Goal: Task Accomplishment & Management: Use online tool/utility

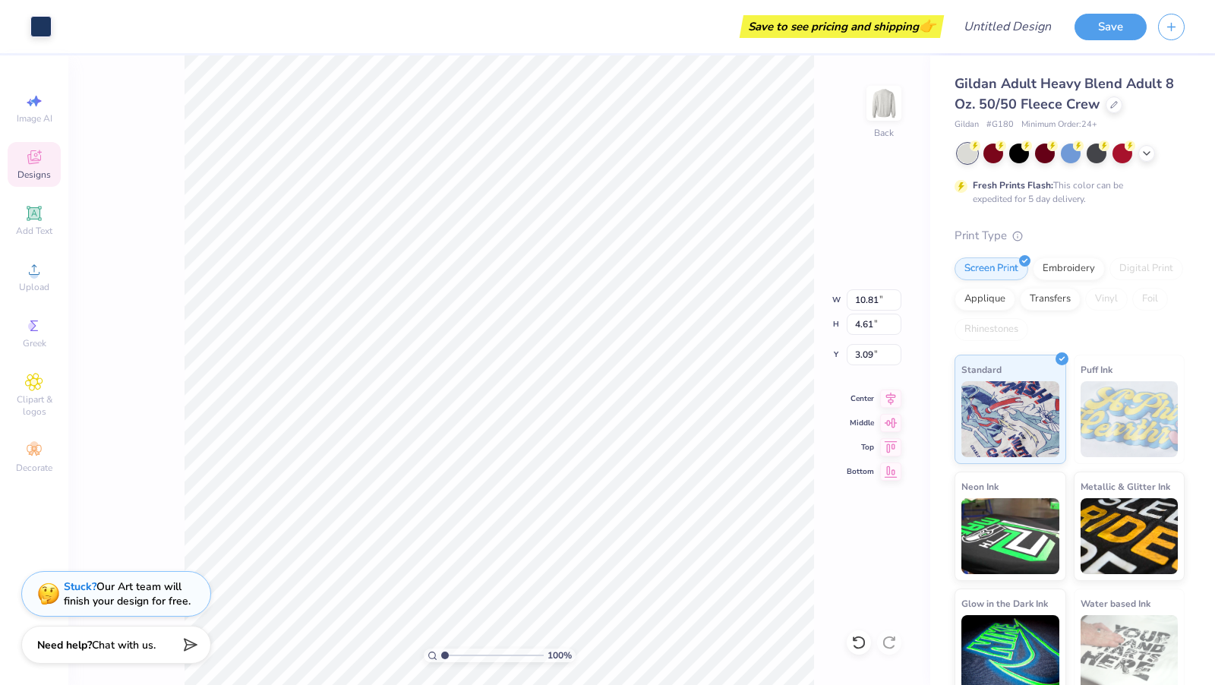
type input "3.00"
click at [1067, 264] on div "Embroidery" at bounding box center [1069, 266] width 72 height 23
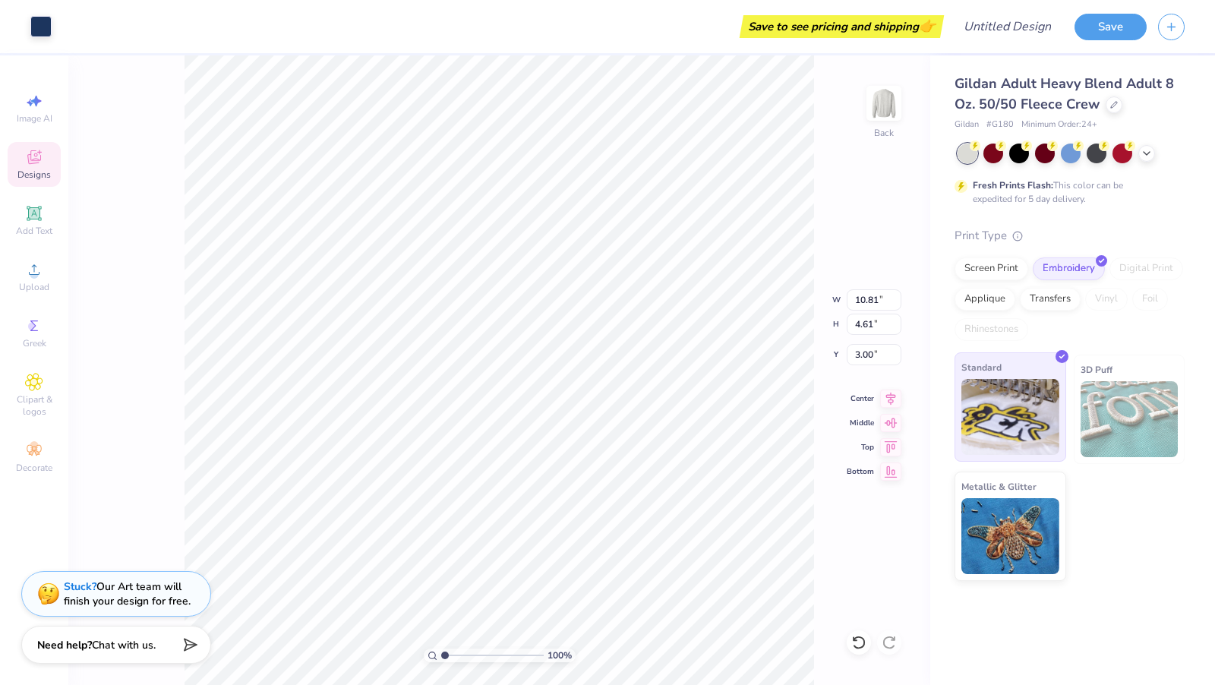
click at [980, 427] on img at bounding box center [1011, 417] width 98 height 76
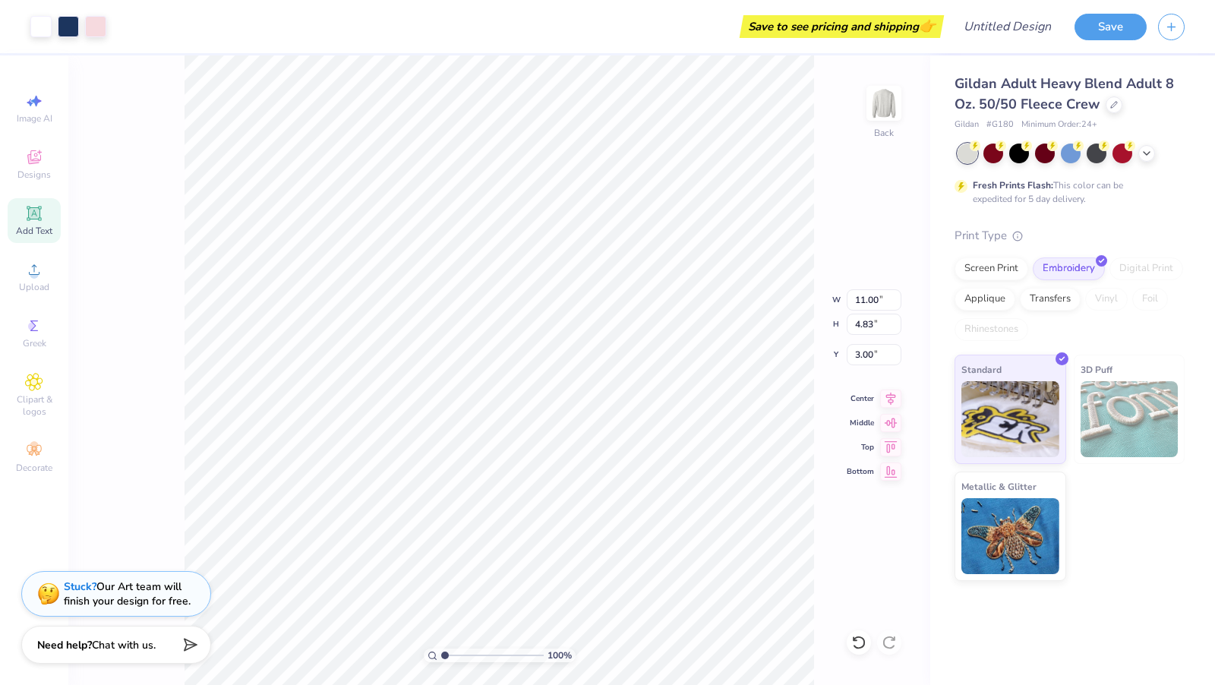
click at [33, 224] on div "Add Text" at bounding box center [34, 220] width 53 height 45
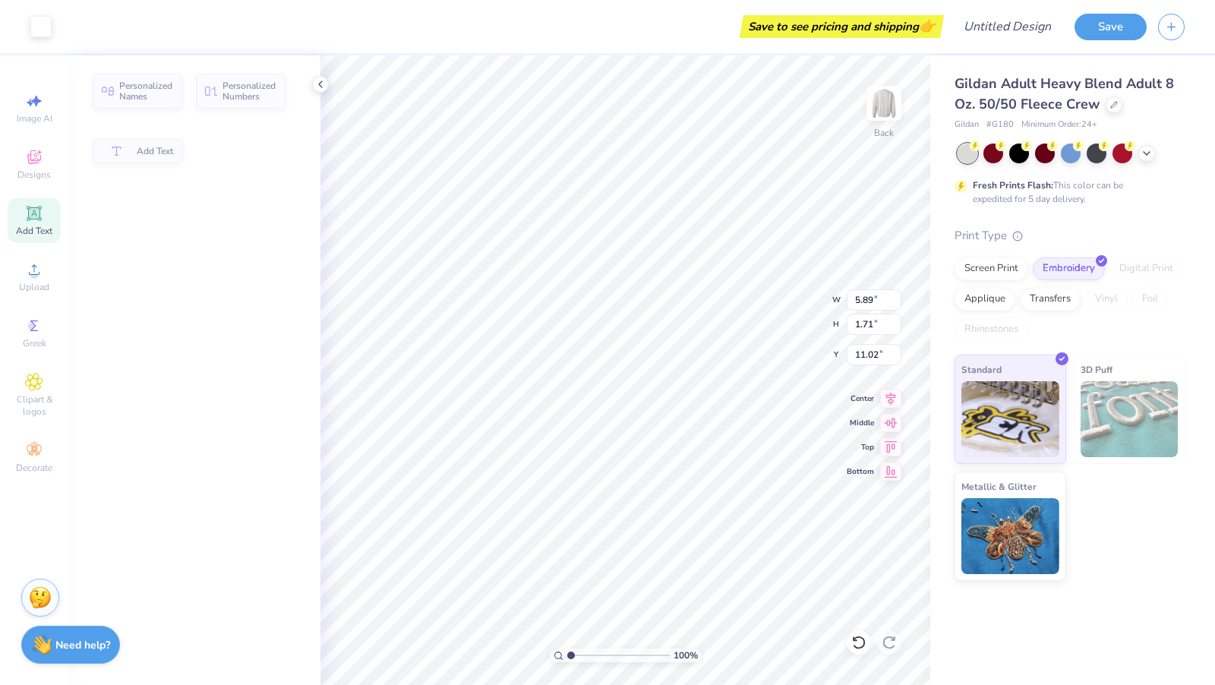
type input "5.89"
type input "1.71"
type input "11.02"
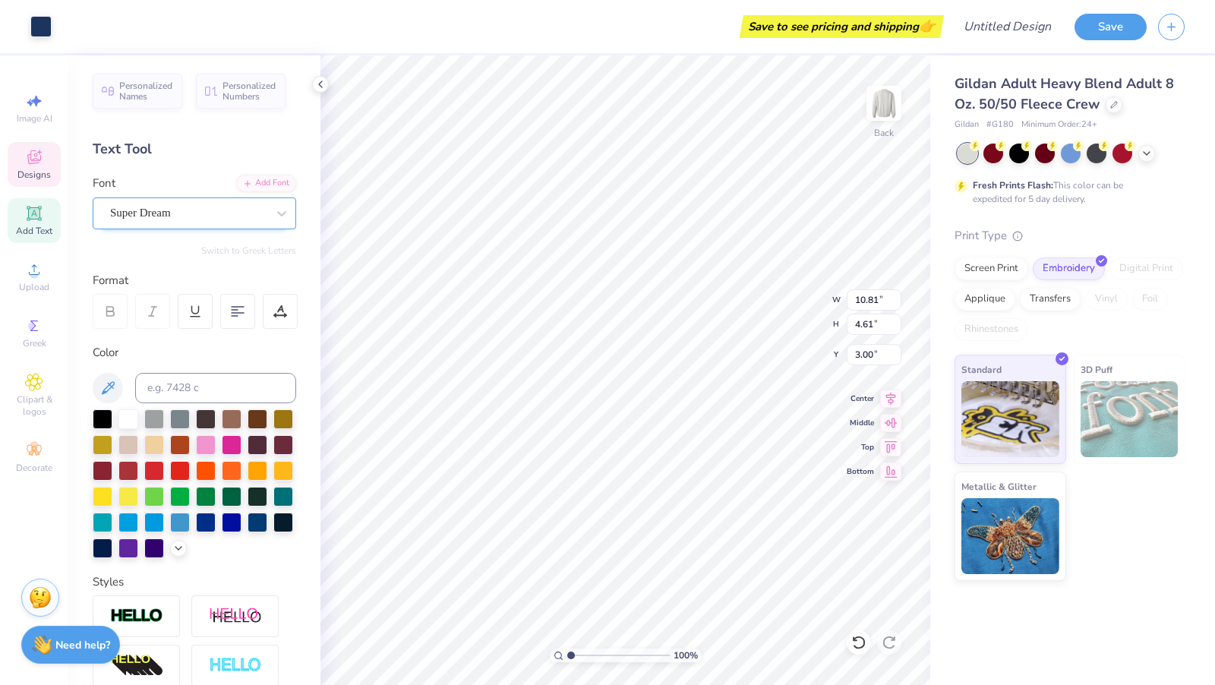
click at [154, 216] on div "Super Dream" at bounding box center [189, 213] width 160 height 24
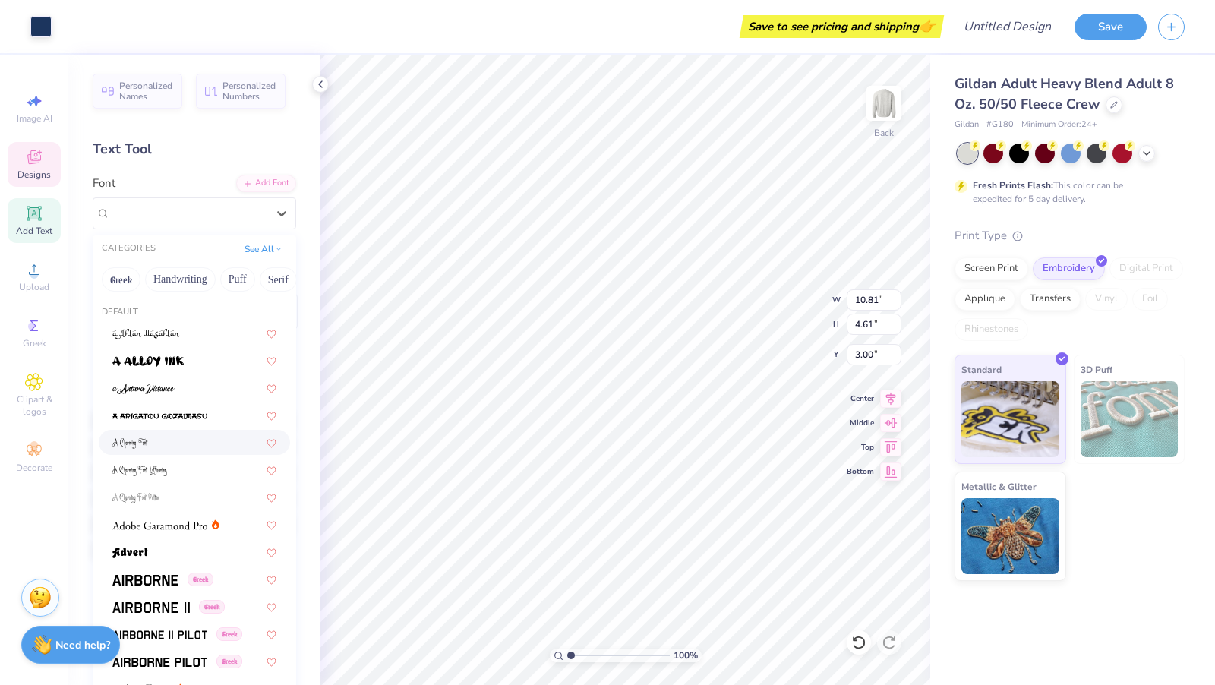
scroll to position [125, 0]
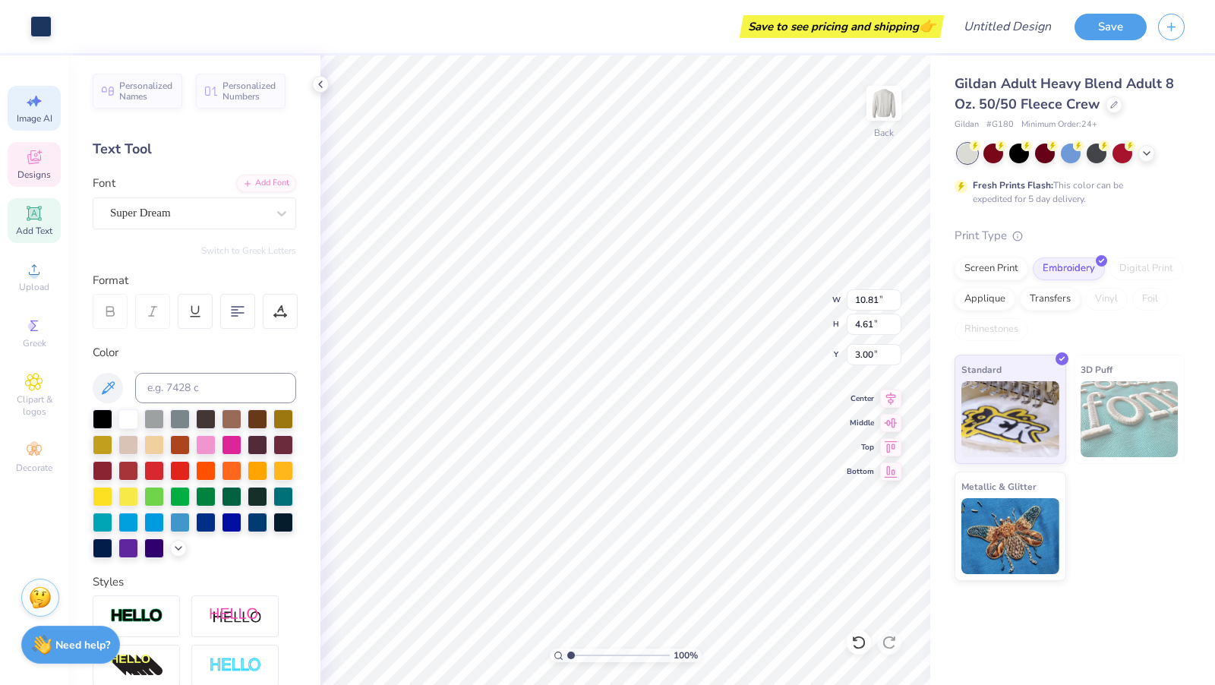
click at [34, 117] on span "Image AI" at bounding box center [35, 118] width 36 height 12
select select "4"
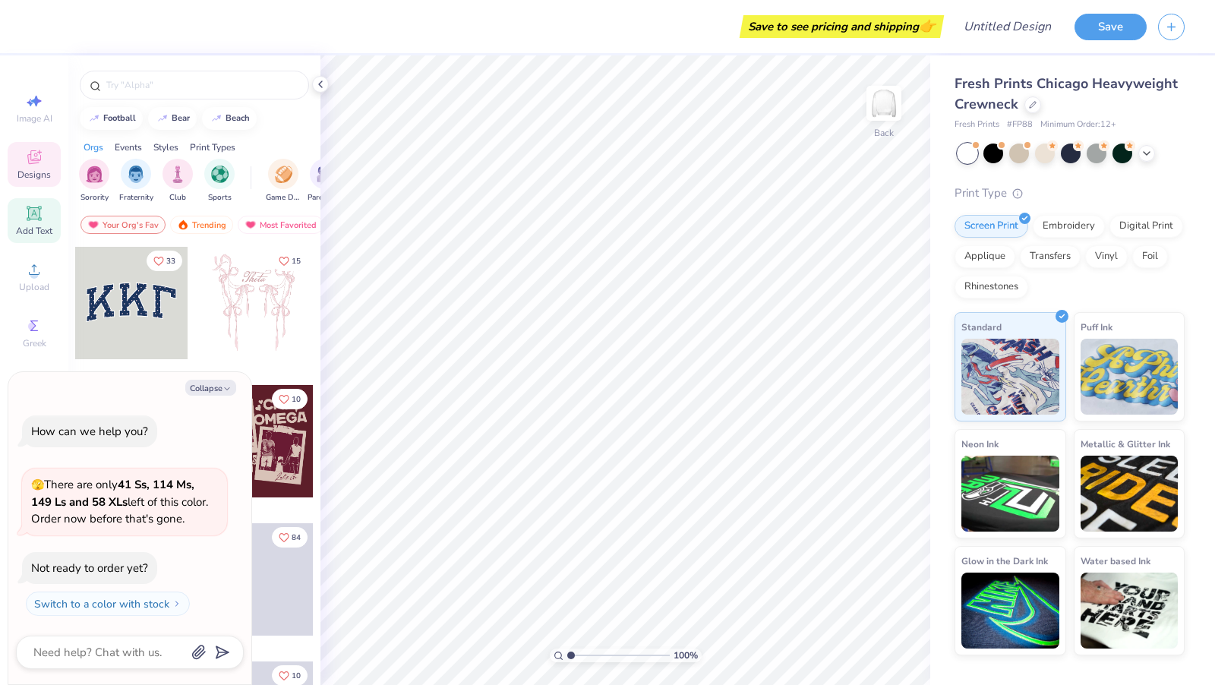
click at [33, 216] on icon at bounding box center [33, 212] width 11 height 11
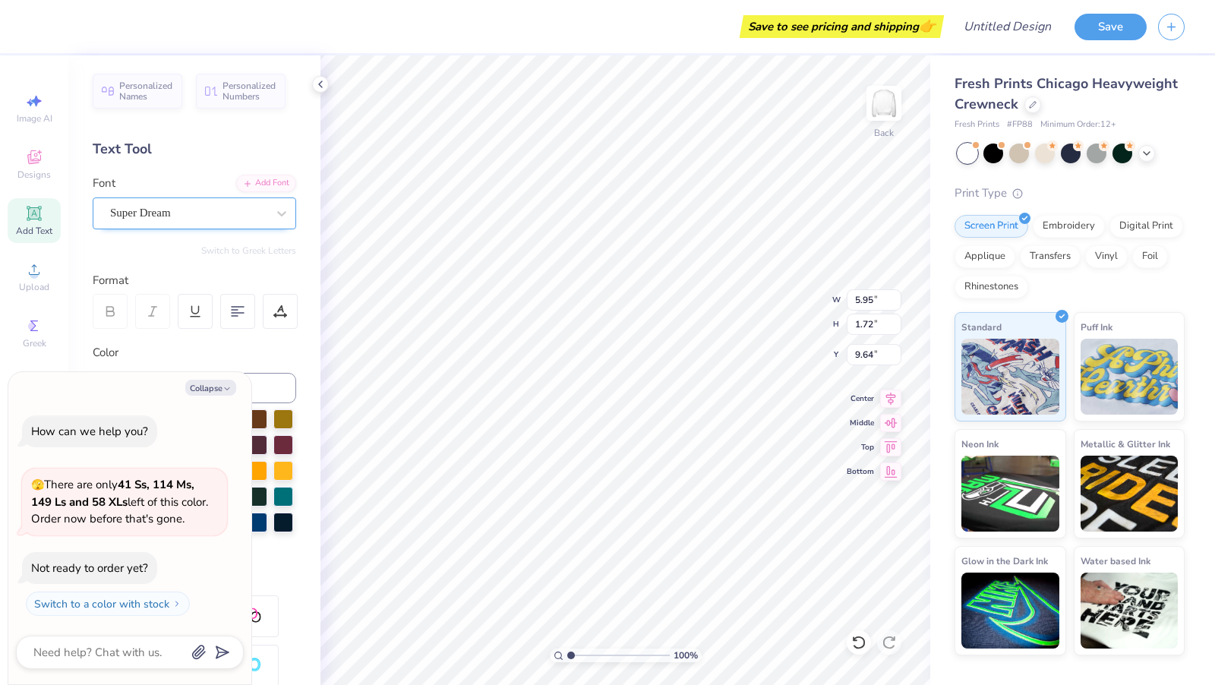
click at [210, 216] on div "Super Dream" at bounding box center [189, 213] width 160 height 24
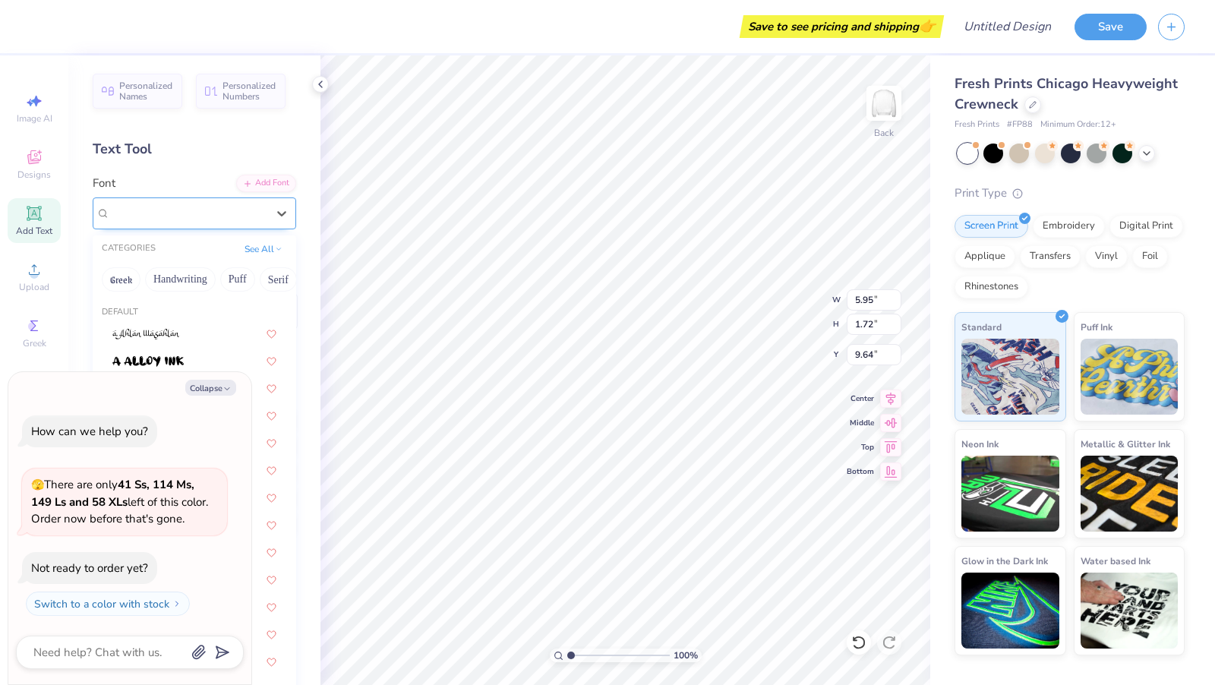
type textarea "x"
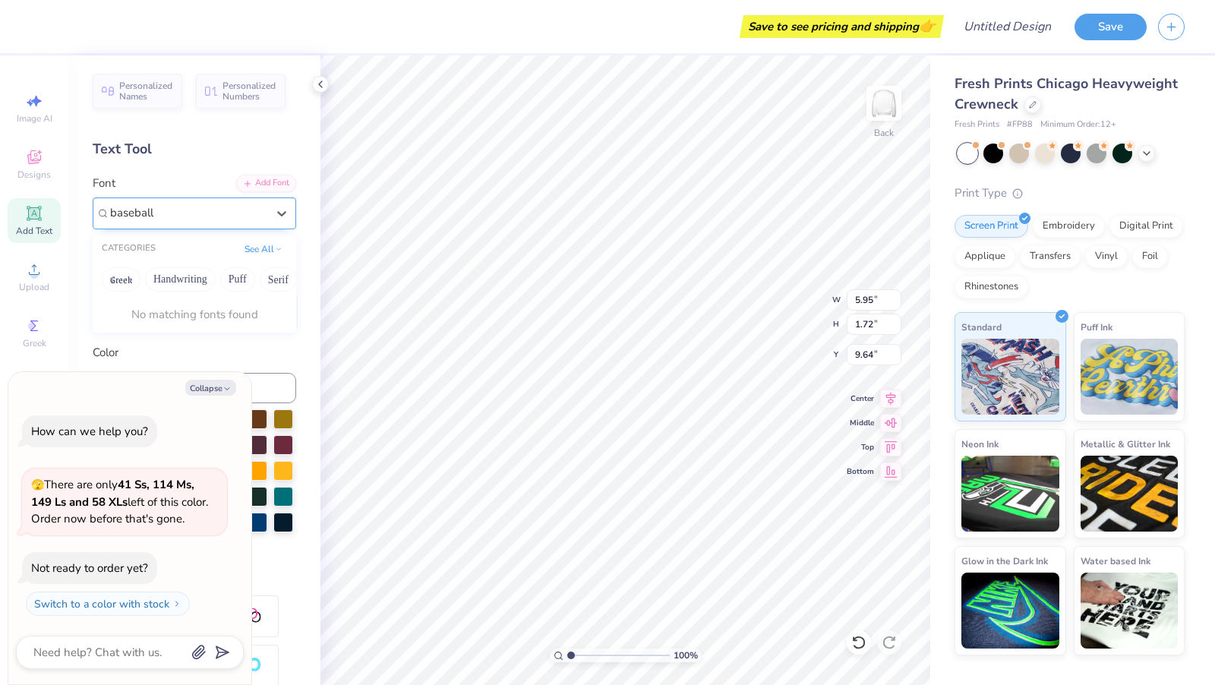
type input "baseball"
type textarea "x"
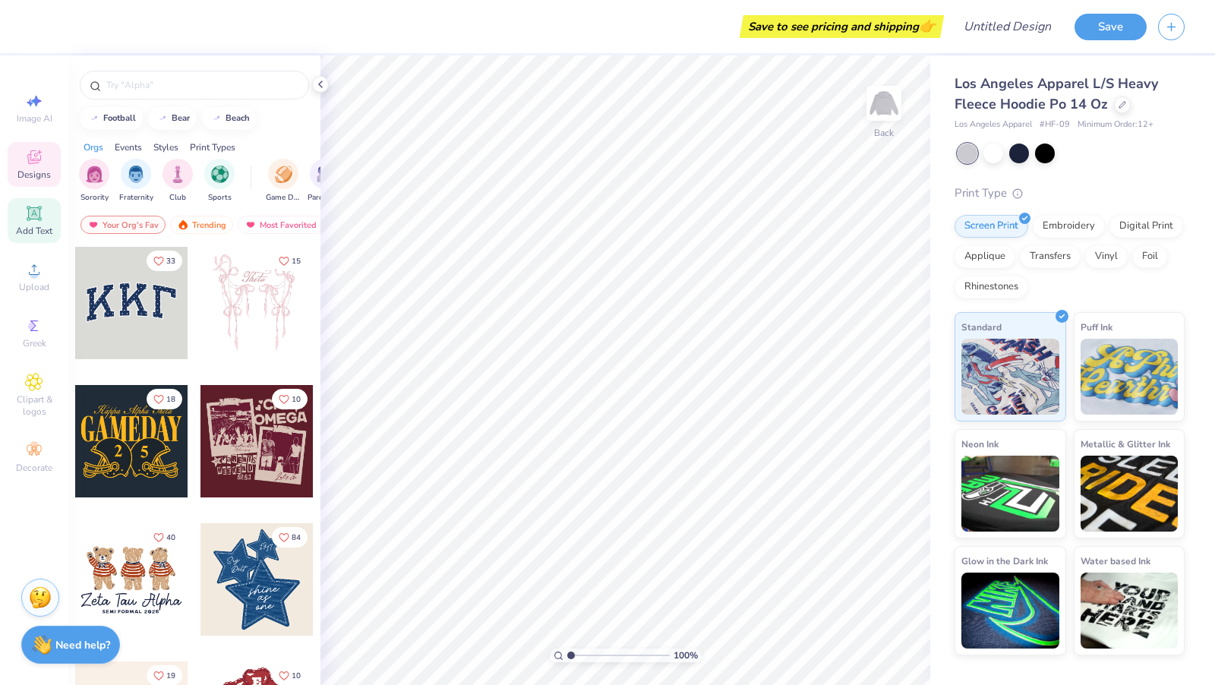
click at [36, 207] on icon at bounding box center [34, 213] width 18 height 18
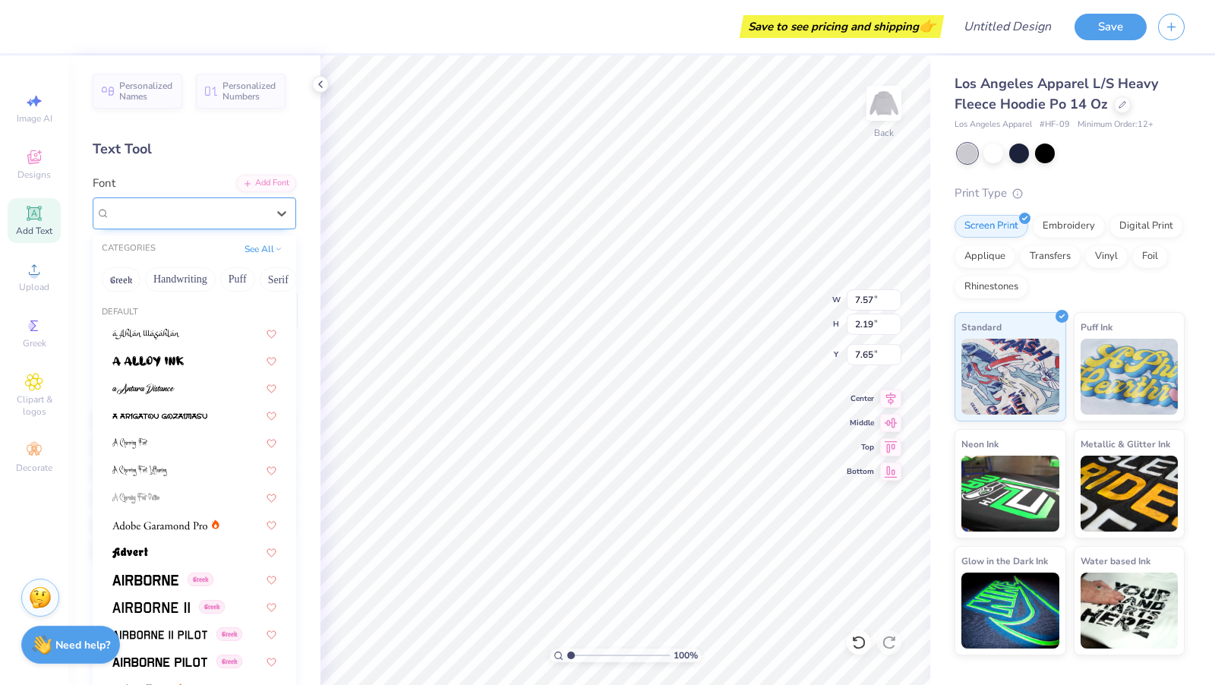
click at [233, 217] on div "Super Dream" at bounding box center [189, 213] width 160 height 24
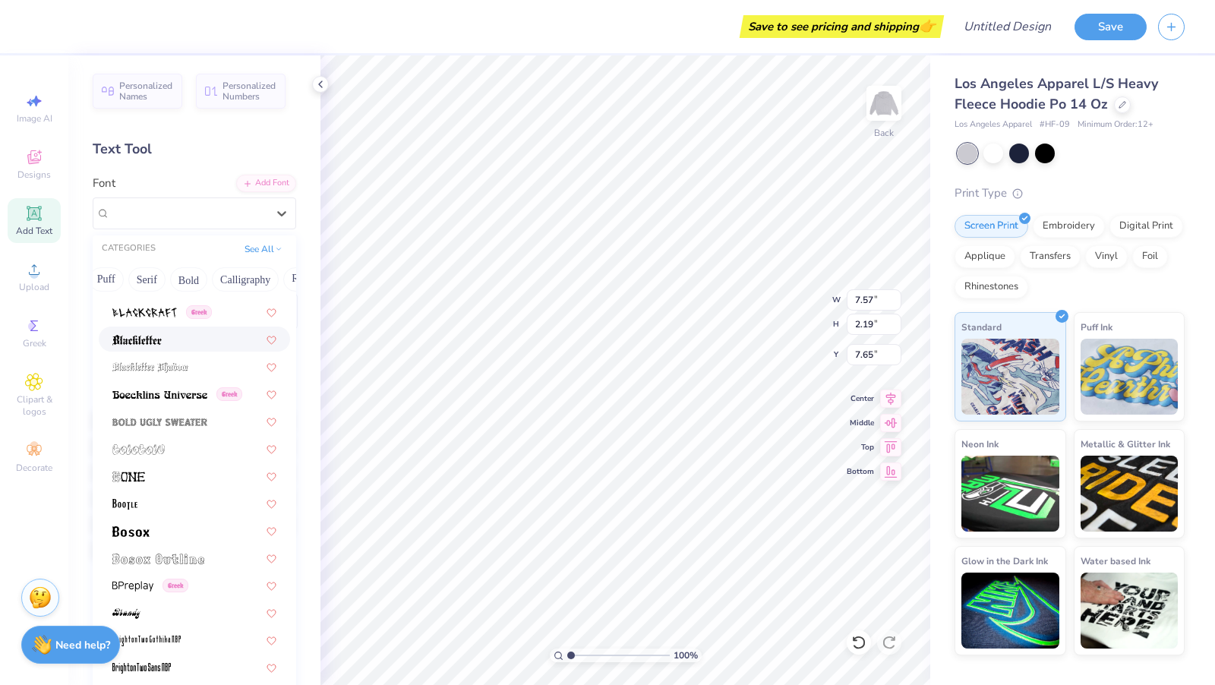
scroll to position [0, 135]
click at [175, 282] on button "Bold" at bounding box center [184, 279] width 37 height 24
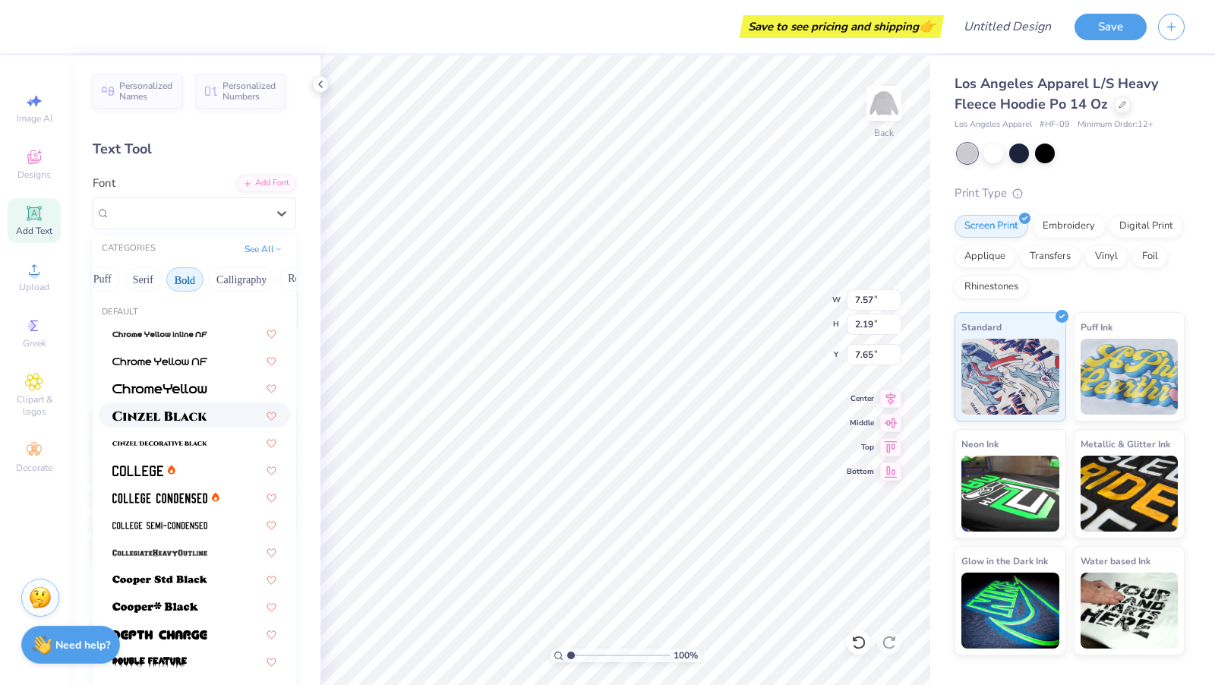
click at [186, 419] on img at bounding box center [159, 416] width 95 height 11
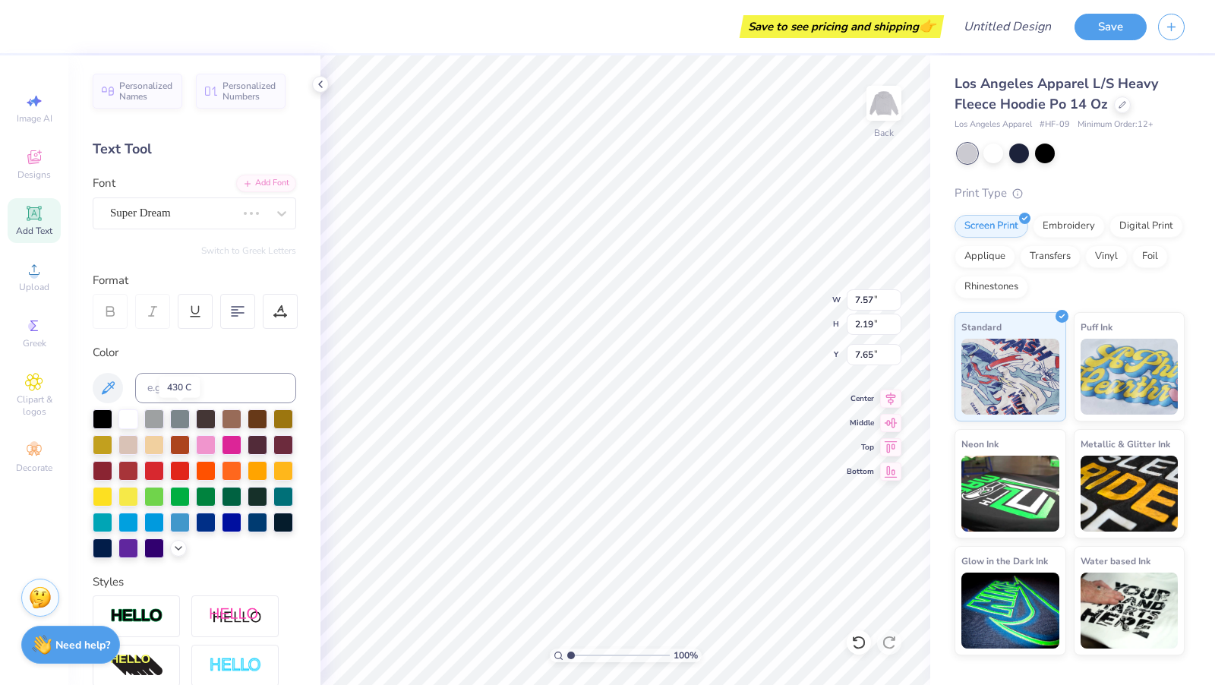
scroll to position [59, 0]
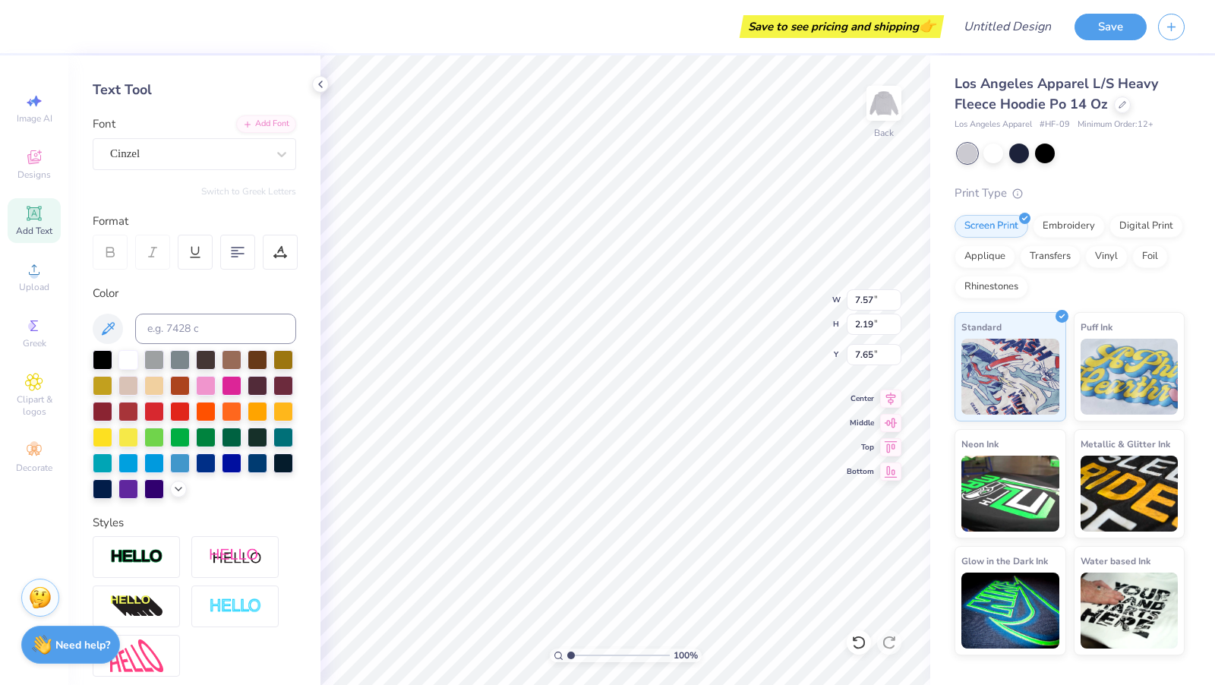
type input "8.85"
type input "2.25"
type input "7.63"
click at [188, 159] on div "Cinzel" at bounding box center [189, 154] width 160 height 24
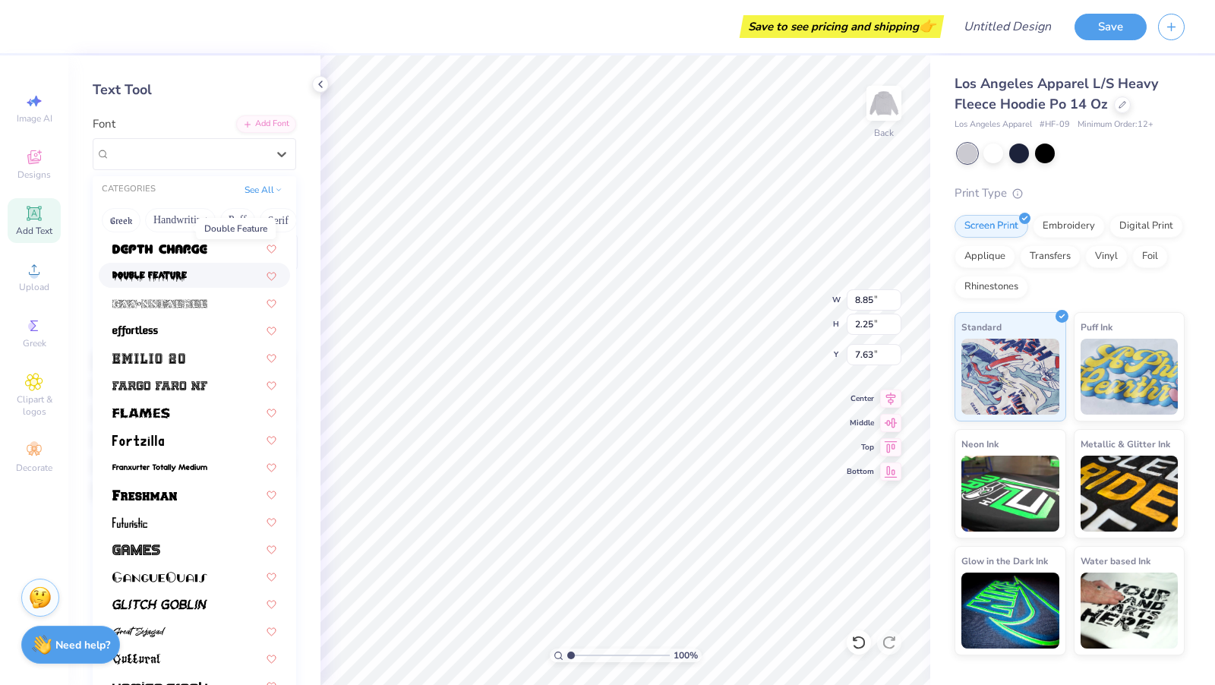
scroll to position [372, 0]
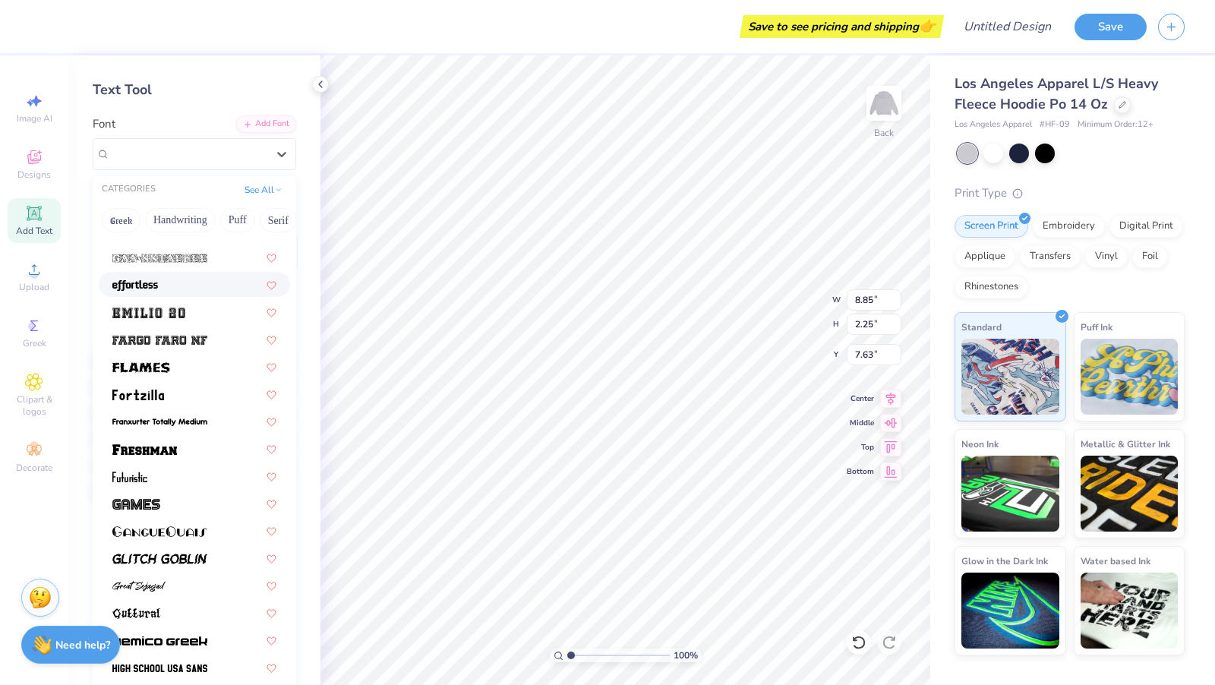
click at [166, 295] on div at bounding box center [194, 284] width 191 height 25
type input "5.87"
type input "2.71"
type input "7.39"
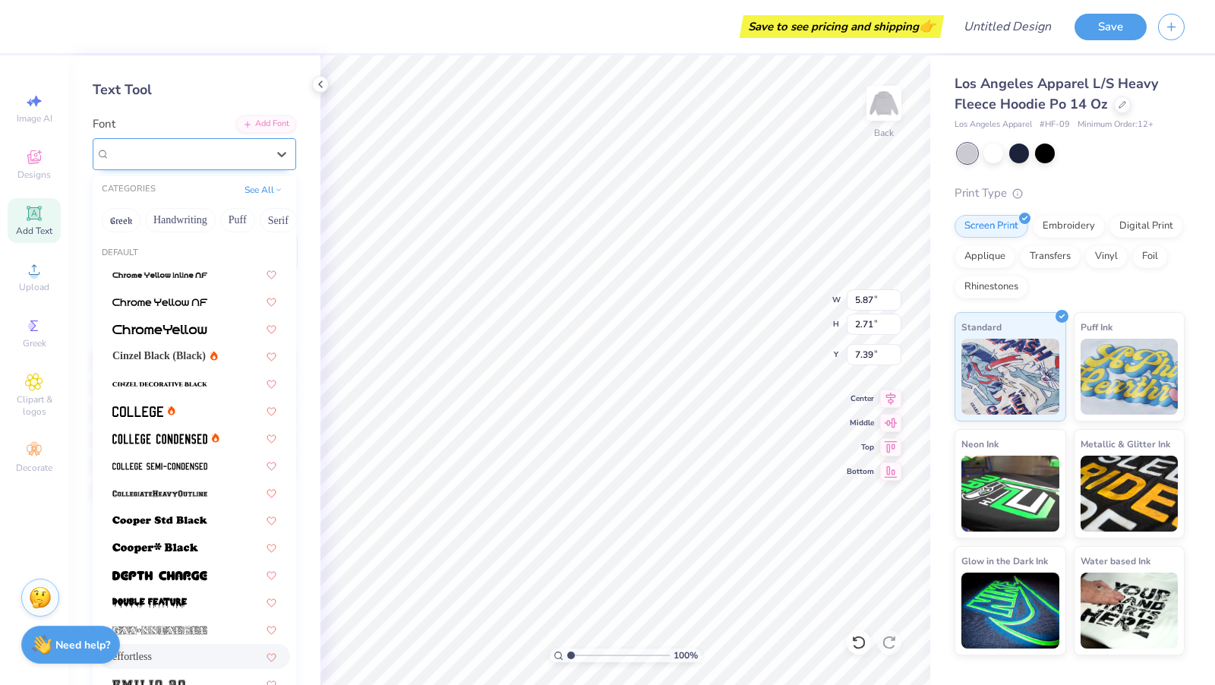
click at [157, 158] on div "effortless" at bounding box center [189, 154] width 160 height 24
click at [165, 358] on span "Cinzel Black (Black)" at bounding box center [158, 356] width 93 height 16
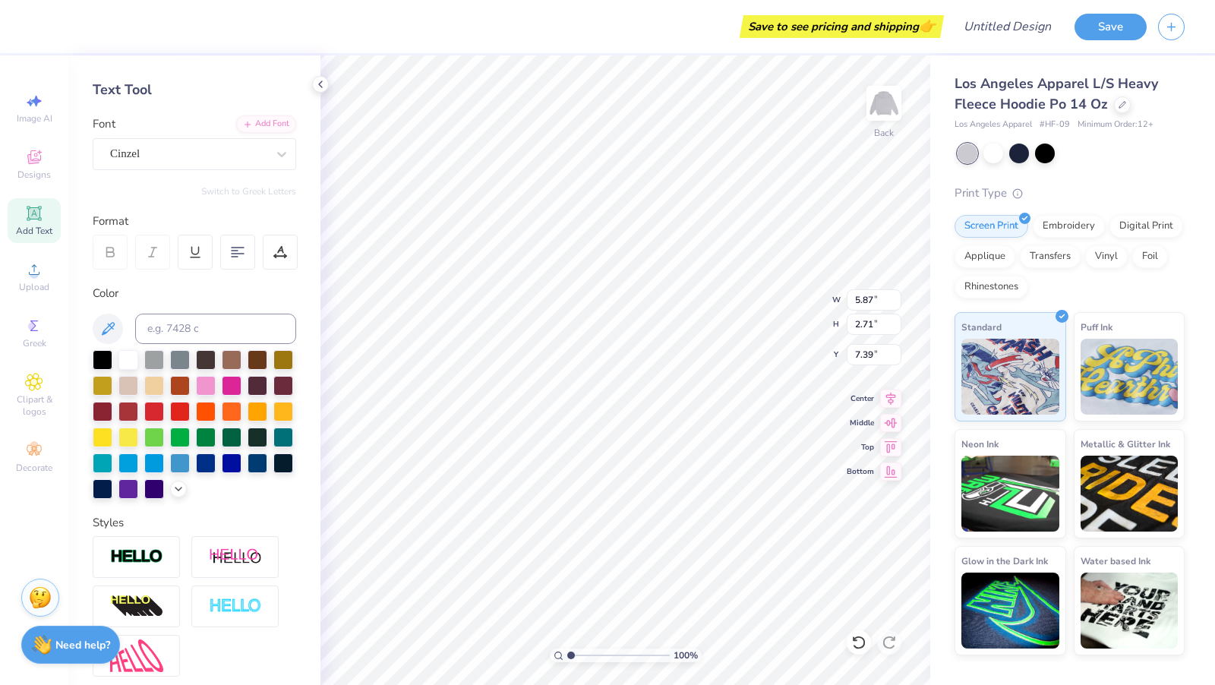
type input "8.85"
type input "2.25"
type input "7.63"
click at [156, 165] on div "Cinzel" at bounding box center [195, 154] width 204 height 32
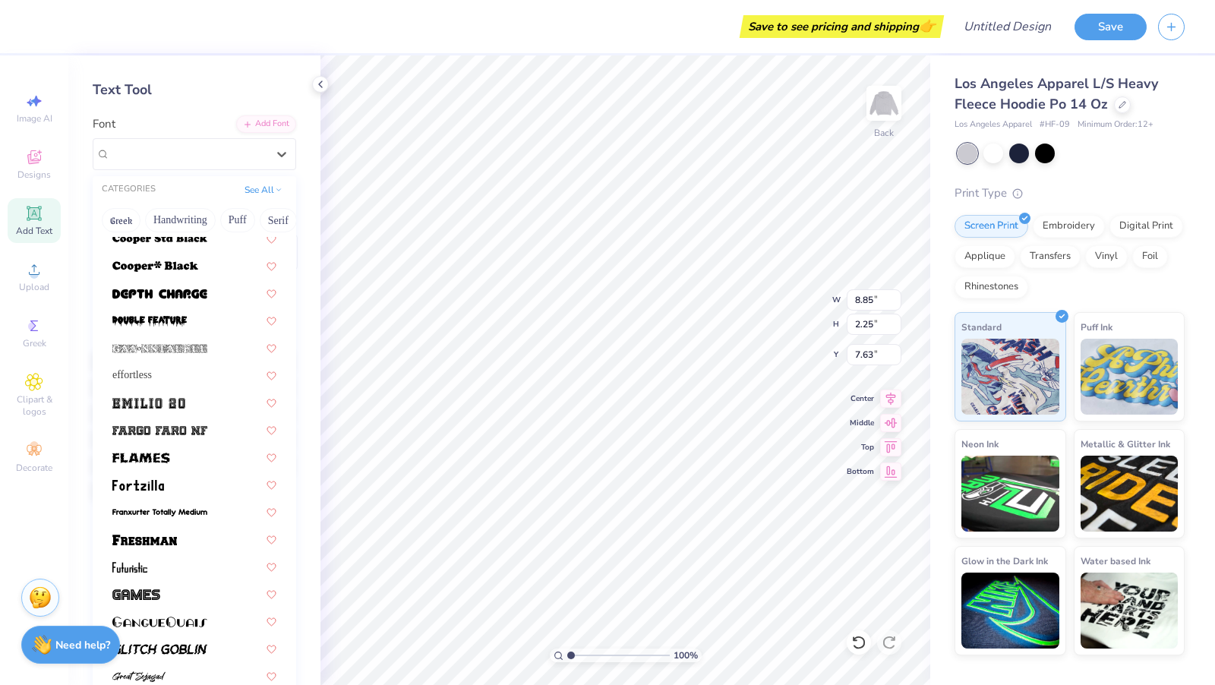
scroll to position [321, 0]
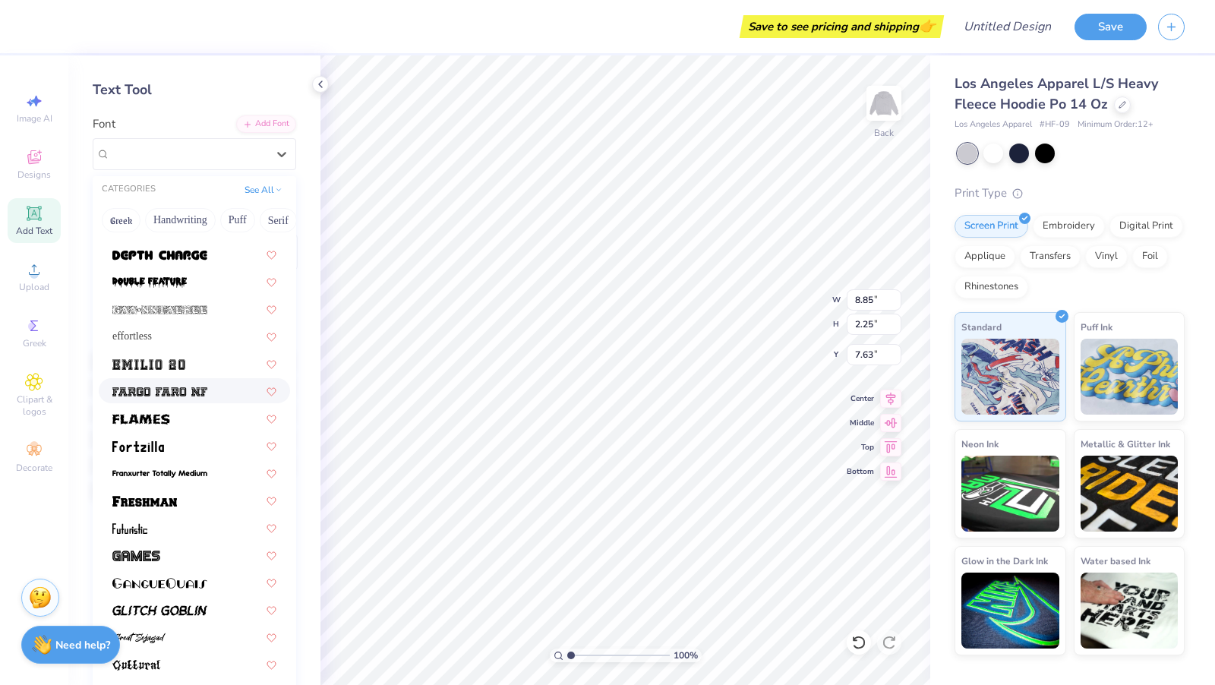
click at [169, 383] on span at bounding box center [159, 391] width 95 height 16
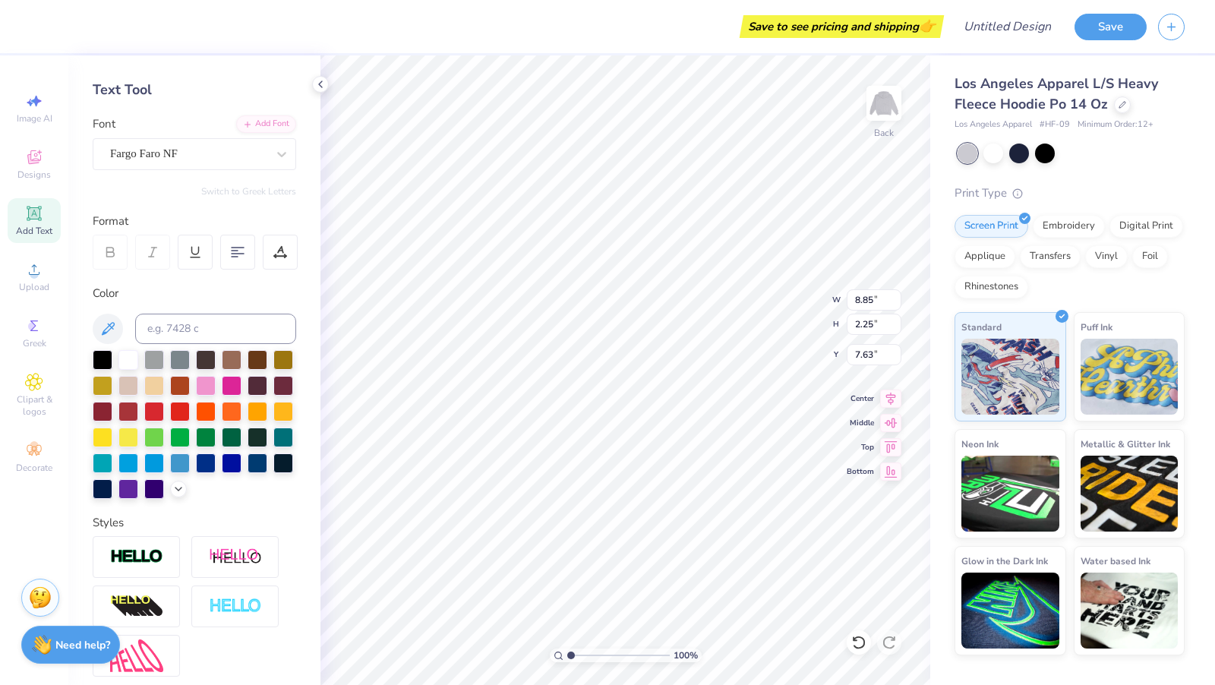
type input "8.84"
type input "2.38"
type input "7.56"
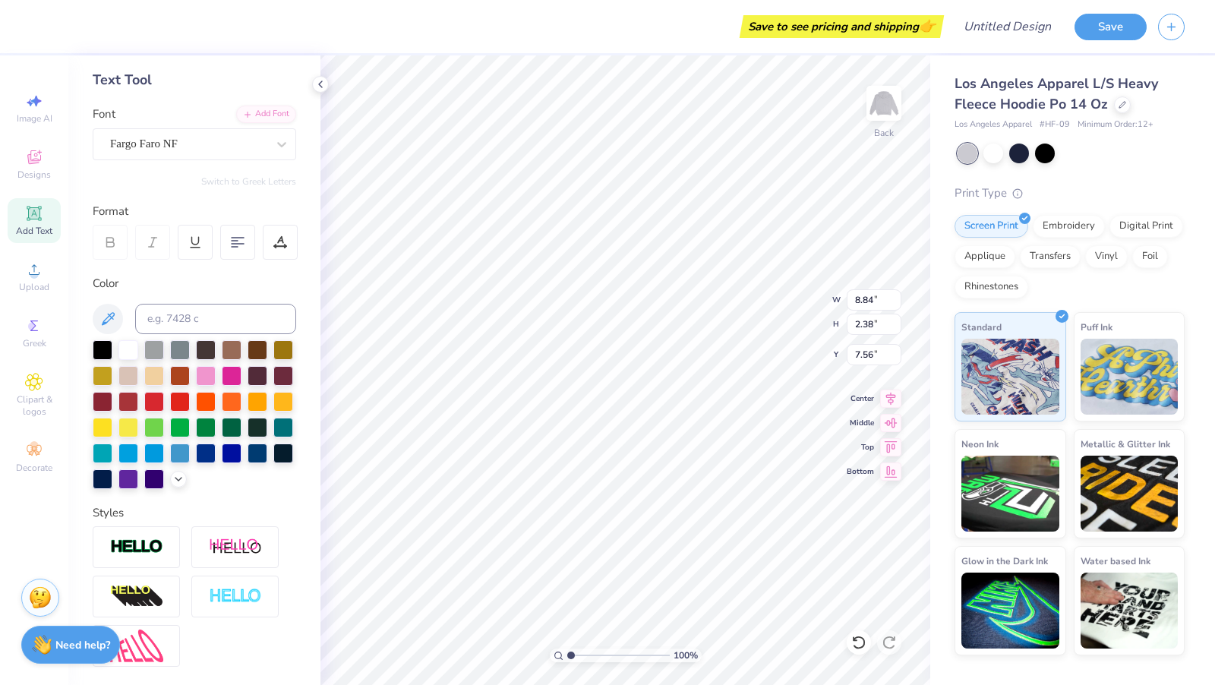
scroll to position [46, 0]
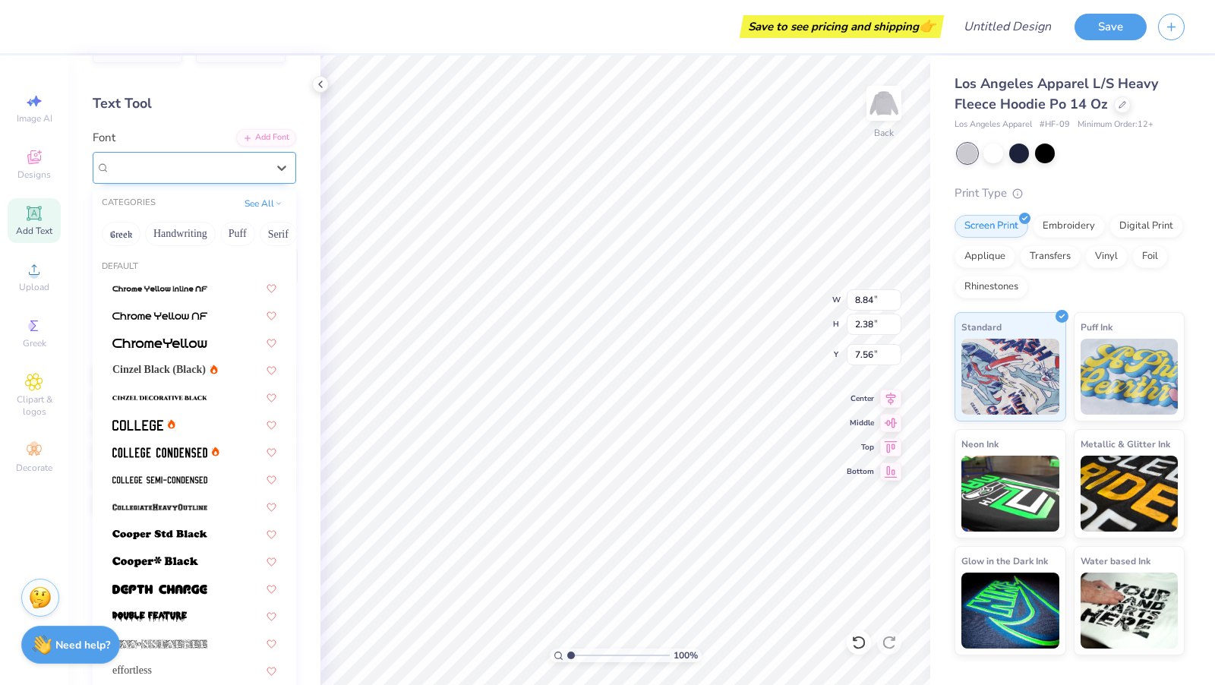
click at [147, 172] on div "Fargo Faro NF" at bounding box center [189, 168] width 160 height 24
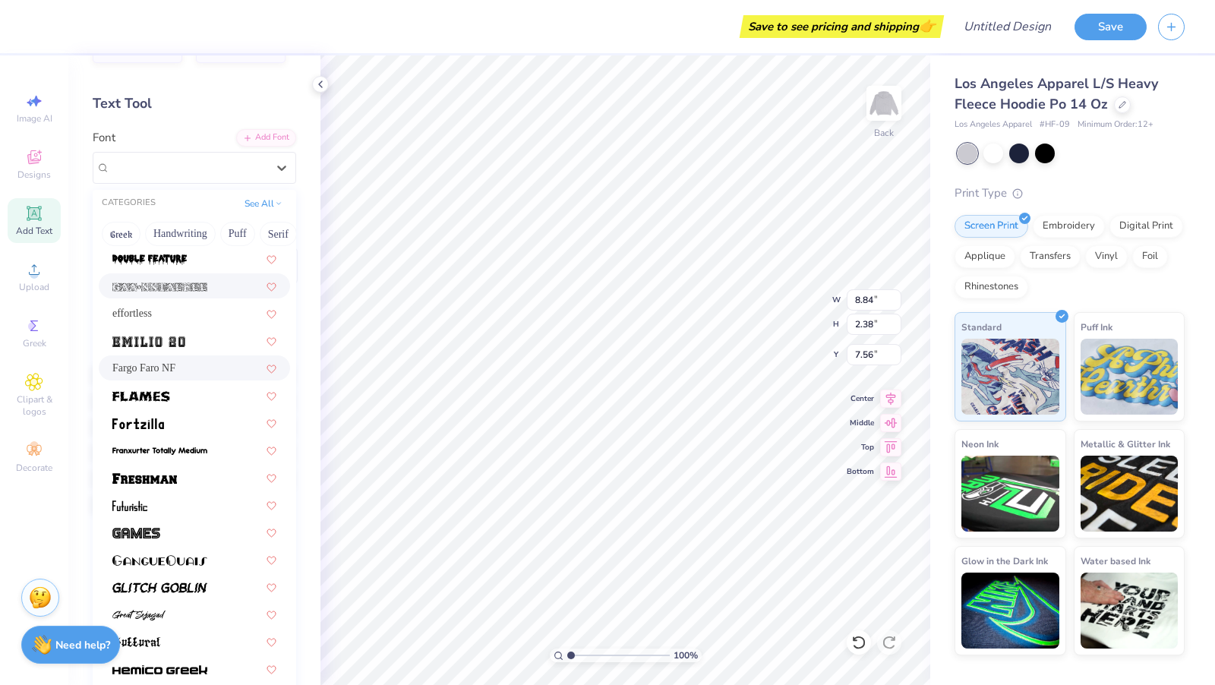
scroll to position [367, 0]
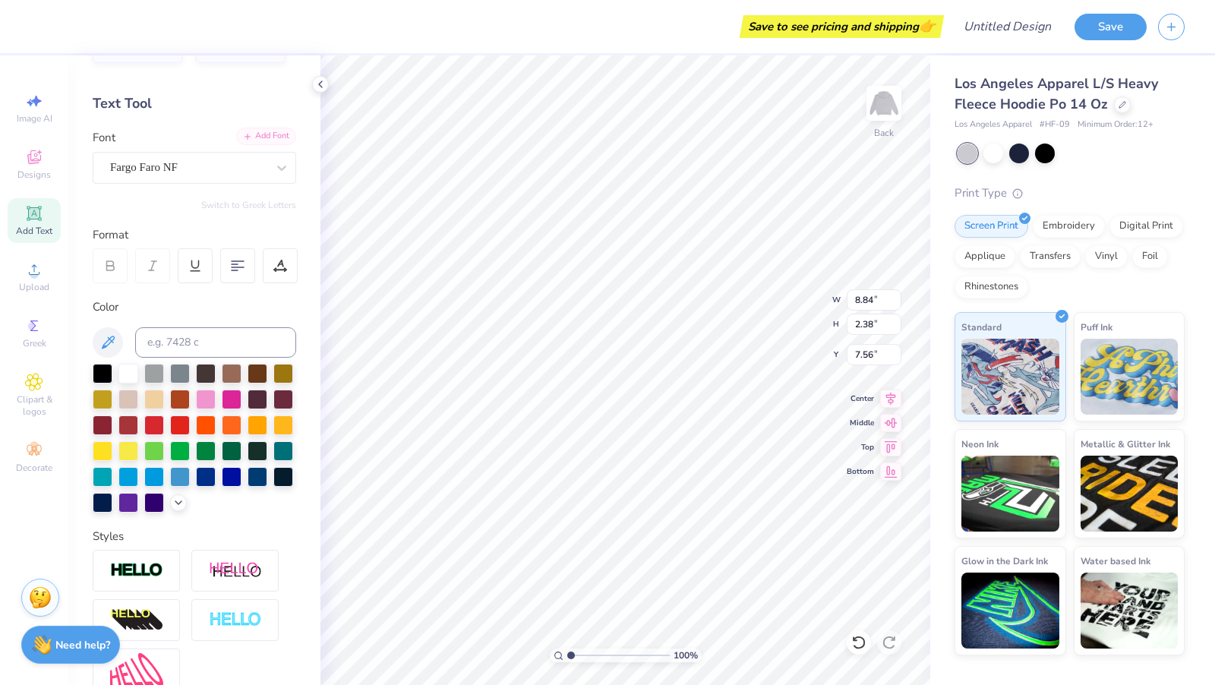
click at [267, 140] on div "Add Font" at bounding box center [266, 136] width 60 height 17
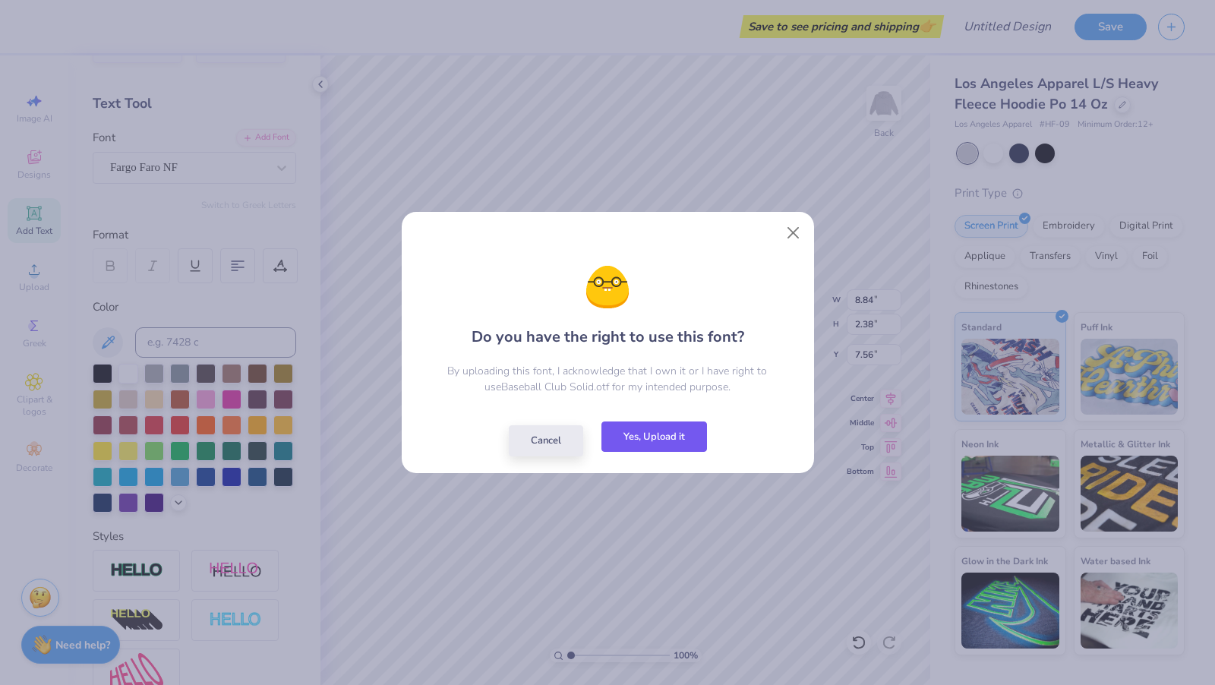
click at [657, 441] on button "Yes, Upload it" at bounding box center [655, 437] width 106 height 31
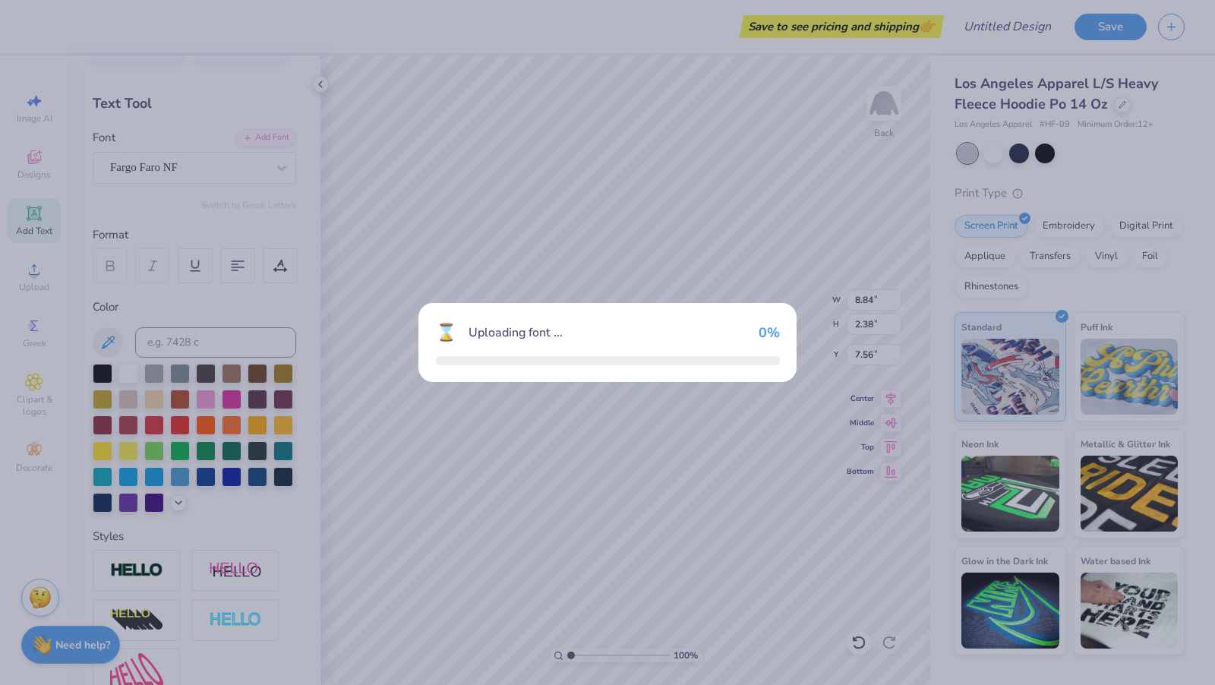
type input "7.14"
type input "2.20"
type input "7.65"
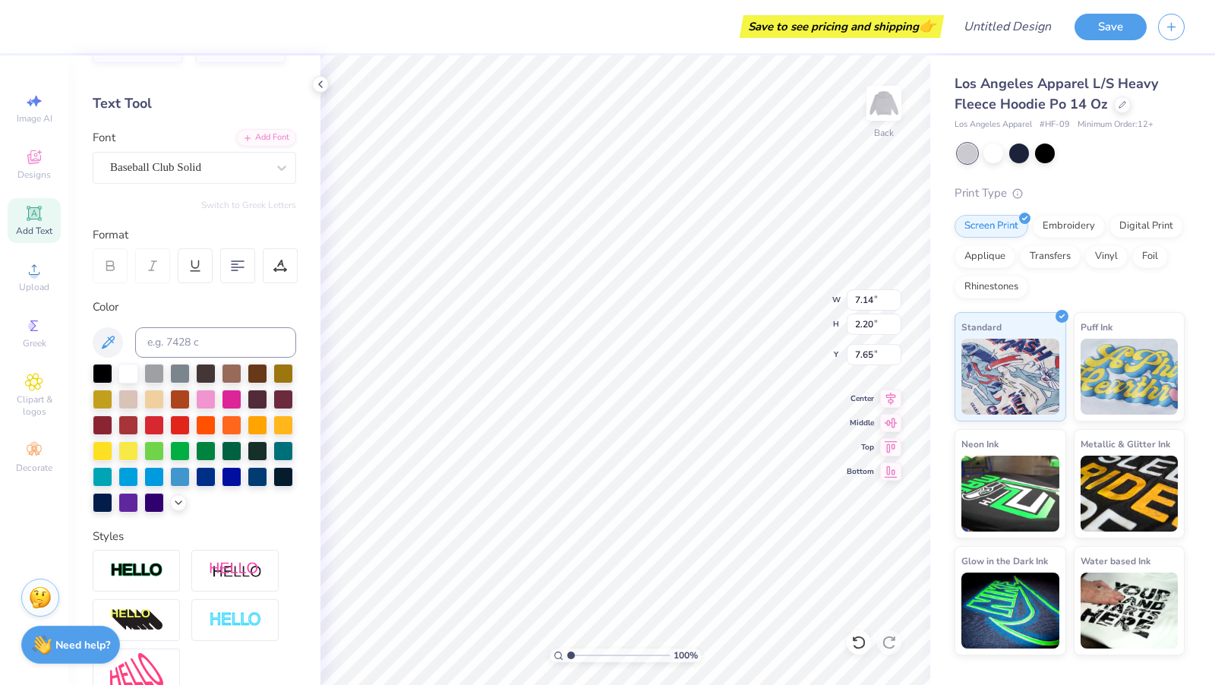
scroll to position [0, 0]
type textarea "T"
type textarea "MR. BAGEL"
click at [202, 477] on div at bounding box center [206, 476] width 20 height 20
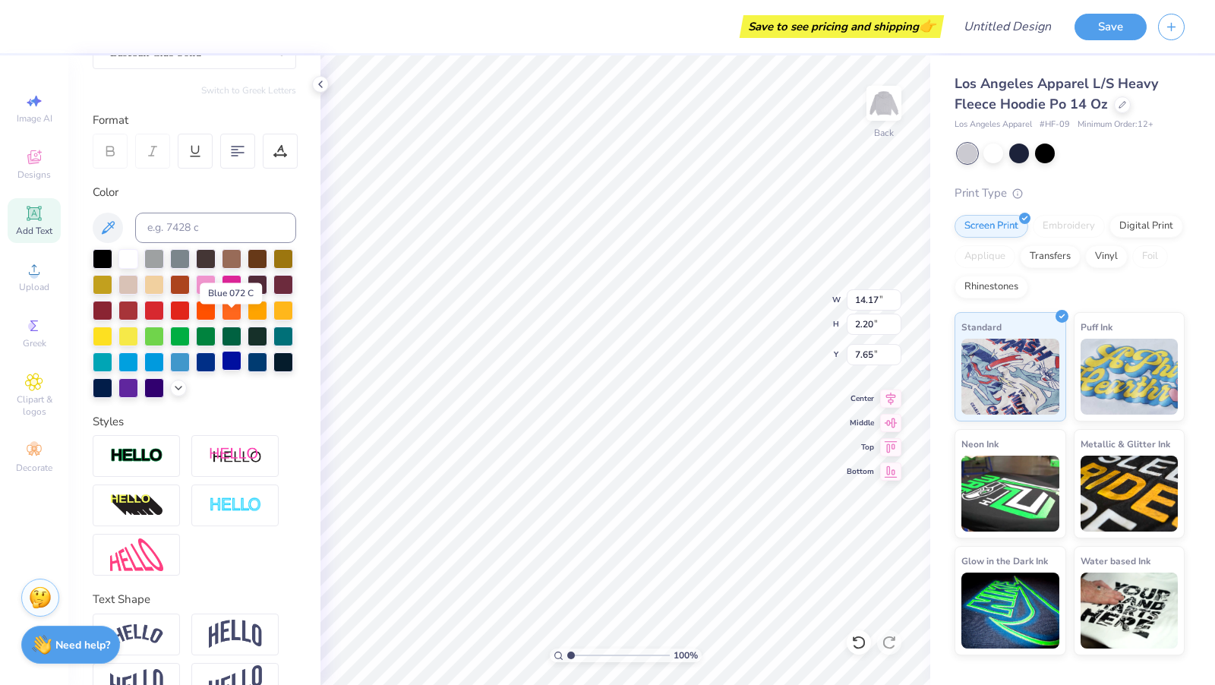
scroll to position [196, 0]
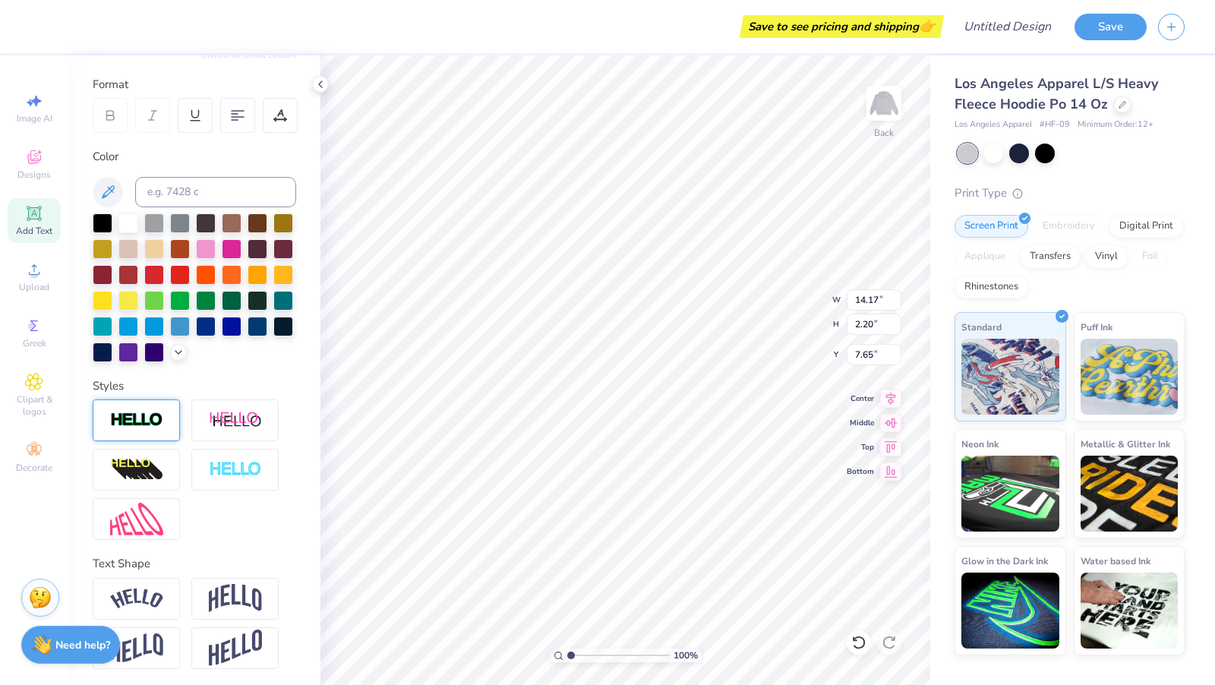
click at [125, 428] on div at bounding box center [136, 421] width 87 height 42
type input "14.21"
type input "2.24"
type input "7.63"
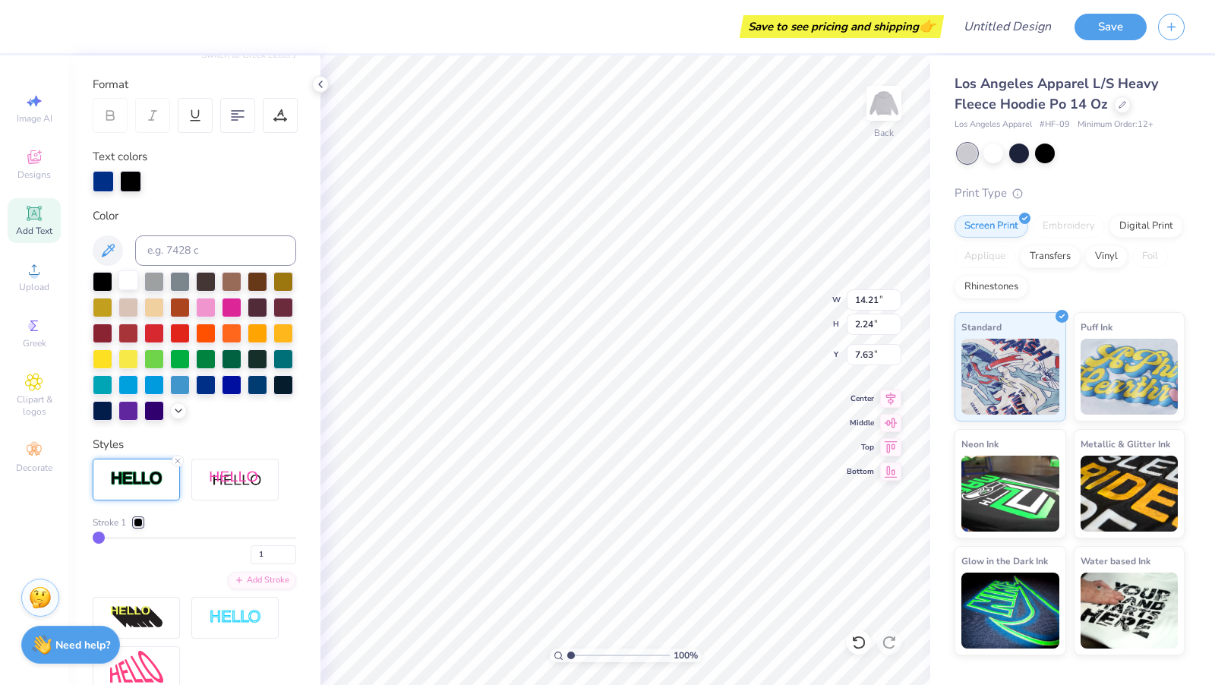
click at [134, 286] on div at bounding box center [128, 280] width 20 height 20
click at [201, 385] on div at bounding box center [206, 384] width 20 height 20
click at [134, 521] on div at bounding box center [138, 522] width 9 height 9
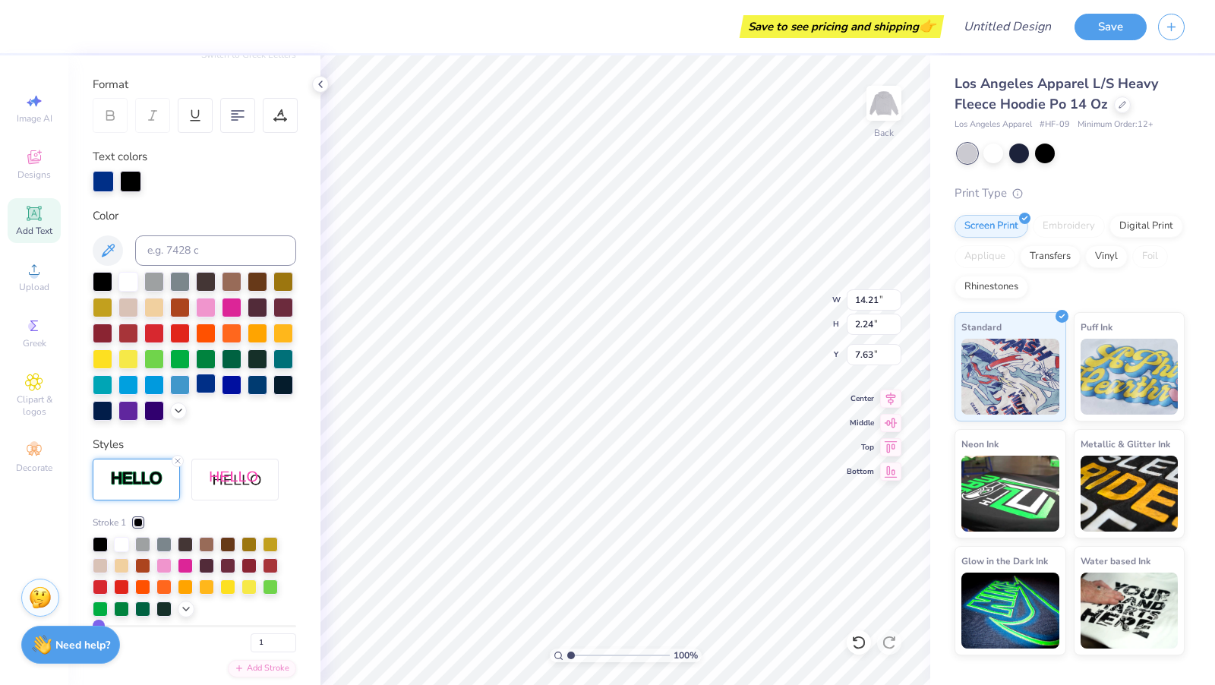
click at [213, 378] on div at bounding box center [206, 384] width 20 height 20
click at [211, 383] on div at bounding box center [206, 384] width 20 height 20
click at [140, 519] on div at bounding box center [138, 522] width 9 height 9
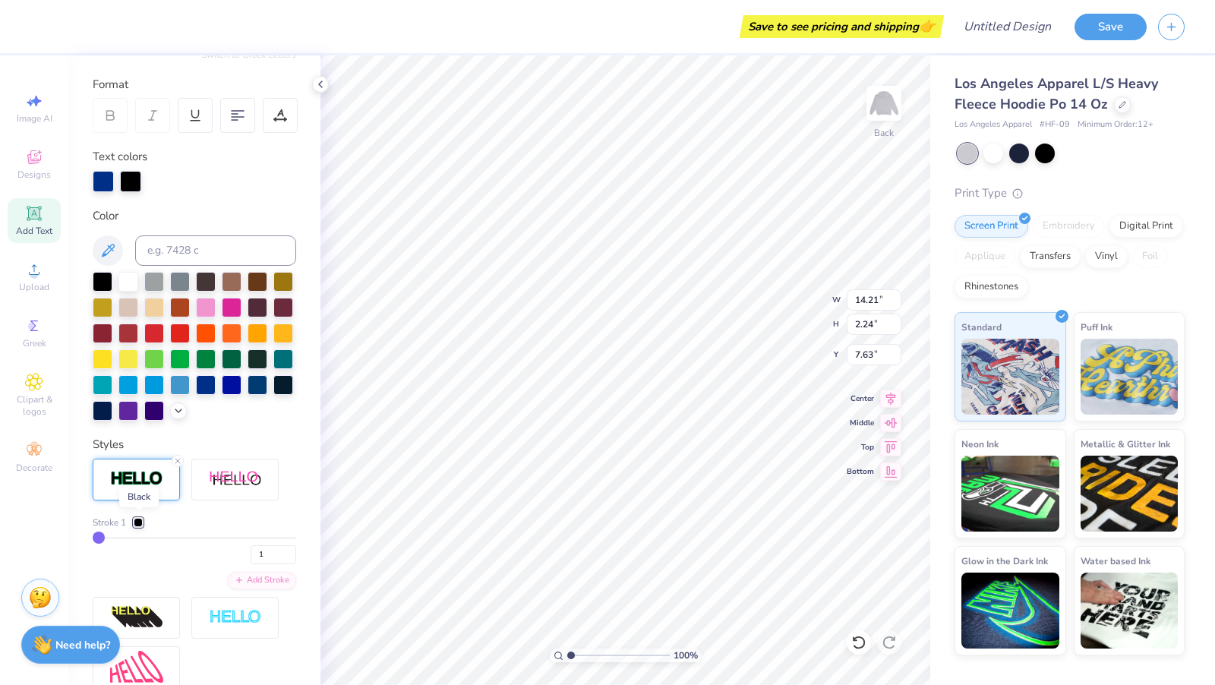
click at [140, 519] on div at bounding box center [138, 522] width 9 height 9
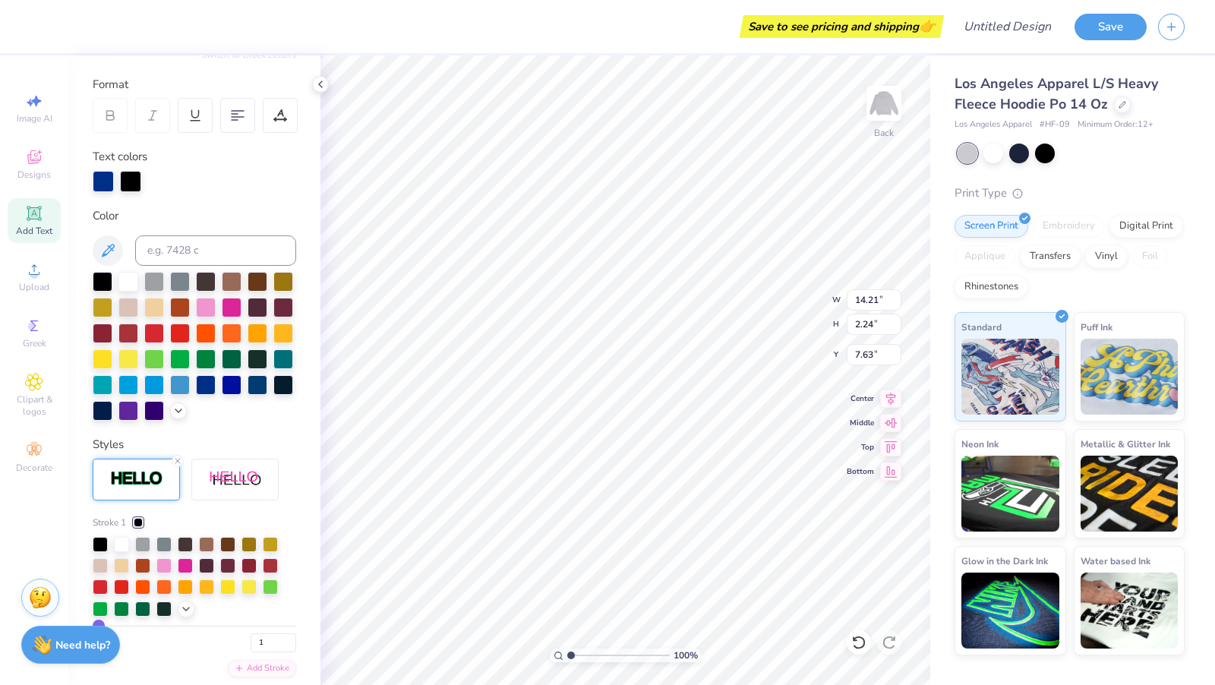
click at [122, 532] on div "Stroke 1 1" at bounding box center [195, 584] width 204 height 137
click at [122, 550] on div at bounding box center [121, 542] width 15 height 15
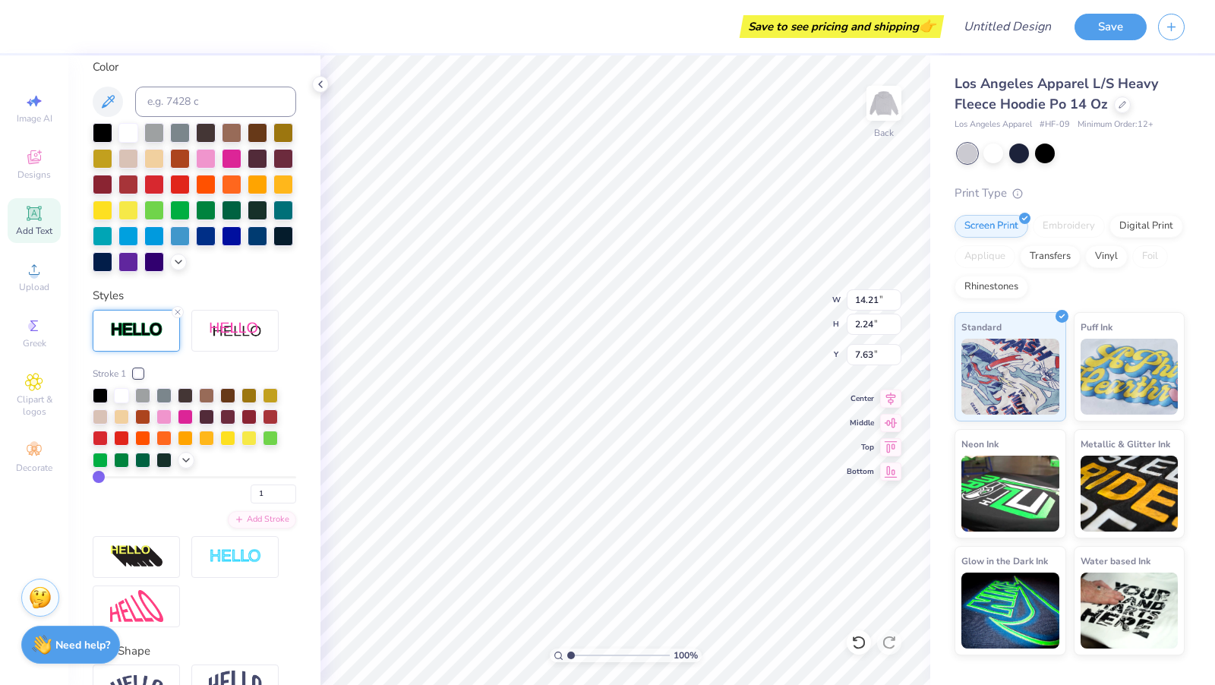
scroll to position [359, 0]
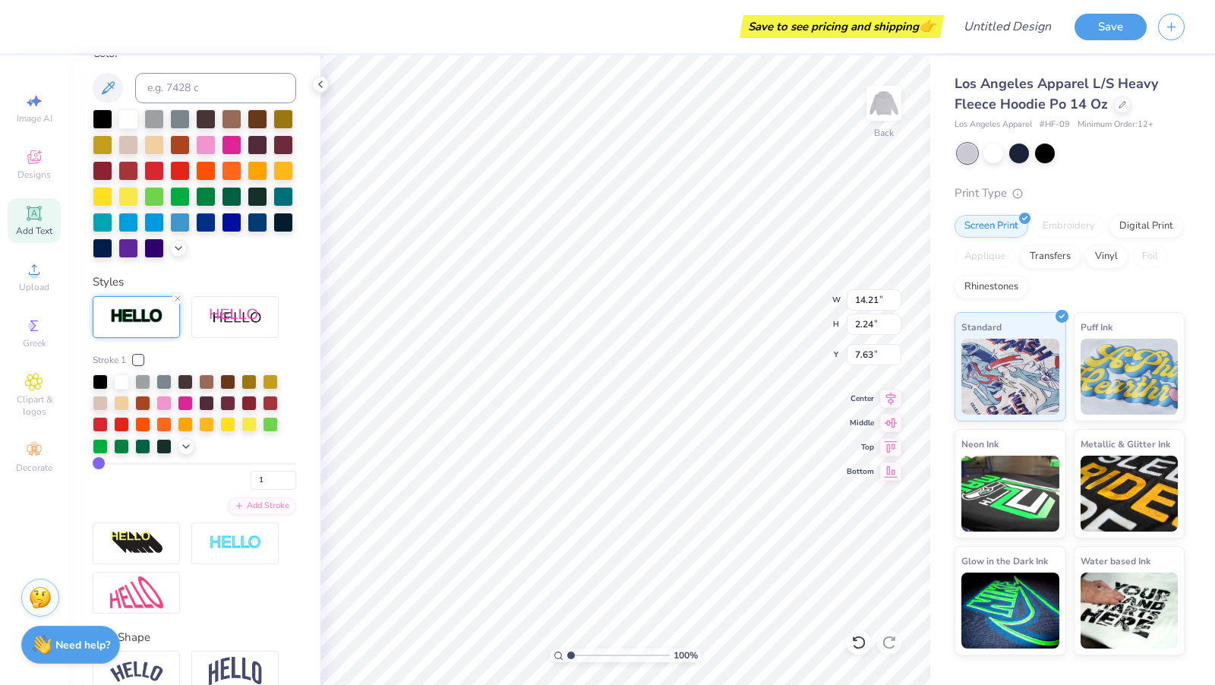
type input "3"
type input "4"
type input "5"
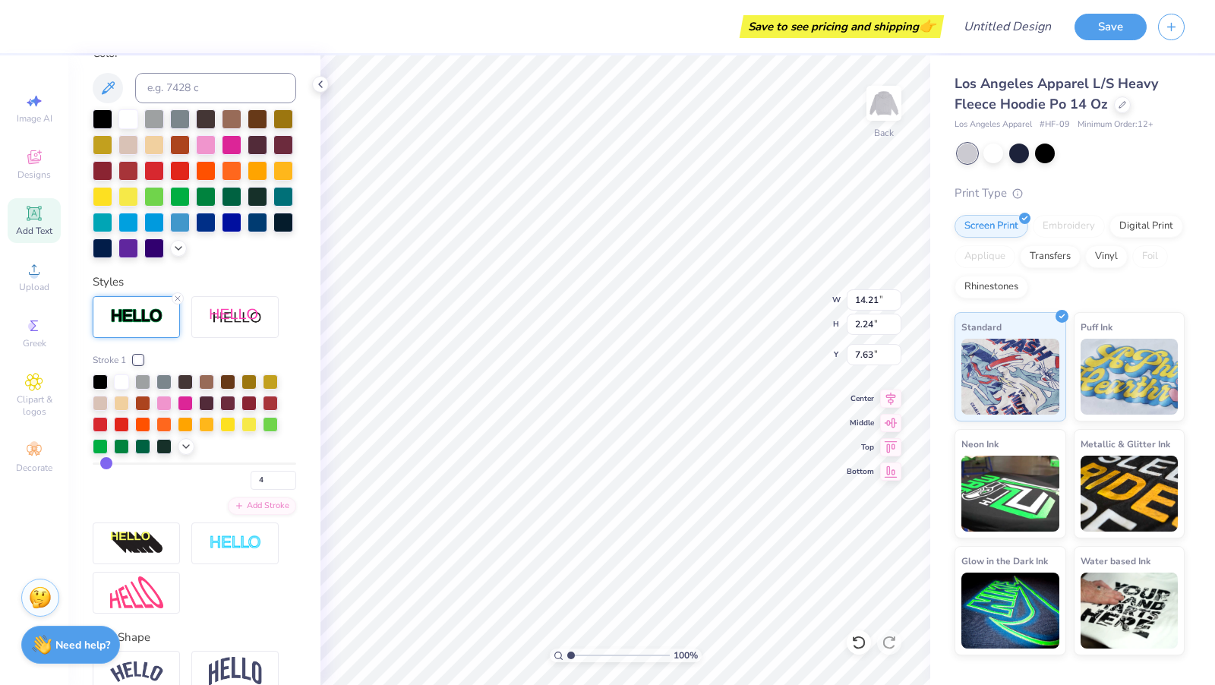
type input "5"
type input "6"
type input "7"
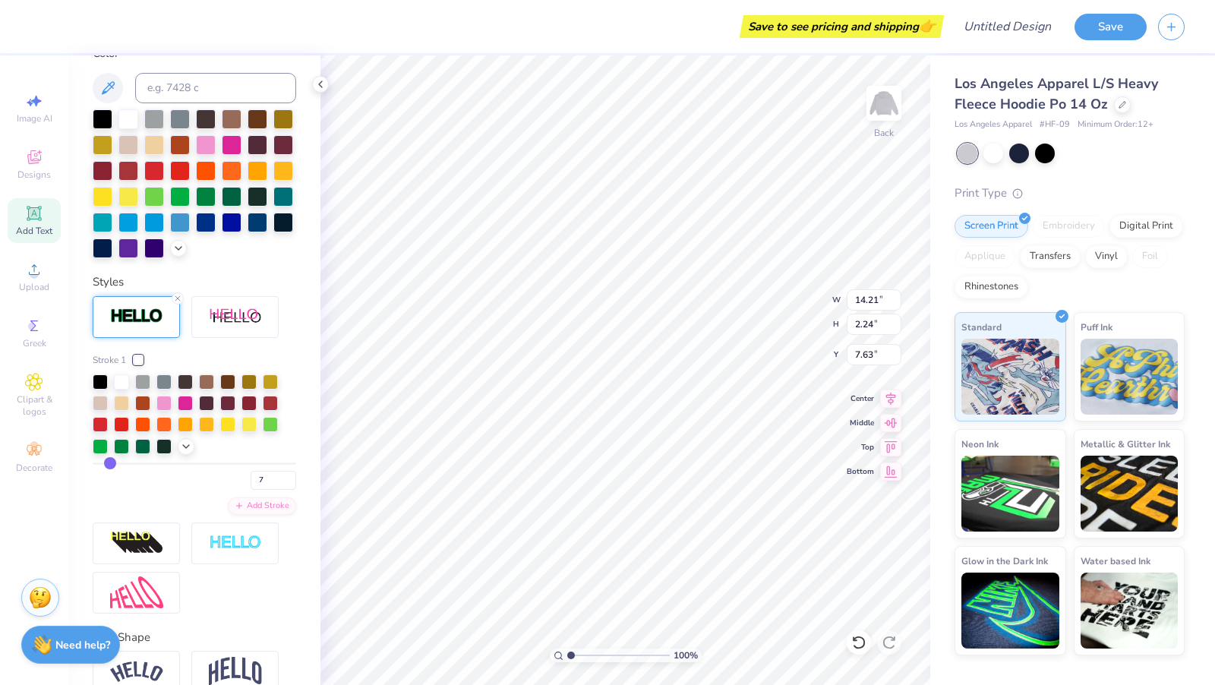
type input "8"
type input "9"
type input "10"
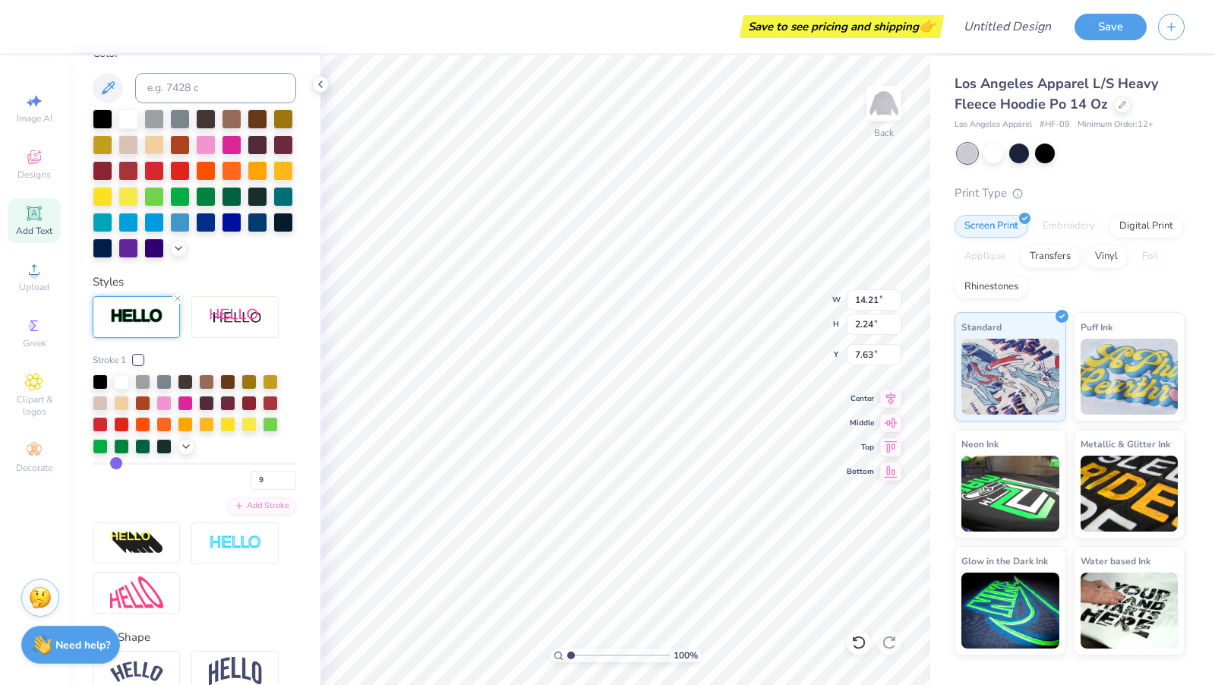
type input "10"
type input "11"
type input "12"
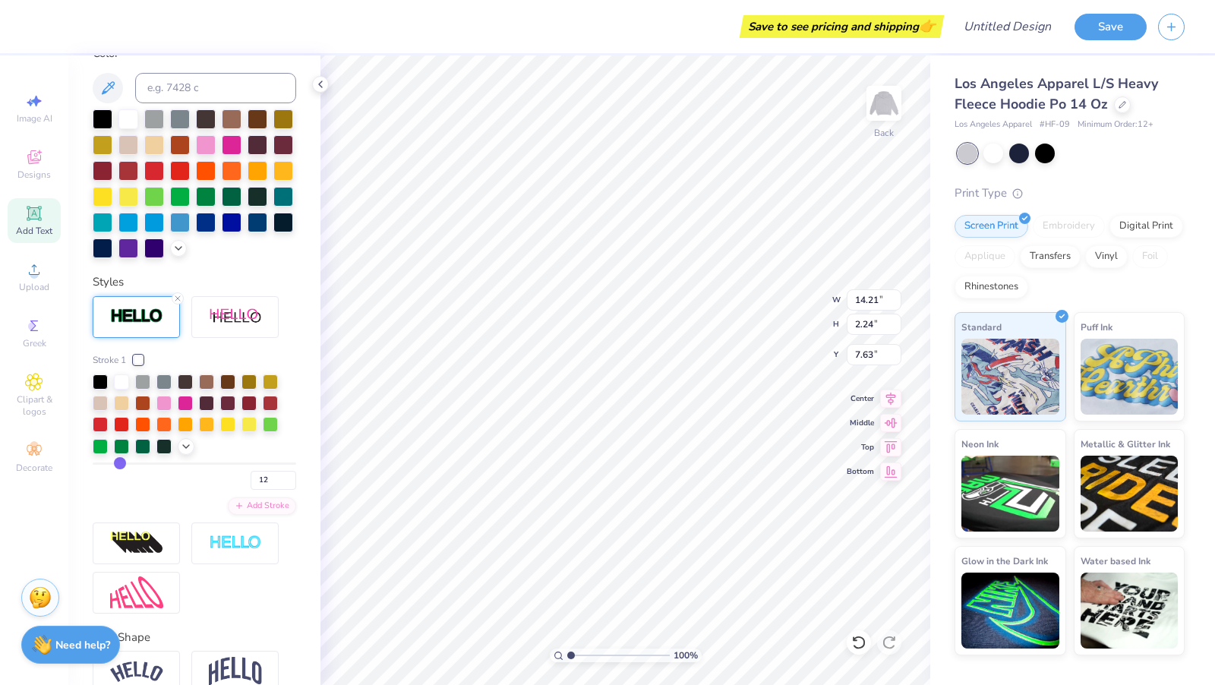
drag, startPoint x: 102, startPoint y: 460, endPoint x: 119, endPoint y: 463, distance: 17.6
type input "12"
click at [119, 463] on input "range" at bounding box center [195, 464] width 204 height 2
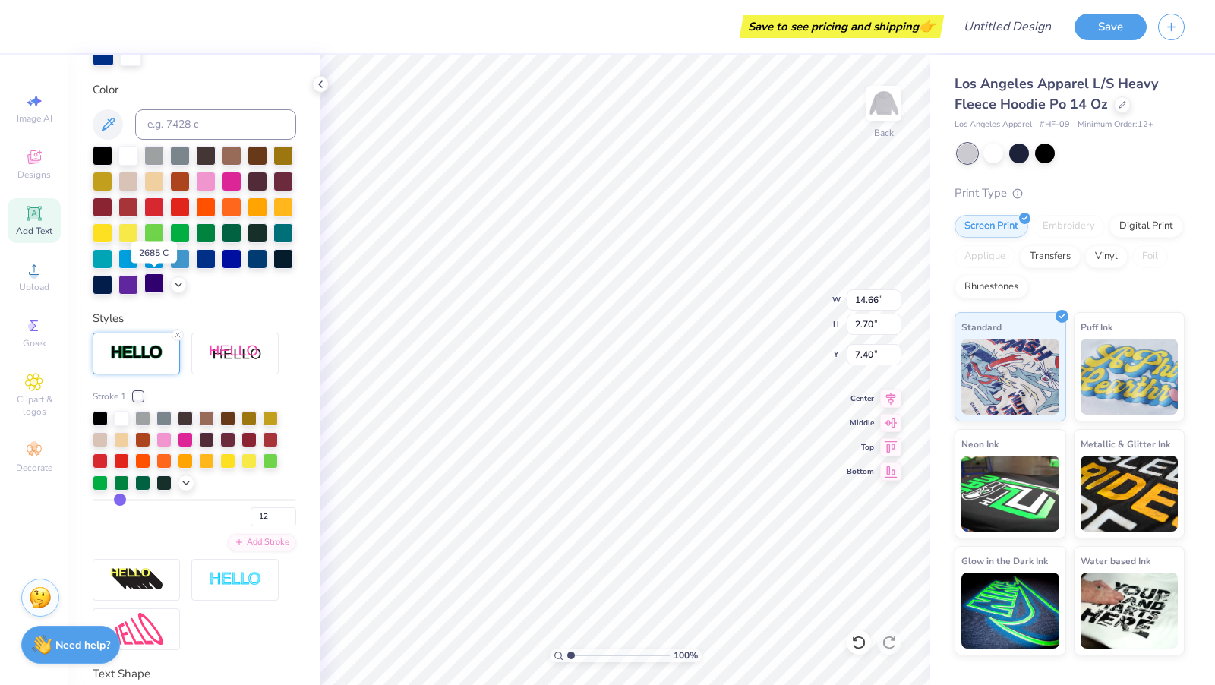
scroll to position [320, 0]
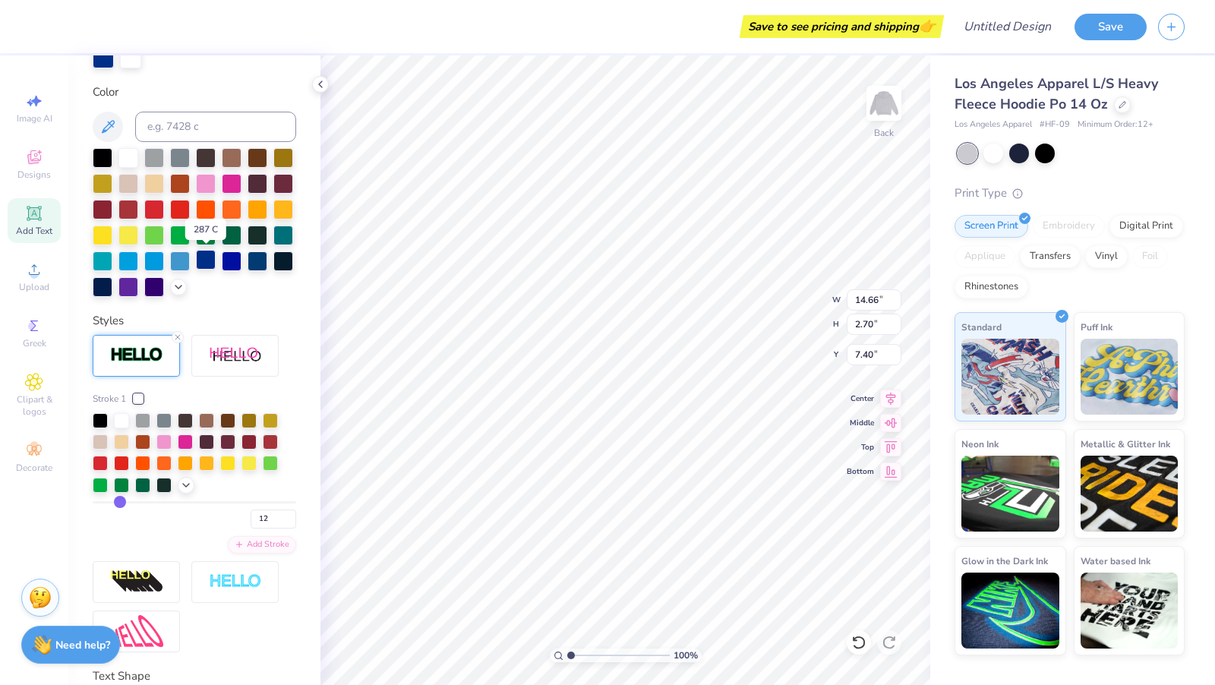
click at [207, 264] on div at bounding box center [206, 260] width 20 height 20
type input "9"
type input "5"
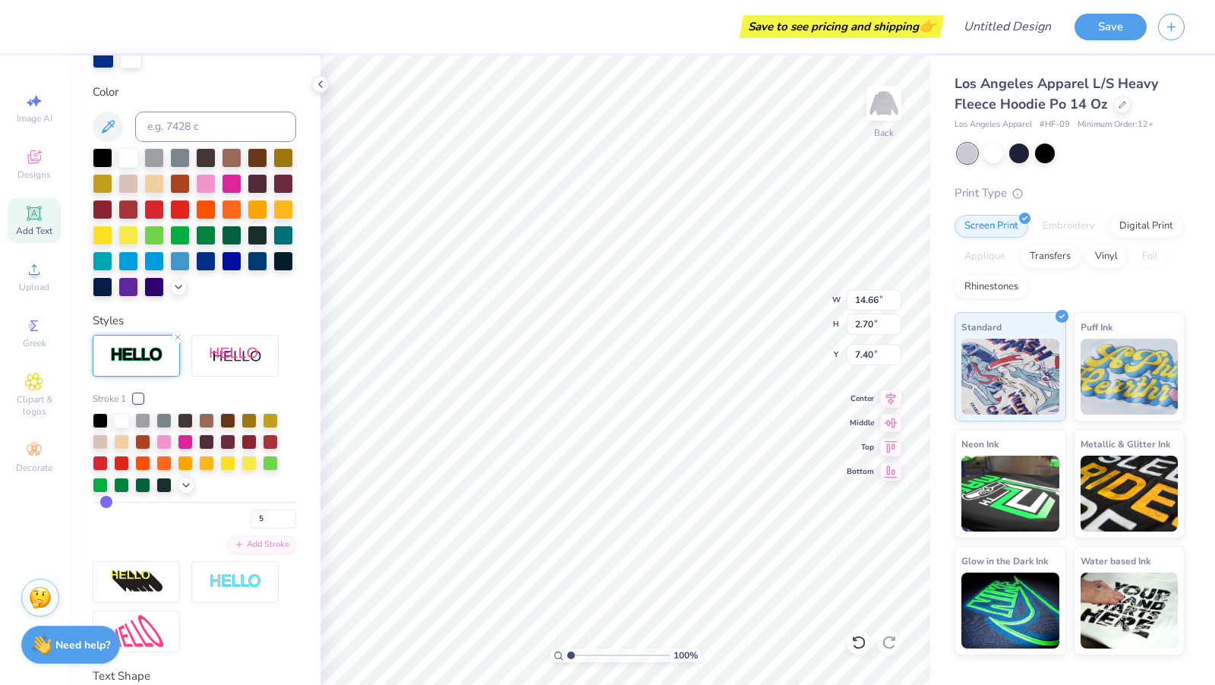
type input "3"
type input "2"
type input "1"
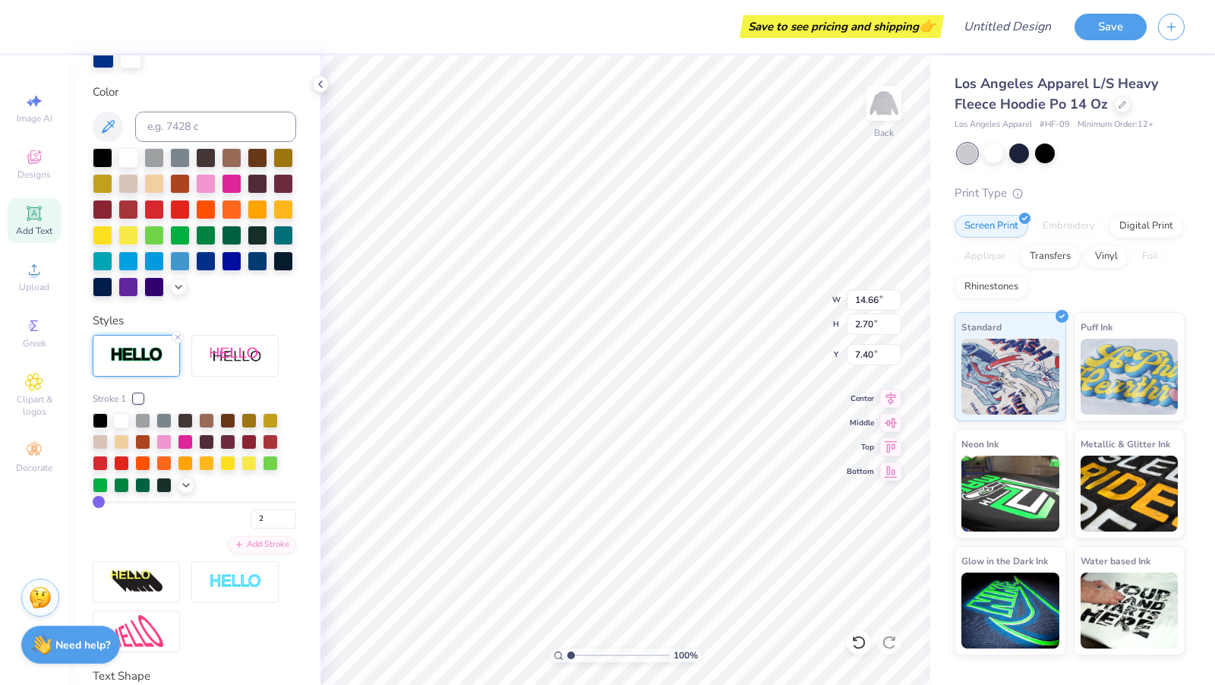
type input "1"
drag, startPoint x: 120, startPoint y: 495, endPoint x: 98, endPoint y: 495, distance: 22.0
click at [98, 501] on input "range" at bounding box center [195, 502] width 204 height 2
click at [278, 516] on input "1" at bounding box center [274, 519] width 46 height 19
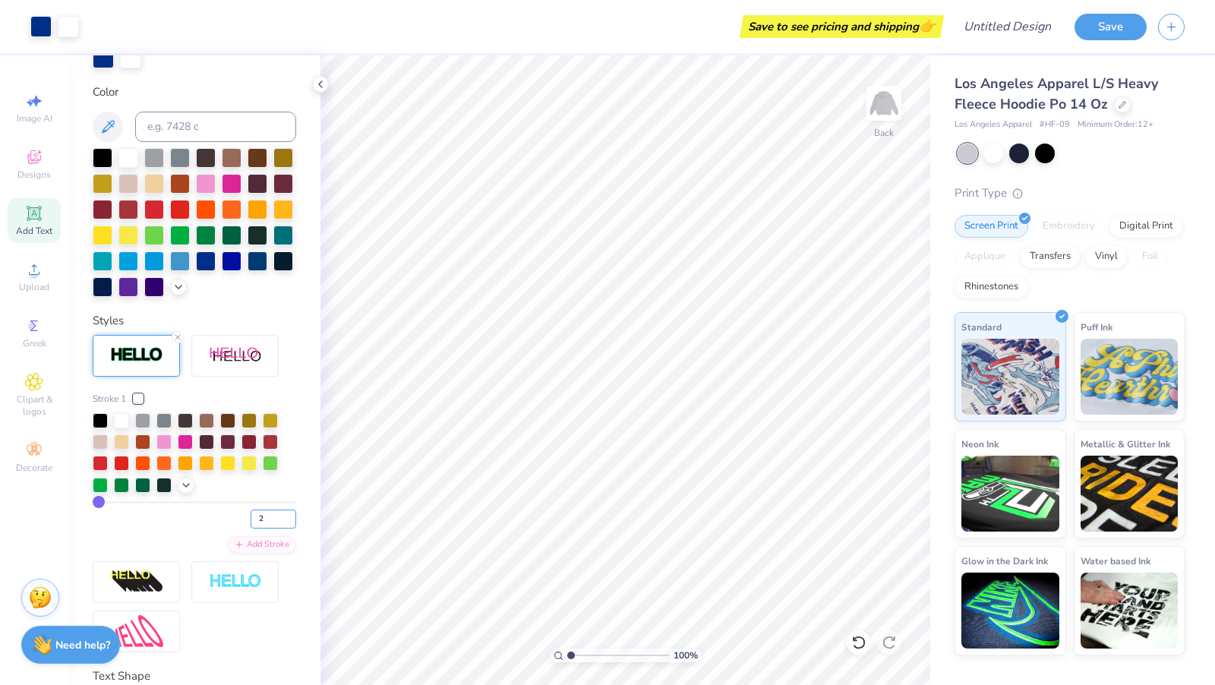
type input "2"
click at [269, 516] on input "2" at bounding box center [274, 519] width 46 height 19
click at [289, 516] on input "3" at bounding box center [274, 519] width 46 height 19
click at [289, 516] on input "4" at bounding box center [274, 519] width 46 height 19
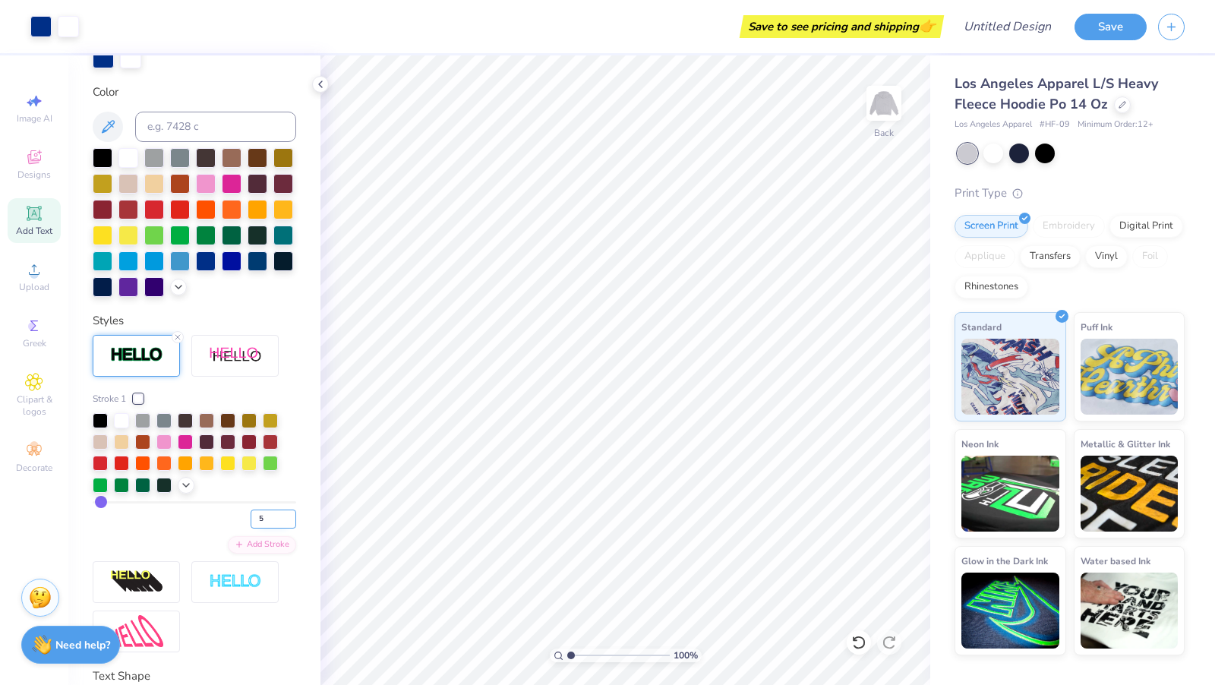
click at [289, 516] on input "5" at bounding box center [274, 519] width 46 height 19
click at [289, 516] on input "6" at bounding box center [274, 519] width 46 height 19
click at [289, 516] on input "7" at bounding box center [274, 519] width 46 height 19
click at [289, 516] on input "8" at bounding box center [274, 519] width 46 height 19
click at [289, 516] on input "25" at bounding box center [274, 519] width 46 height 19
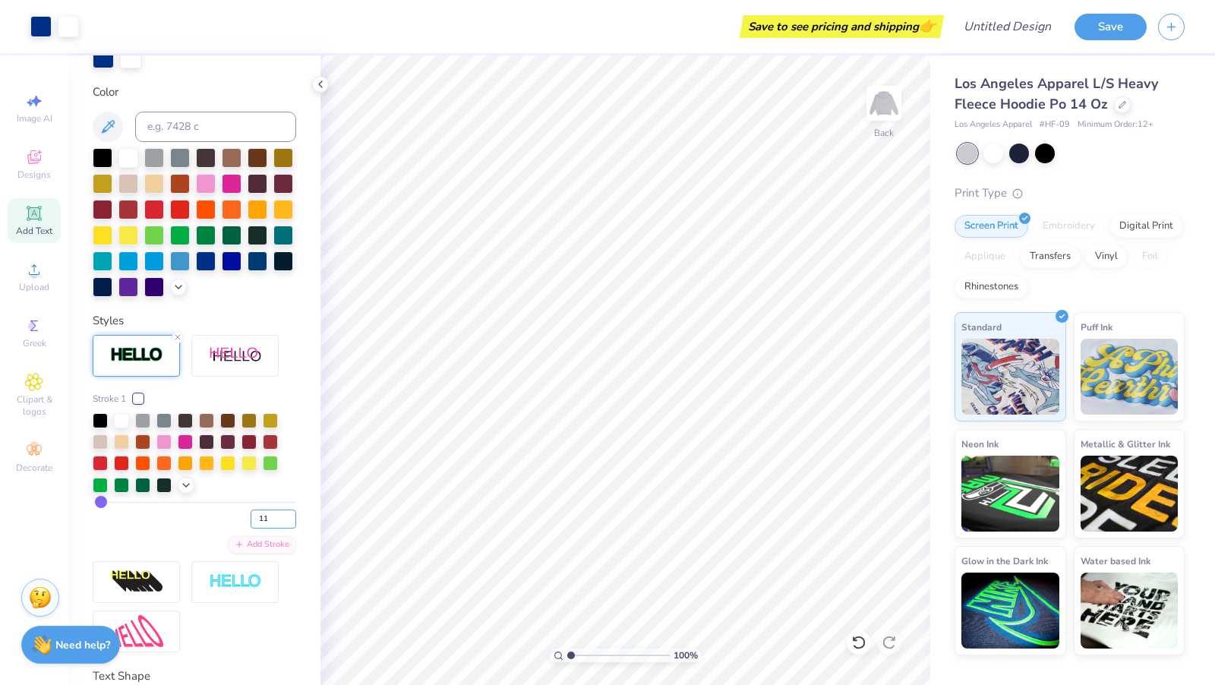
click at [287, 519] on input "11" at bounding box center [274, 519] width 46 height 19
click at [287, 519] on input "10" at bounding box center [274, 519] width 46 height 19
click at [287, 519] on input "9" at bounding box center [274, 519] width 46 height 19
click at [287, 519] on input "8" at bounding box center [274, 519] width 46 height 19
type input "7"
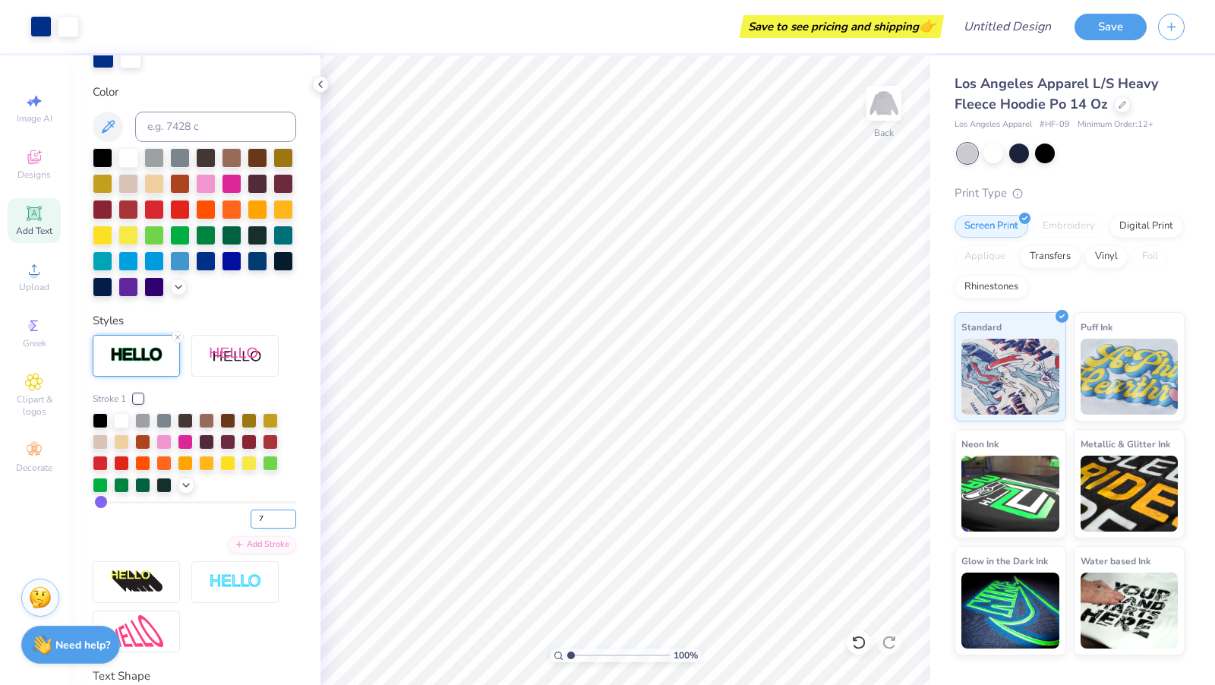
click at [287, 519] on input "7" at bounding box center [274, 519] width 46 height 19
type input "7"
click at [290, 524] on input "7" at bounding box center [274, 519] width 46 height 19
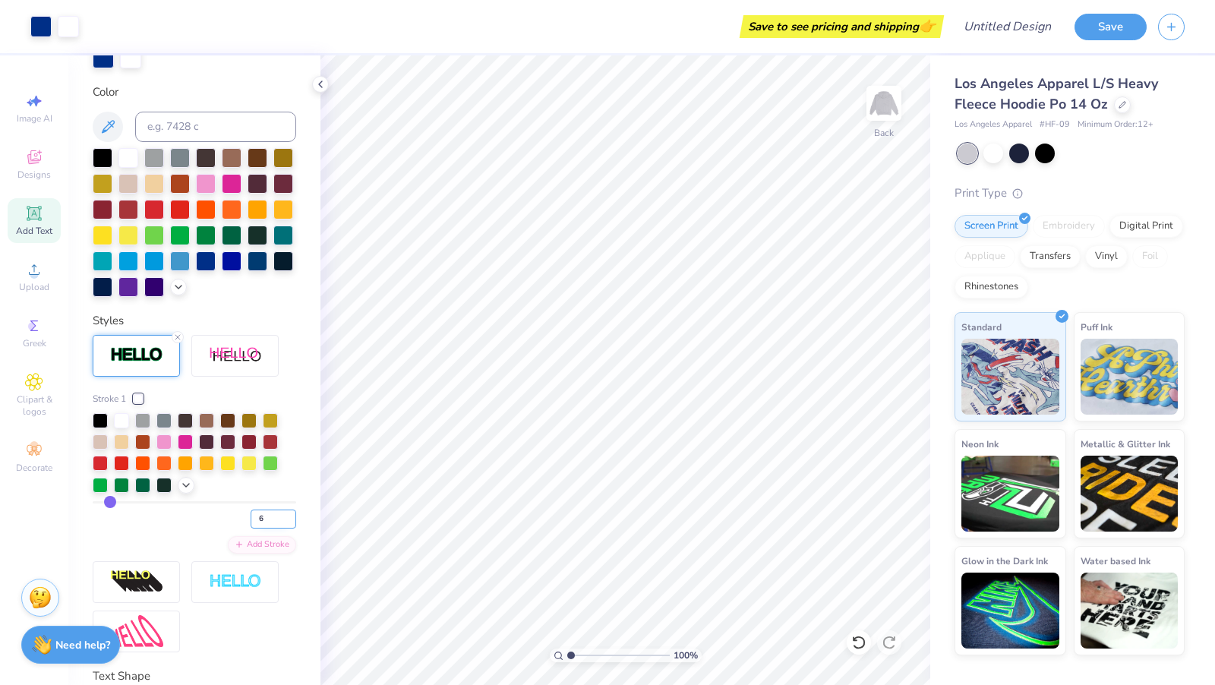
click at [290, 520] on input "6" at bounding box center [274, 519] width 46 height 19
click at [290, 520] on input "5" at bounding box center [274, 519] width 46 height 19
click at [290, 520] on input "4" at bounding box center [274, 519] width 46 height 19
type input "3"
click at [290, 520] on input "3" at bounding box center [274, 519] width 46 height 19
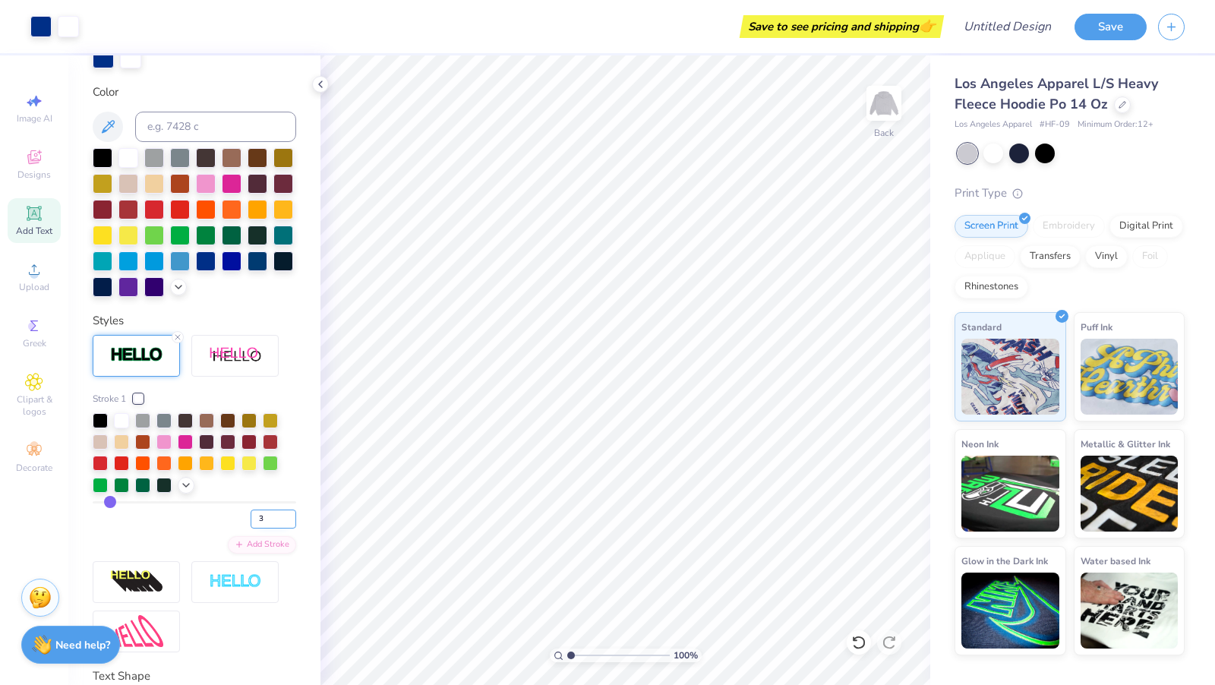
type input "3"
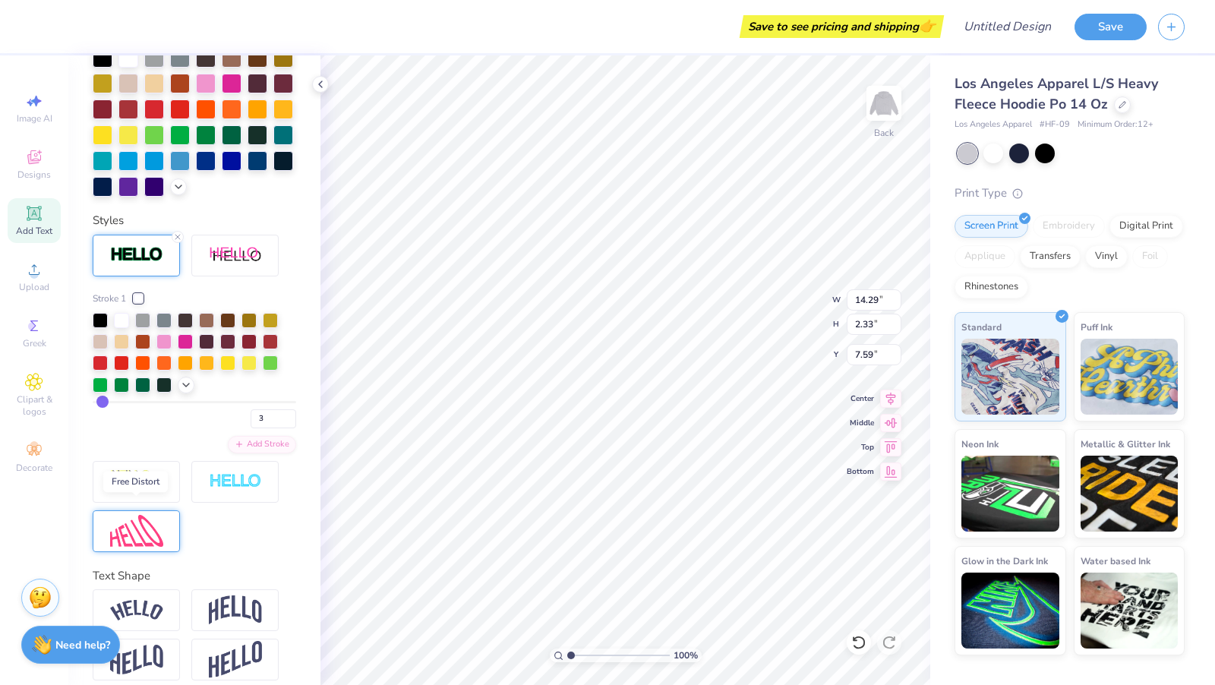
scroll to position [431, 0]
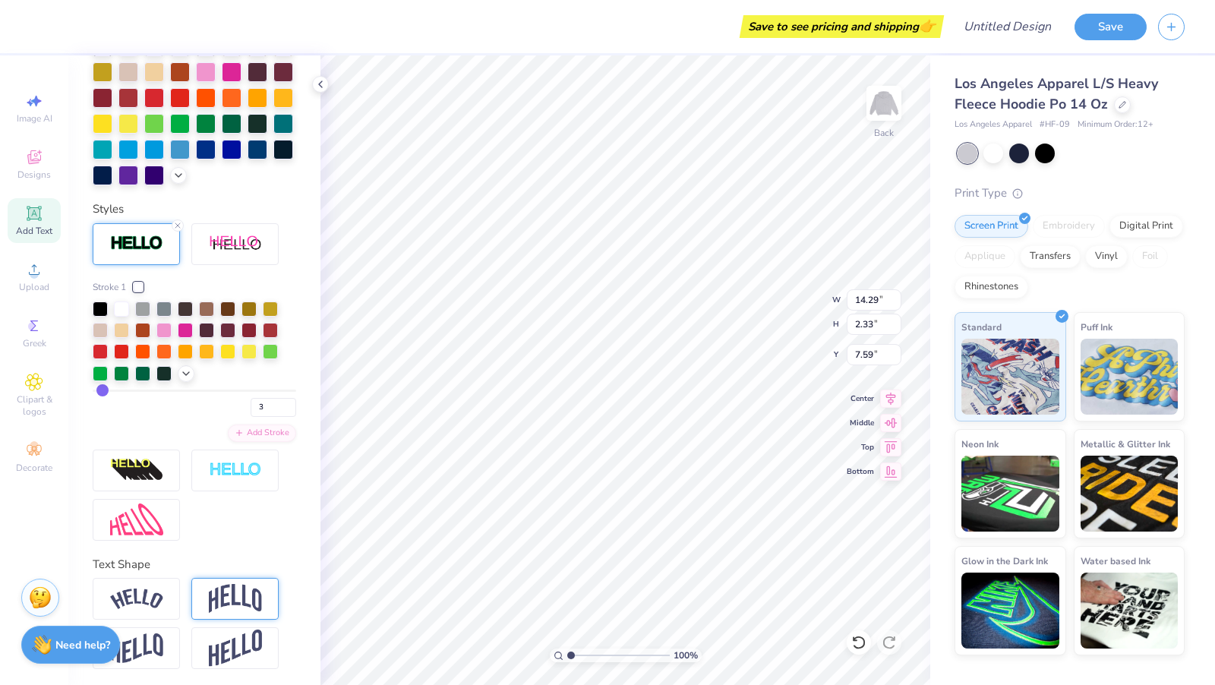
click at [207, 609] on div at bounding box center [234, 599] width 87 height 42
type input "5.26"
type input "6.12"
click at [159, 602] on img at bounding box center [136, 599] width 53 height 21
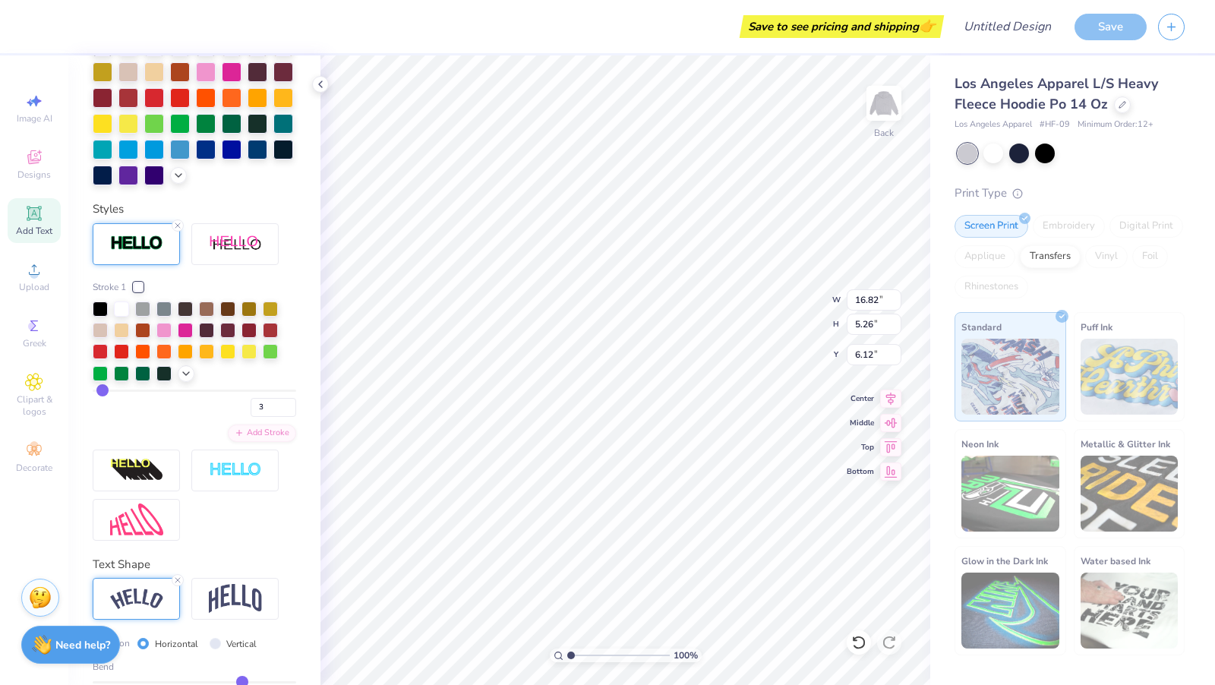
type input "16.82"
type input "4.40"
type input "6.55"
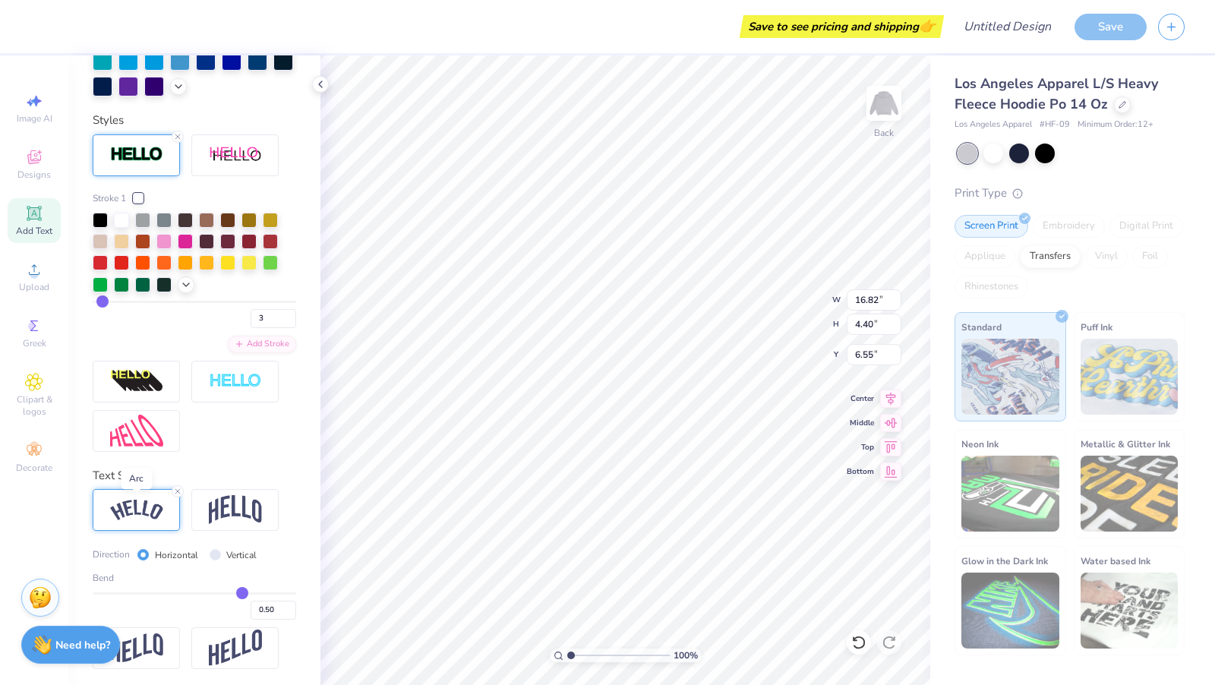
scroll to position [519, 0]
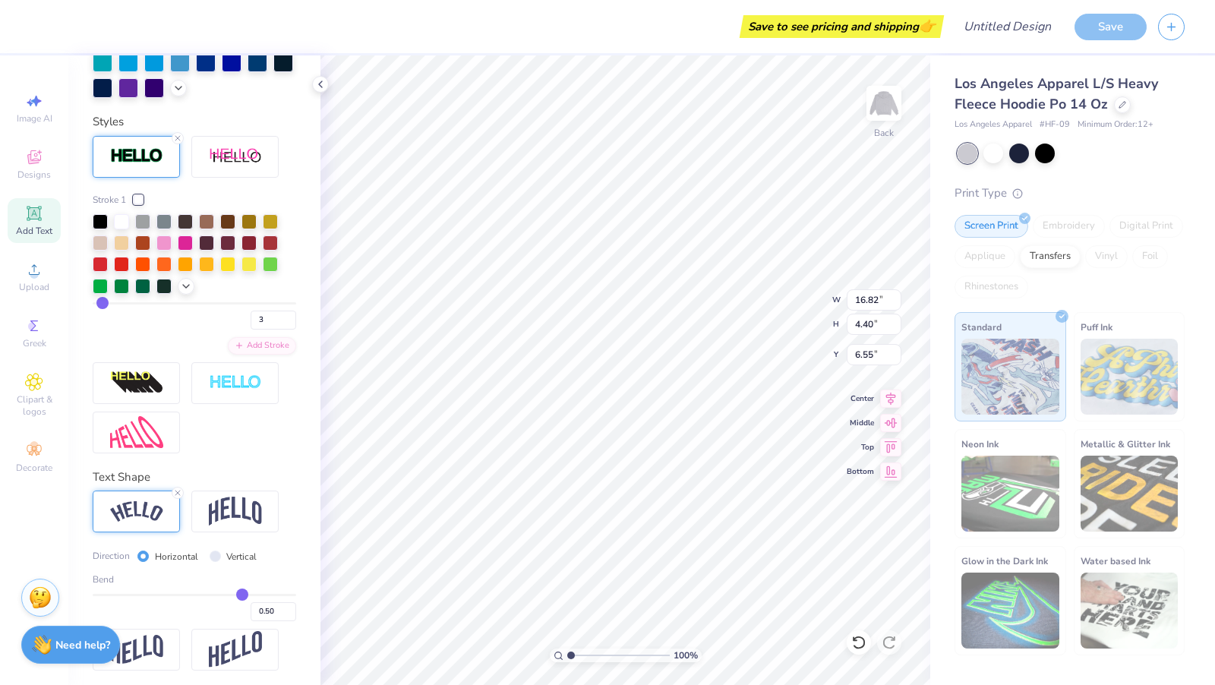
type input "0.55"
type input "0.52"
type input "0.45"
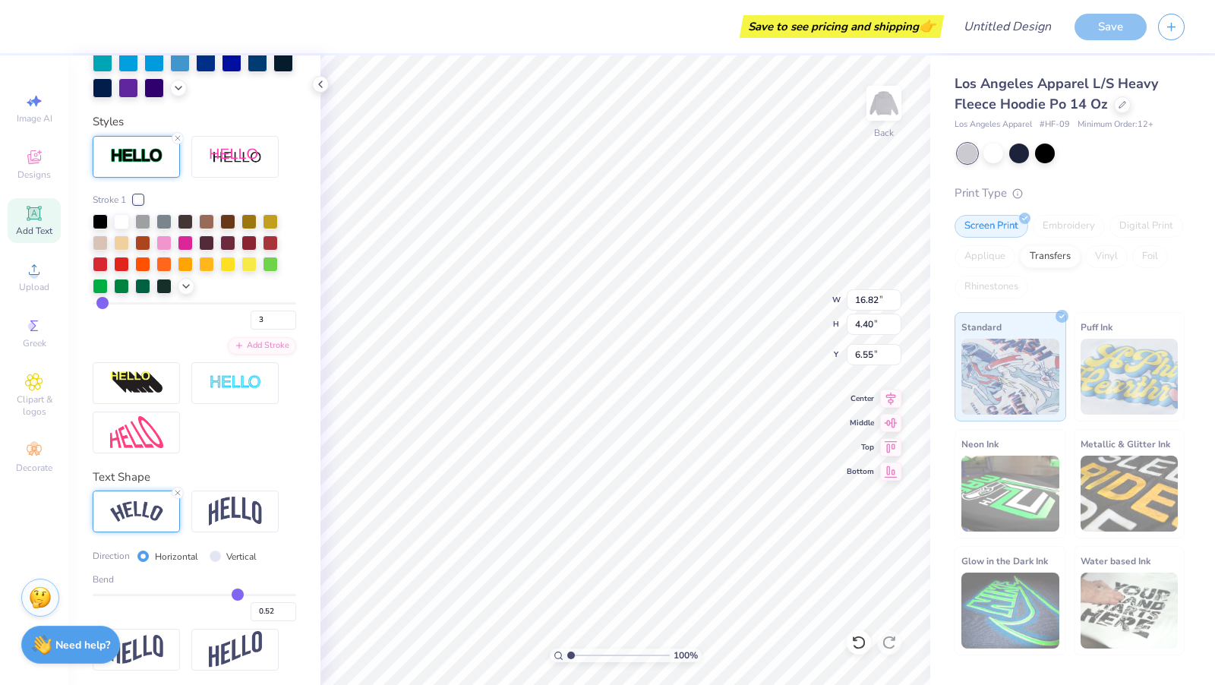
type input "0.45"
type input "0.36"
type input "0.29"
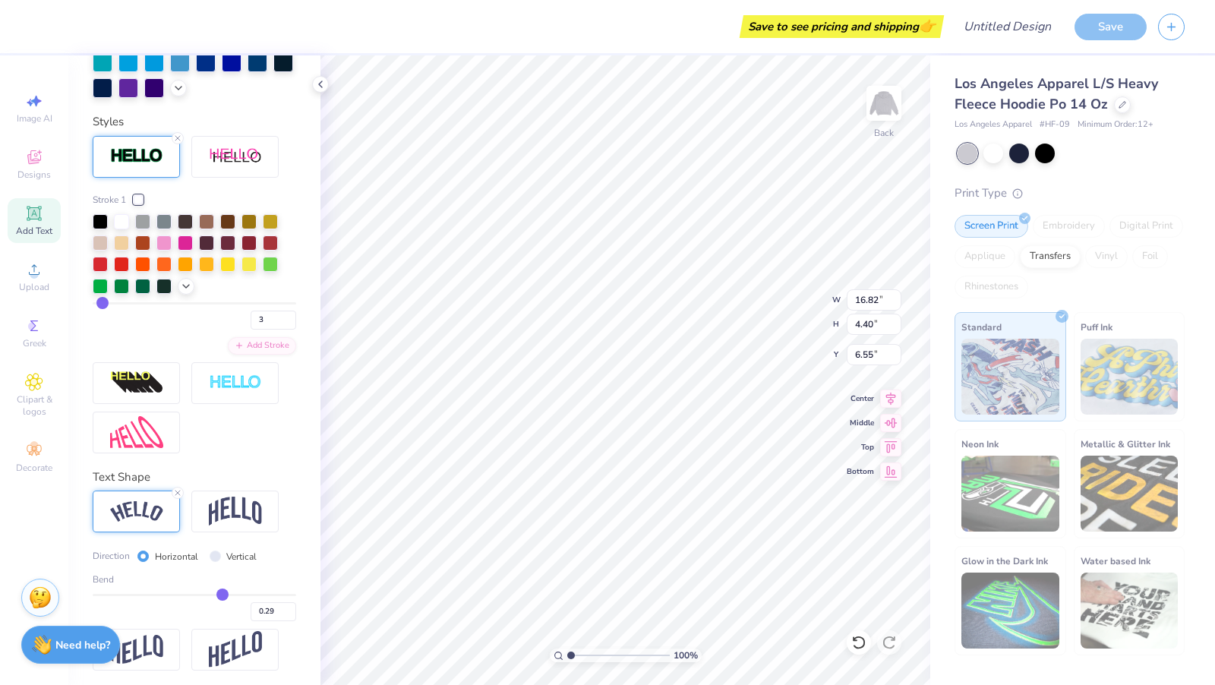
type input "0.24"
type input "0.21"
type input "0.19"
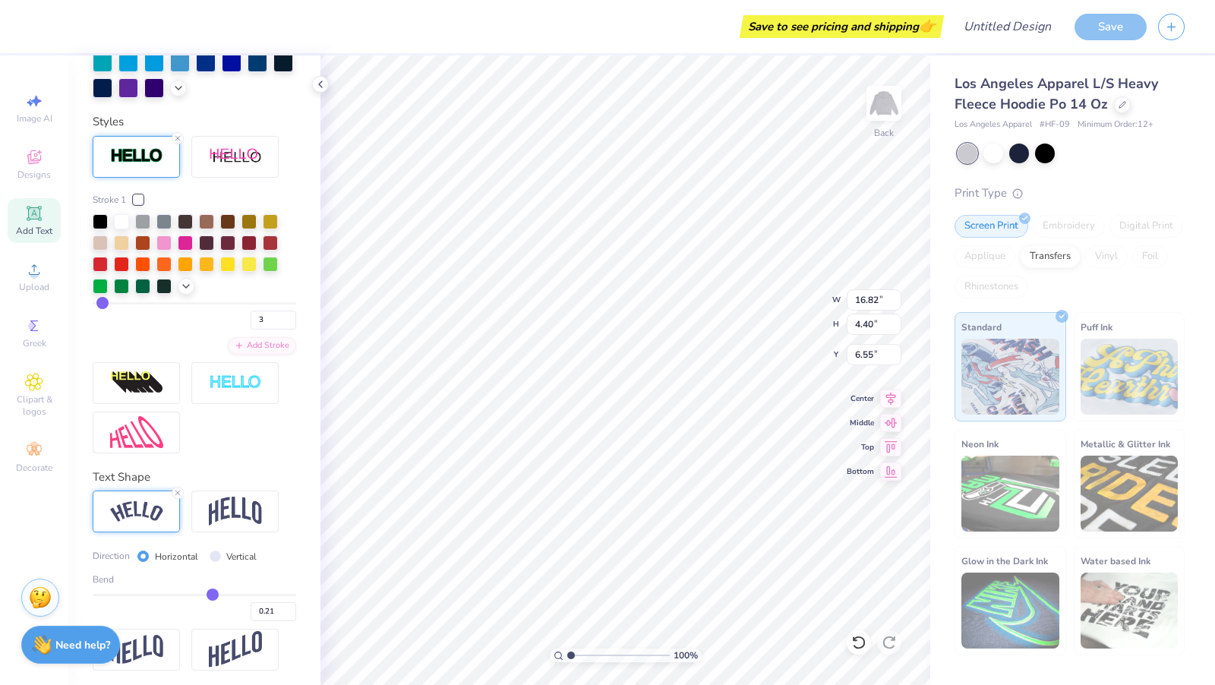
type input "0.19"
type input "0.18"
type input "0.17"
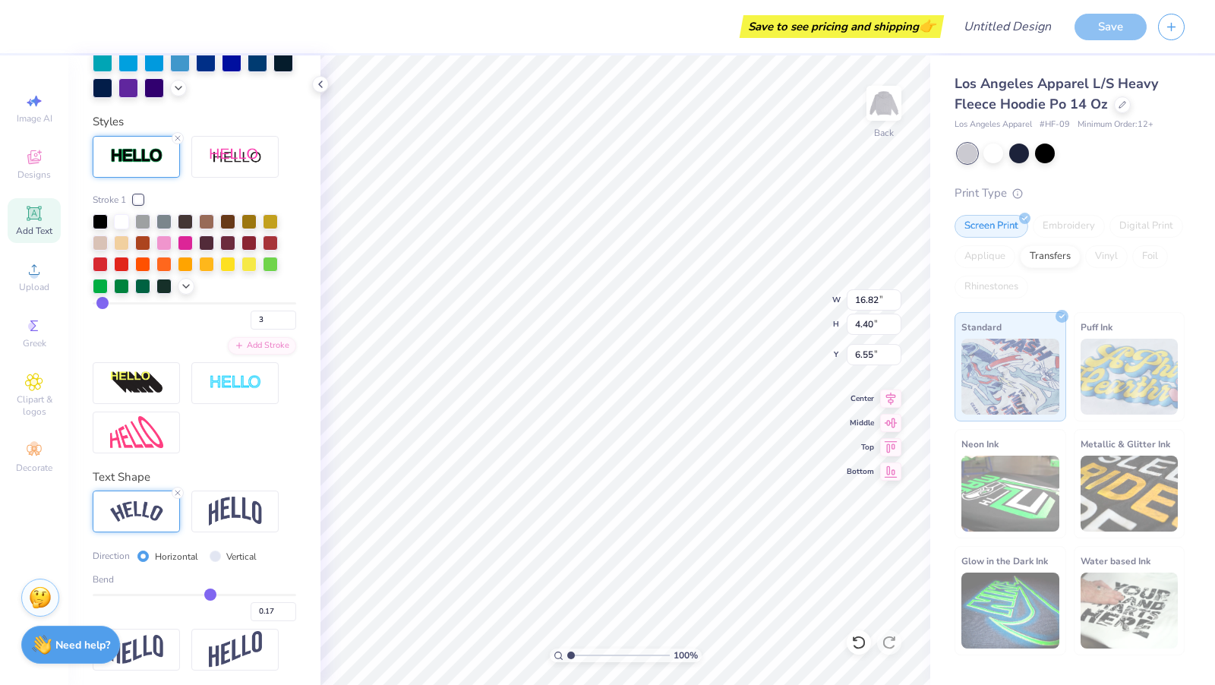
type input "0.16"
type input "0.14"
type input "0.11"
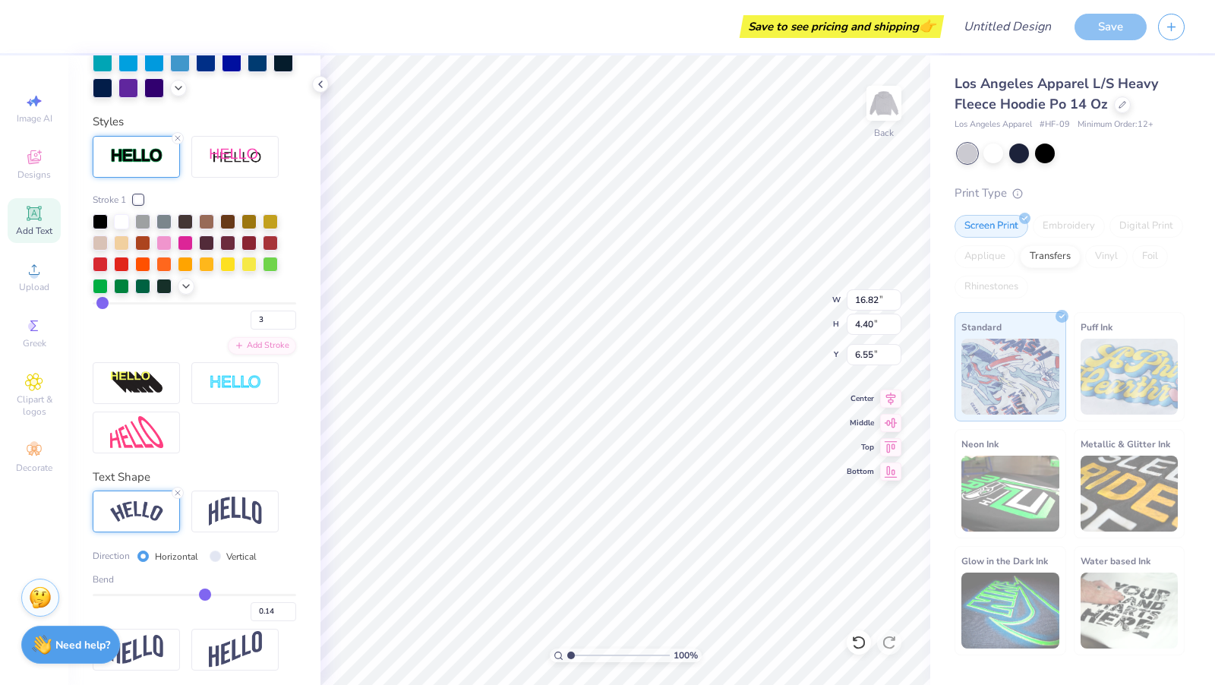
type input "0.11"
type input "0.07"
type input "0.04"
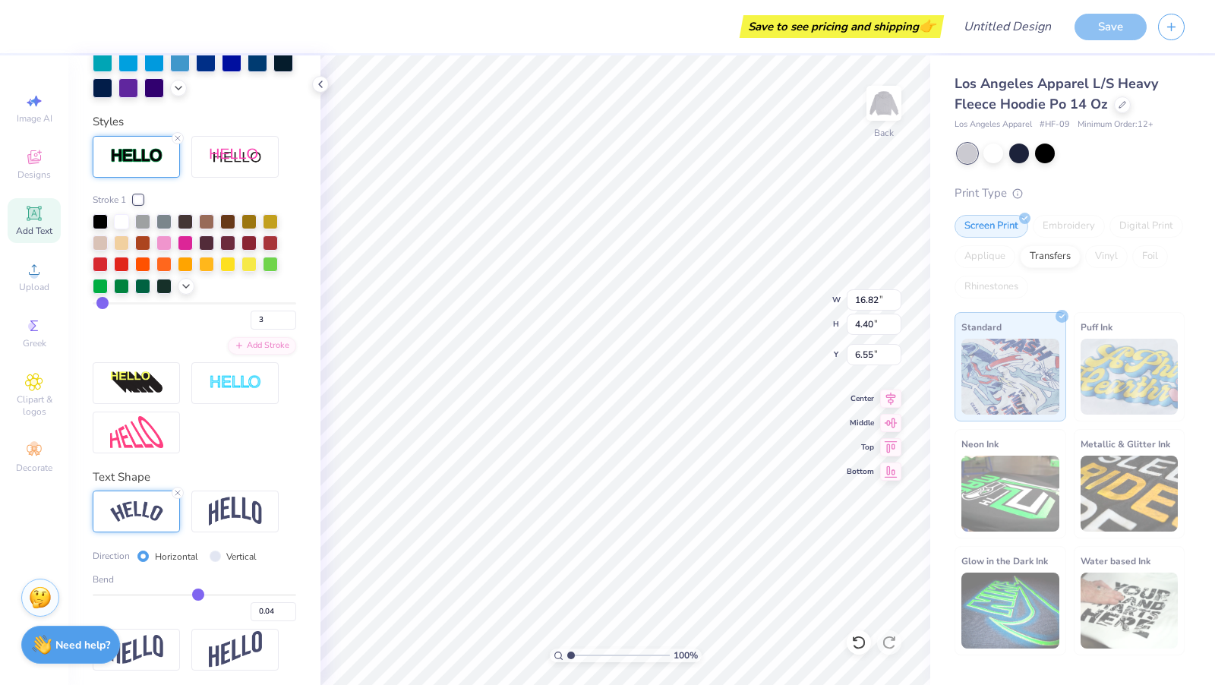
type input "0.03"
drag, startPoint x: 247, startPoint y: 592, endPoint x: 197, endPoint y: 592, distance: 50.1
type input "0.03"
click at [197, 594] on input "range" at bounding box center [195, 595] width 204 height 2
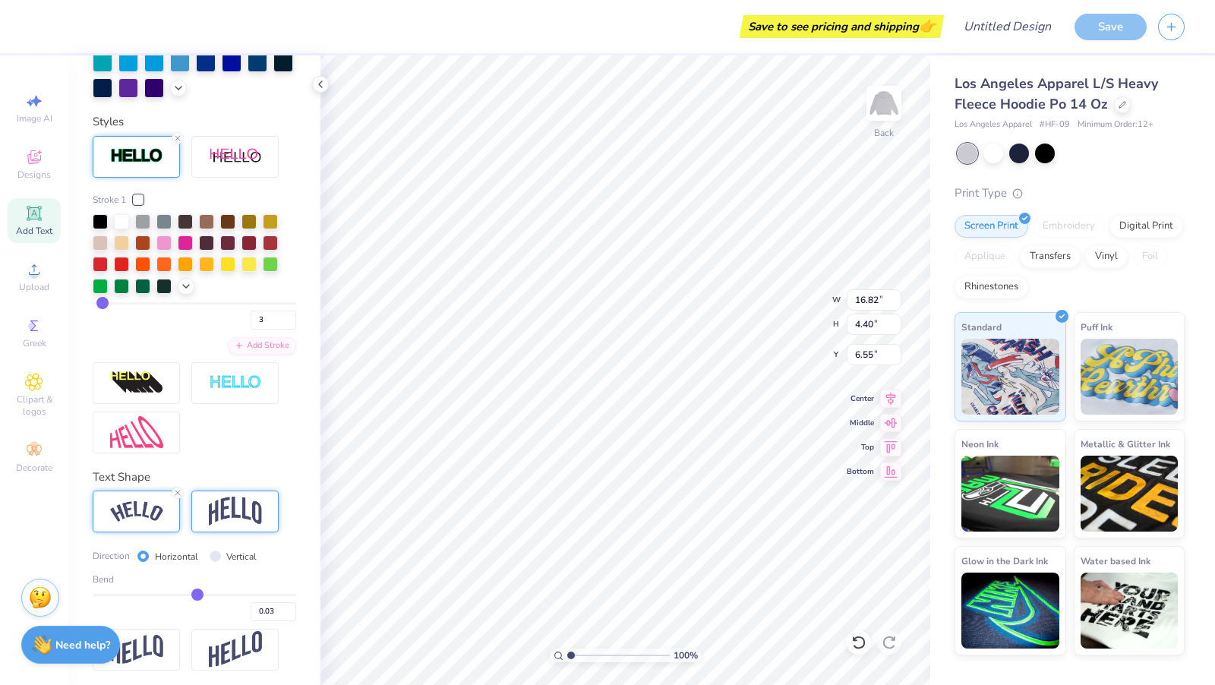
type input "14.43"
type input "2.33"
type input "7.58"
click at [210, 505] on img at bounding box center [235, 511] width 53 height 29
type input "14.29"
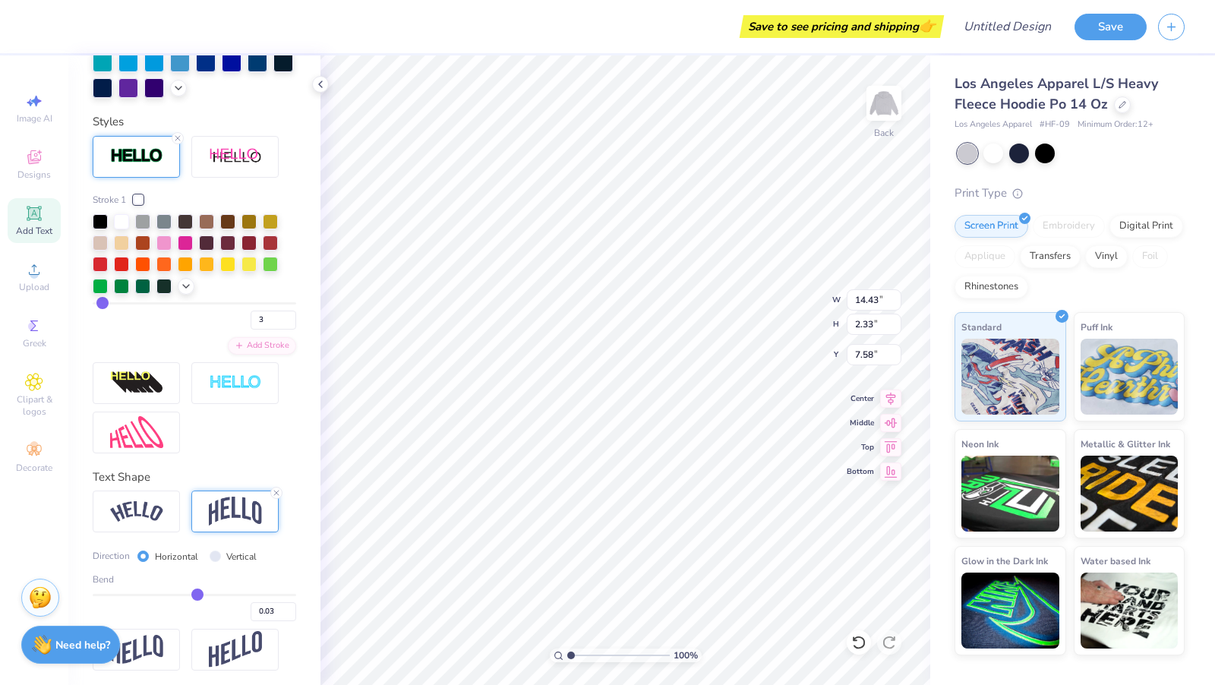
type input "2.49"
type input "7.50"
type input "0.08"
type input "0.02"
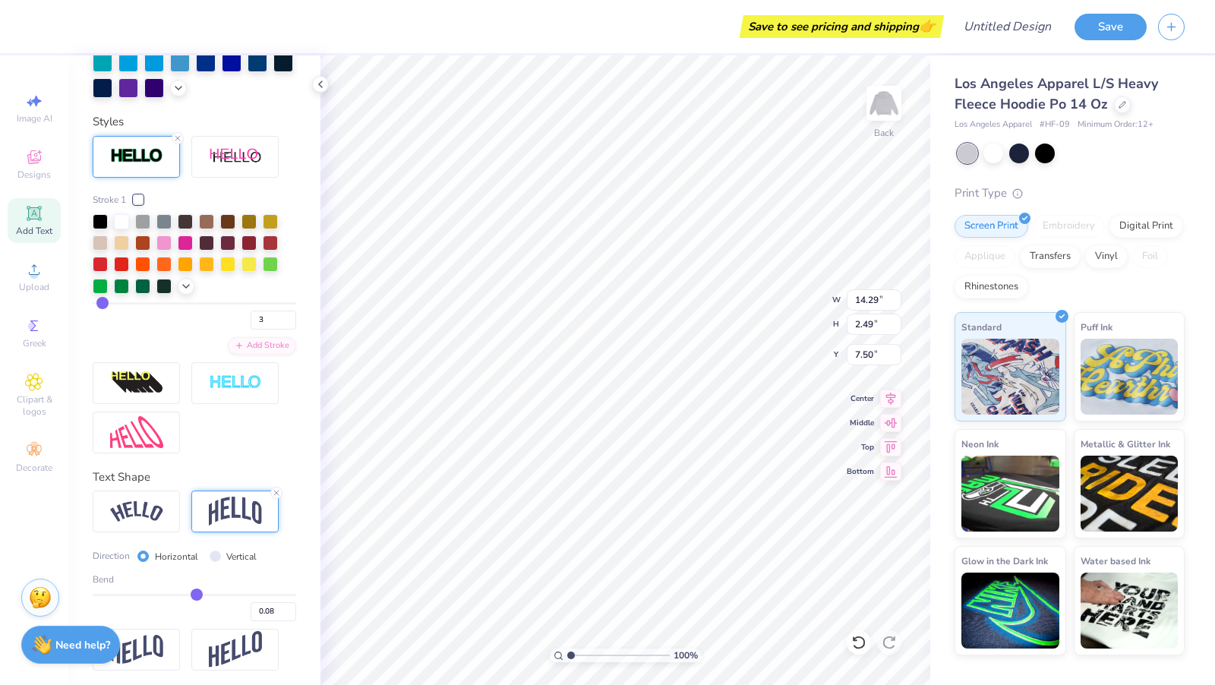
type input "0.02"
type input "-0.08"
type input "-0.13"
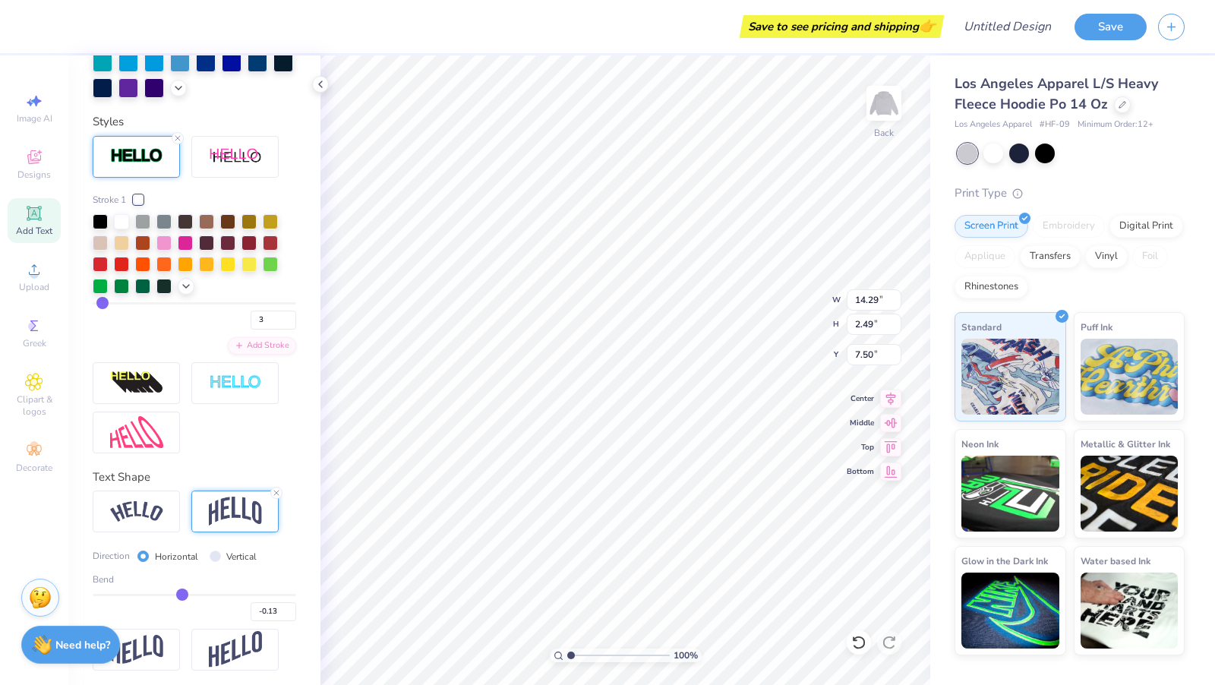
type input "-0.14"
drag, startPoint x: 202, startPoint y: 590, endPoint x: 180, endPoint y: 590, distance: 22.0
click at [180, 594] on input "range" at bounding box center [195, 595] width 204 height 2
type input "-0.06"
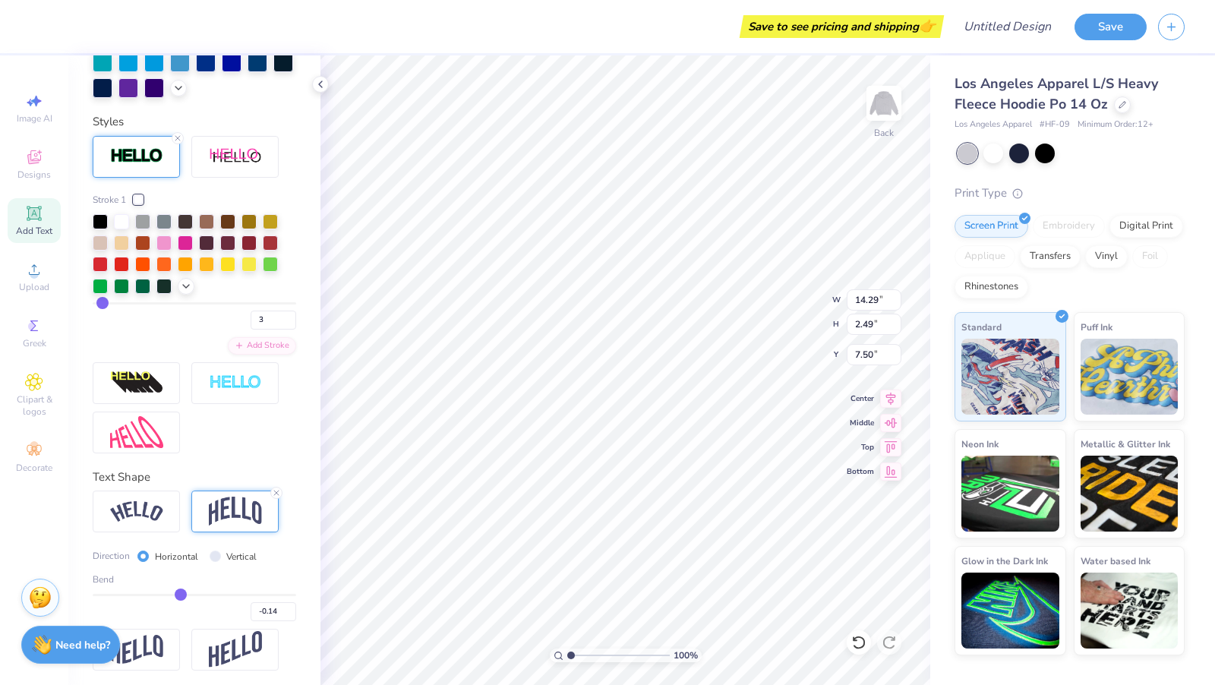
type input "-0.06"
type input "3.11"
type input "7.20"
type input "0.02"
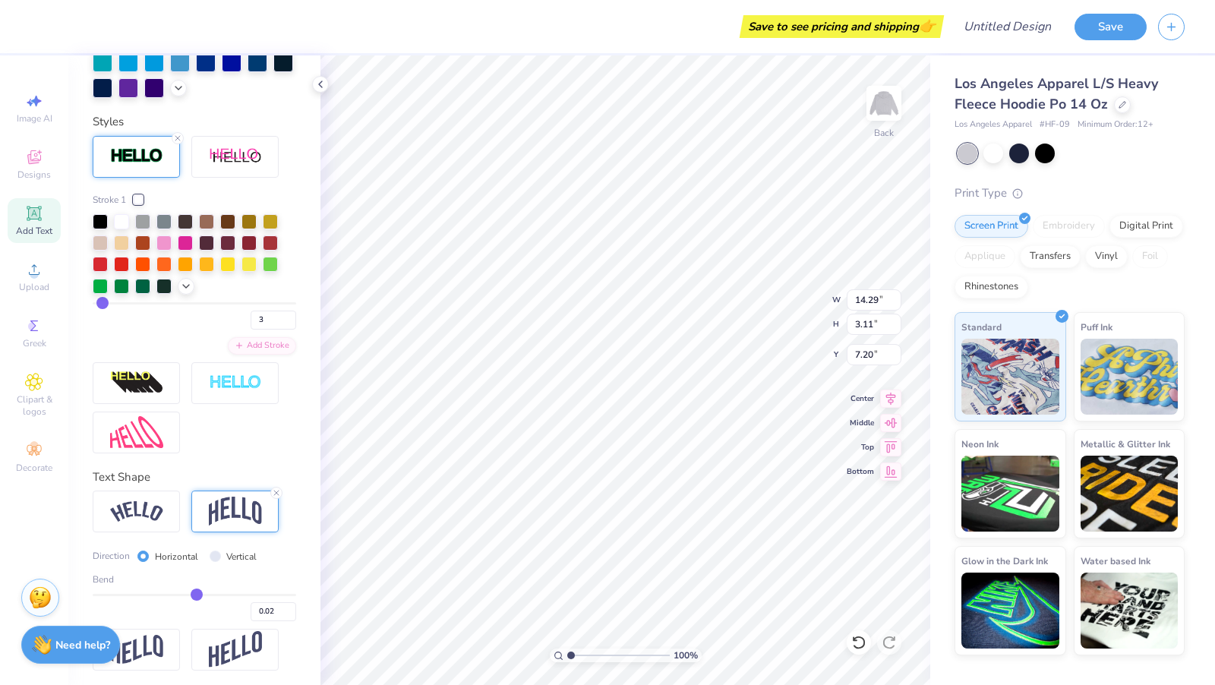
type input "0.24"
type input "0.38"
type input "0.44"
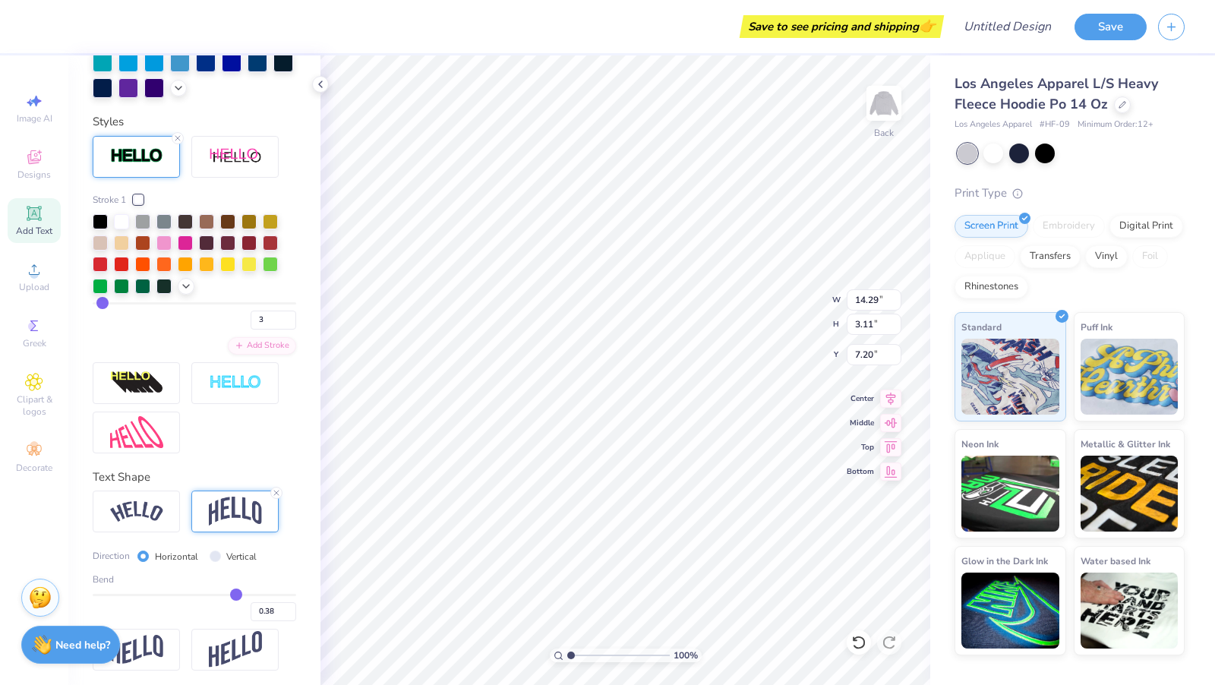
type input "0.44"
type input "0.45"
type input "0.46"
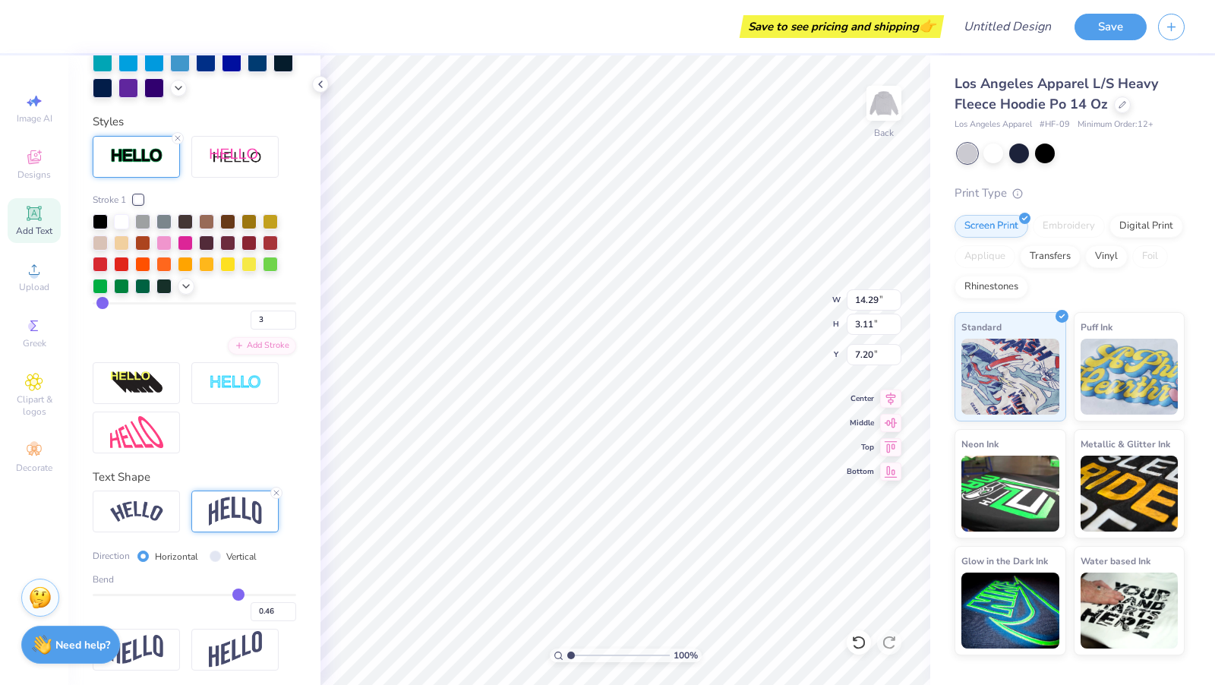
drag, startPoint x: 180, startPoint y: 590, endPoint x: 236, endPoint y: 591, distance: 56.2
type input "0.45"
click at [238, 594] on input "range" at bounding box center [195, 595] width 204 height 2
type input "0.45"
type input "4.94"
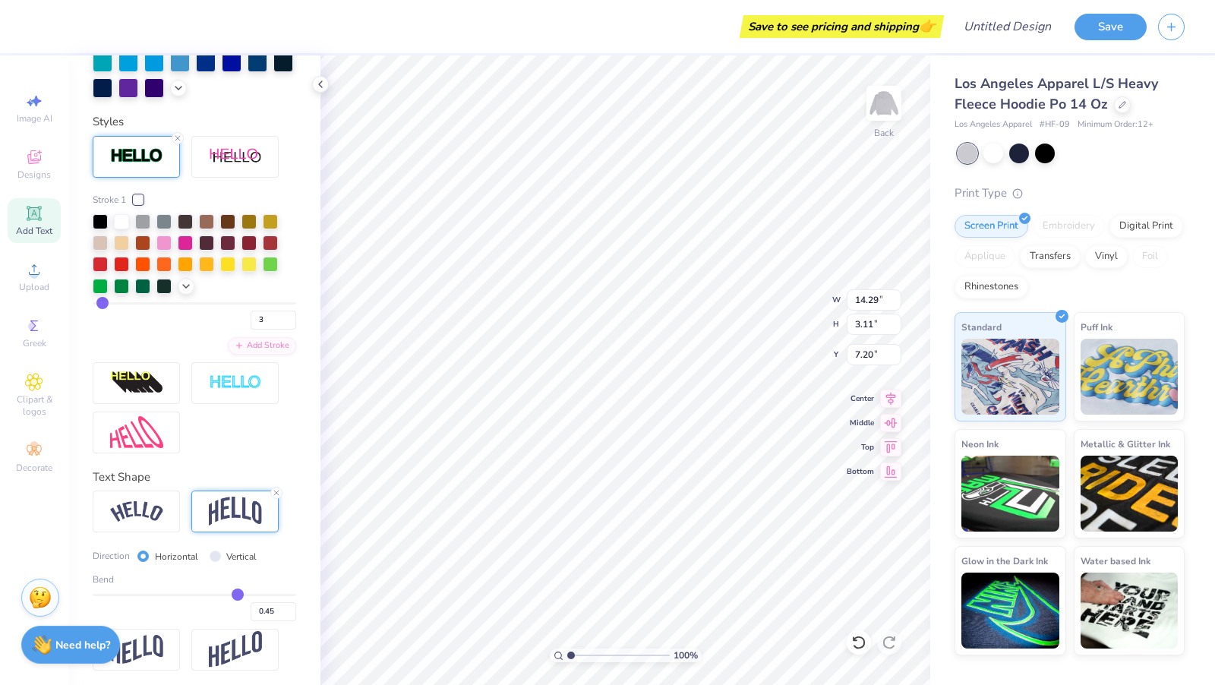
type input "6.28"
type input "0.46"
type input "0.4"
type input "0.40"
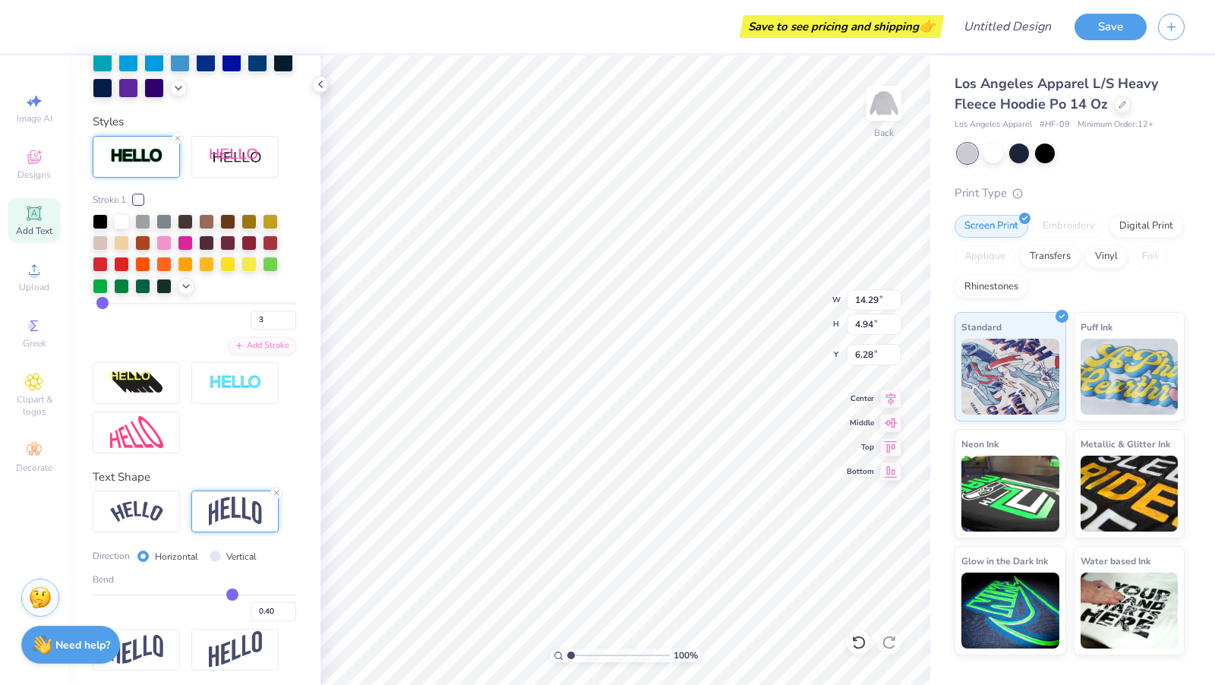
type input "0.32"
type input "0.25"
type input "0.21"
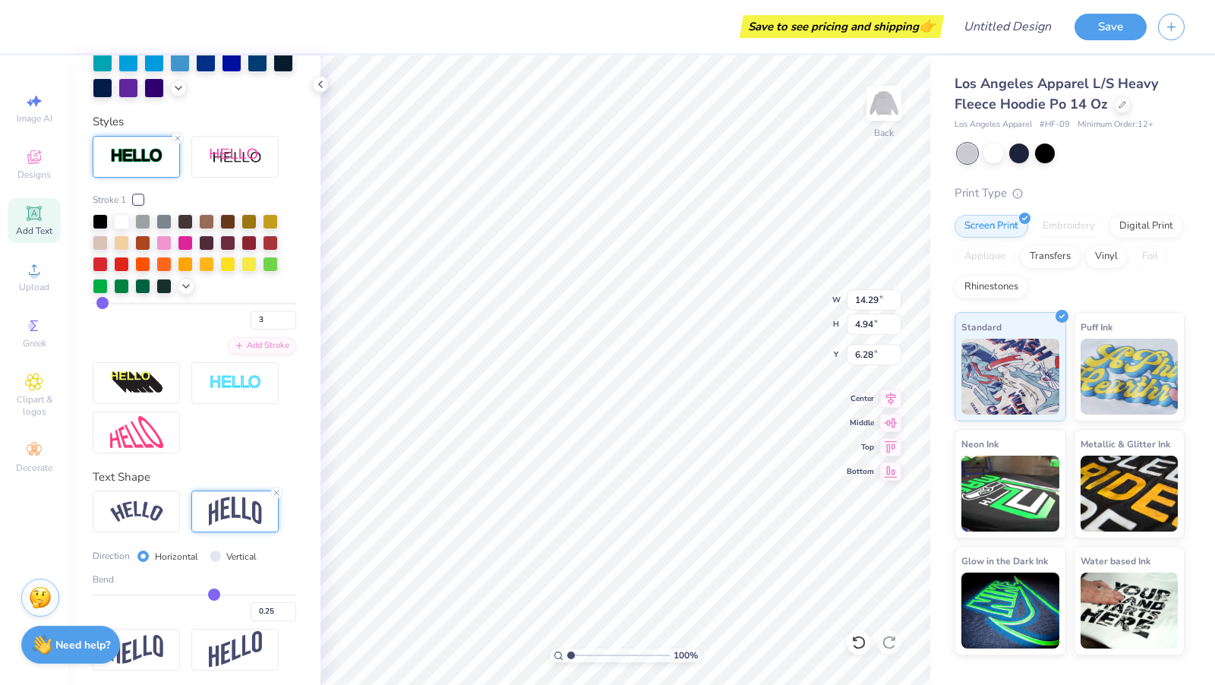
type input "0.21"
type input "0.2"
type input "0.20"
type input "0.19"
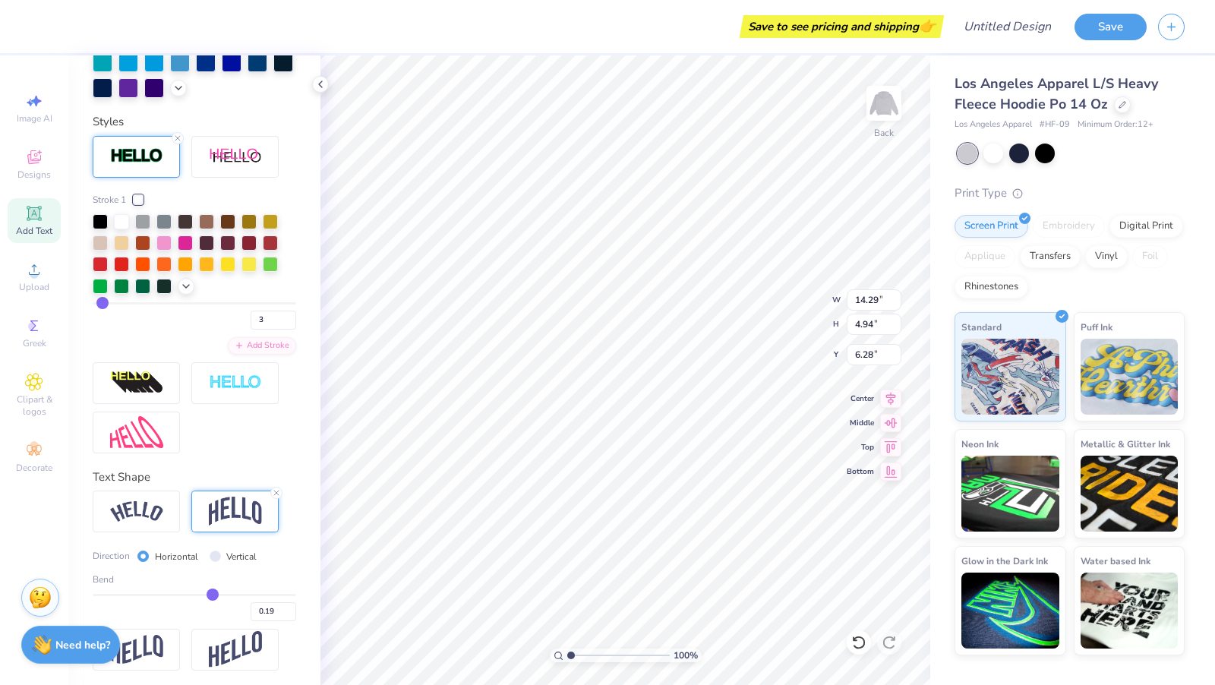
drag, startPoint x: 238, startPoint y: 590, endPoint x: 213, endPoint y: 590, distance: 25.8
type input "0.19"
click at [213, 594] on input "range" at bounding box center [195, 595] width 204 height 2
type input "3.39"
type input "7.05"
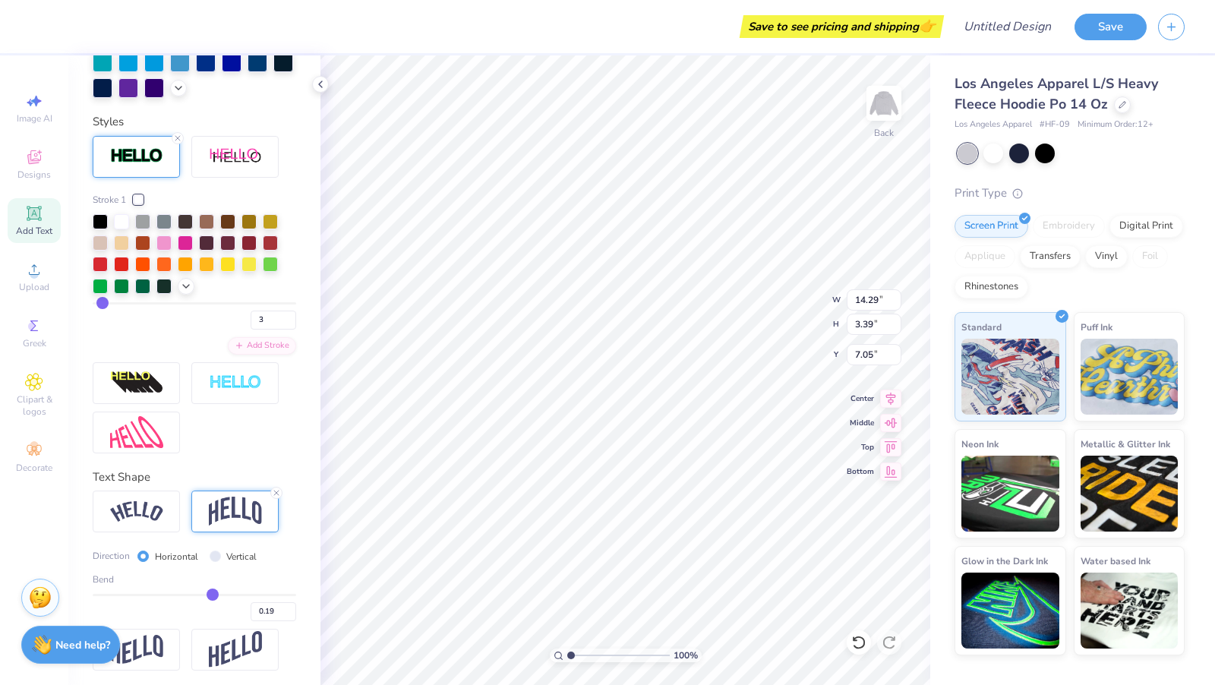
type input "0.21"
type input "0.2"
type input "0.20"
type input "0.18"
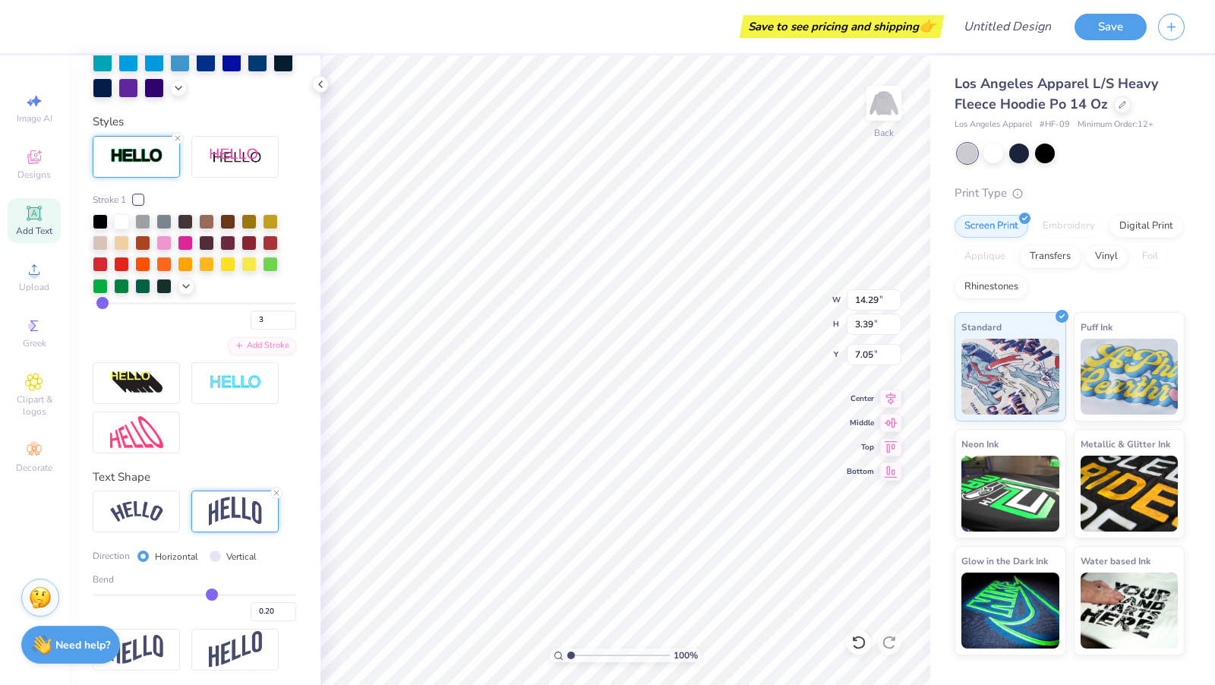
type input "0.18"
type input "0.16"
type input "0.14"
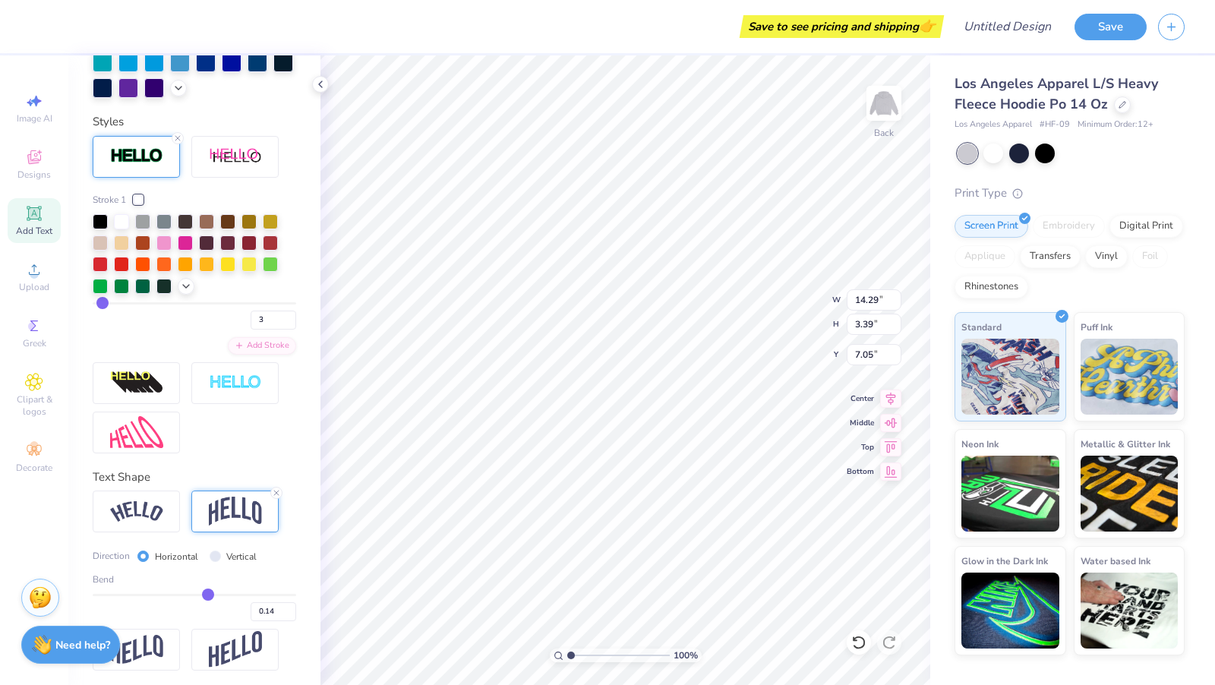
type input "0.12"
drag, startPoint x: 213, startPoint y: 591, endPoint x: 204, endPoint y: 590, distance: 9.1
type input "0.11"
click at [204, 594] on input "range" at bounding box center [195, 595] width 204 height 2
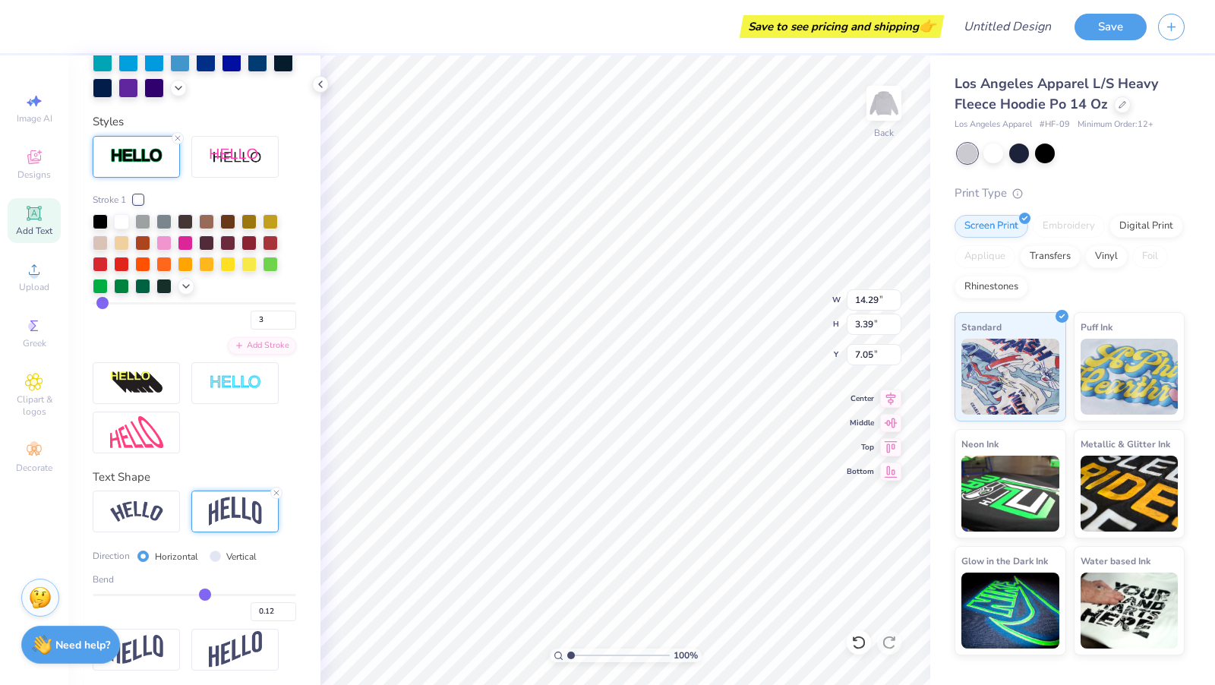
type input "0.11"
type input "2.94"
type input "7.02"
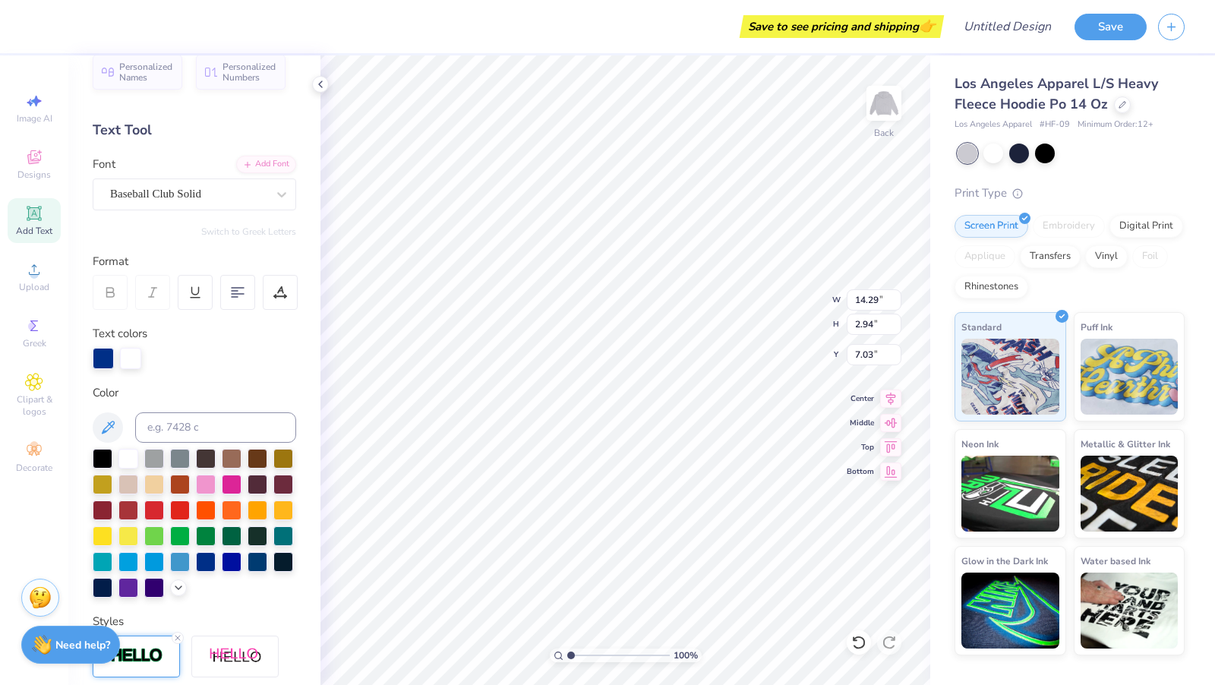
scroll to position [0, 0]
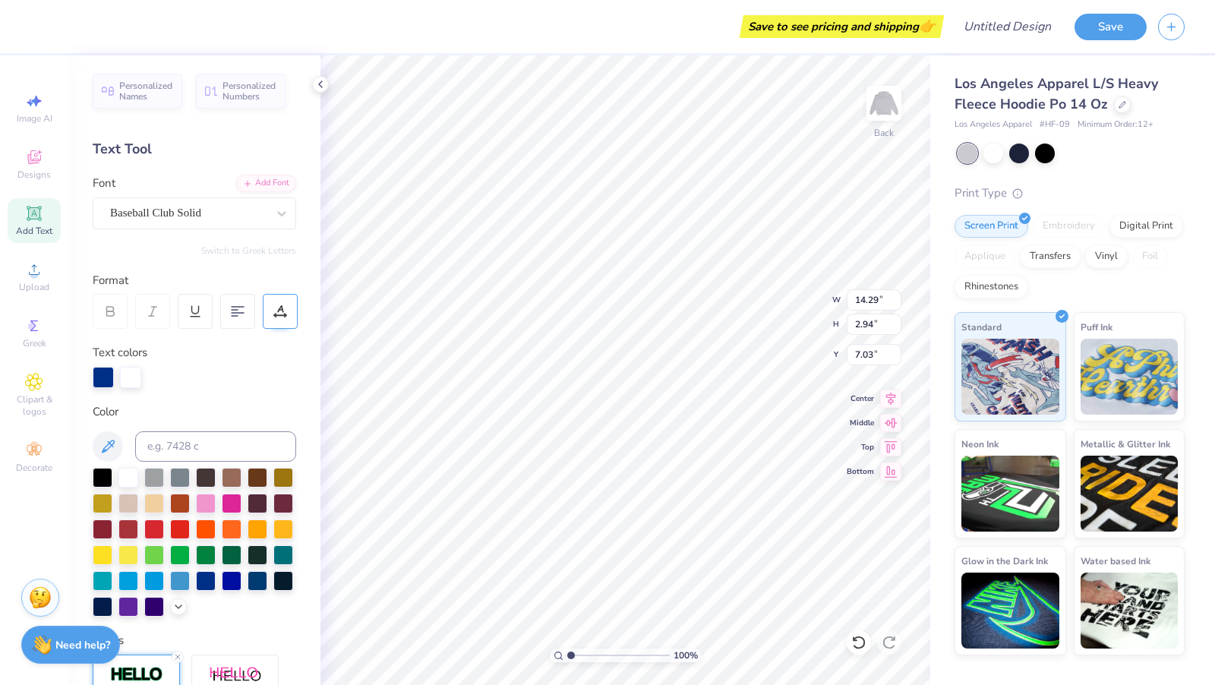
click at [277, 299] on div at bounding box center [280, 311] width 35 height 35
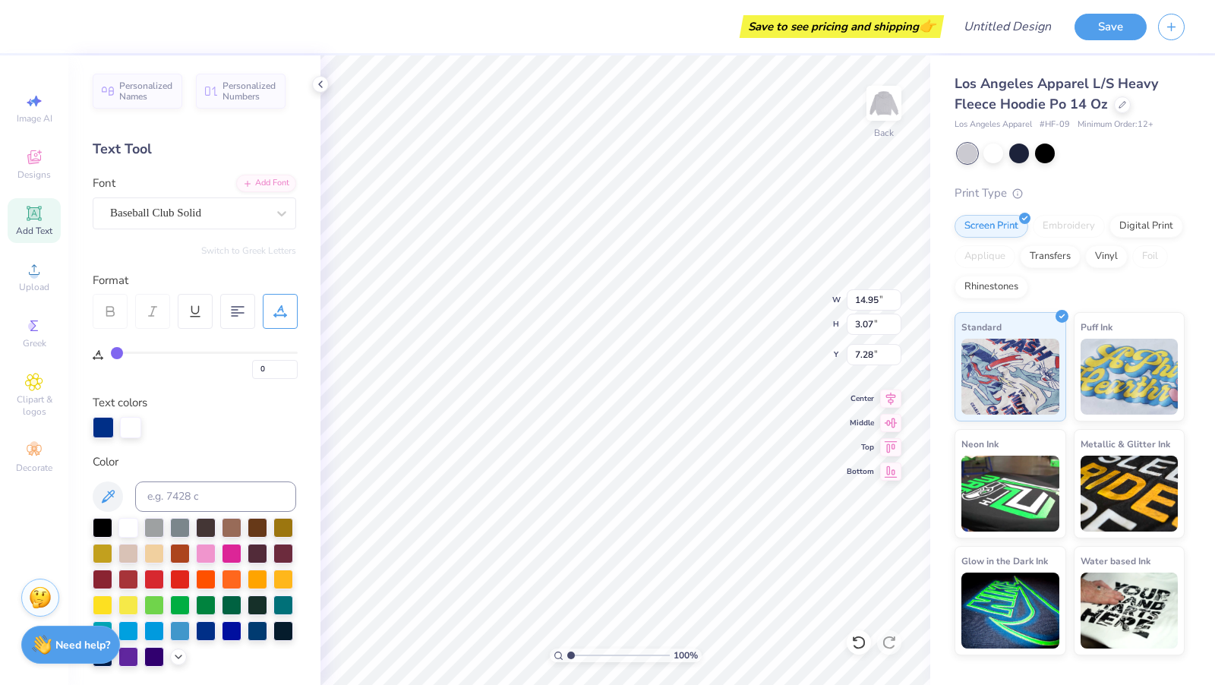
type input "14.95"
type input "3.07"
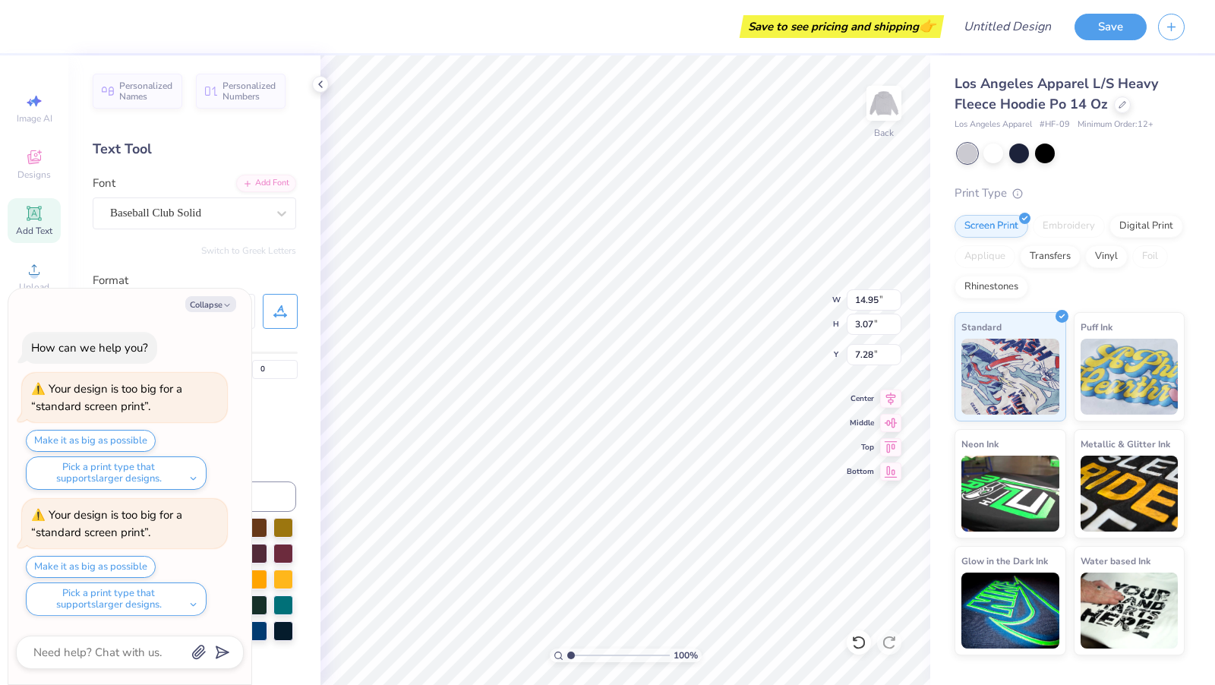
type textarea "x"
type input "7.21"
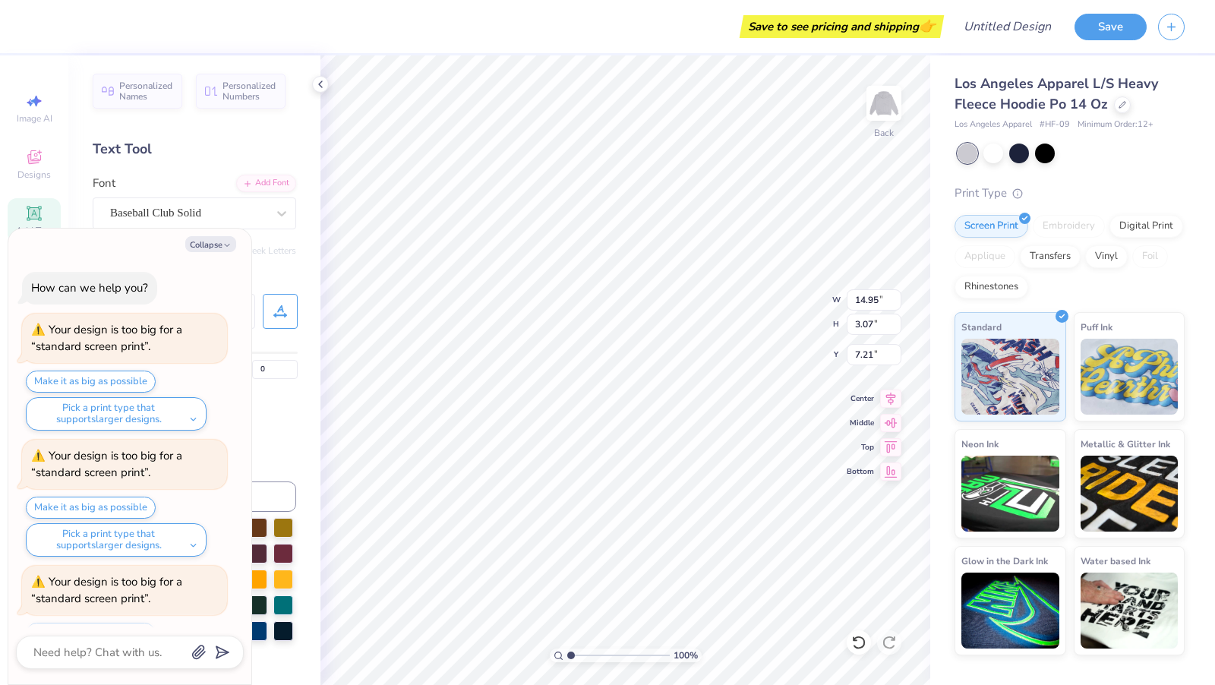
scroll to position [62, 0]
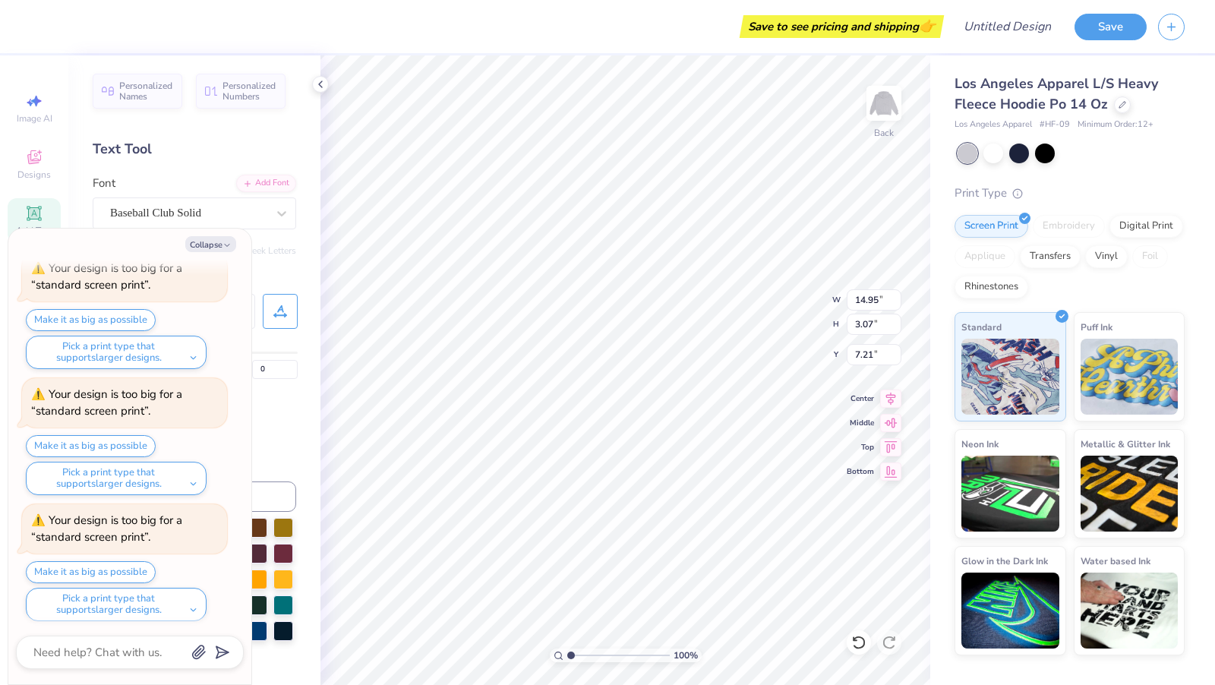
type textarea "x"
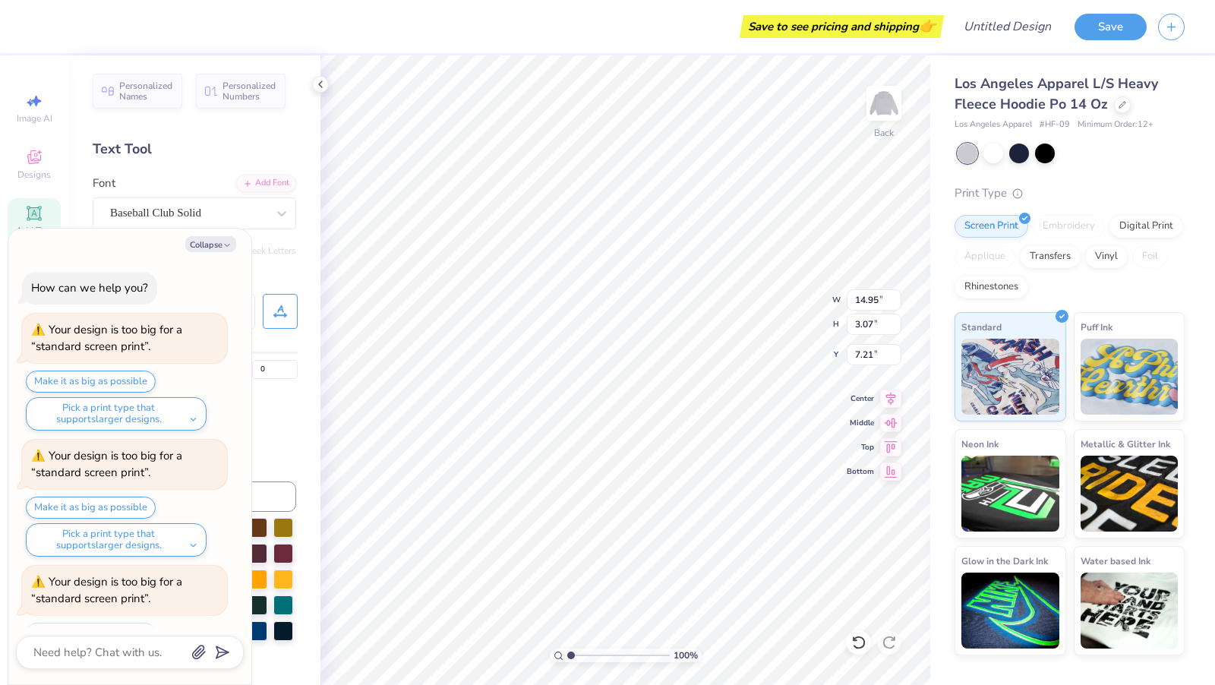
scroll to position [2, 0]
click at [97, 376] on button "Make it as big as possible" at bounding box center [91, 379] width 130 height 22
type input "15.00"
type input "3.08"
type input "7.28"
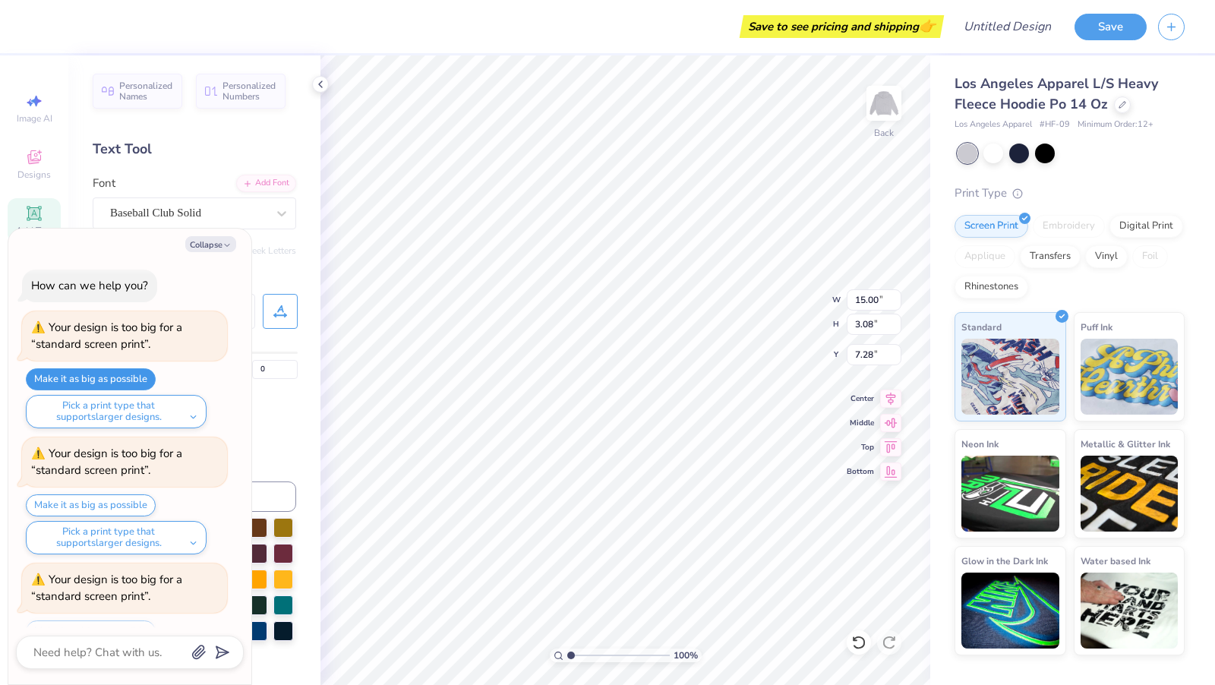
scroll to position [62, 0]
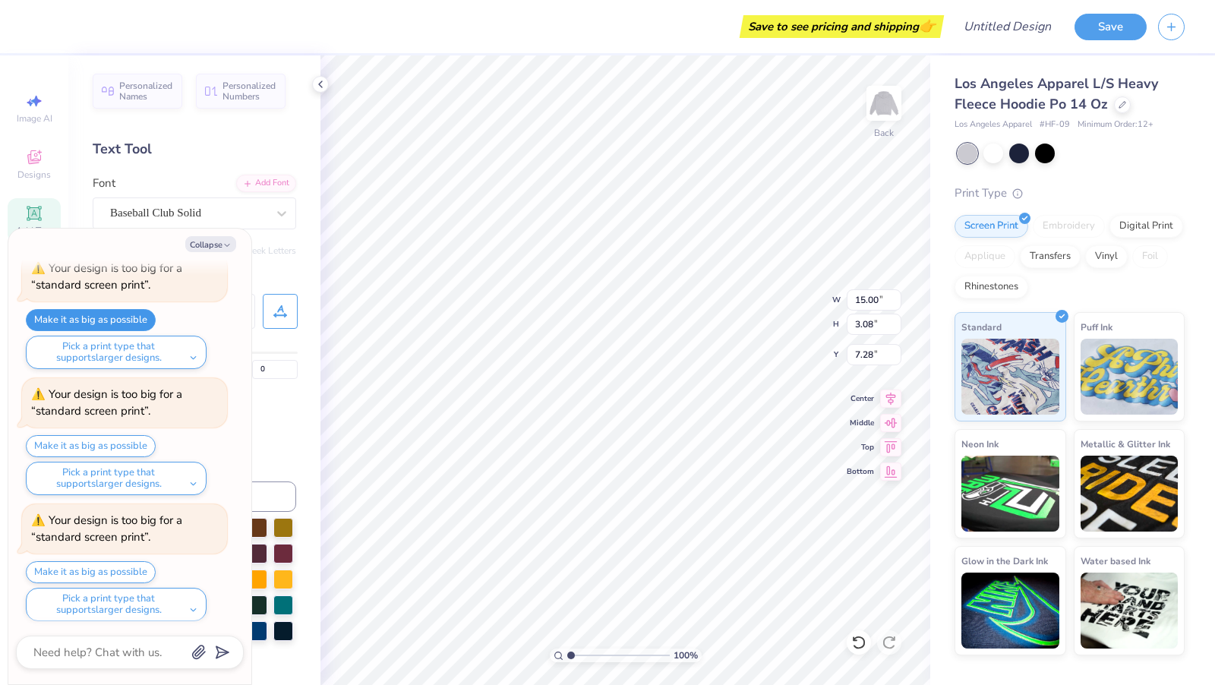
click at [77, 314] on button "Make it as big as possible" at bounding box center [91, 320] width 130 height 22
type textarea "x"
click at [26, 309] on button "Make it as big as possible" at bounding box center [91, 320] width 130 height 22
click at [192, 351] on button "Pick a print type that supports larger designs." at bounding box center [116, 352] width 181 height 33
click at [1063, 234] on div "Embroidery" at bounding box center [1069, 226] width 72 height 23
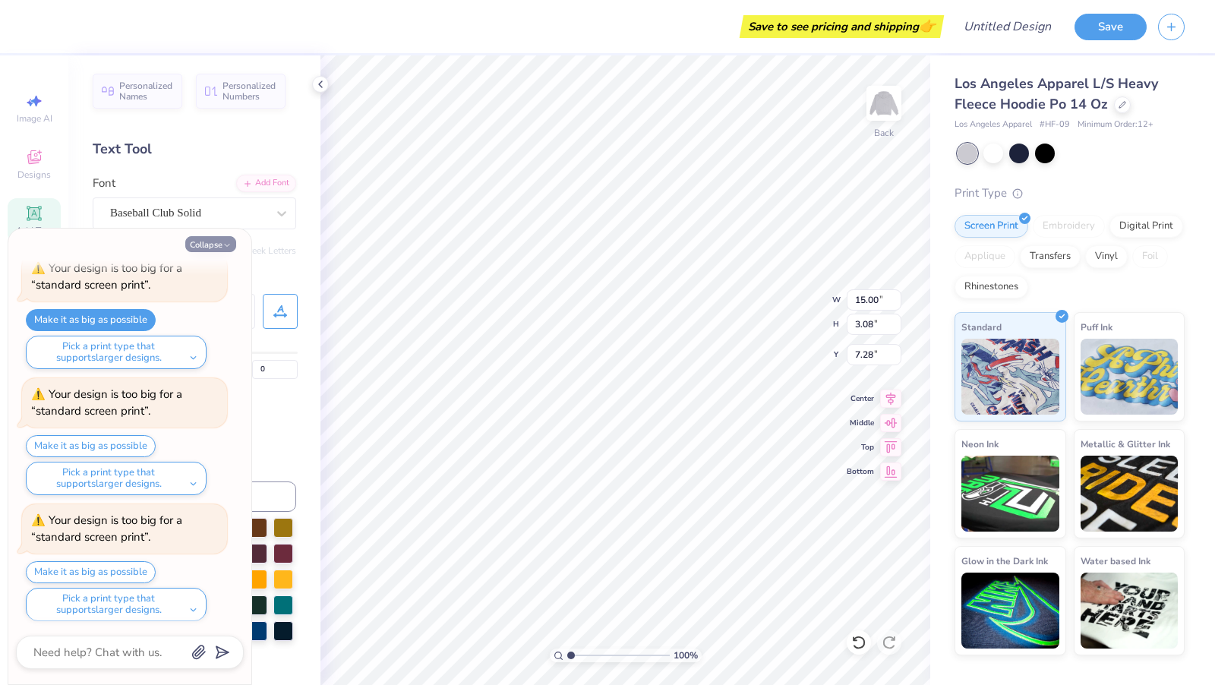
click at [221, 244] on button "Collapse" at bounding box center [210, 244] width 51 height 16
type textarea "x"
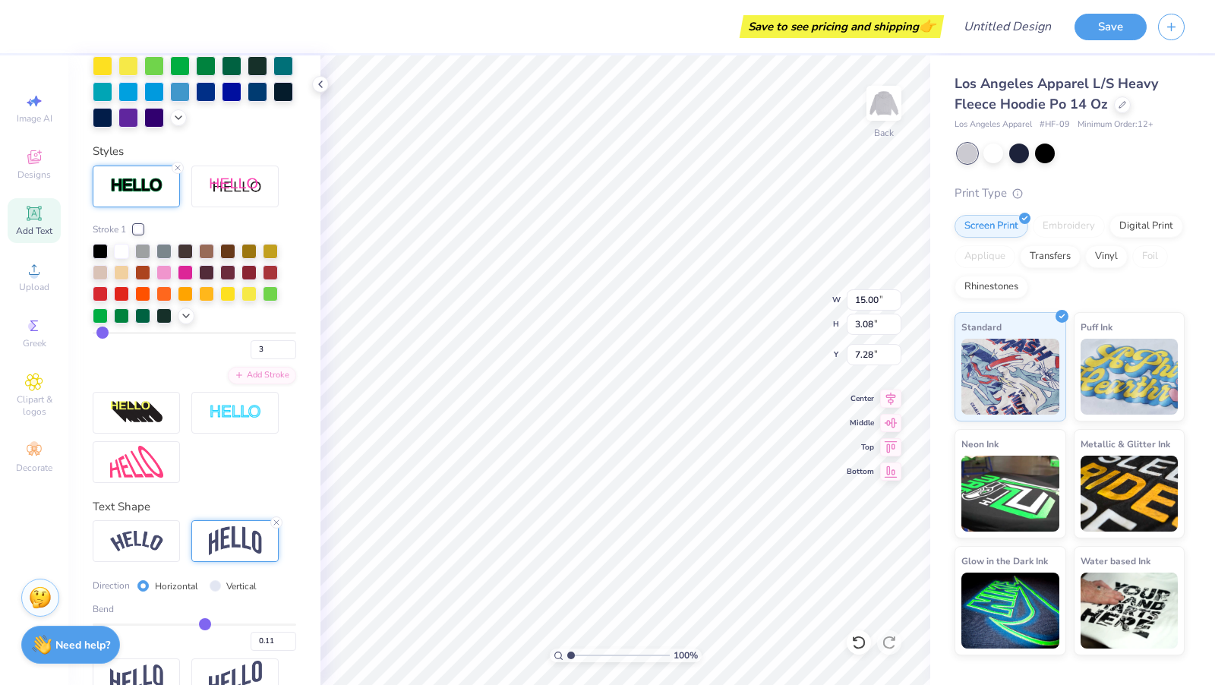
scroll to position [570, 0]
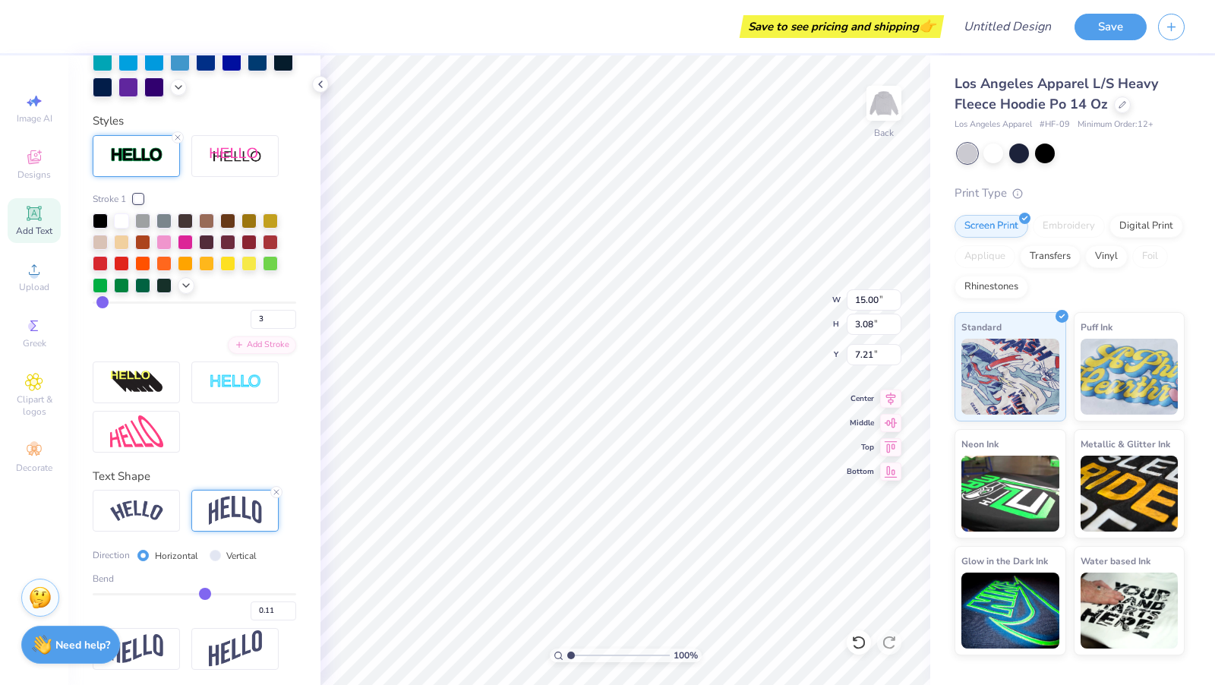
type input "7.21"
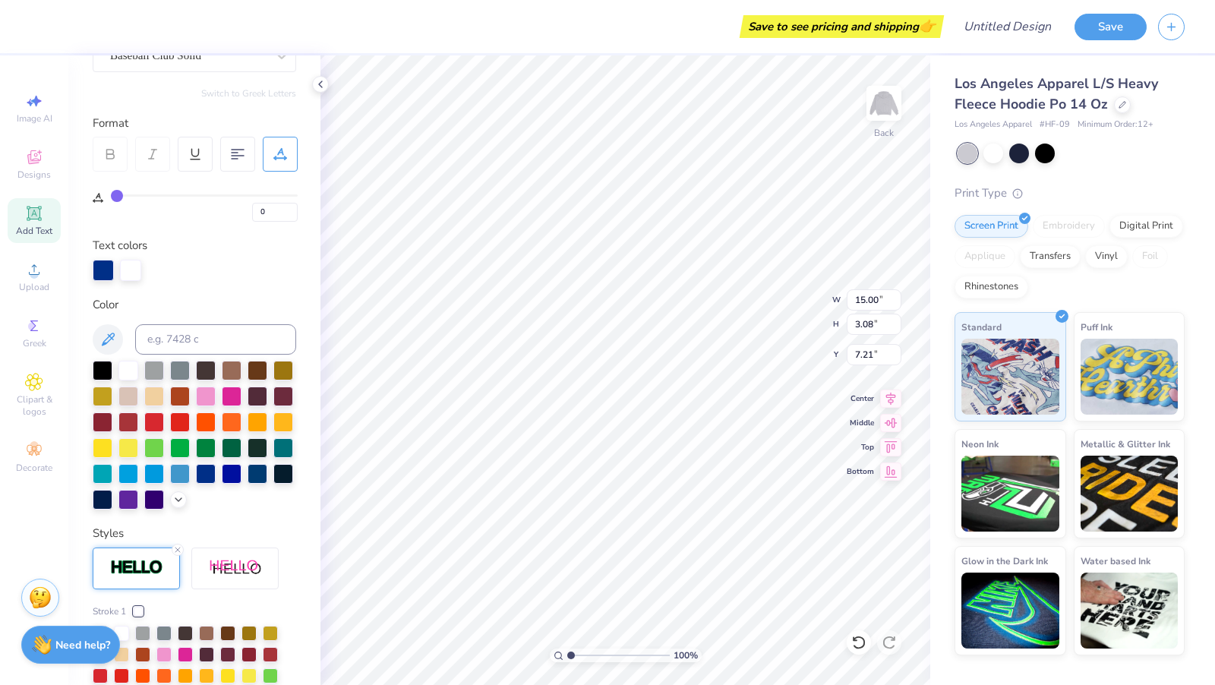
scroll to position [0, 0]
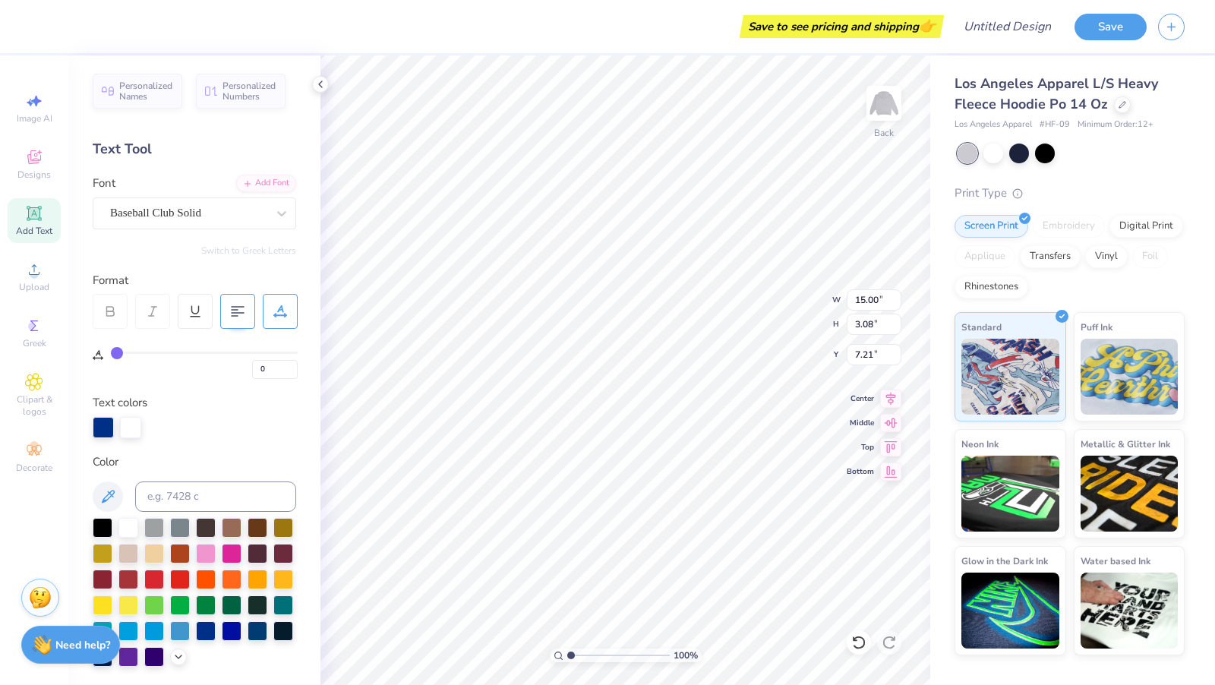
click at [244, 311] on icon at bounding box center [238, 312] width 14 height 14
click at [245, 311] on div at bounding box center [237, 311] width 35 height 35
type input "9.27"
click at [36, 208] on icon at bounding box center [34, 213] width 14 height 14
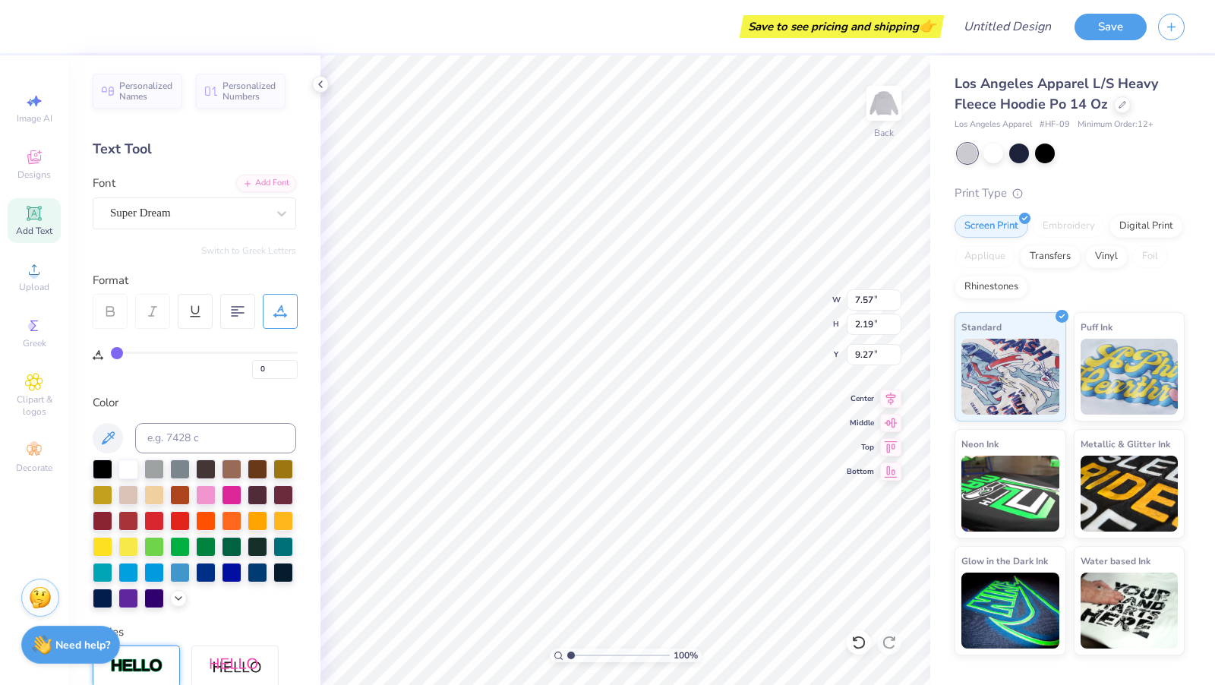
type input "7.57"
type input "2.19"
type input "7.65"
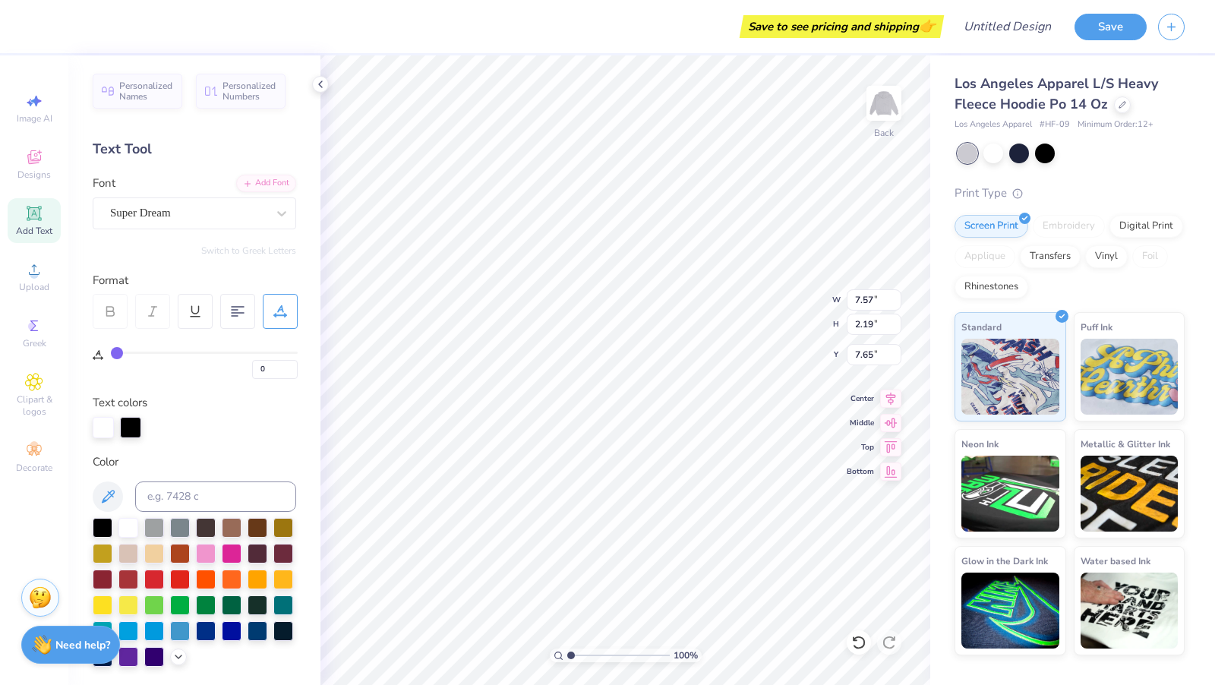
type input "7.61"
type input "2.23"
type input "7.63"
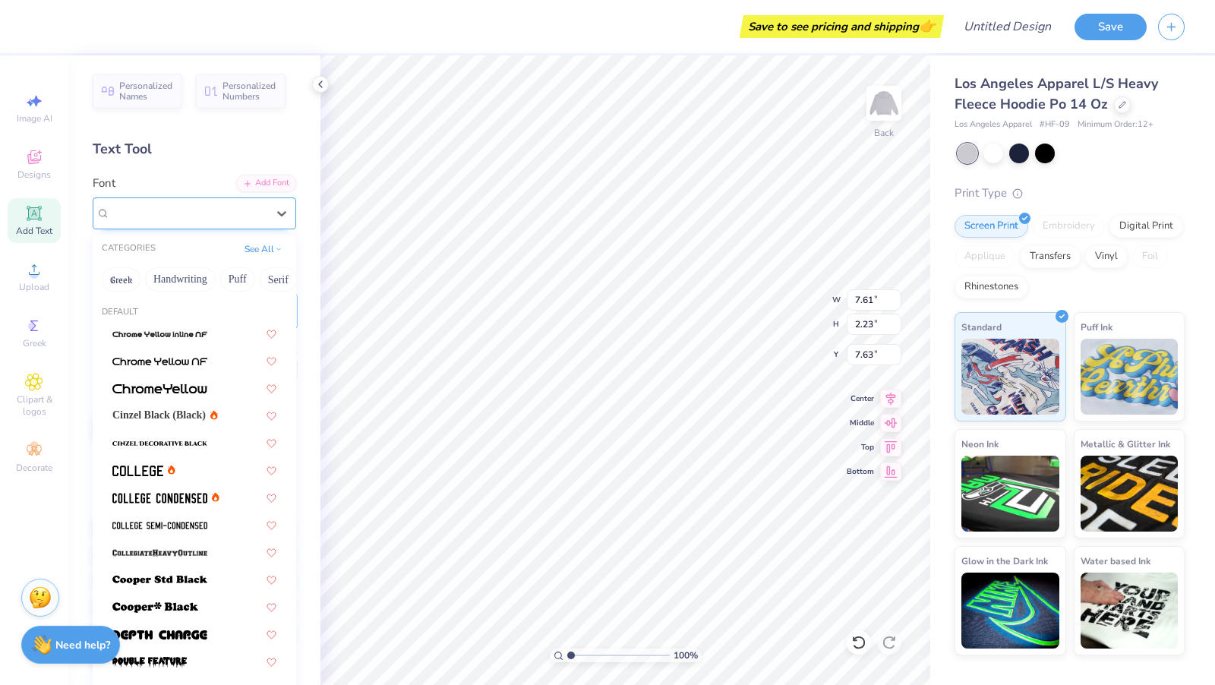
click at [196, 207] on div "Super Dream" at bounding box center [189, 213] width 160 height 24
click at [276, 182] on div "Add Font" at bounding box center [266, 181] width 60 height 17
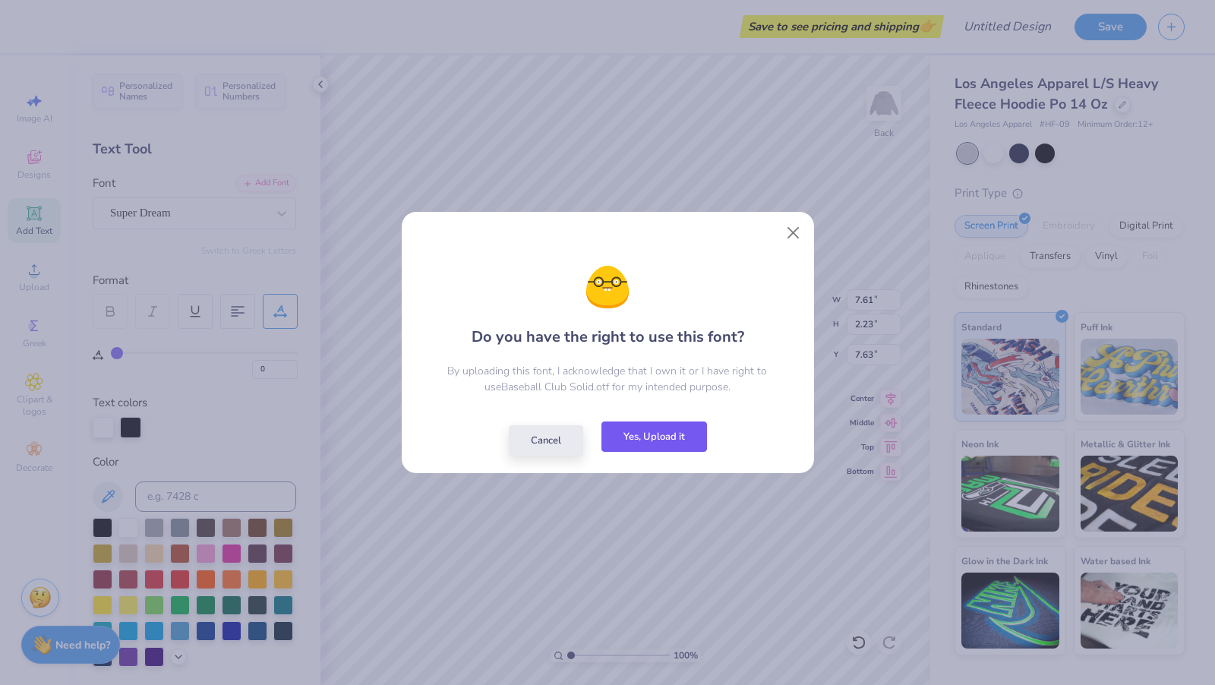
click at [683, 437] on button "Yes, Upload it" at bounding box center [655, 437] width 106 height 31
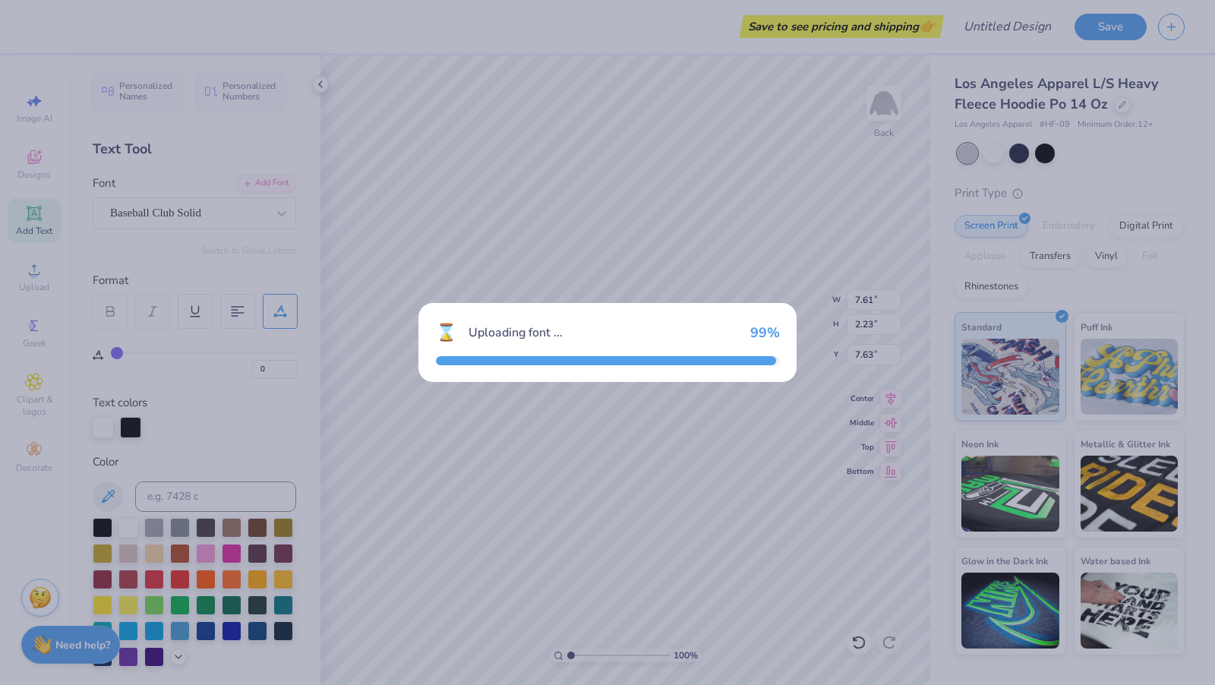
type input "7.18"
type input "2.24"
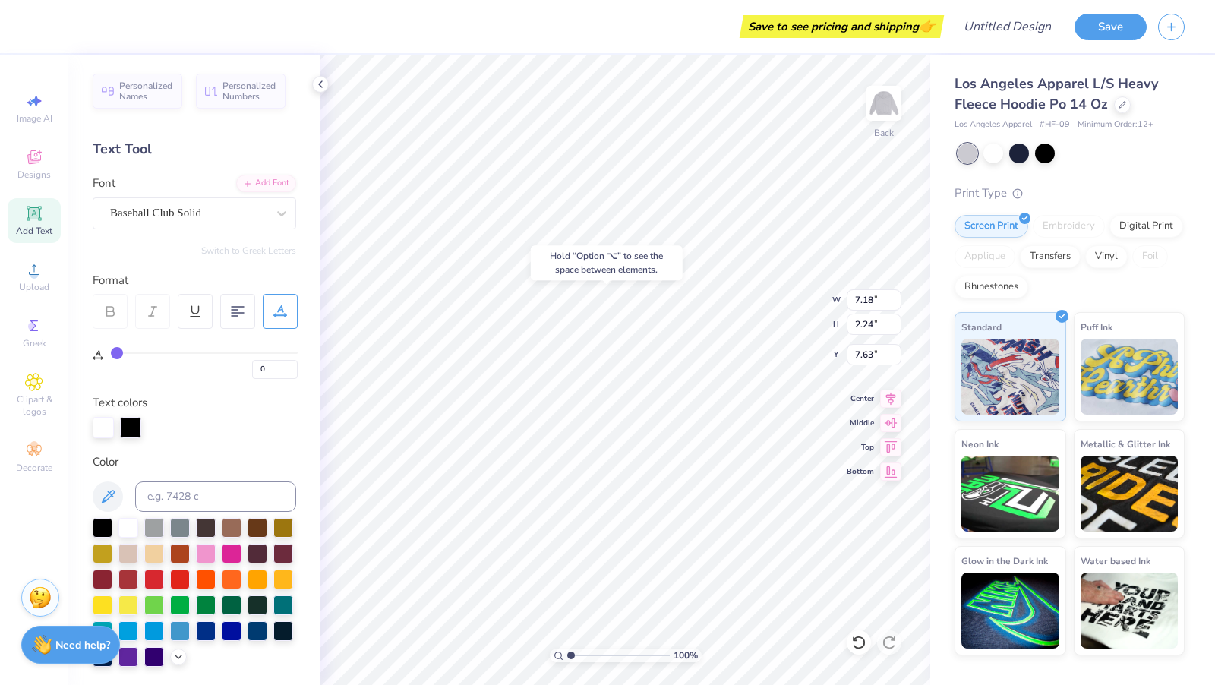
type input "6.51"
type input "7.21"
click at [317, 87] on icon at bounding box center [320, 84] width 12 height 12
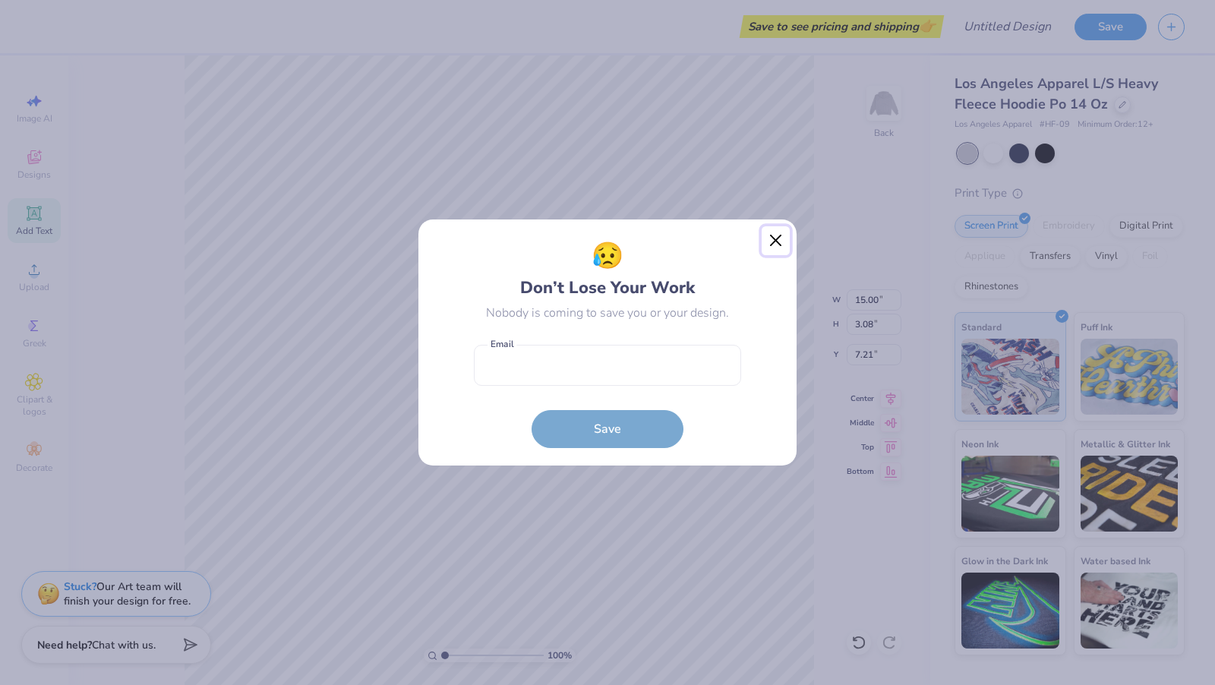
click at [775, 242] on button "Close" at bounding box center [776, 240] width 29 height 29
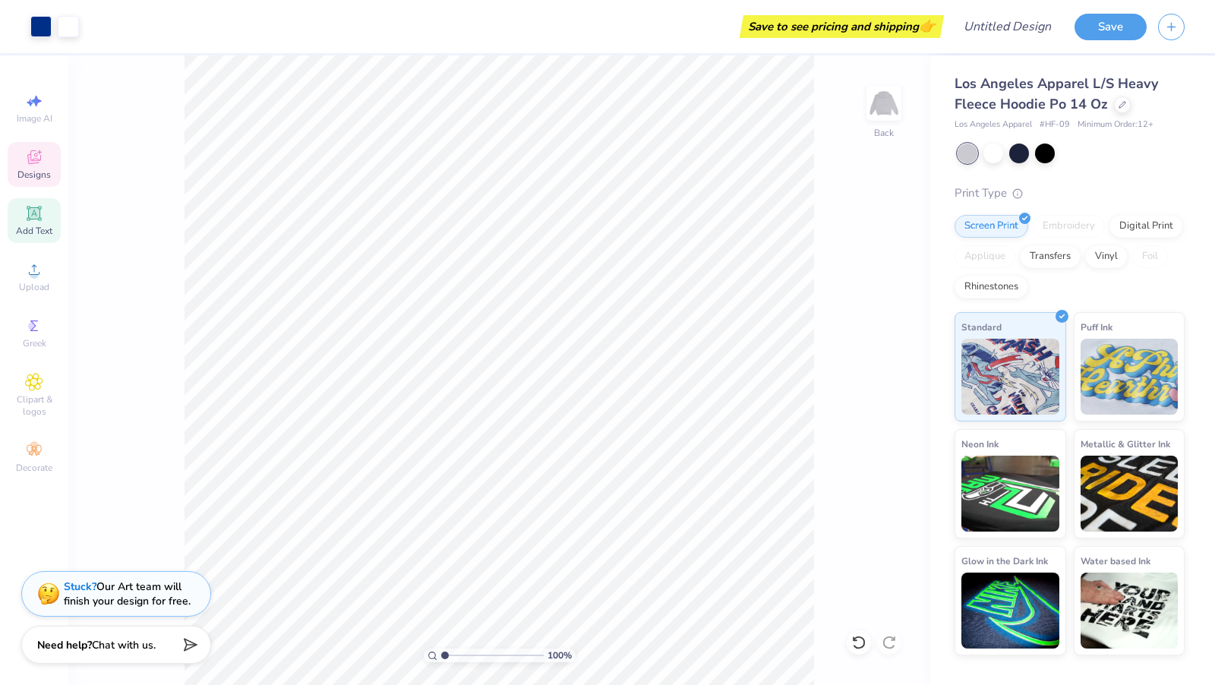
click at [36, 157] on icon at bounding box center [34, 157] width 18 height 18
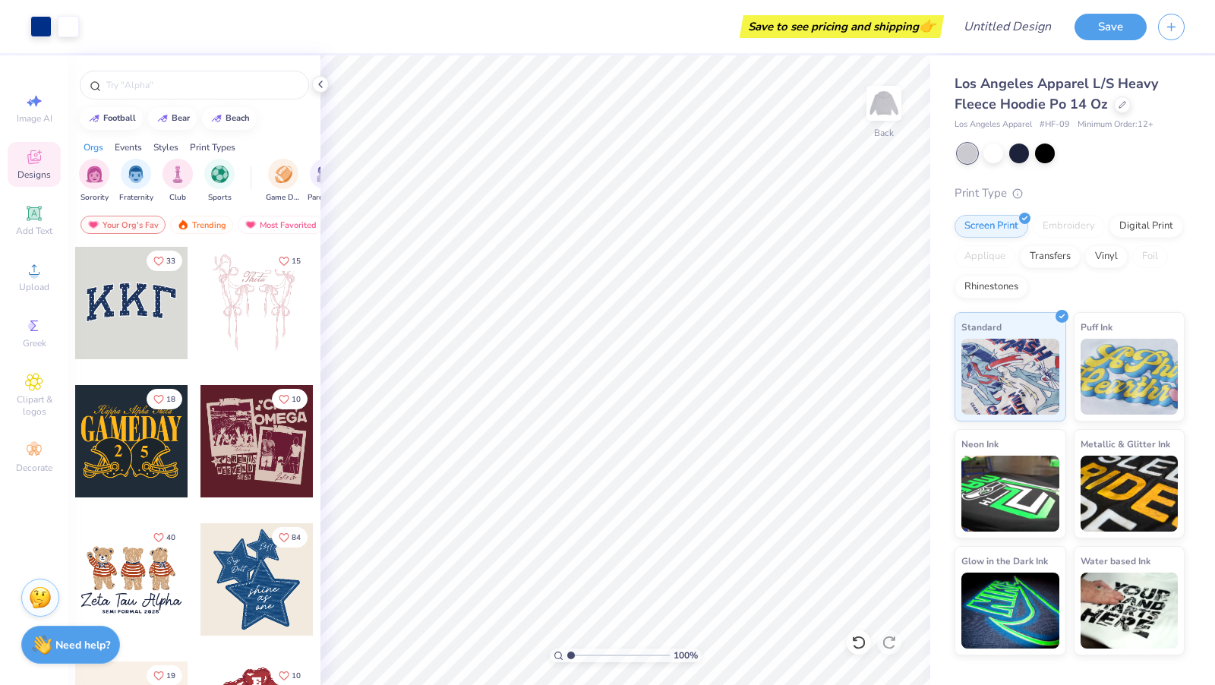
click at [131, 327] on div at bounding box center [131, 303] width 112 height 112
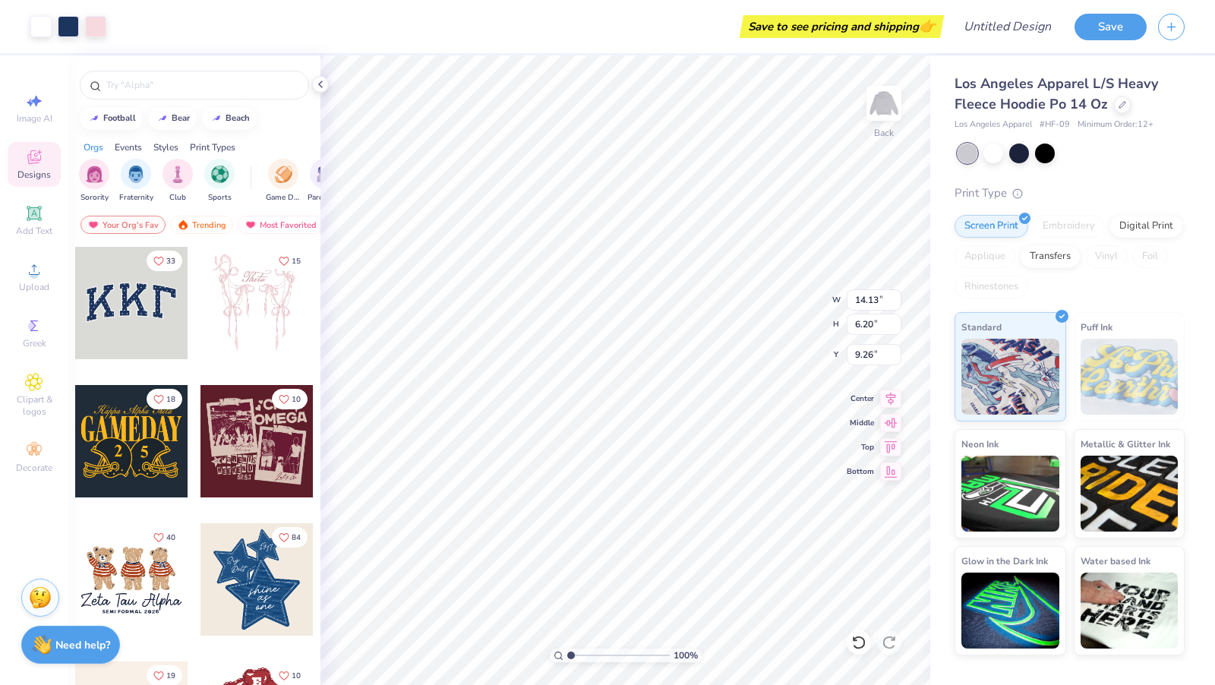
type input "9.26"
click at [33, 194] on div "Image AI Designs Add Text Upload Greek Clipart & logos Decorate" at bounding box center [34, 283] width 53 height 394
drag, startPoint x: 33, startPoint y: 223, endPoint x: 51, endPoint y: 215, distance: 19.7
click at [33, 223] on icon at bounding box center [34, 213] width 18 height 18
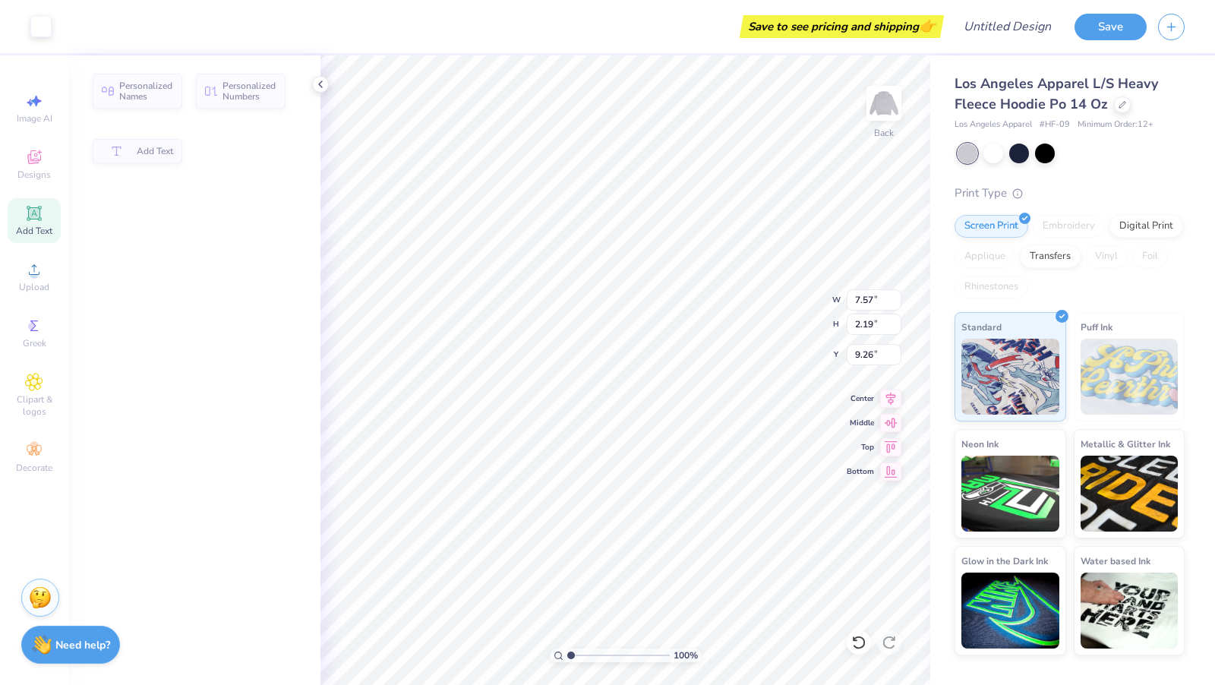
type input "7.57"
type input "2.19"
type input "7.65"
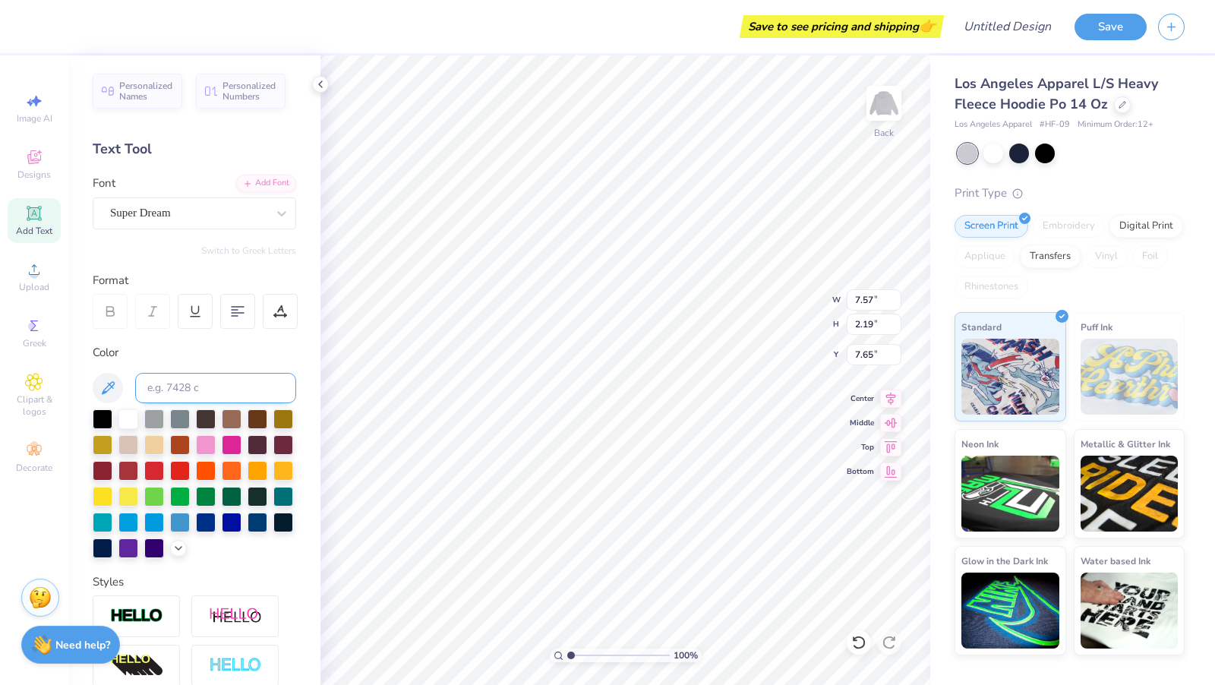
type input "14.13"
type input "6.20"
type input "9.27"
type input "7.57"
type input "2.19"
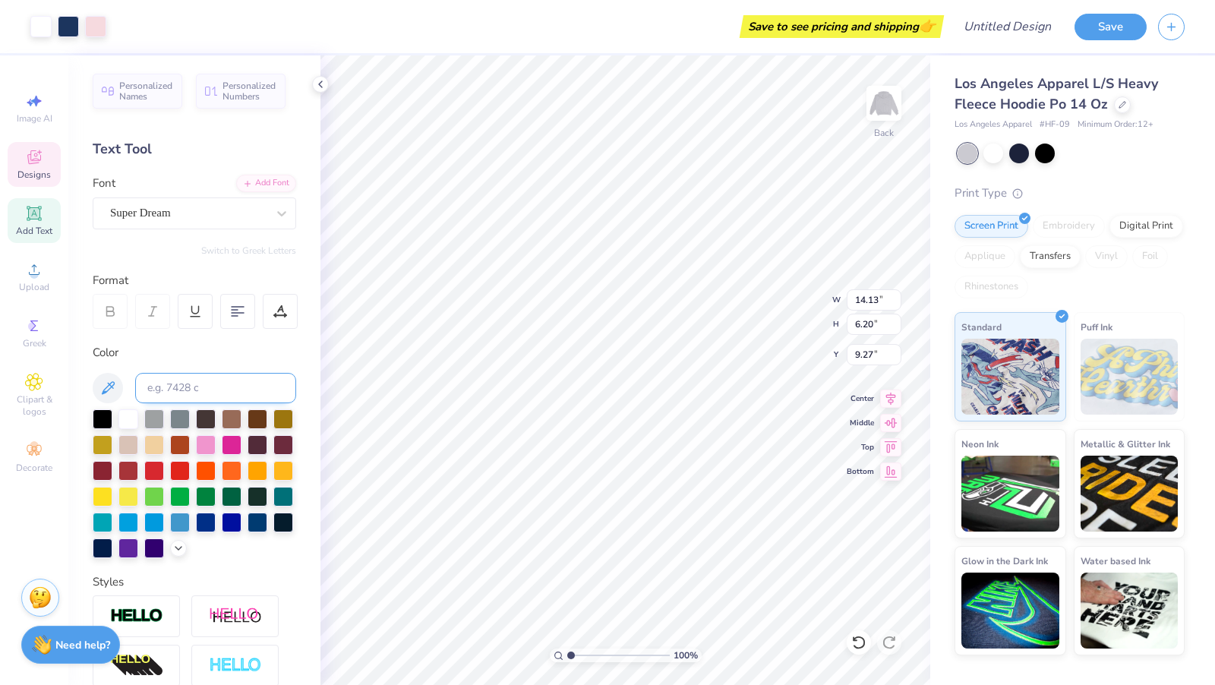
type input "7.65"
type textarea "EXT"
type input "14.13"
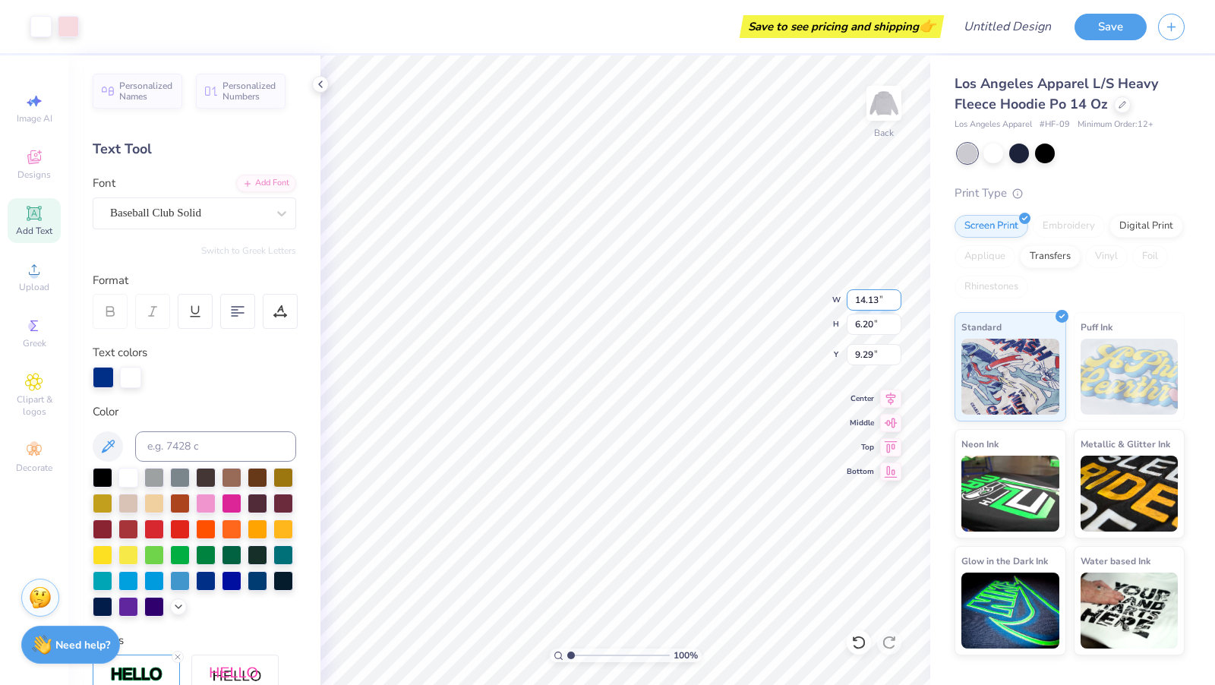
click at [794, 301] on div "100 % Back W 14.13 14.13 " H 6.20 6.20 " Y 9.29 9.29 " Center Middle Top Bottom" at bounding box center [626, 370] width 610 height 630
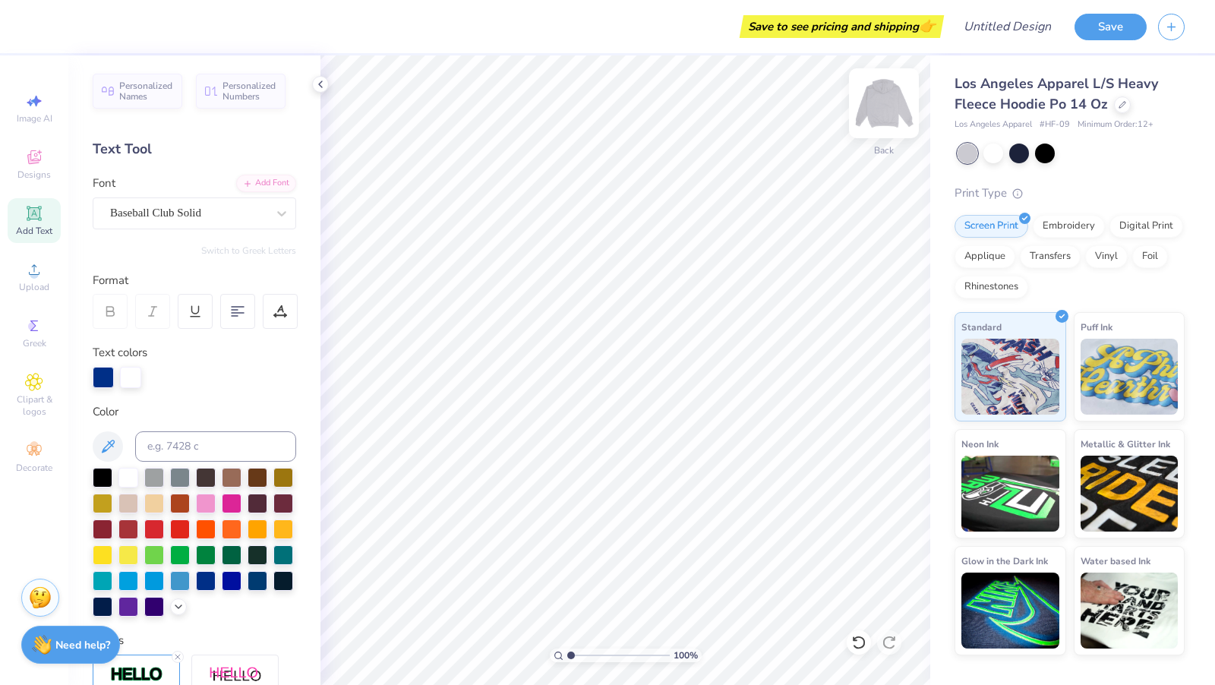
click at [870, 115] on img at bounding box center [884, 103] width 61 height 61
click at [876, 115] on img at bounding box center [884, 103] width 61 height 61
click at [1081, 222] on div "Embroidery" at bounding box center [1069, 224] width 72 height 23
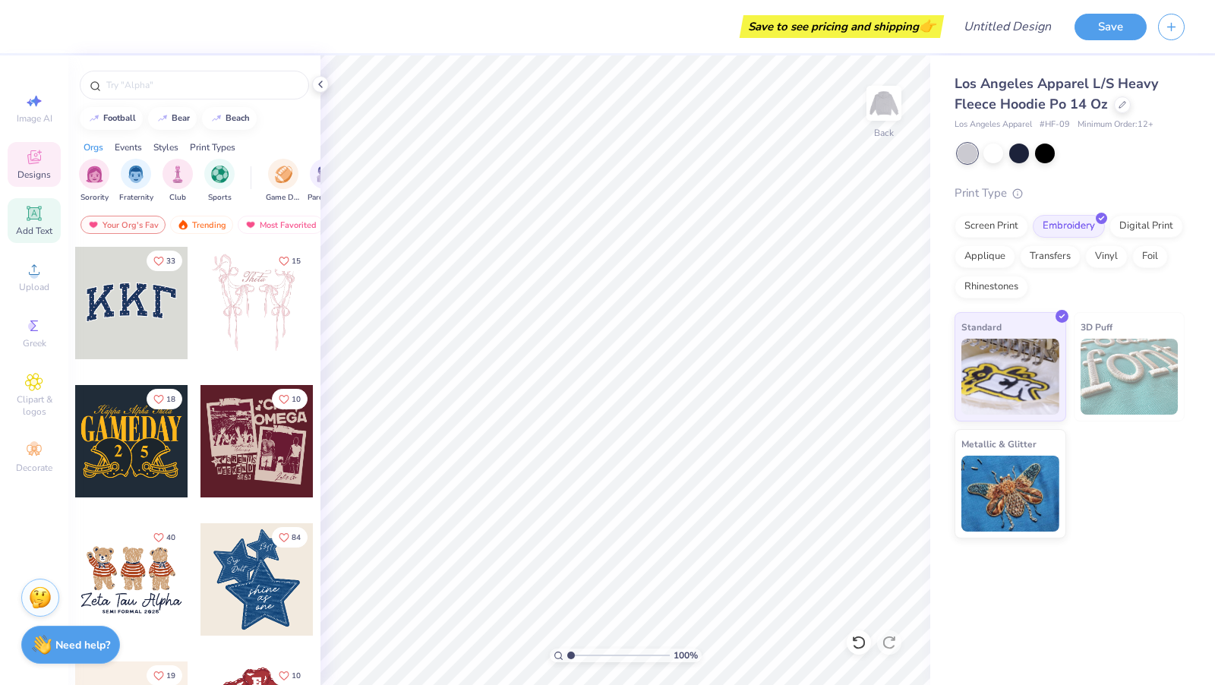
click at [30, 241] on div "Add Text" at bounding box center [34, 220] width 53 height 45
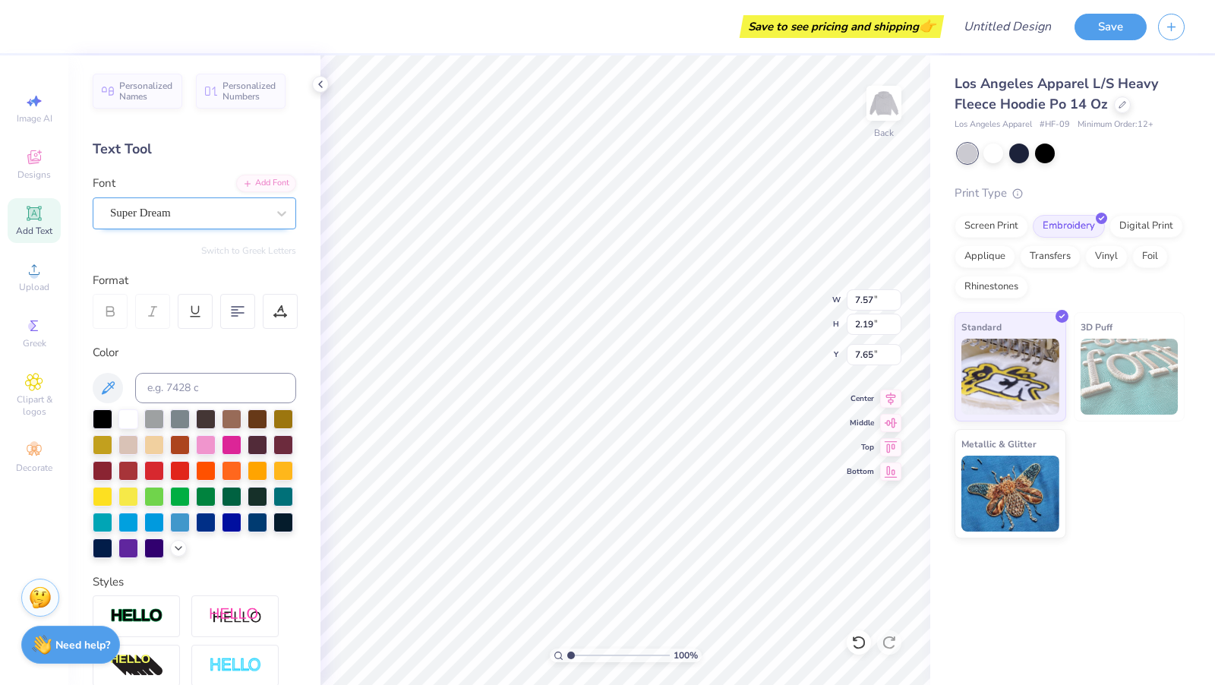
click at [190, 205] on div "Super Dream" at bounding box center [189, 213] width 160 height 24
click at [286, 176] on div "Add Font" at bounding box center [266, 181] width 60 height 17
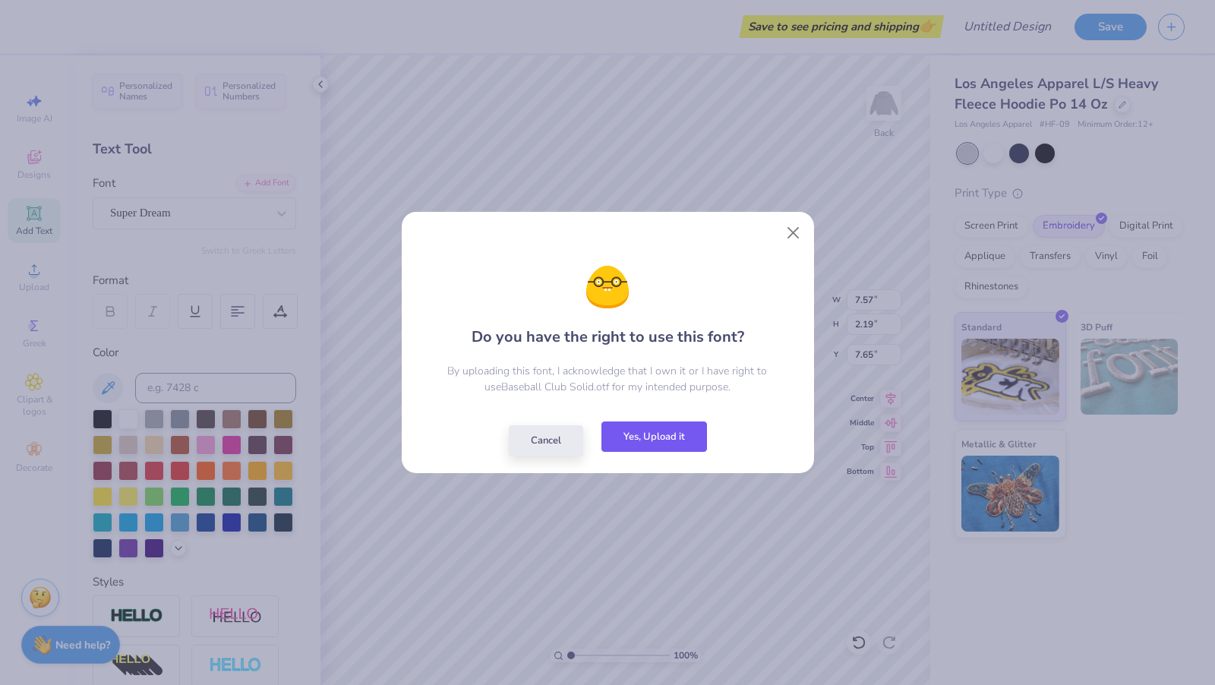
click at [675, 432] on button "Yes, Upload it" at bounding box center [655, 437] width 106 height 31
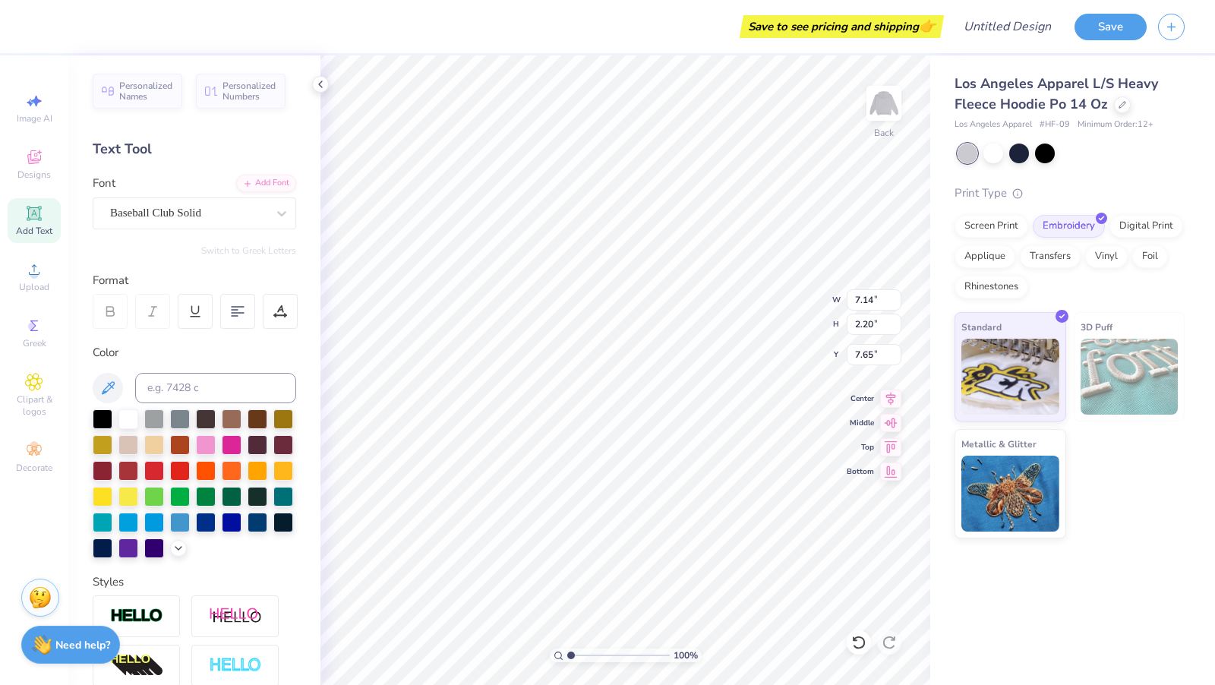
scroll to position [0, 2]
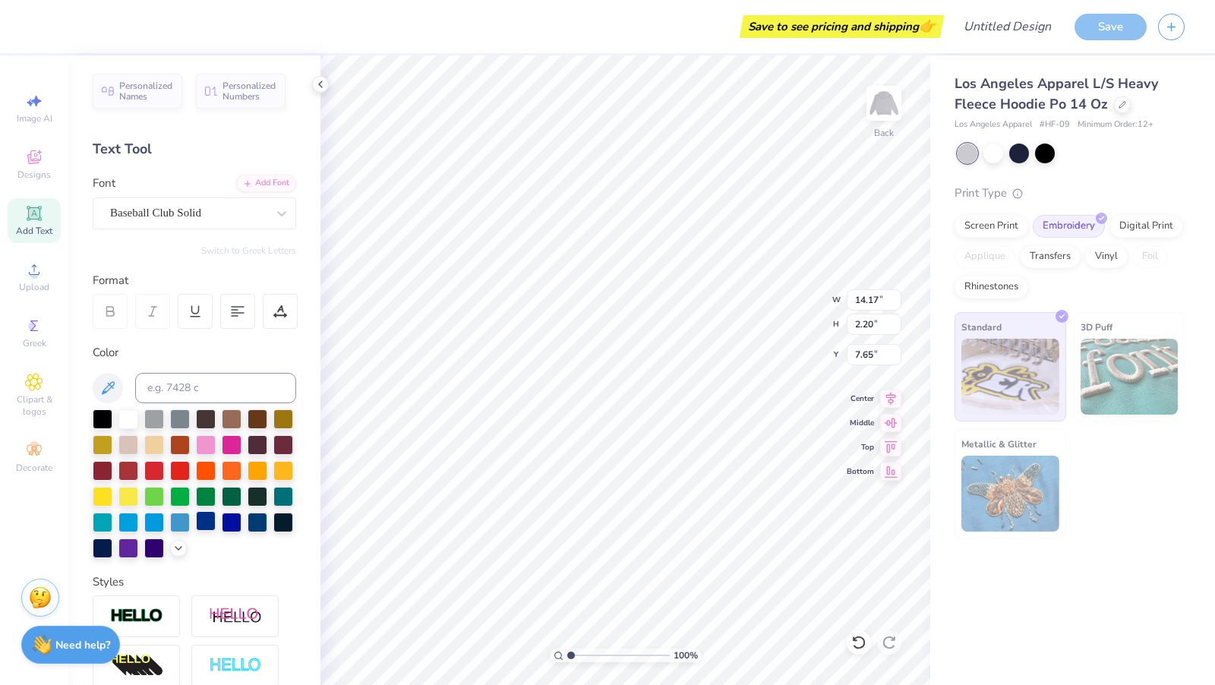
click at [201, 515] on div at bounding box center [206, 521] width 20 height 20
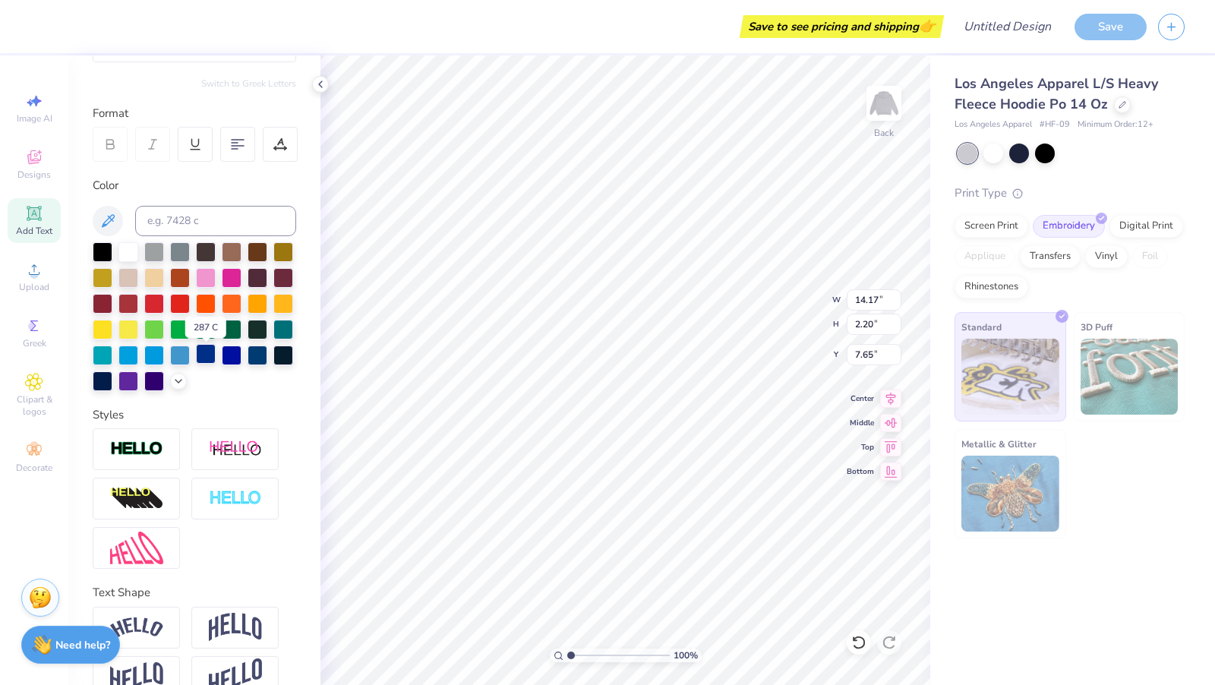
scroll to position [168, 0]
click at [136, 461] on div at bounding box center [136, 449] width 87 height 42
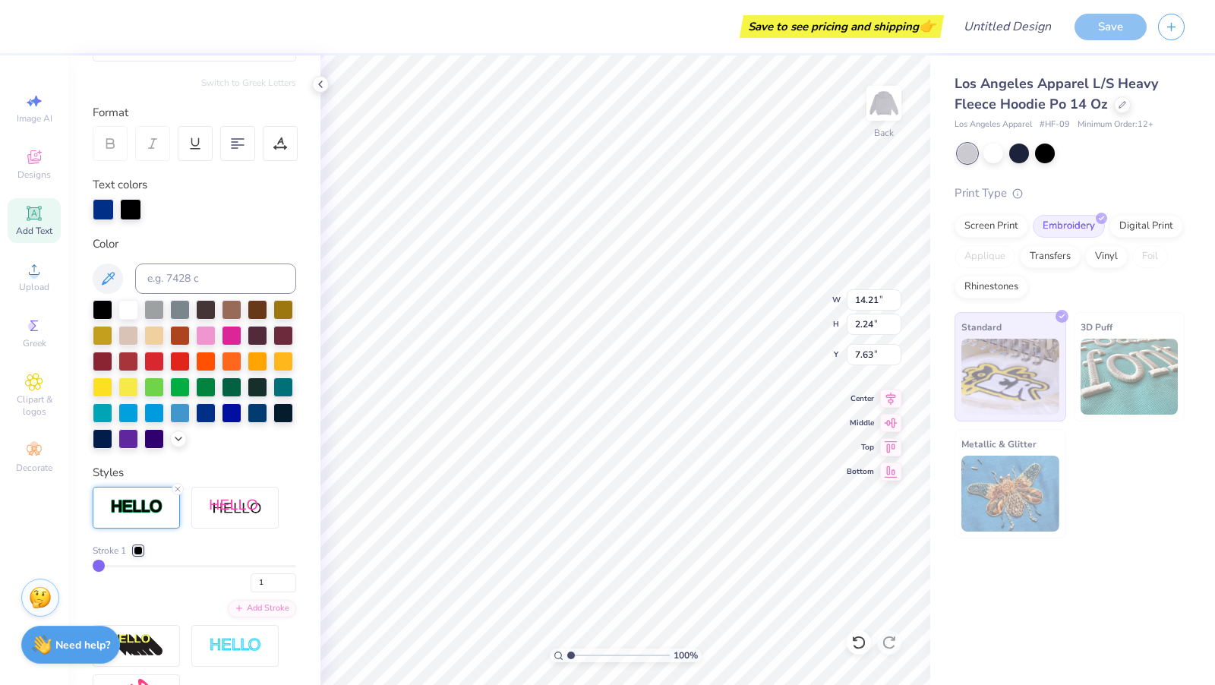
click at [141, 548] on div at bounding box center [138, 550] width 9 height 9
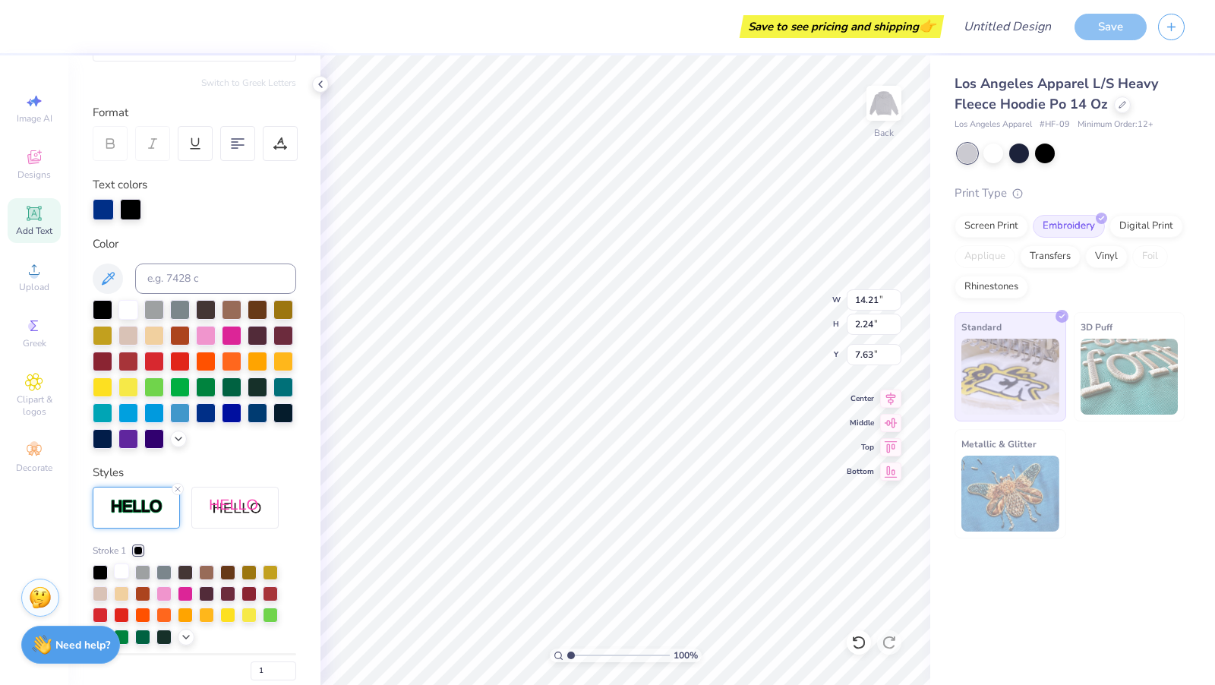
click at [123, 565] on div at bounding box center [121, 571] width 15 height 15
click at [125, 567] on div at bounding box center [121, 571] width 15 height 15
click at [216, 536] on div "Stroke 1 1 Add Stroke" at bounding box center [195, 645] width 204 height 317
click at [231, 470] on div "Styles" at bounding box center [195, 472] width 204 height 17
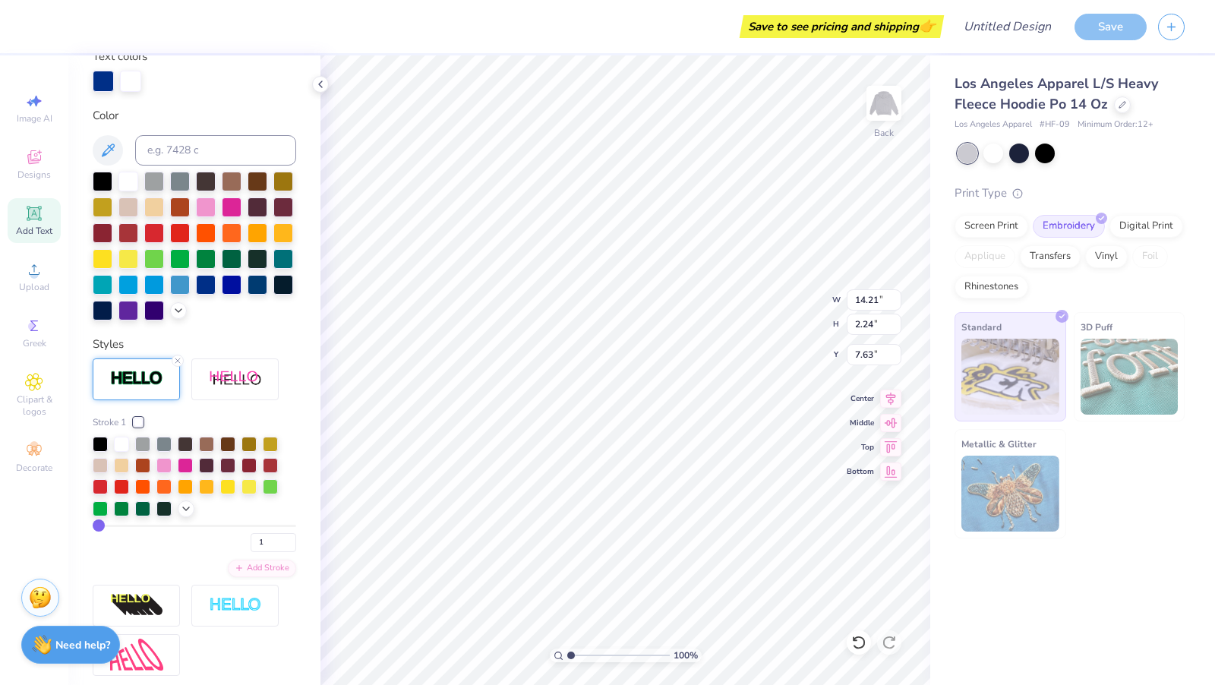
scroll to position [319, 0]
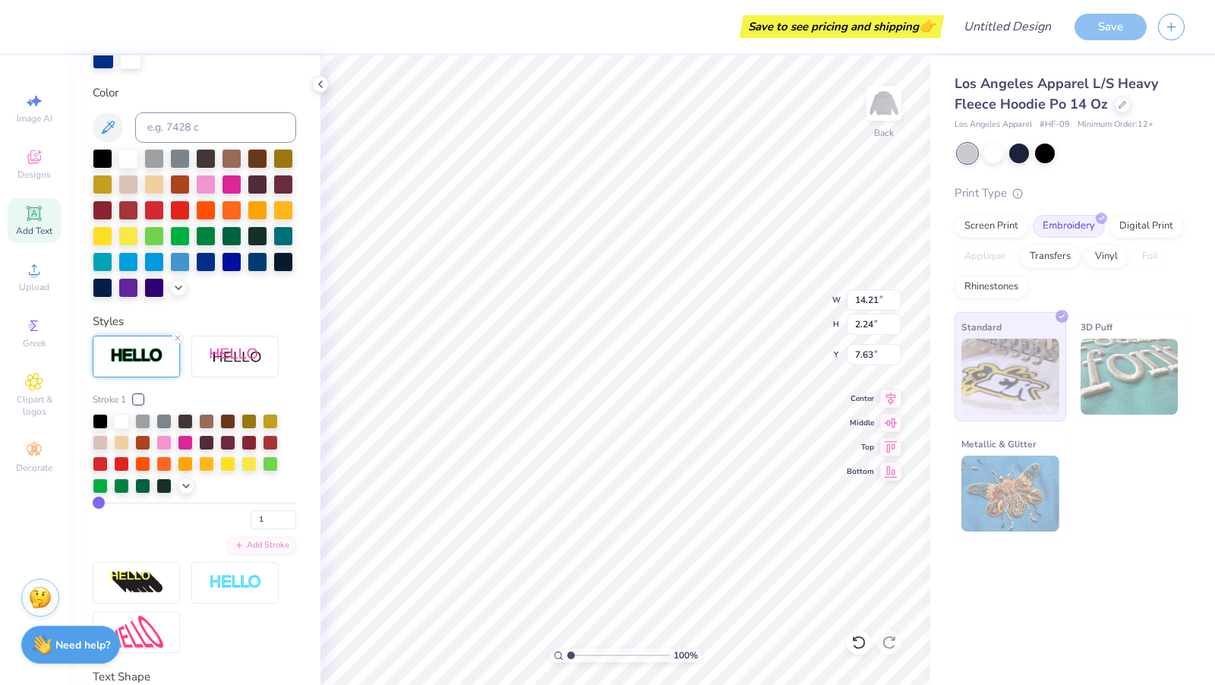
click at [268, 507] on div "1" at bounding box center [195, 515] width 204 height 27
click at [268, 519] on input "1" at bounding box center [274, 519] width 46 height 19
click at [291, 517] on input "2" at bounding box center [274, 519] width 46 height 19
click at [291, 517] on input "3" at bounding box center [274, 519] width 46 height 19
click at [877, 302] on input "14.29" at bounding box center [874, 299] width 55 height 21
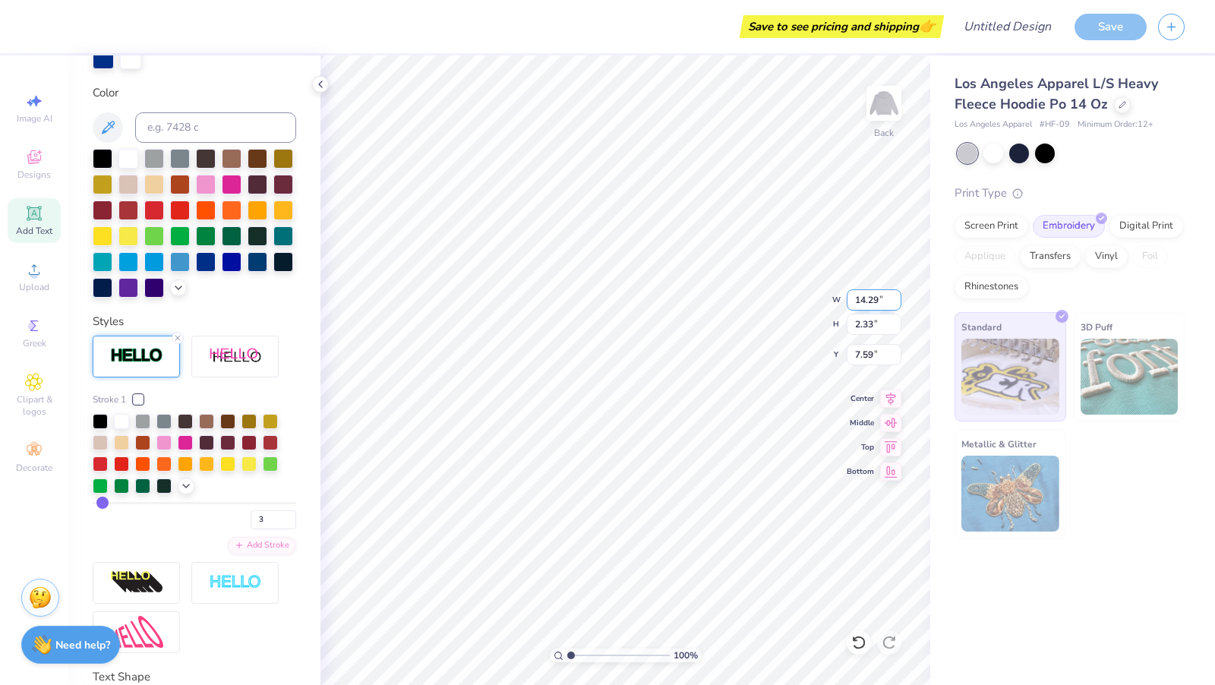
click at [897, 296] on input "14.29" at bounding box center [874, 299] width 55 height 21
click at [897, 299] on input "14.29" at bounding box center [874, 299] width 55 height 21
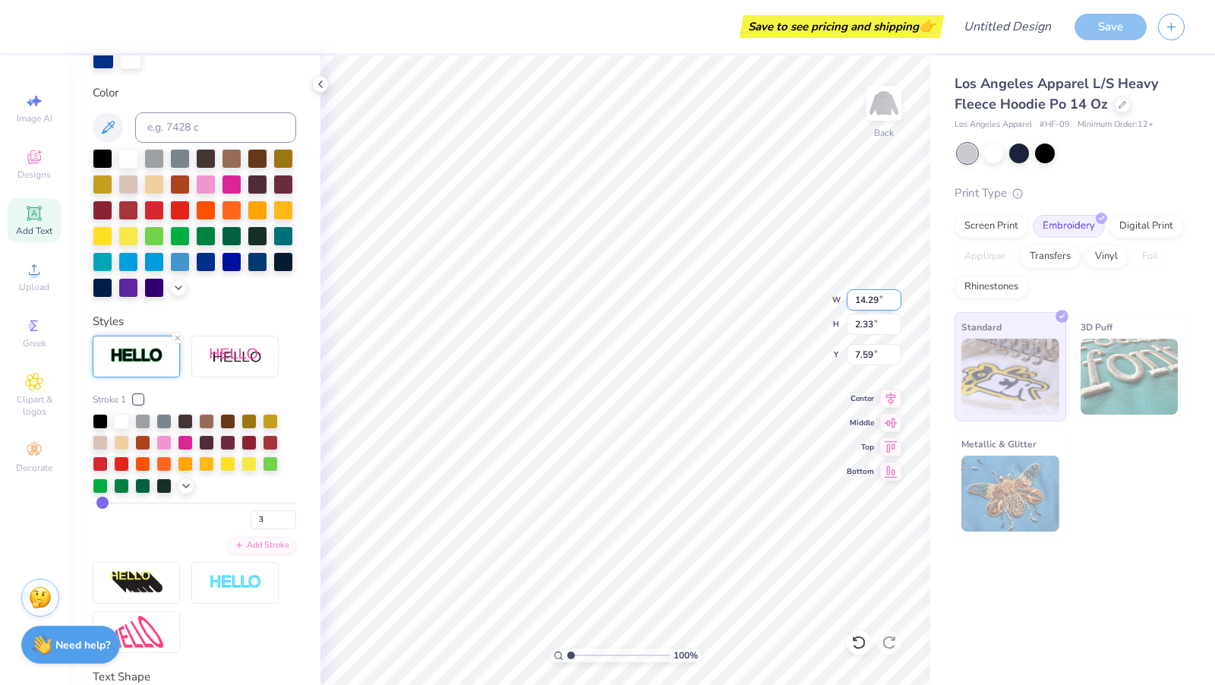
click at [897, 299] on input "14.29" at bounding box center [874, 299] width 55 height 21
click at [882, 299] on input "14.29" at bounding box center [874, 299] width 55 height 21
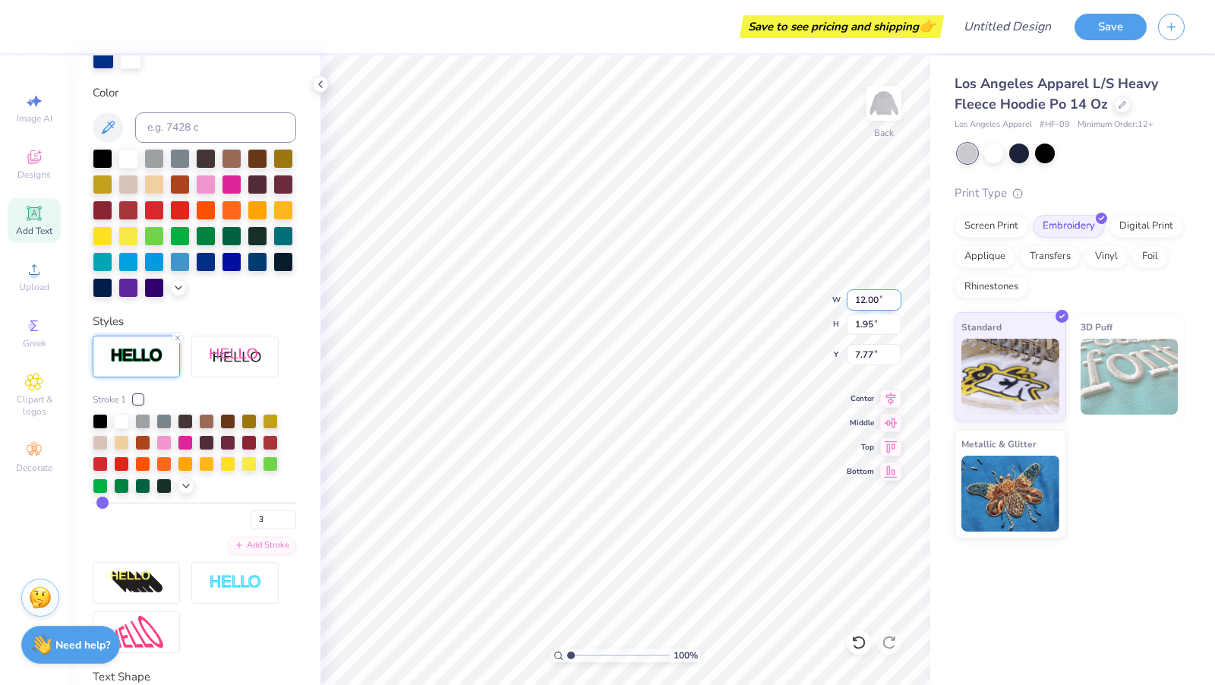
click at [896, 299] on input "12.00" at bounding box center [874, 299] width 55 height 21
click at [893, 320] on input "1.96" at bounding box center [874, 324] width 55 height 21
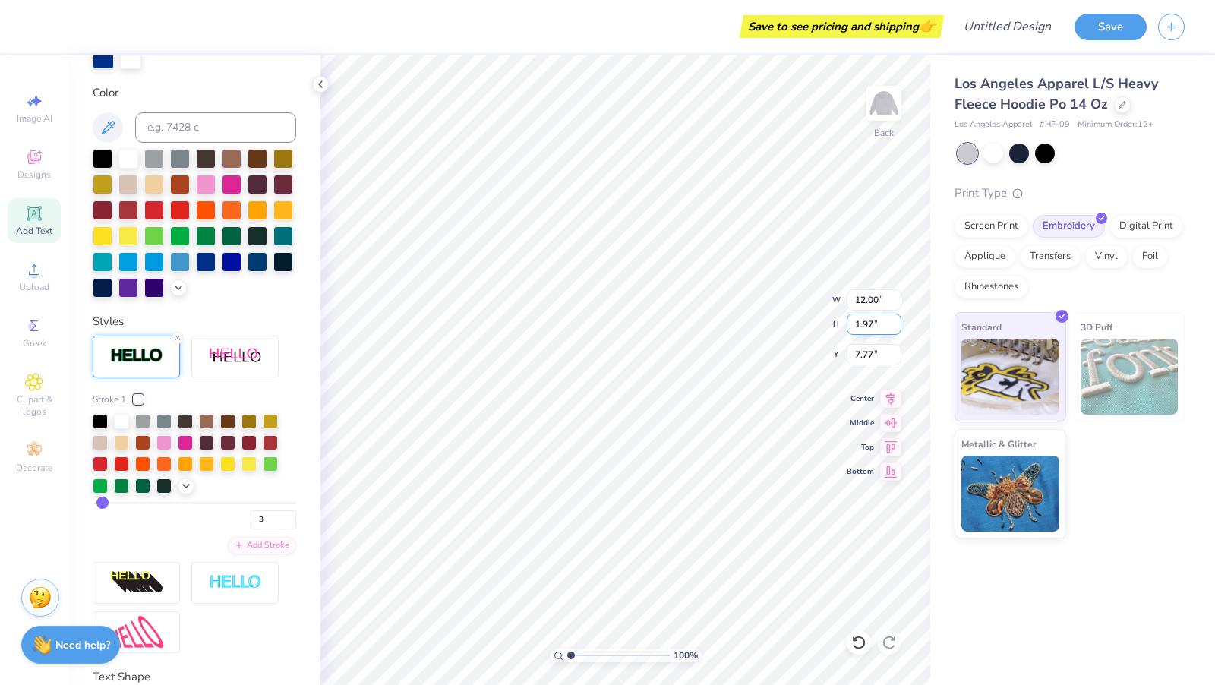
click at [896, 324] on input "1.97" at bounding box center [874, 324] width 55 height 21
click at [896, 324] on input "1.98" at bounding box center [874, 324] width 55 height 21
click at [896, 324] on input "1.99" at bounding box center [874, 324] width 55 height 21
click at [896, 324] on input "2" at bounding box center [874, 324] width 55 height 21
click at [896, 324] on input "2.01" at bounding box center [874, 324] width 55 height 21
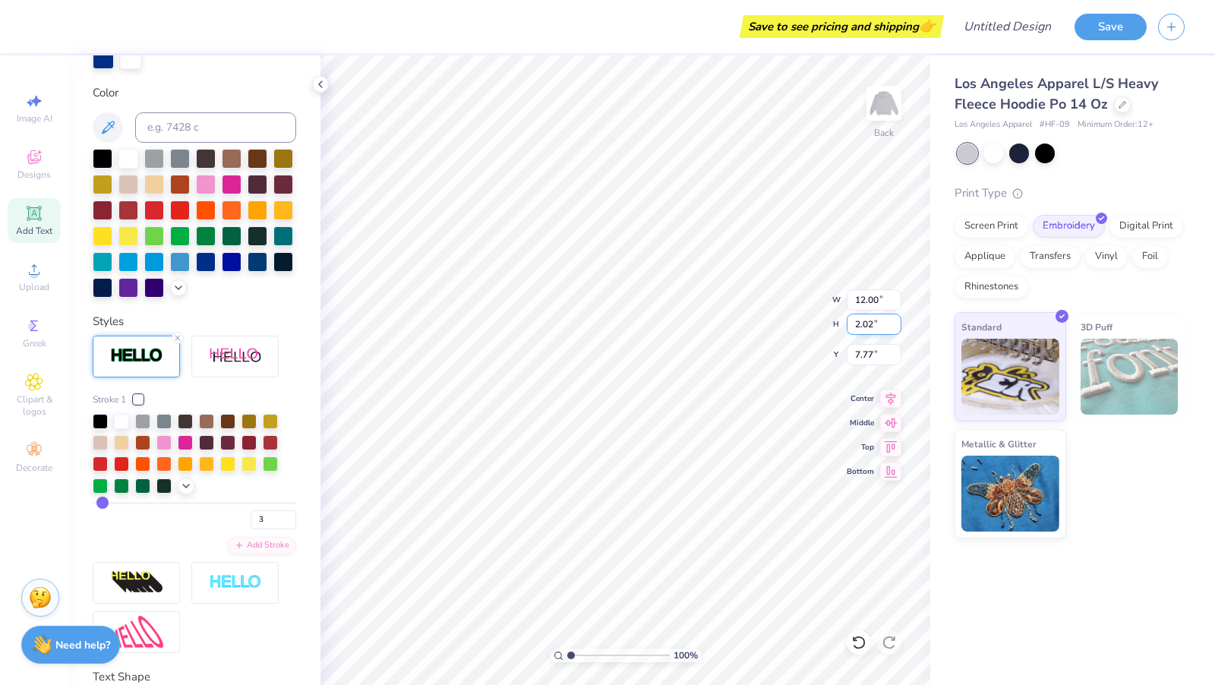
click at [896, 324] on input "2.02" at bounding box center [874, 324] width 55 height 21
click at [896, 324] on input "2.03" at bounding box center [874, 324] width 55 height 21
click at [896, 324] on input "2.04" at bounding box center [874, 324] width 55 height 21
click at [896, 324] on input "2.05" at bounding box center [874, 324] width 55 height 21
click at [896, 324] on input "3.12" at bounding box center [874, 324] width 55 height 21
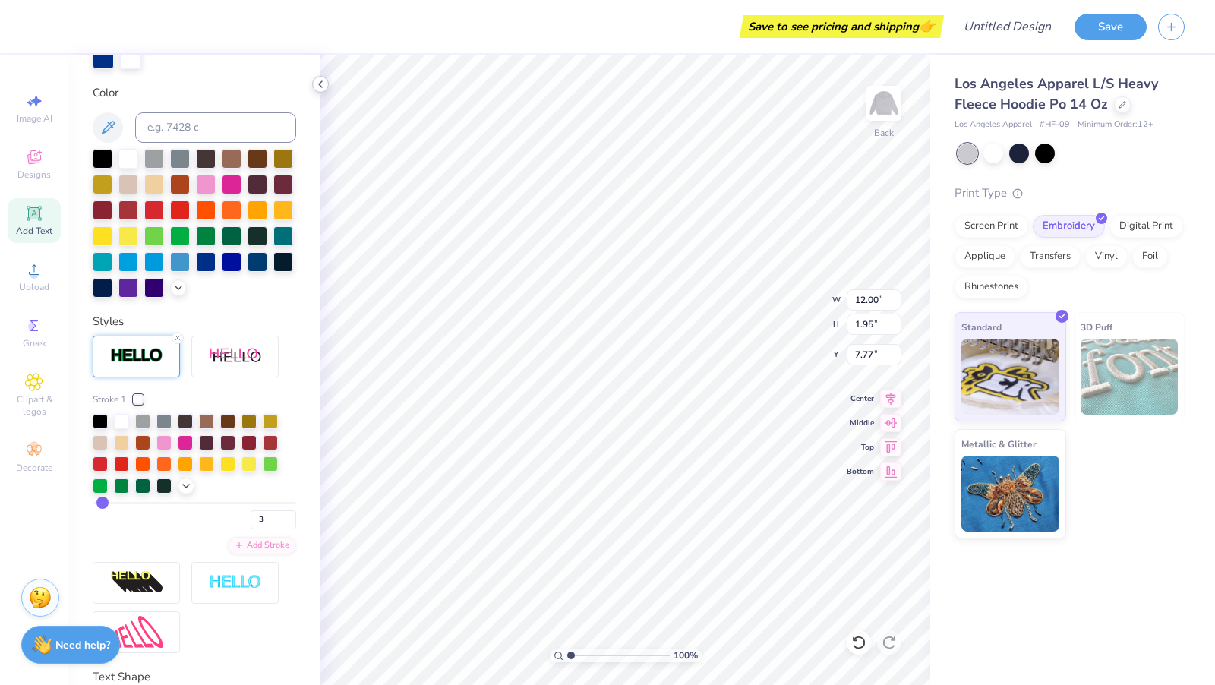
click at [320, 88] on icon at bounding box center [320, 84] width 12 height 12
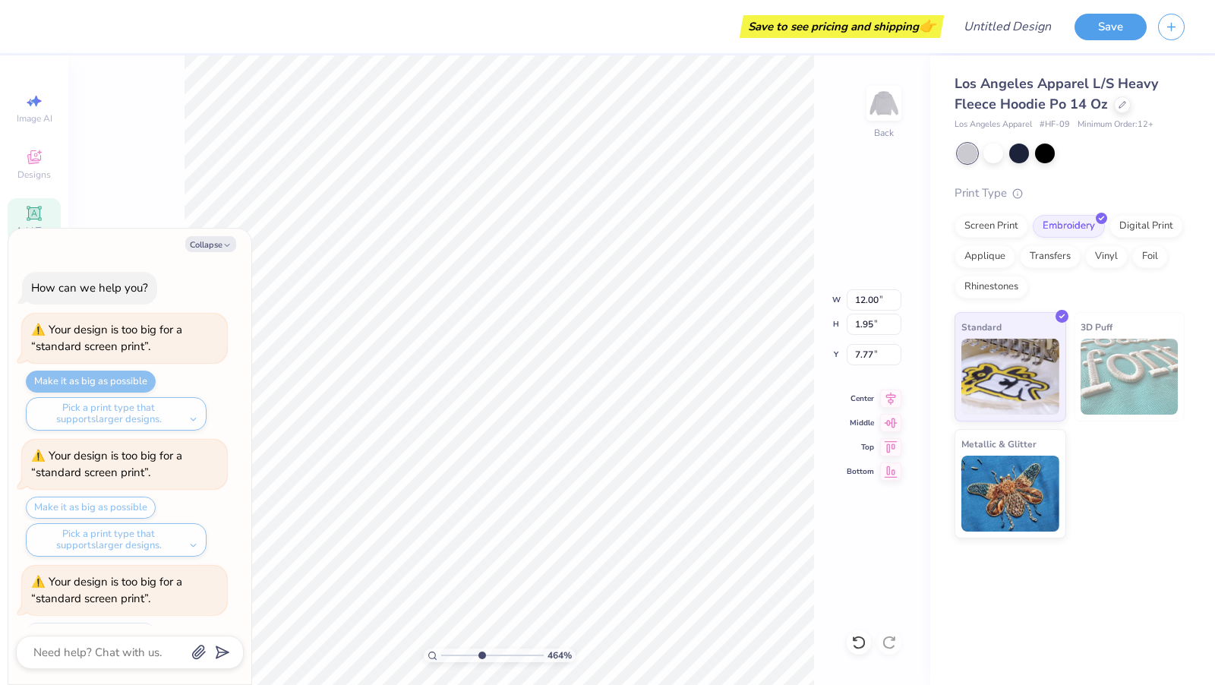
scroll to position [153, 0]
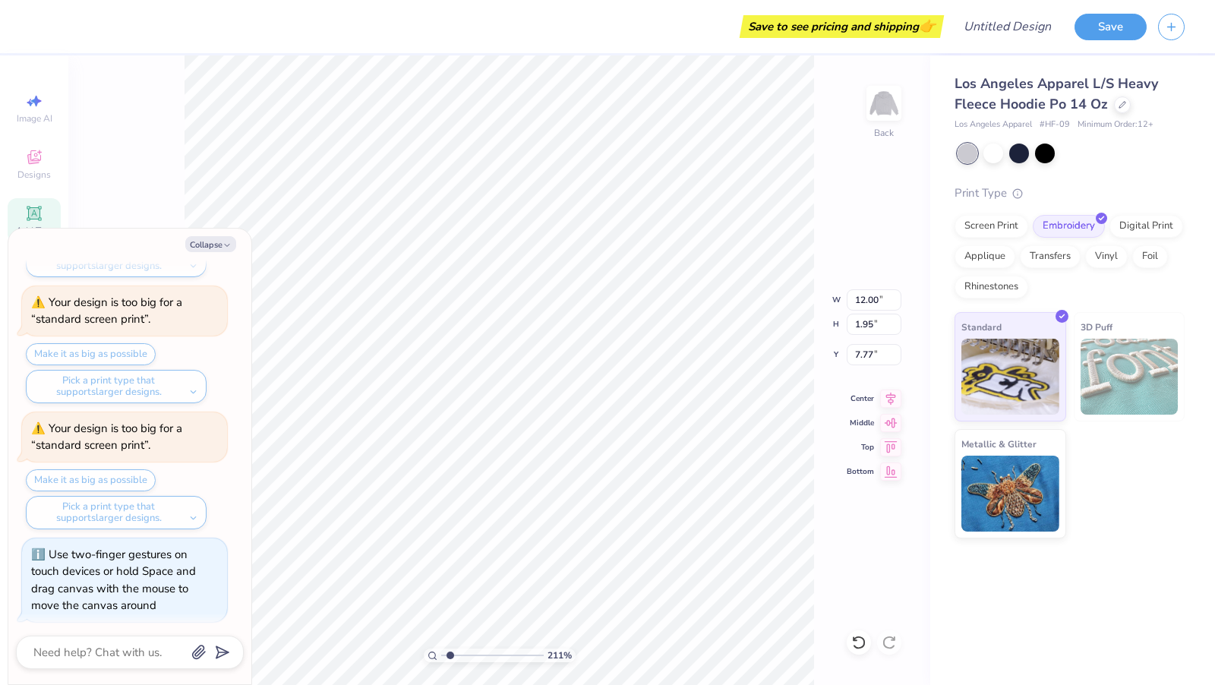
drag, startPoint x: 442, startPoint y: 659, endPoint x: 450, endPoint y: 654, distance: 9.3
click at [450, 654] on input "range" at bounding box center [492, 656] width 103 height 14
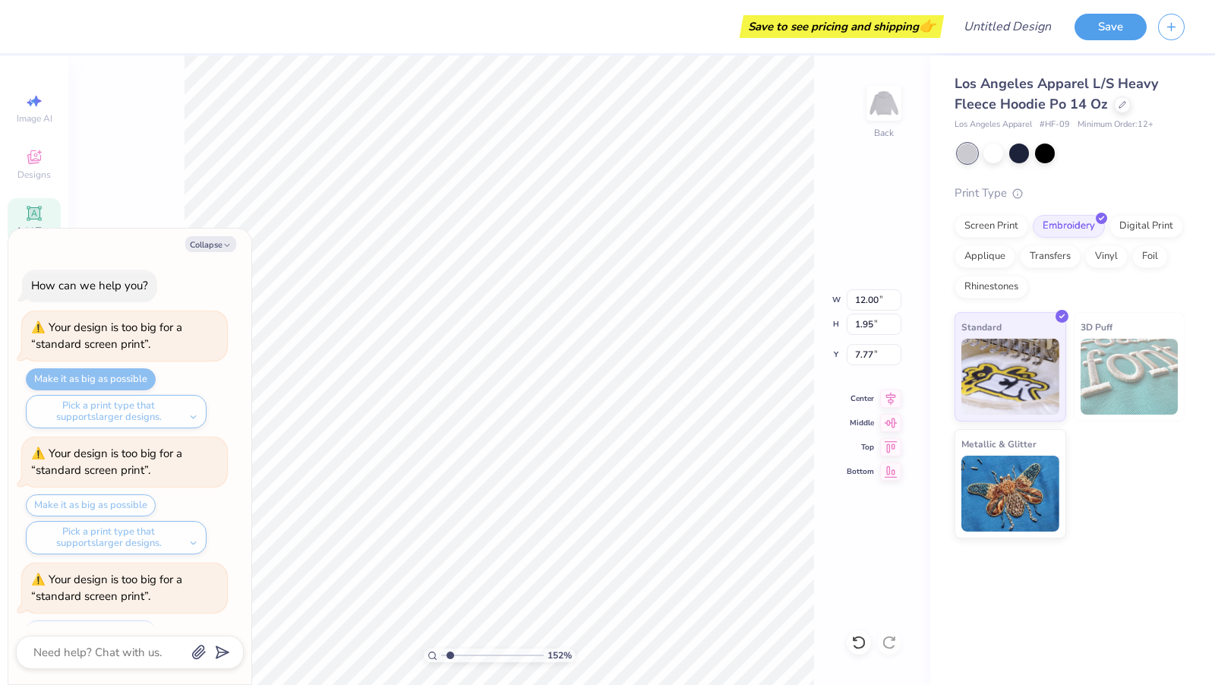
scroll to position [4, 0]
click at [128, 379] on div "Make it as big as possible Pick a print type that supports larger designs." at bounding box center [126, 397] width 201 height 60
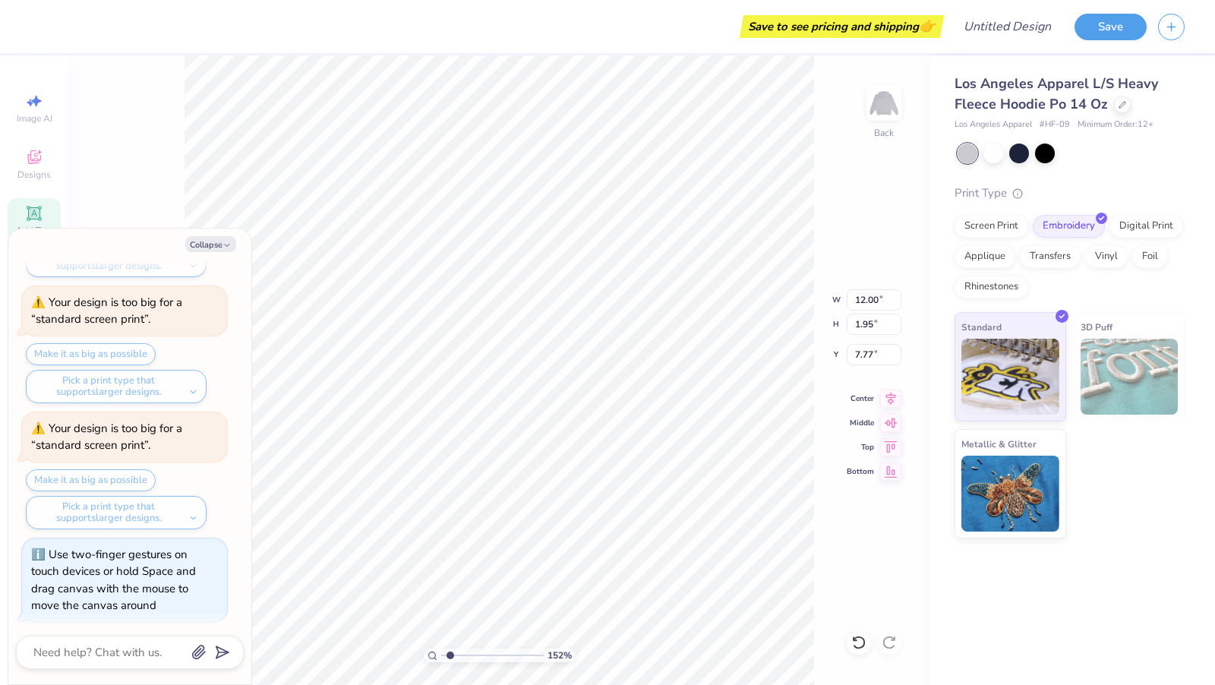
click at [94, 469] on div "Make it as big as possible Pick a print type that supports larger designs." at bounding box center [126, 499] width 201 height 60
click at [94, 484] on div "Make it as big as possible Pick a print type that supports larger designs." at bounding box center [126, 499] width 201 height 60
click at [89, 478] on div "Make it as big as possible Pick a print type that supports larger designs." at bounding box center [126, 499] width 201 height 60
click at [87, 469] on div "Make it as big as possible Pick a print type that supports larger designs." at bounding box center [126, 499] width 201 height 60
click at [158, 514] on div "Pick a print type that supports larger designs." at bounding box center [116, 512] width 181 height 33
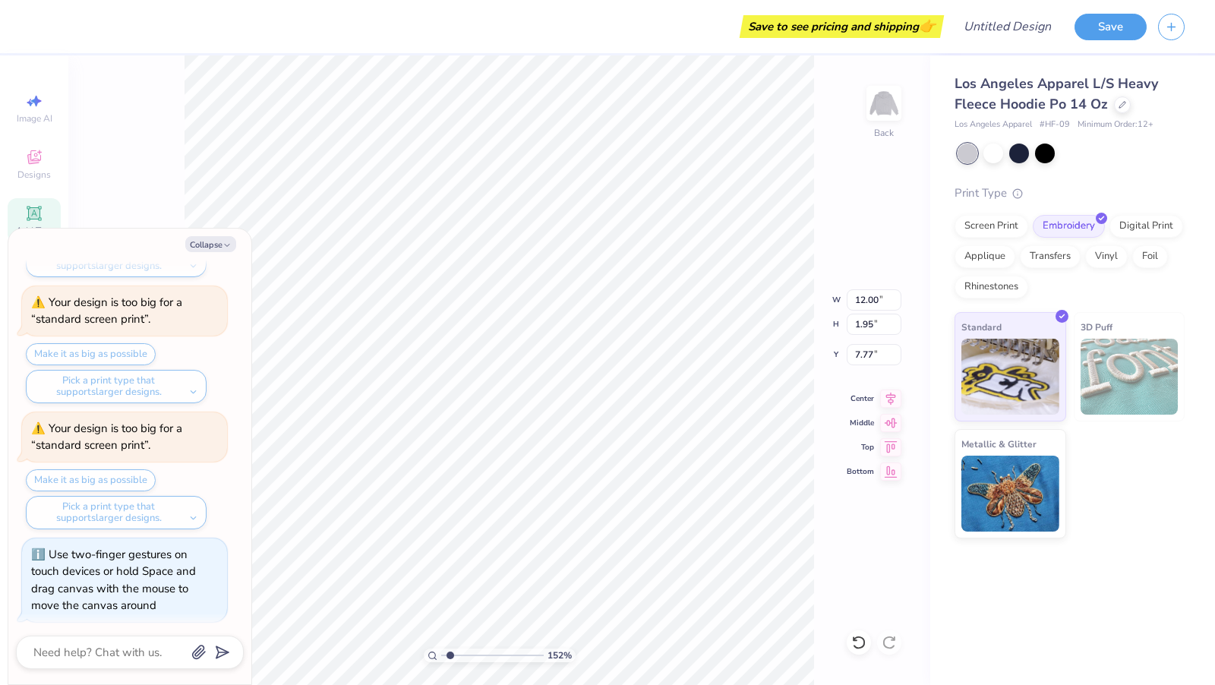
click at [175, 583] on div "Use two-finger gestures on touch devices or hold Space and drag canvas with the…" at bounding box center [113, 580] width 165 height 67
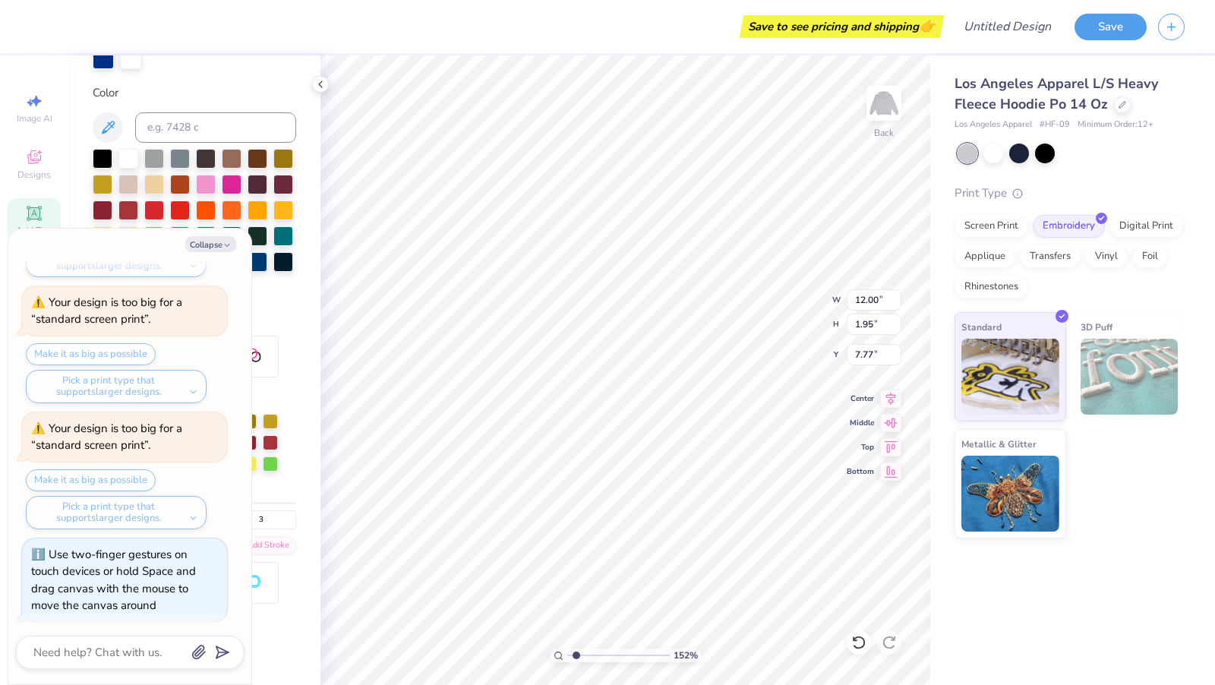
scroll to position [279, 0]
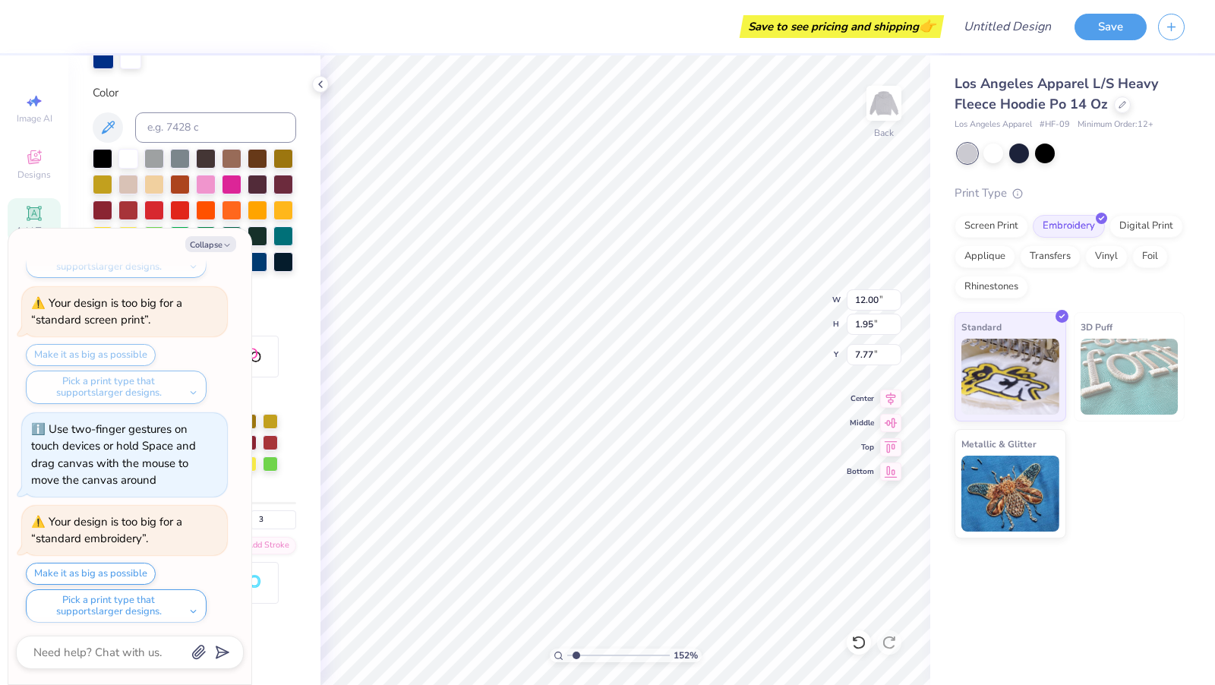
click at [137, 557] on div "Your design is too big for a “standard embroidery”. Make it as big as possible …" at bounding box center [124, 564] width 205 height 117
click at [137, 567] on button "Make it as big as possible" at bounding box center [91, 574] width 130 height 22
click at [138, 573] on button "Make it as big as possible" at bounding box center [91, 574] width 130 height 22
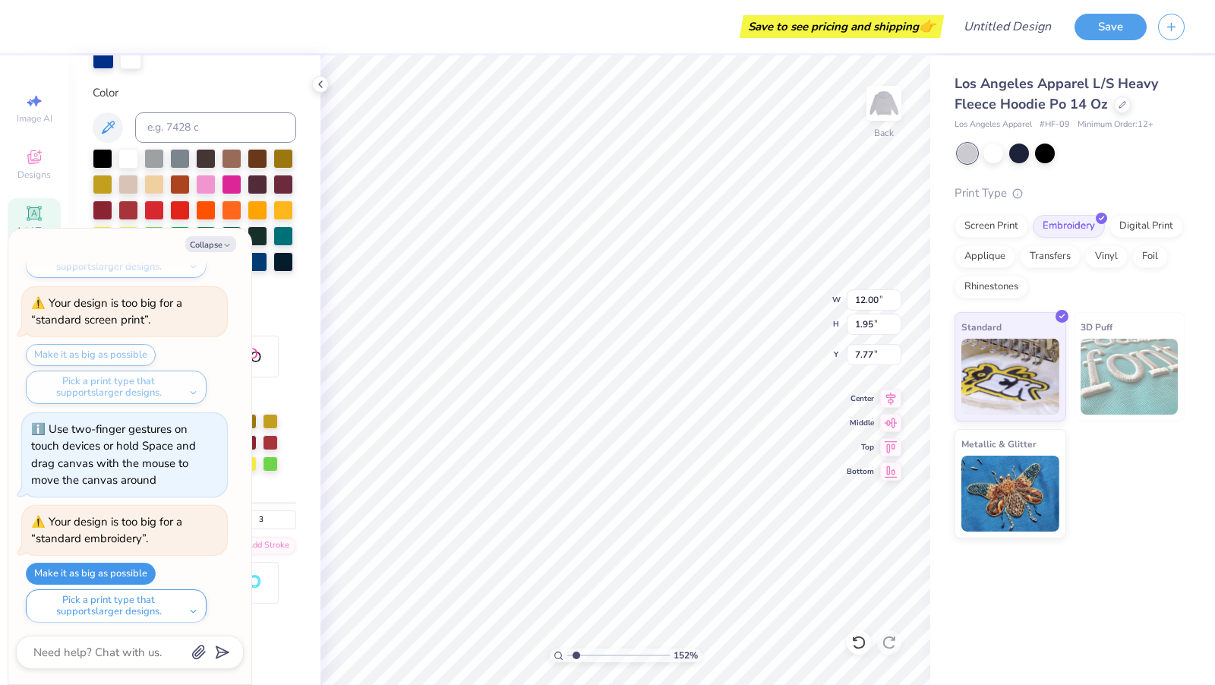
click at [138, 612] on button "Pick a print type that supports larger designs." at bounding box center [116, 605] width 181 height 33
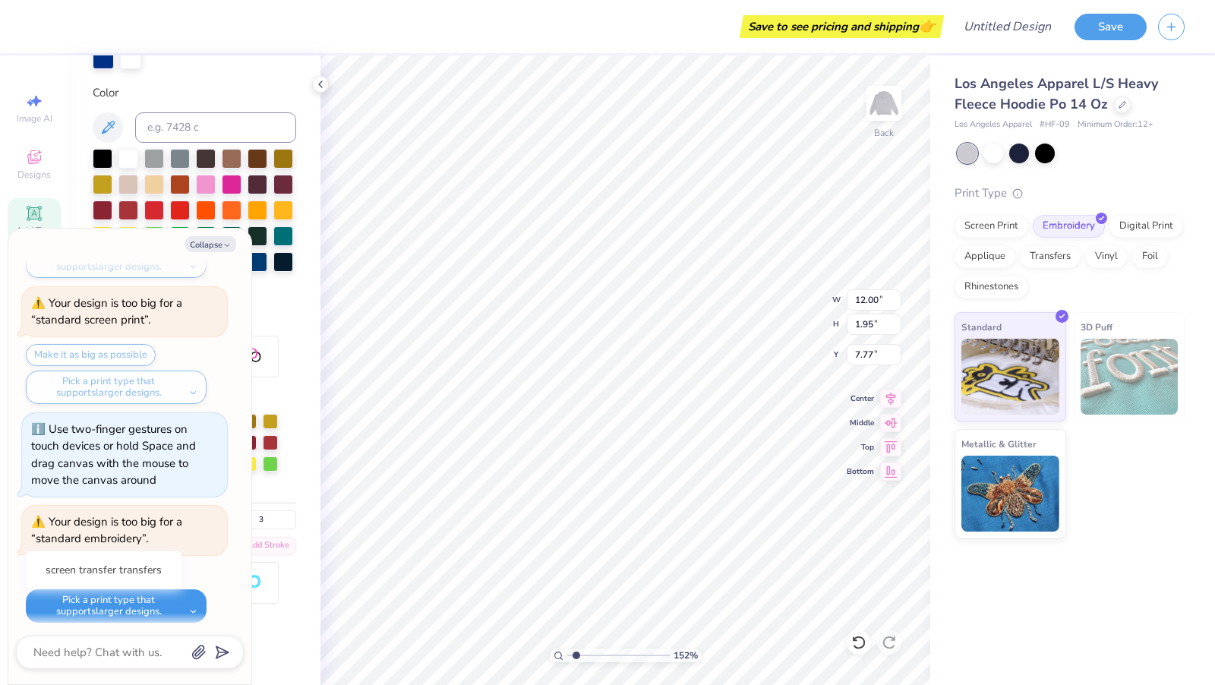
click at [195, 610] on button "Pick a print type that supports larger designs." at bounding box center [116, 605] width 181 height 33
click at [180, 604] on button "Pick a print type that supports larger designs." at bounding box center [116, 605] width 181 height 33
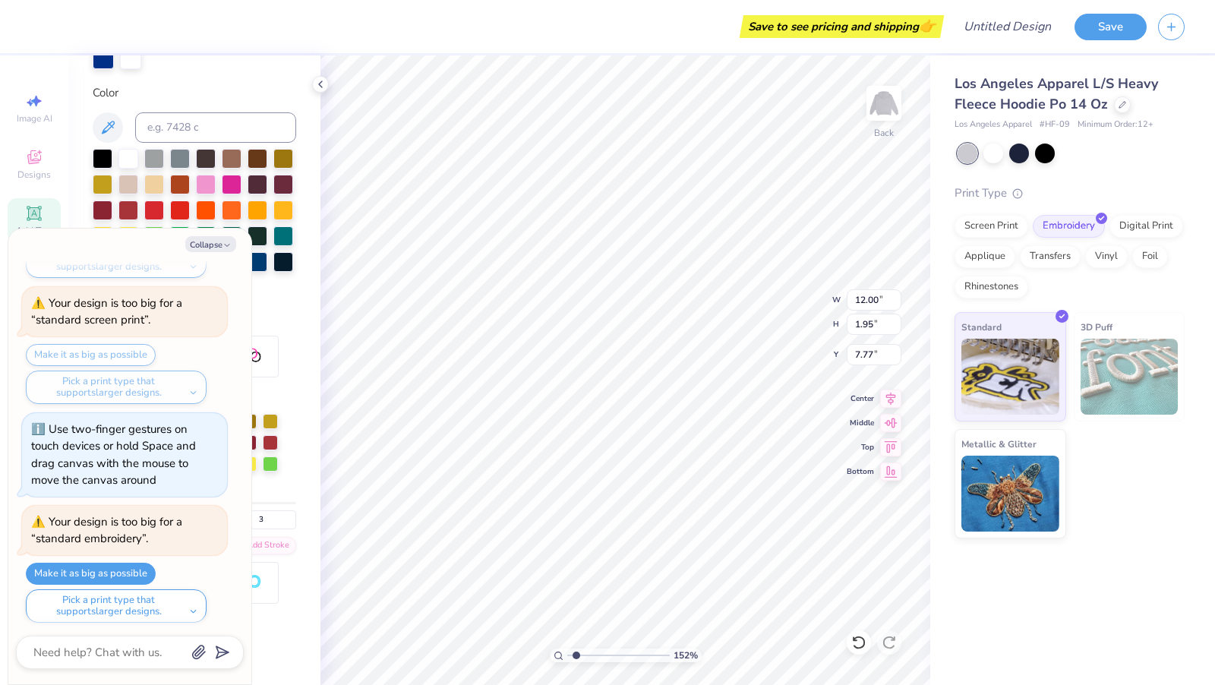
click at [197, 618] on div "How can we help you? Your design is too big for a “standard screen print”. Make…" at bounding box center [130, 308] width 228 height 654
click at [191, 609] on button "Pick a print type that supports larger designs." at bounding box center [116, 605] width 181 height 33
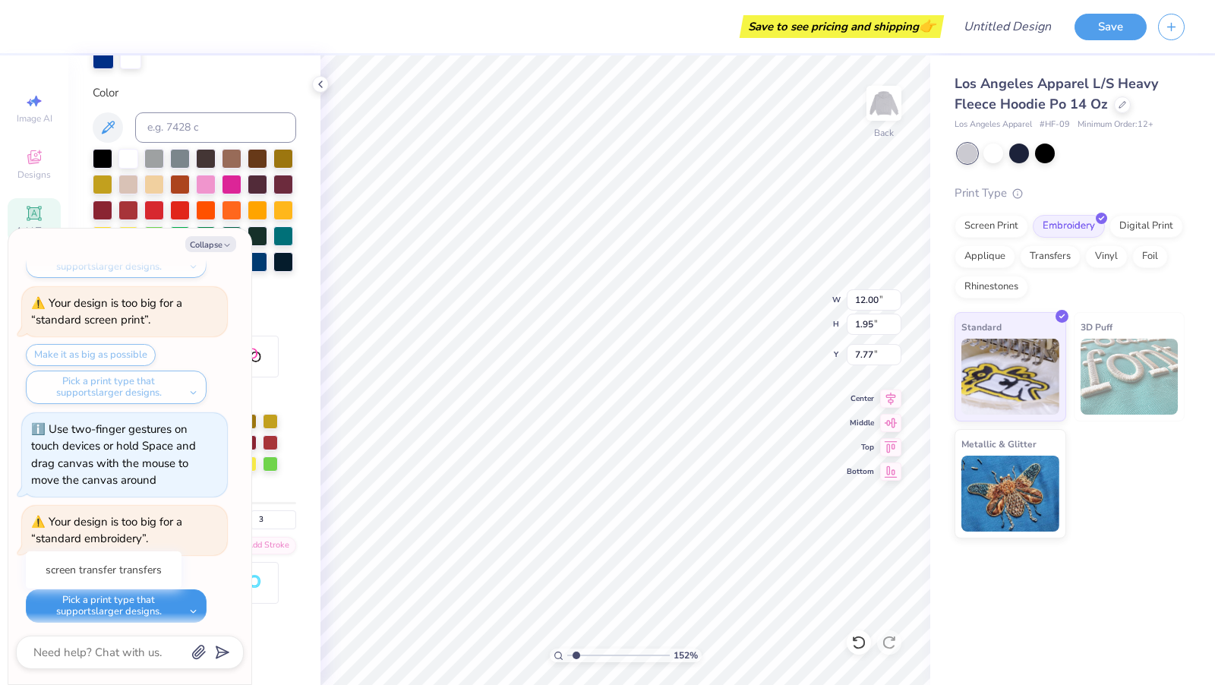
click at [191, 609] on button "Pick a print type that supports larger designs." at bounding box center [116, 605] width 181 height 33
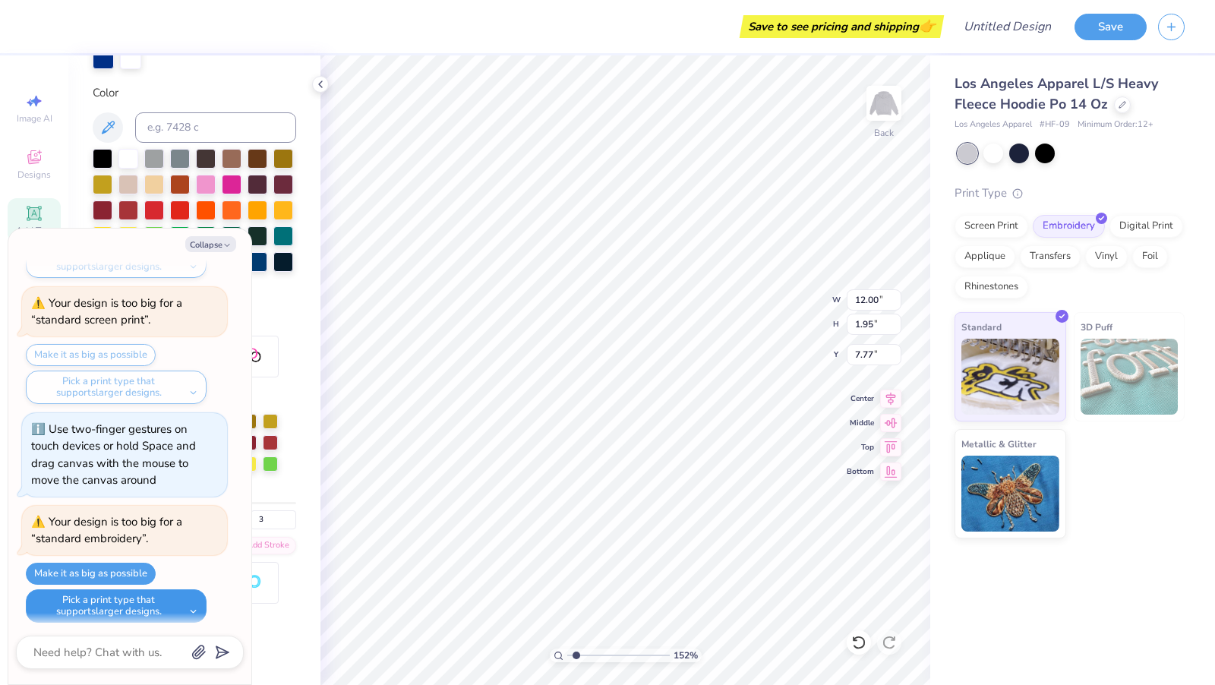
click at [174, 597] on button "Pick a print type that supports larger designs." at bounding box center [116, 605] width 181 height 33
click at [98, 562] on button "screen transfer transfers" at bounding box center [104, 570] width 144 height 25
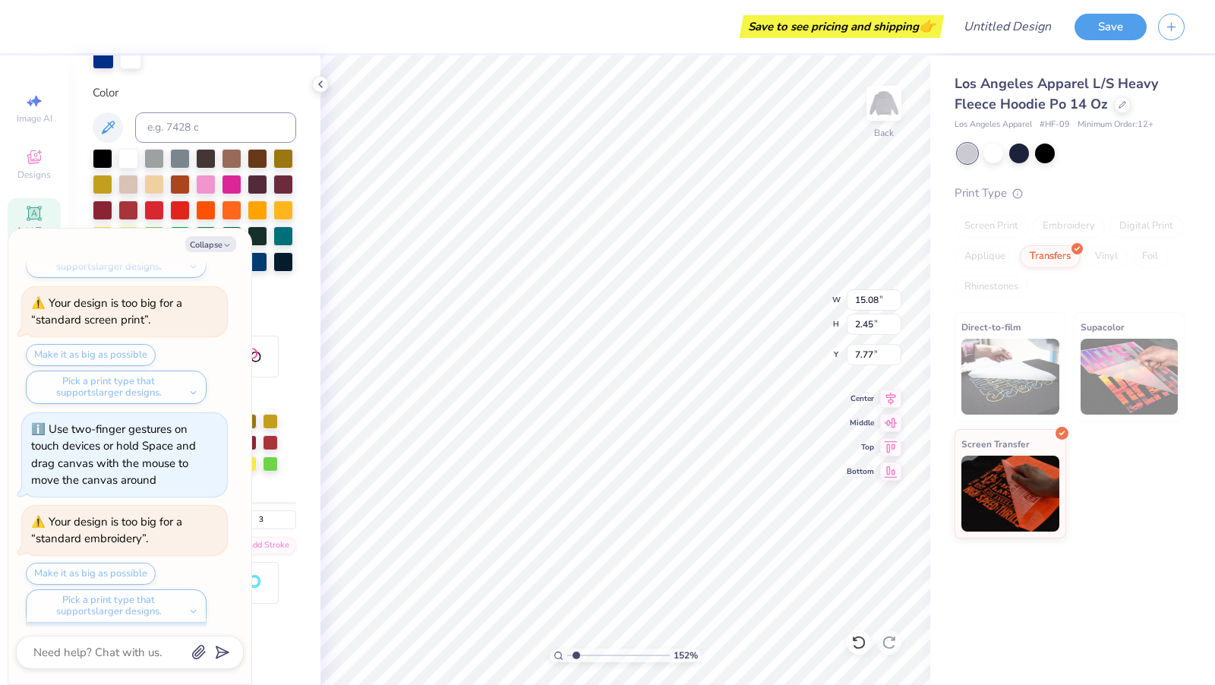
scroll to position [416, 0]
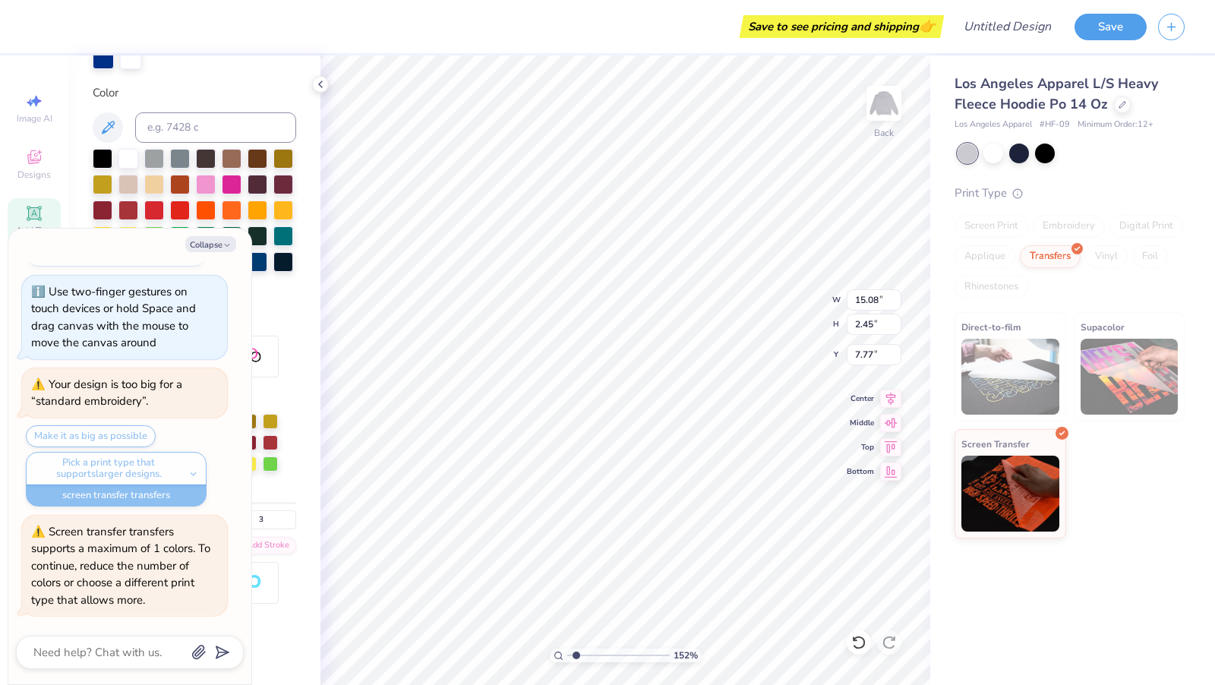
click at [1050, 215] on div "Embroidery" at bounding box center [1069, 226] width 72 height 23
click at [862, 419] on div "152 % Back W 15.08 15.08 " H 2.45 2.45 " Y 7.77 7.77 " Center Middle Top Bottom" at bounding box center [626, 370] width 610 height 630
click at [213, 245] on button "Collapse" at bounding box center [210, 244] width 51 height 16
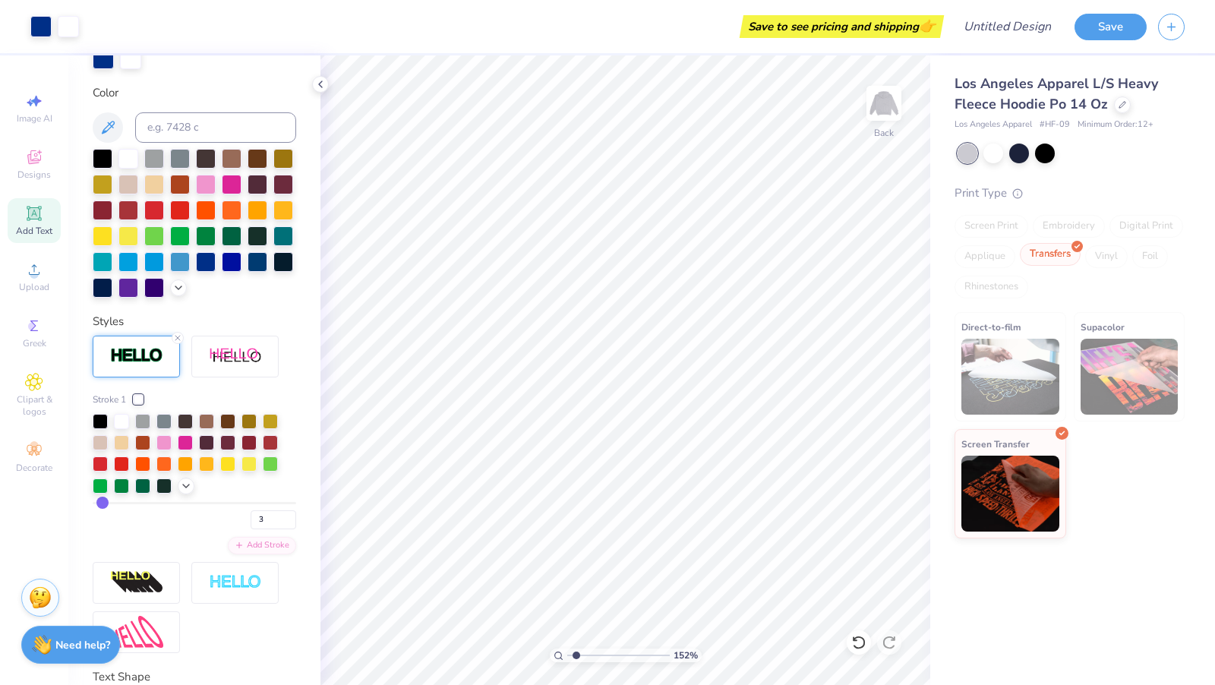
click at [1049, 248] on div "Transfers" at bounding box center [1050, 254] width 61 height 23
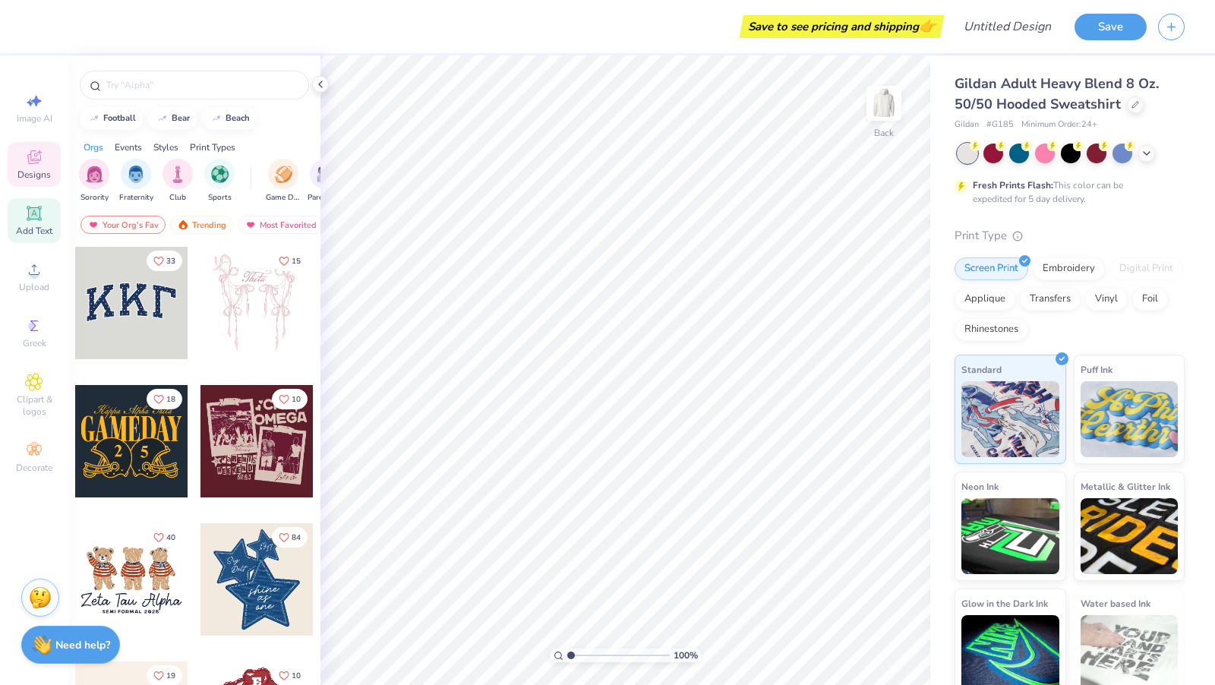
click at [10, 229] on div "Add Text" at bounding box center [34, 220] width 53 height 45
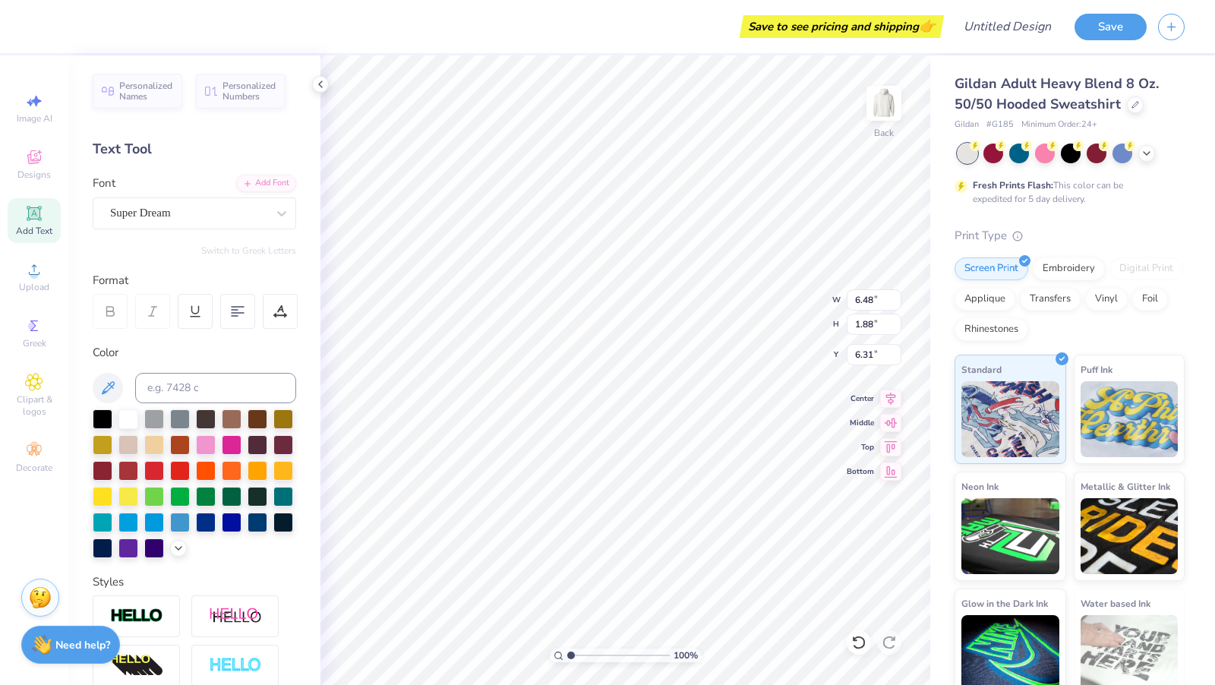
type input "4.58"
click at [1065, 258] on div "Embroidery" at bounding box center [1069, 266] width 72 height 23
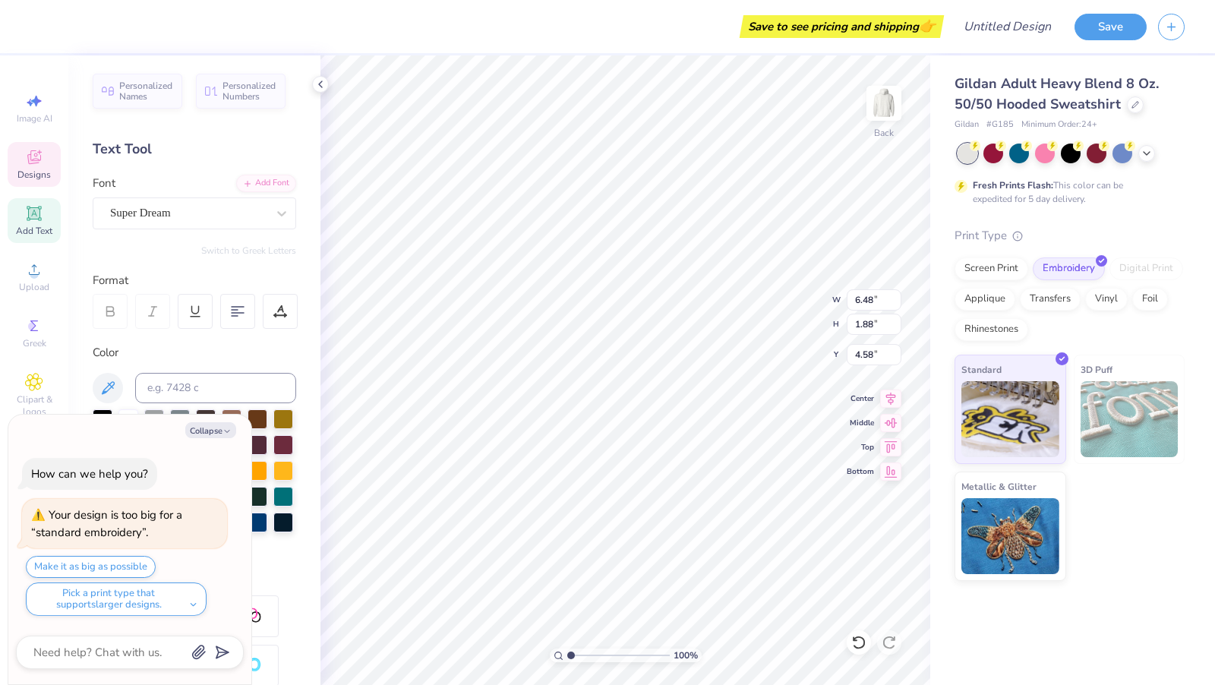
click at [29, 147] on div "Designs" at bounding box center [34, 164] width 53 height 45
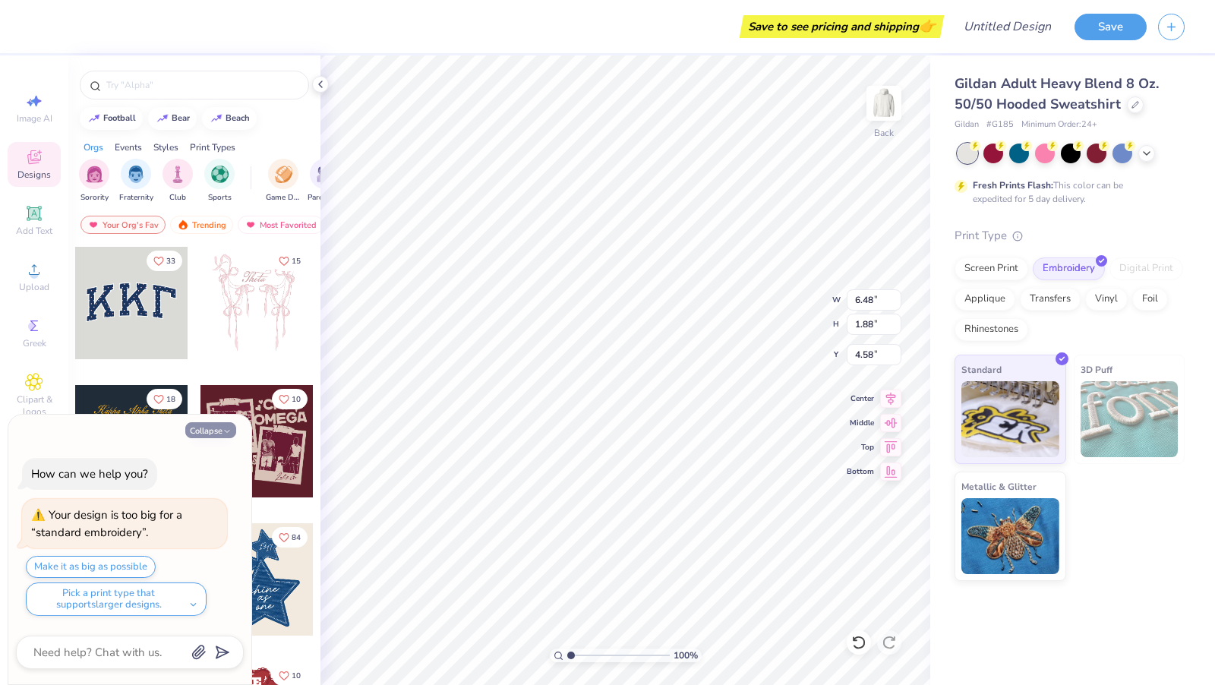
click at [218, 428] on button "Collapse" at bounding box center [210, 430] width 51 height 16
type textarea "x"
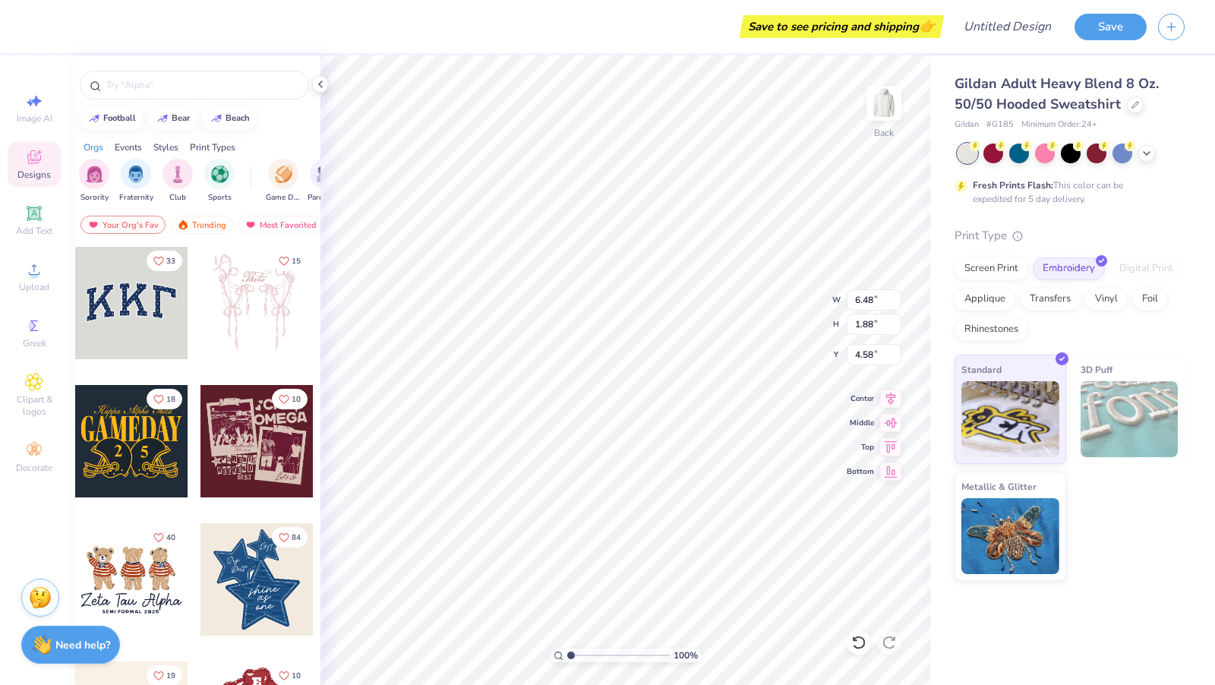
click at [112, 345] on div at bounding box center [131, 303] width 112 height 112
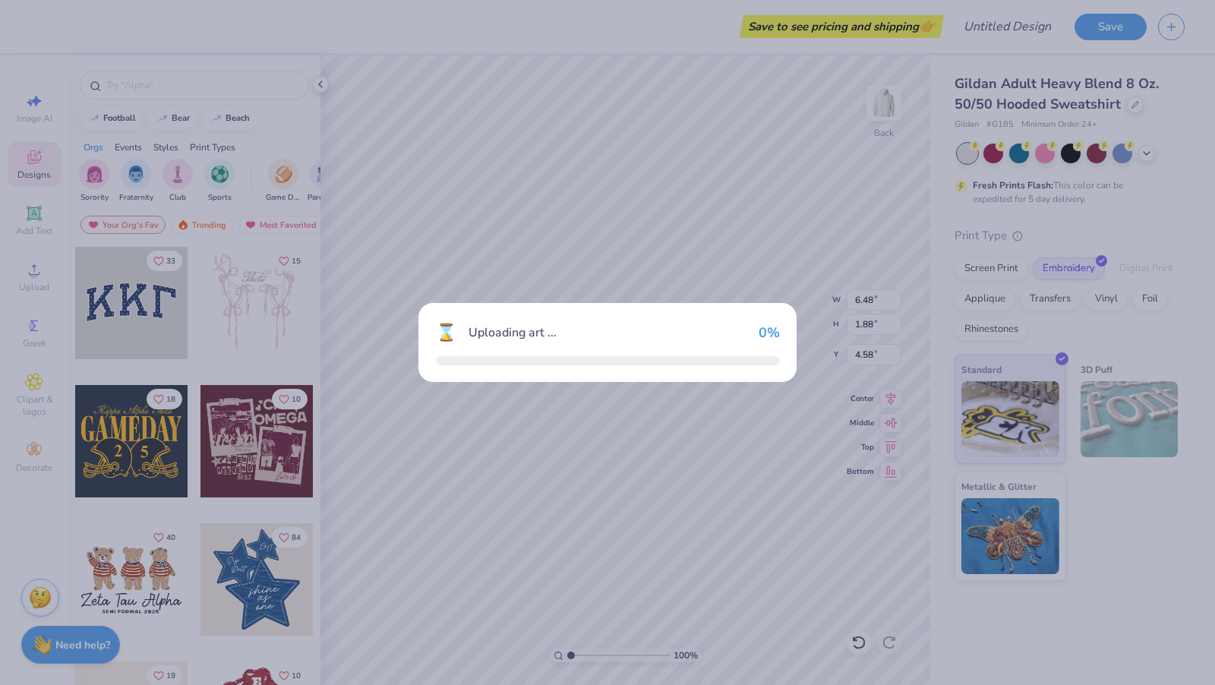
type input "12.00"
type input "5.27"
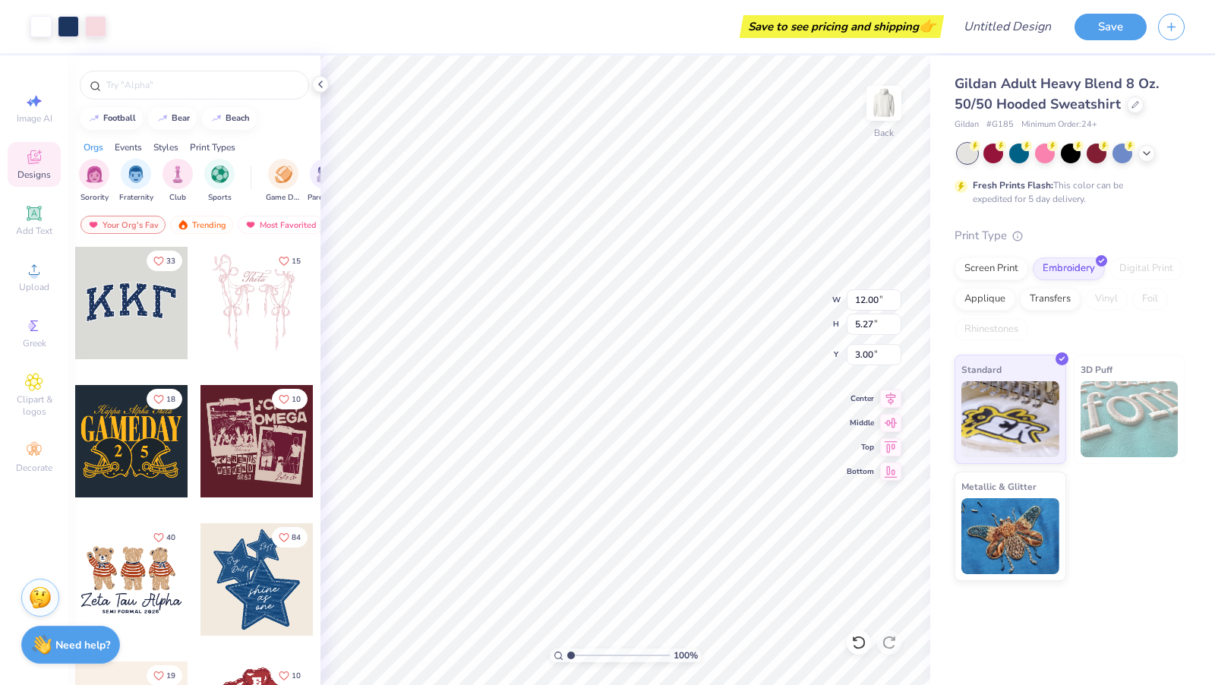
type input "8.03"
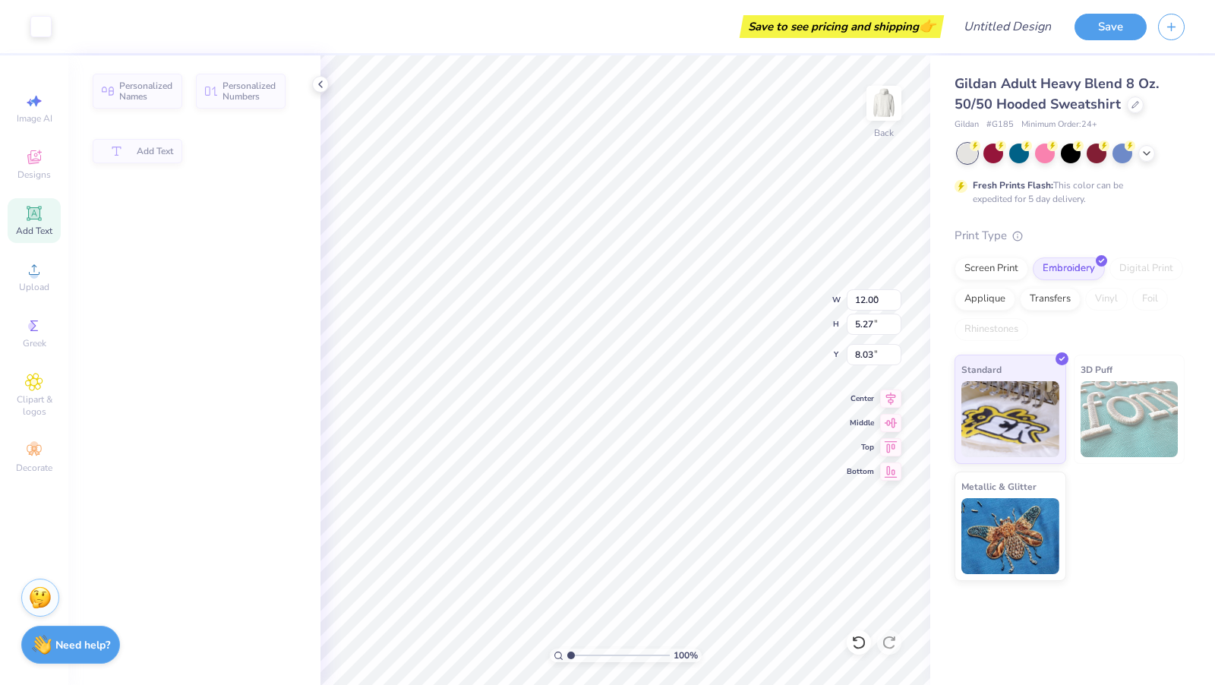
type input "6.48"
type input "1.88"
type input "4.58"
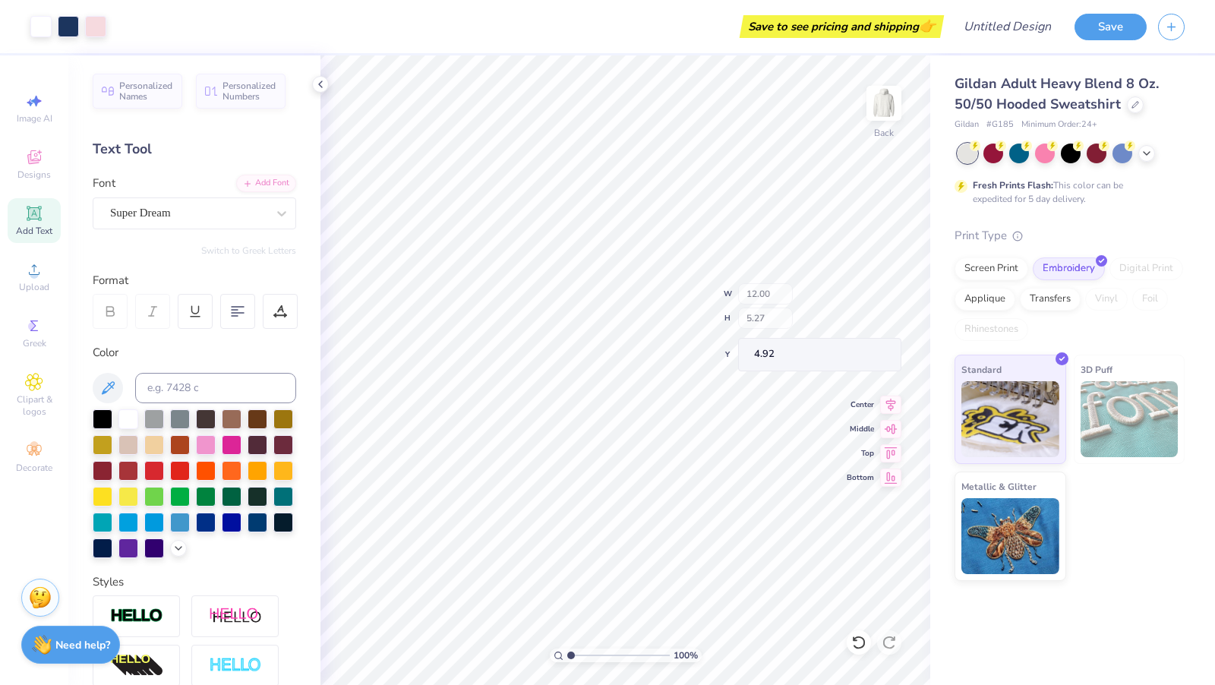
type input "4.92"
click at [5, 194] on div "Image AI Designs Add Text Upload Greek Clipart & logos Decorate" at bounding box center [34, 370] width 68 height 630
click at [26, 207] on icon at bounding box center [34, 213] width 18 height 18
type input "6.48"
type input "1.88"
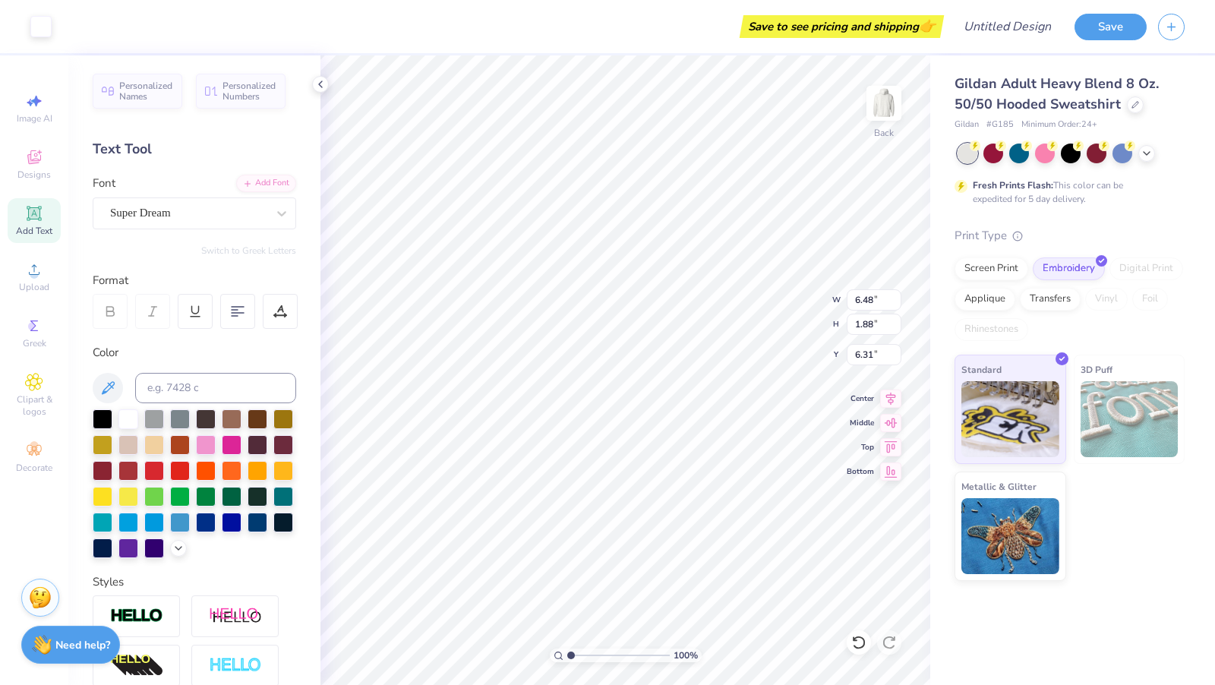
type input "6.31"
click at [45, 162] on div "Designs" at bounding box center [34, 164] width 53 height 45
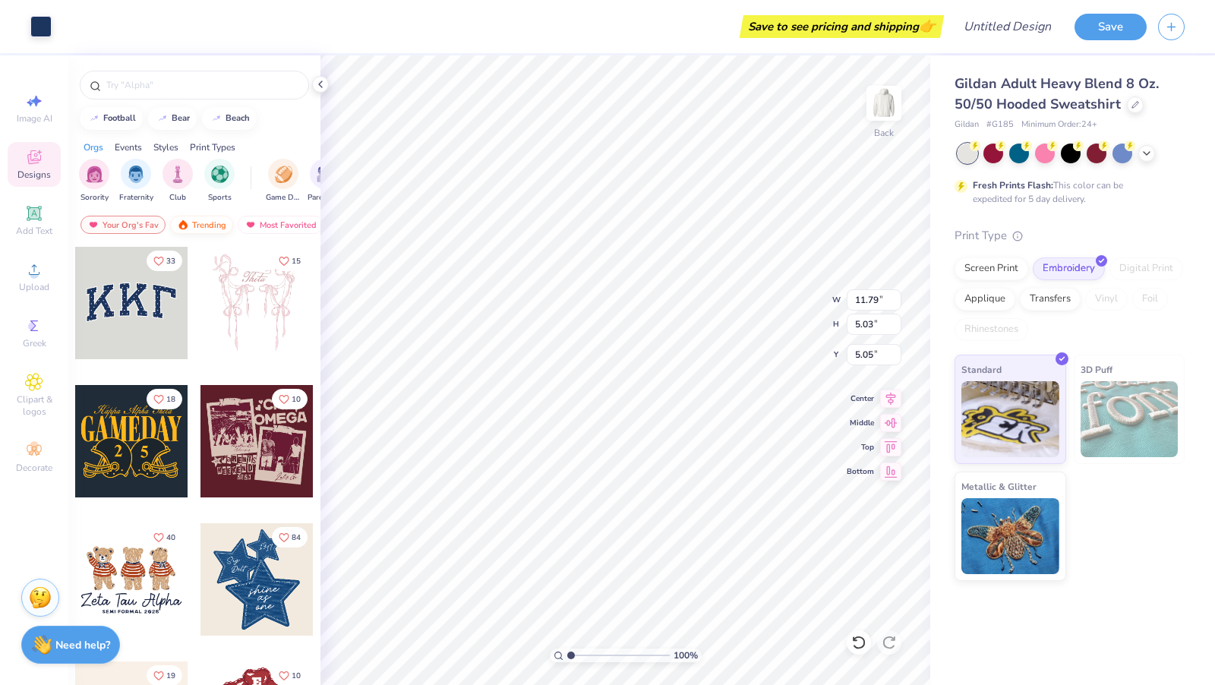
scroll to position [0, 85]
click at [182, 150] on div "Orgs Events Styles Print Types" at bounding box center [194, 143] width 252 height 21
click at [165, 146] on div "Styles" at bounding box center [165, 148] width 25 height 14
click at [134, 180] on div "filter for Varsity" at bounding box center [137, 172] width 30 height 30
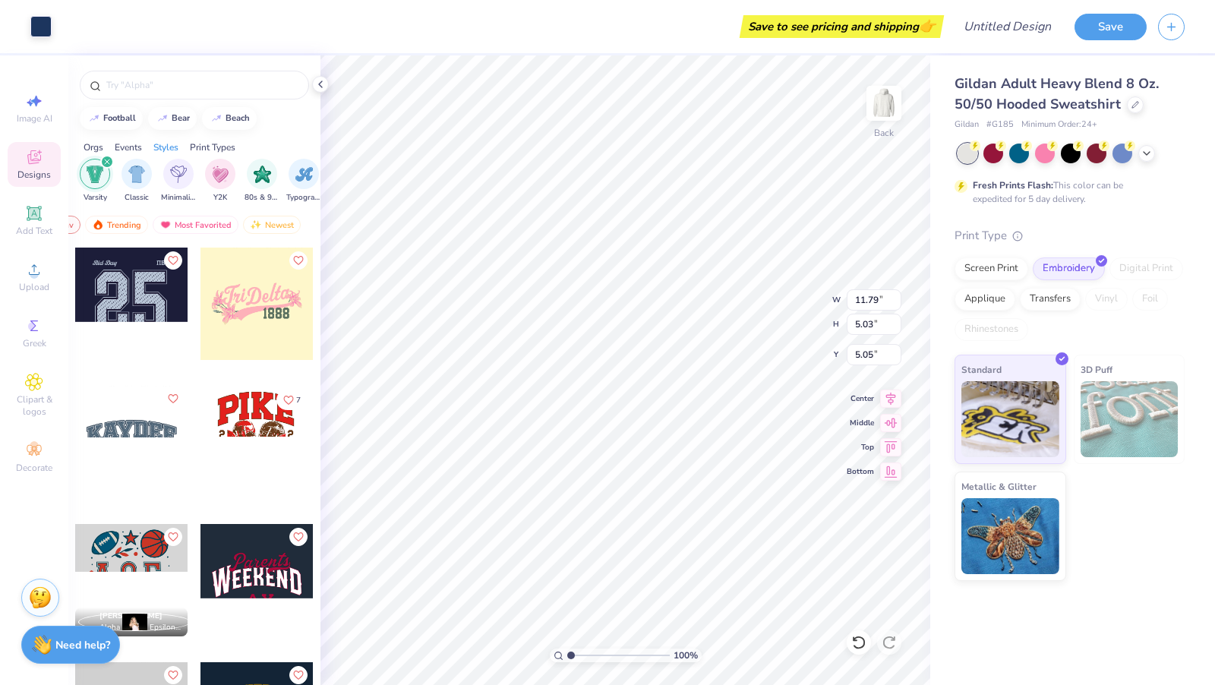
scroll to position [835, 0]
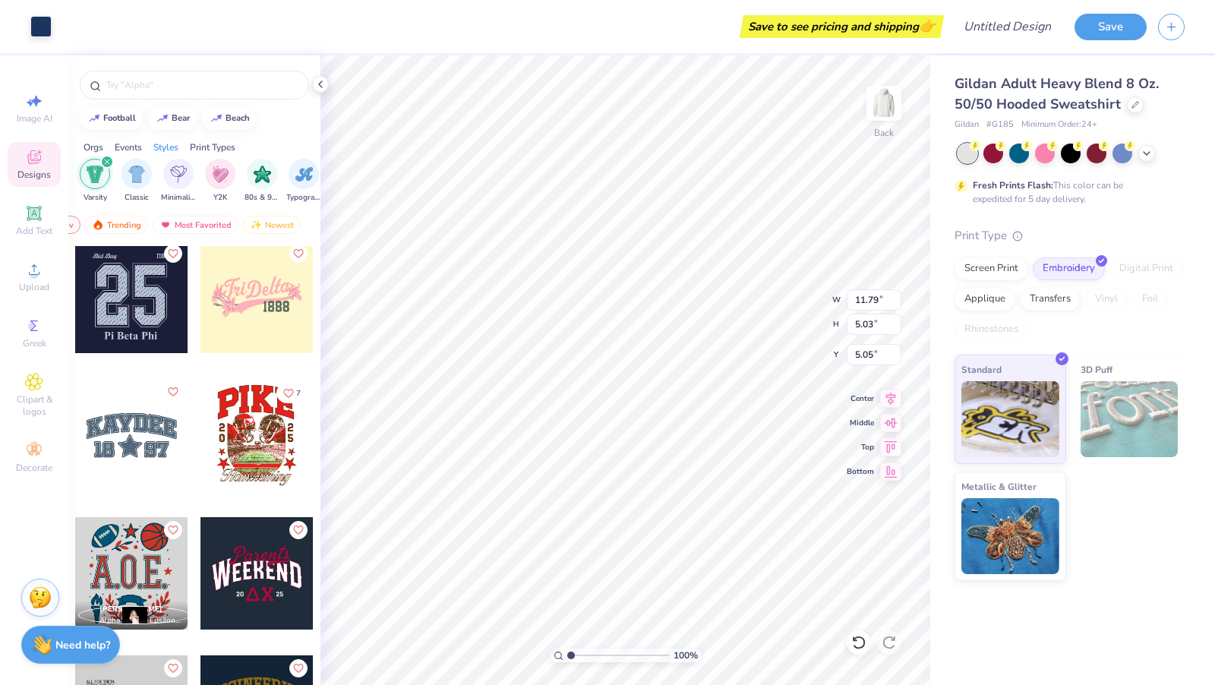
click at [122, 422] on div at bounding box center [131, 435] width 112 height 112
click at [156, 418] on div at bounding box center [131, 435] width 112 height 112
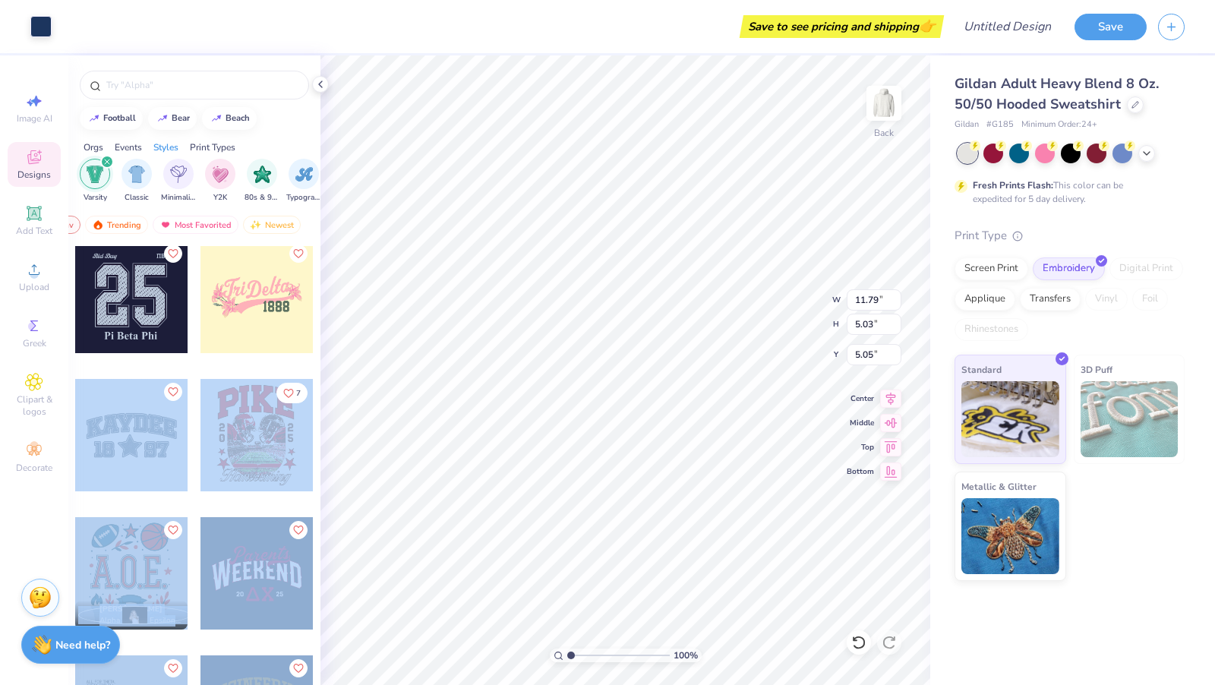
click at [690, 421] on div "Art colors Save to see pricing and shipping 👉 Design Title Save Image AI Design…" at bounding box center [607, 342] width 1215 height 685
type input "12.00"
type input "5.27"
type input "4.92"
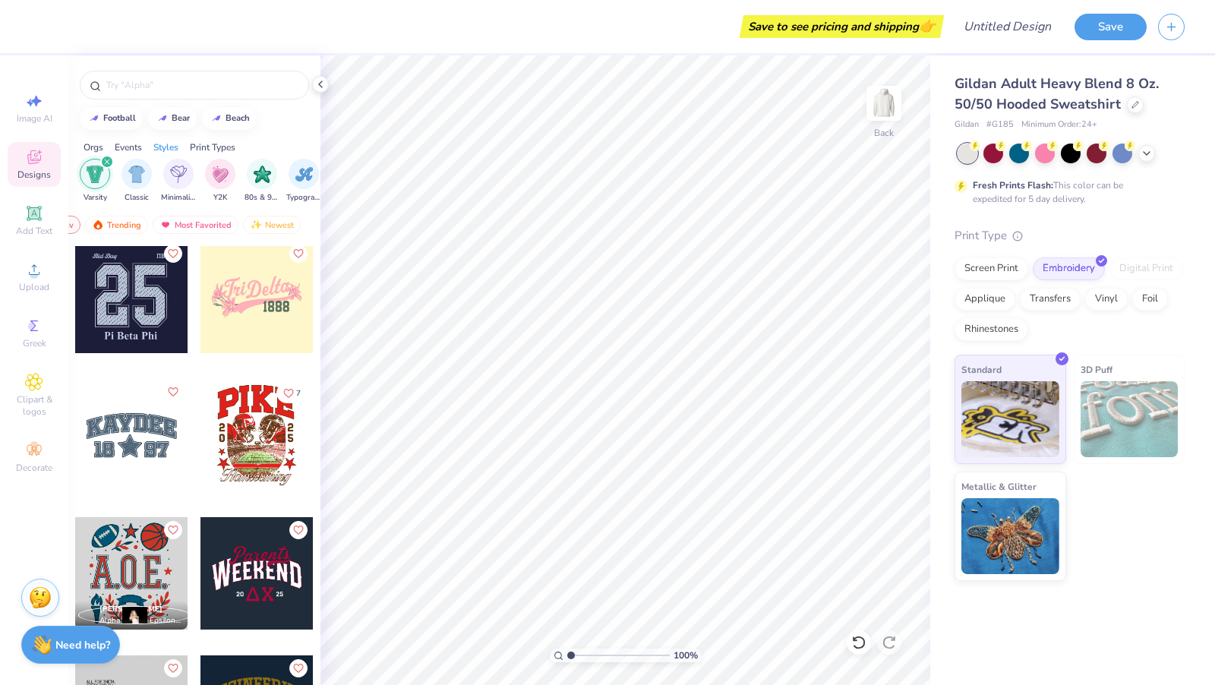
click at [115, 408] on div at bounding box center [131, 435] width 112 height 112
click at [136, 425] on div at bounding box center [131, 435] width 112 height 112
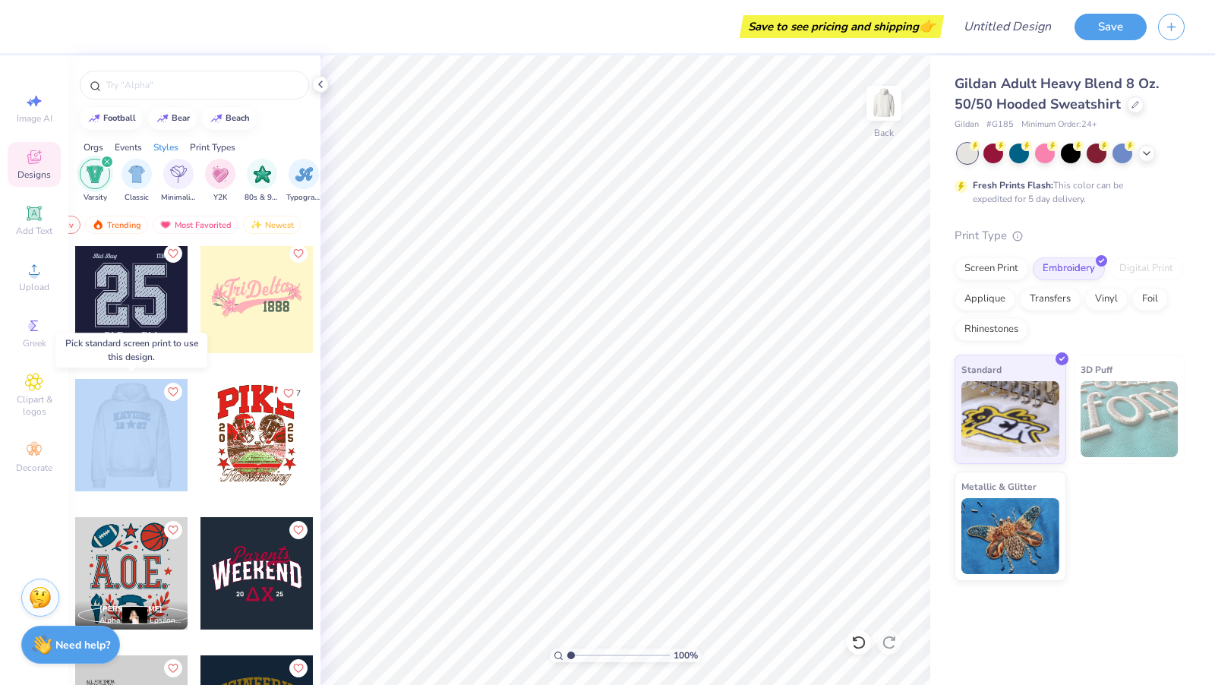
click at [75, 425] on div at bounding box center [19, 435] width 112 height 112
click at [136, 425] on div at bounding box center [131, 435] width 112 height 112
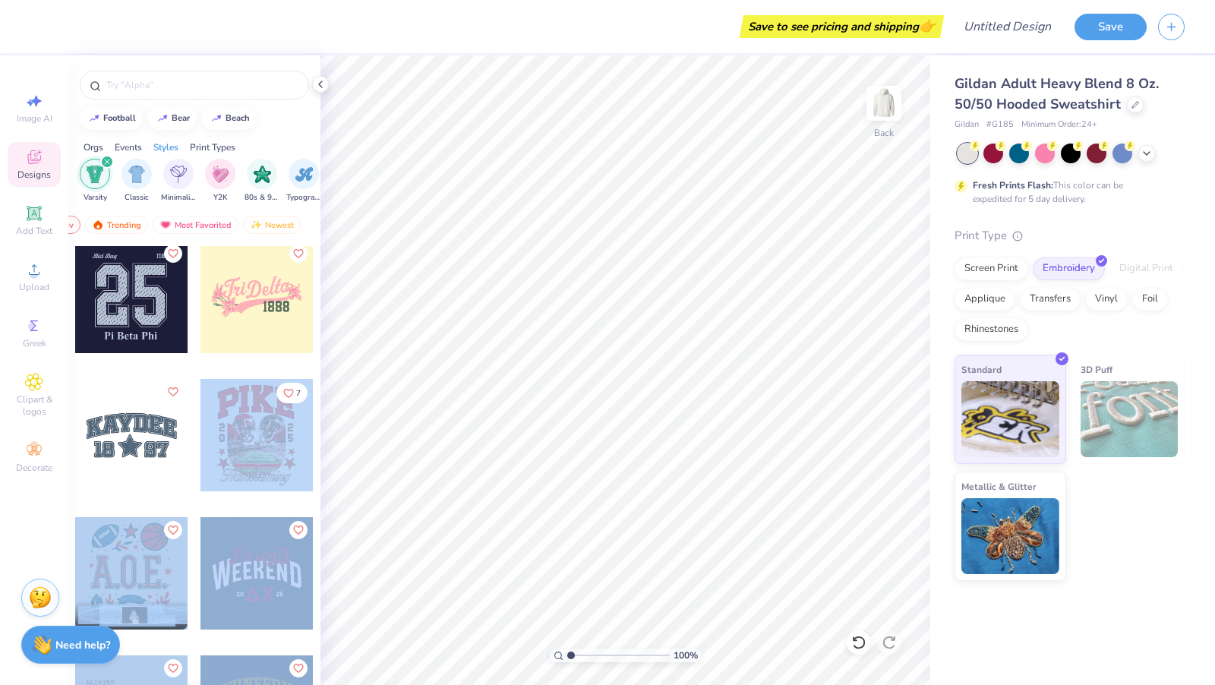
click at [641, 384] on div "Save to see pricing and shipping 👉 Design Title Save Image AI Designs Add Text …" at bounding box center [607, 342] width 1215 height 685
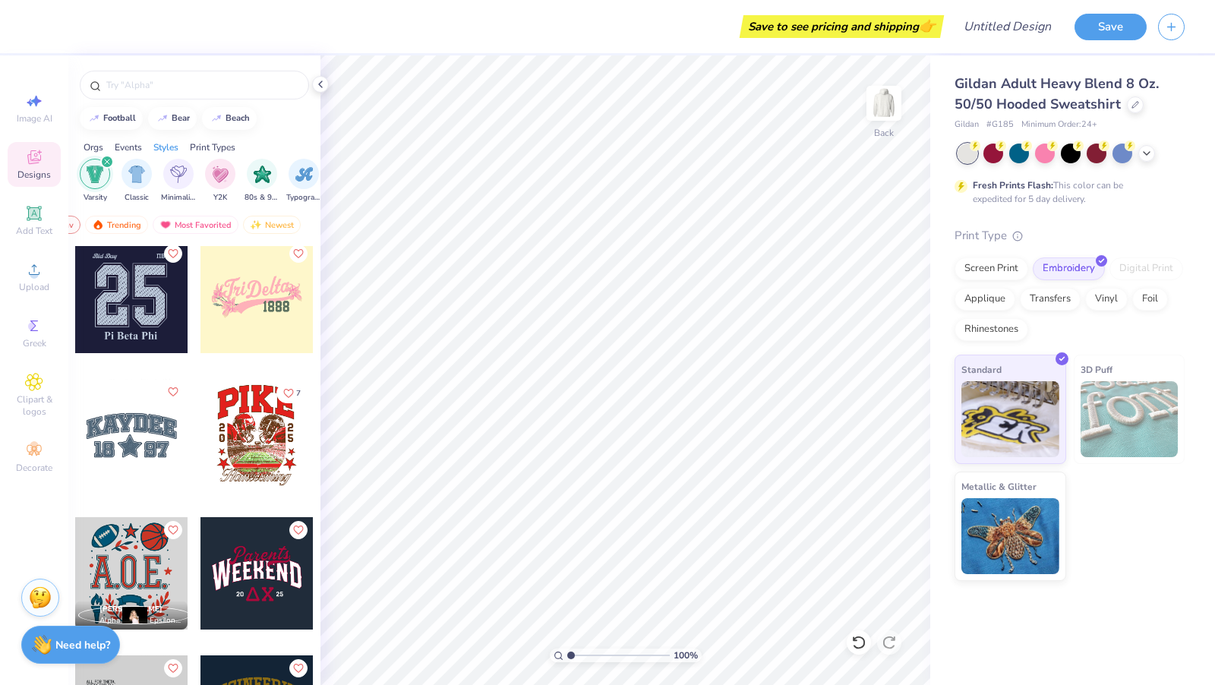
click at [150, 436] on div at bounding box center [131, 435] width 112 height 112
click at [149, 430] on div at bounding box center [131, 435] width 112 height 112
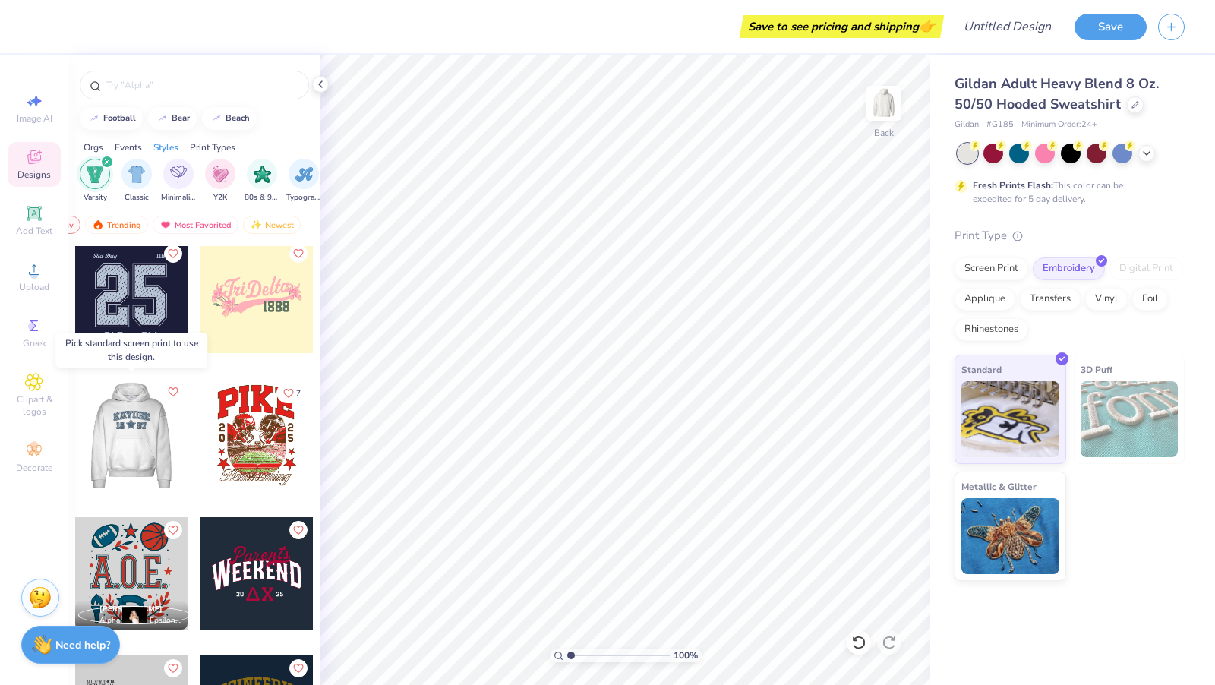
click at [149, 430] on div at bounding box center [131, 435] width 112 height 112
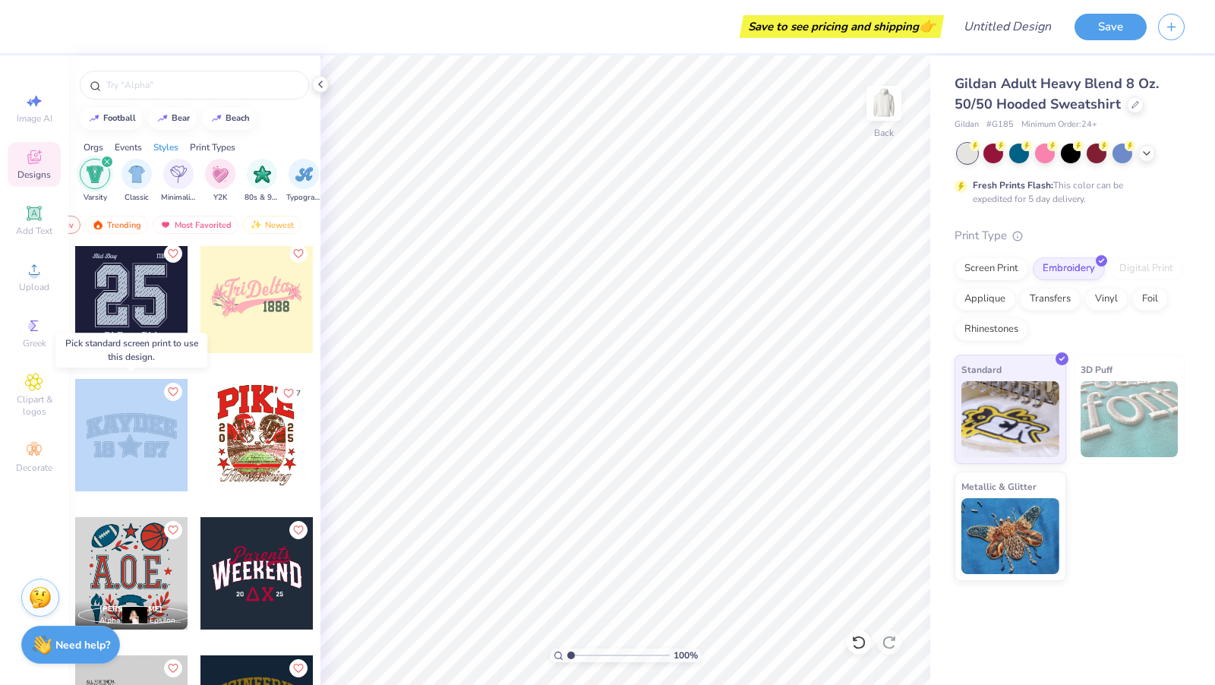
click at [149, 430] on div at bounding box center [131, 435] width 112 height 112
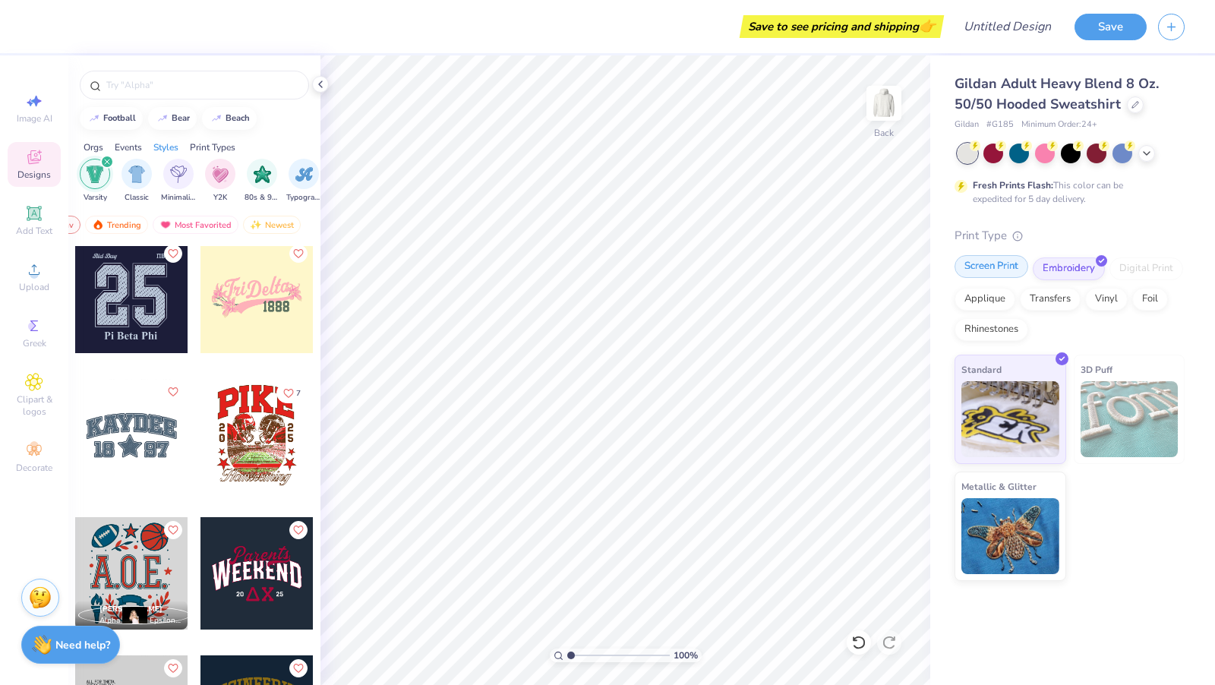
click at [1011, 257] on div "Screen Print" at bounding box center [992, 266] width 74 height 23
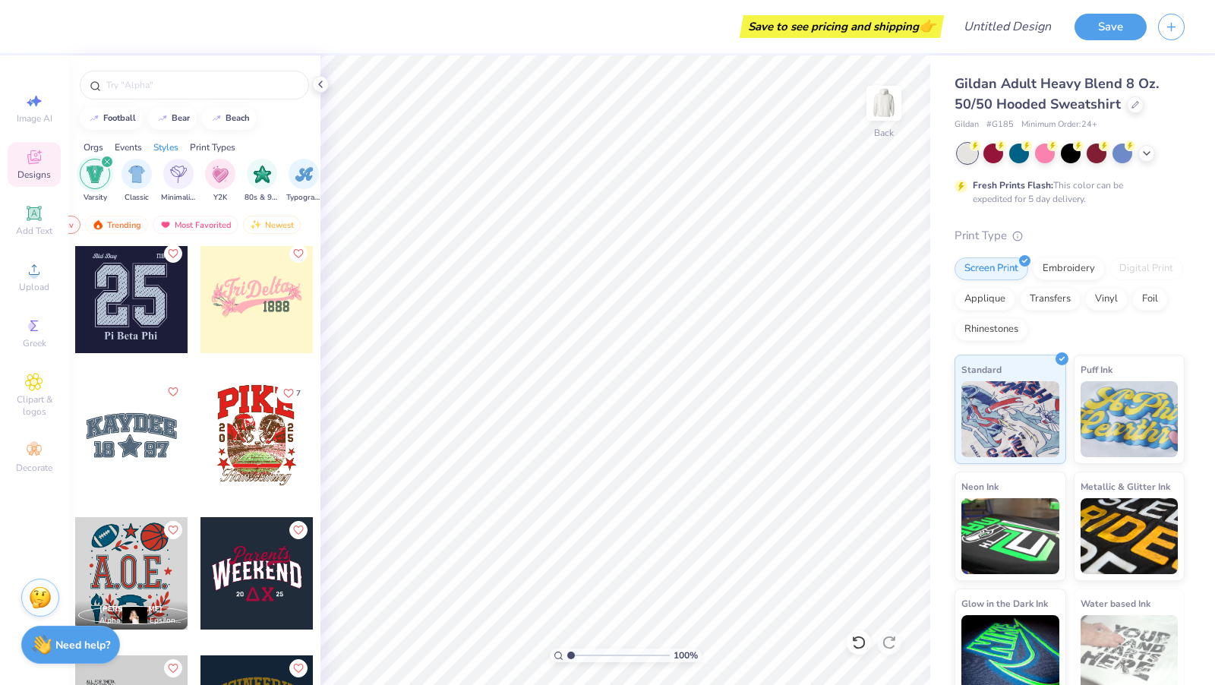
click at [55, 437] on div "Image AI Designs Add Text Upload Greek Clipart & logos Decorate" at bounding box center [34, 283] width 53 height 394
click at [128, 437] on div at bounding box center [131, 435] width 112 height 112
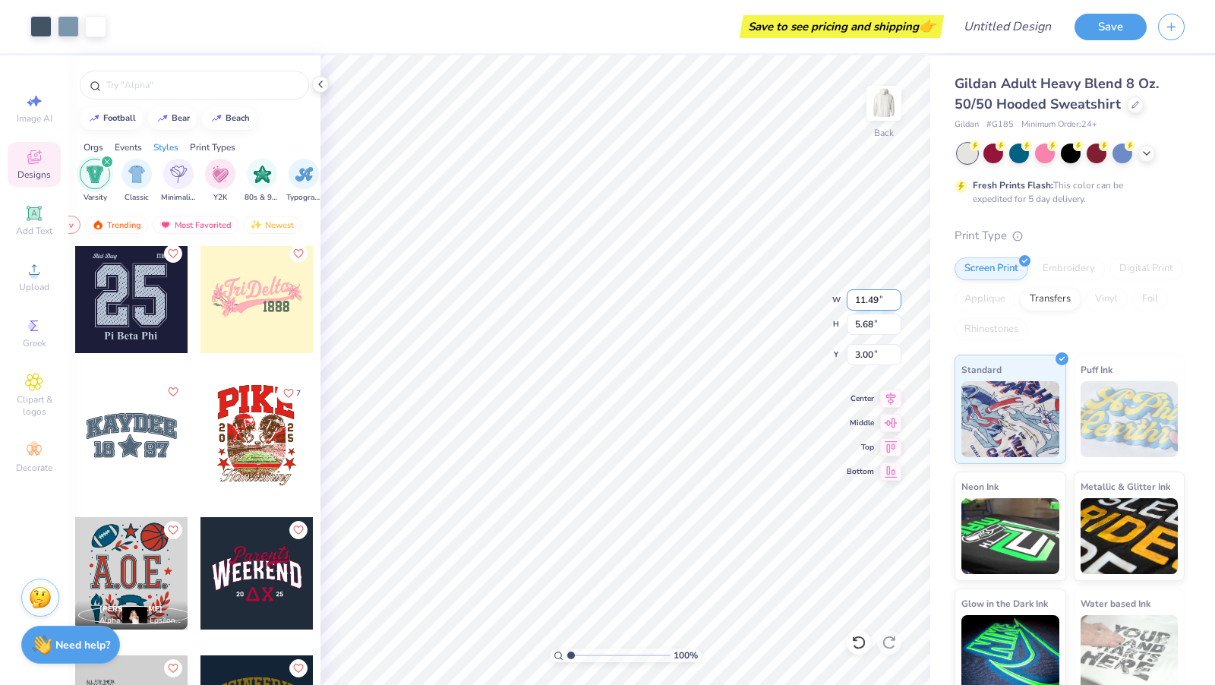
click at [0, 684] on html "Art colors Save to see pricing and shipping 👉 Design Title Save Image AI Design…" at bounding box center [607, 342] width 1215 height 685
click at [780, 291] on div "100 % Back W 11.49 11.49 " H 5.68 5.68 " Y 3.00 3.00 " Center Middle Top Bottom" at bounding box center [626, 370] width 610 height 630
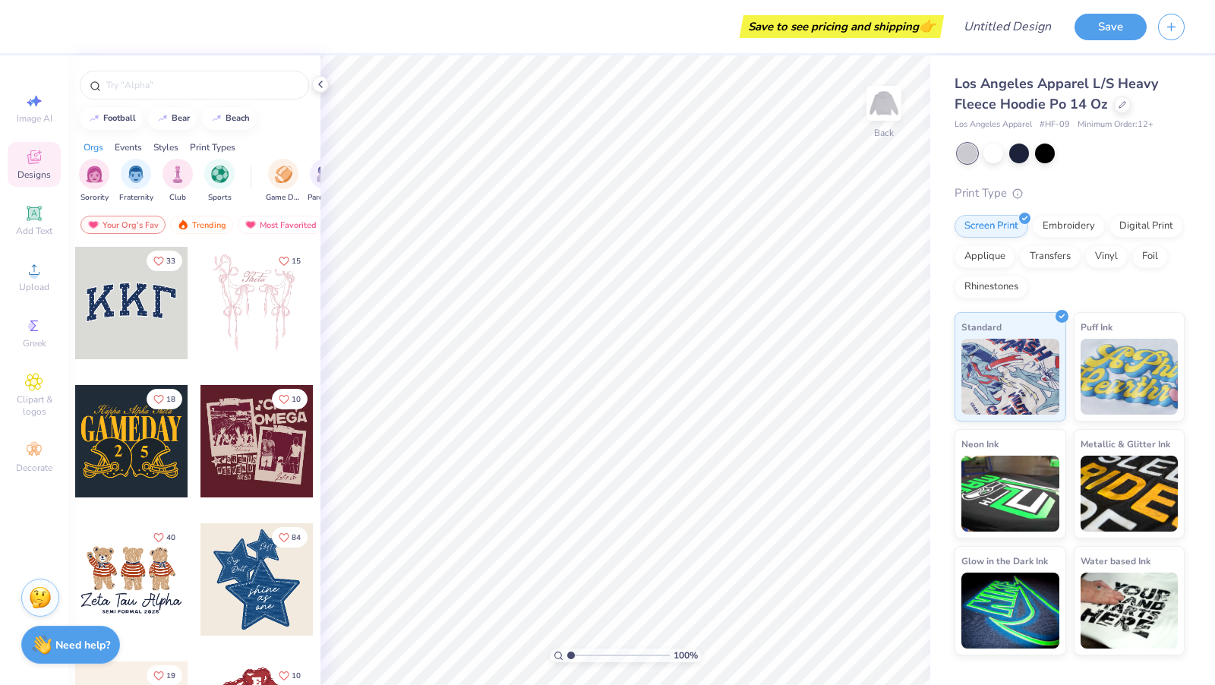
click at [164, 150] on div "Styles" at bounding box center [165, 148] width 25 height 14
click at [134, 174] on img "filter for Varsity" at bounding box center [136, 172] width 17 height 17
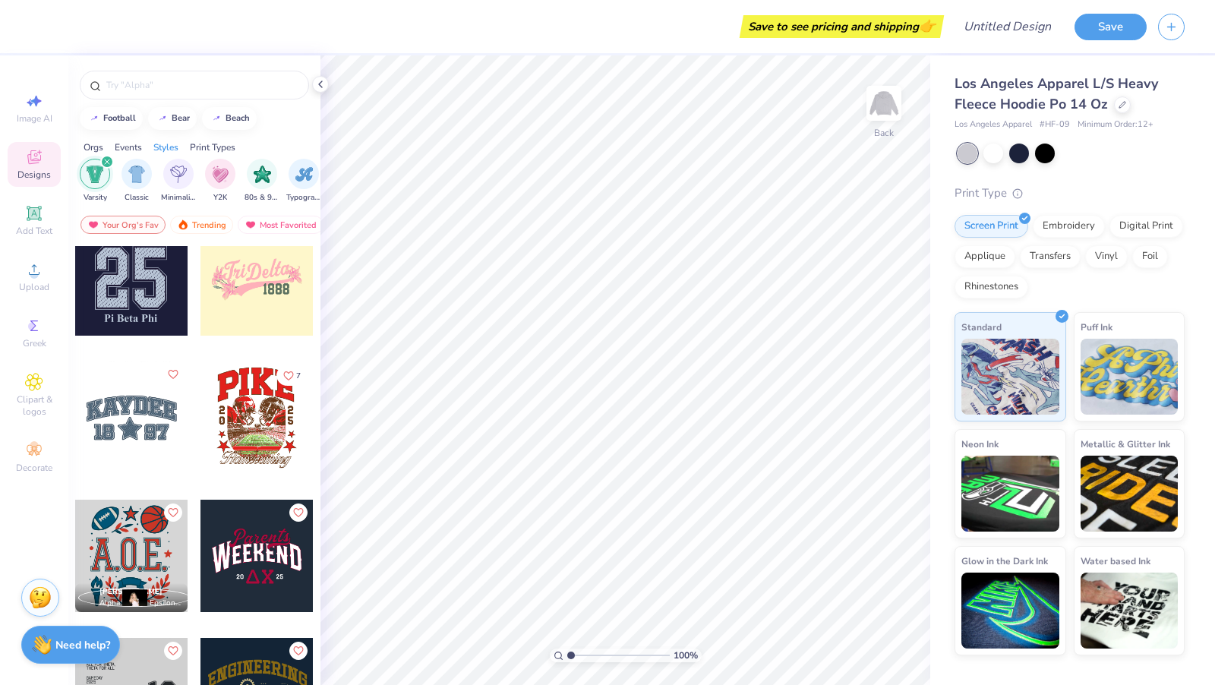
scroll to position [856, 0]
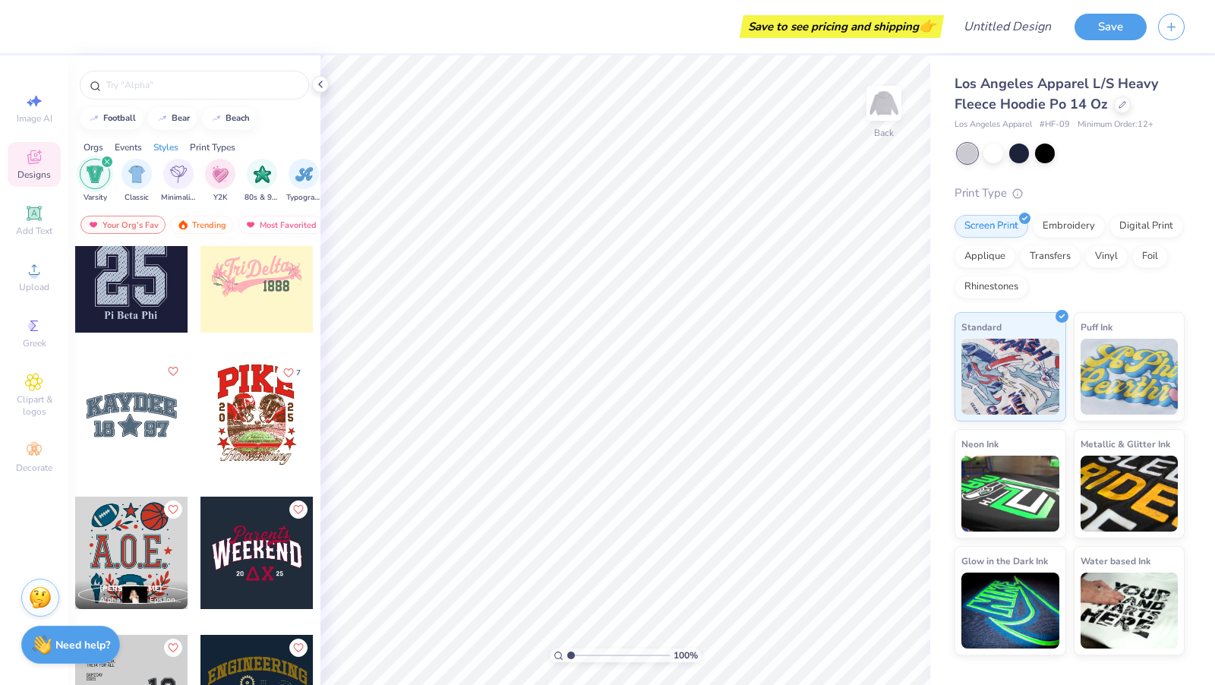
click at [122, 425] on div at bounding box center [131, 415] width 112 height 112
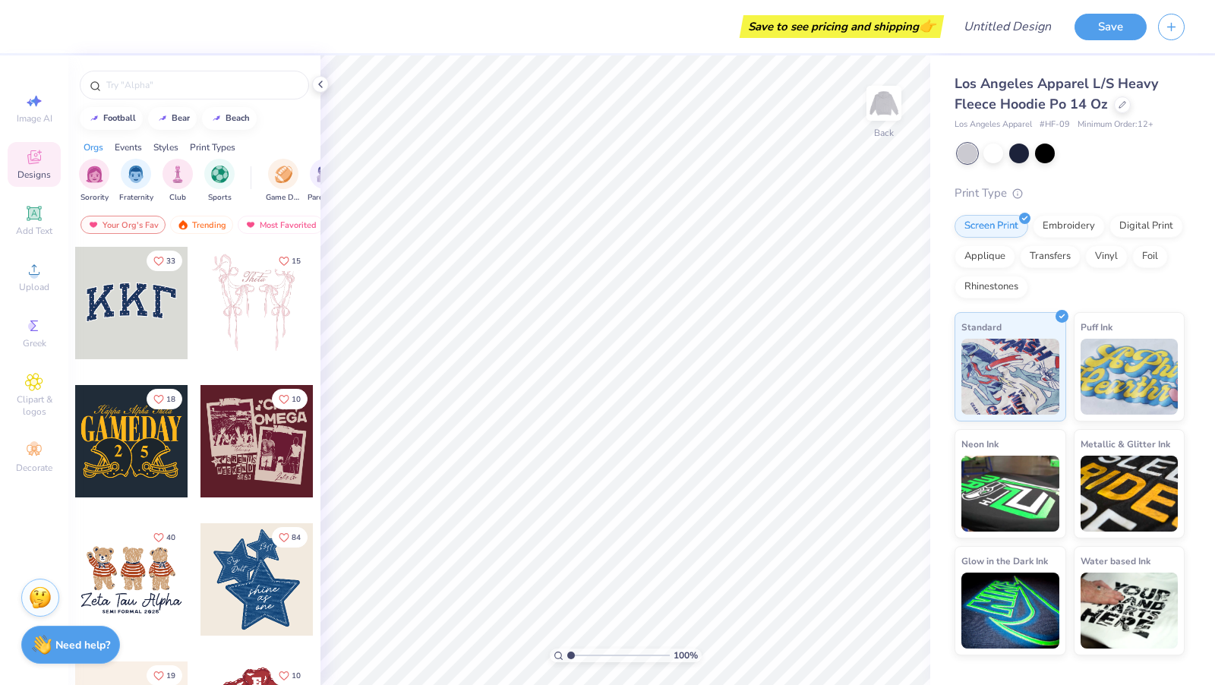
click at [160, 142] on div "Styles" at bounding box center [165, 148] width 25 height 14
click at [132, 176] on img "filter for Varsity" at bounding box center [136, 172] width 17 height 17
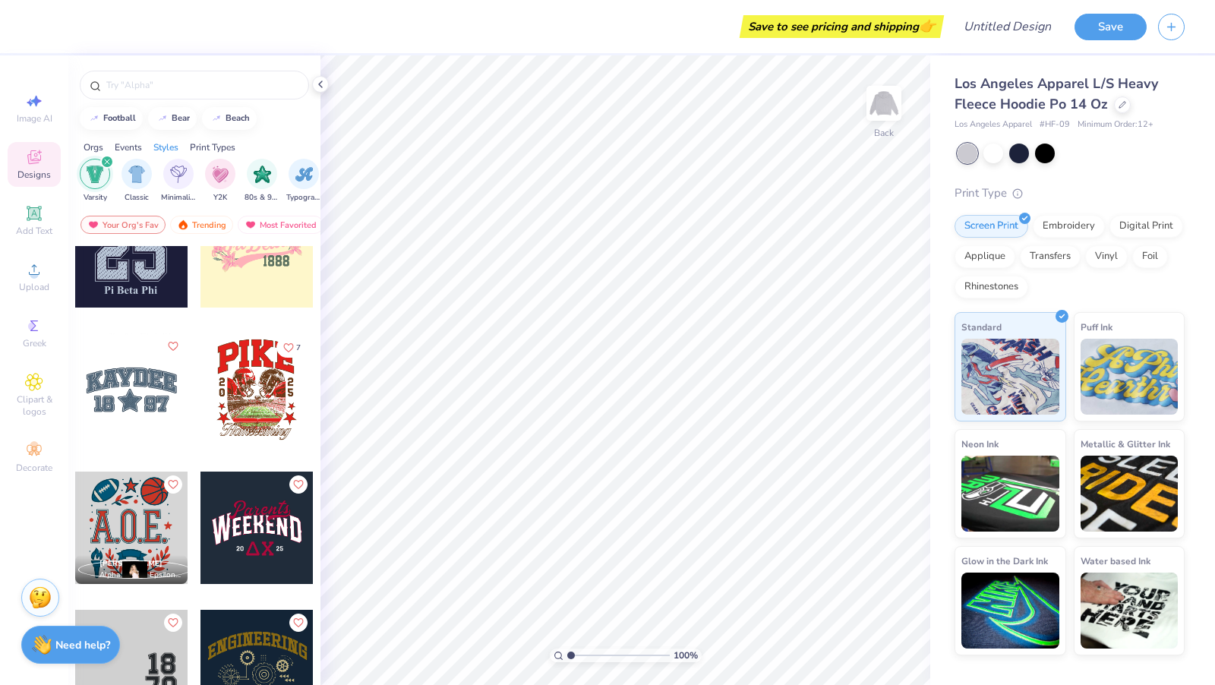
scroll to position [882, 0]
click at [141, 396] on div at bounding box center [131, 389] width 112 height 112
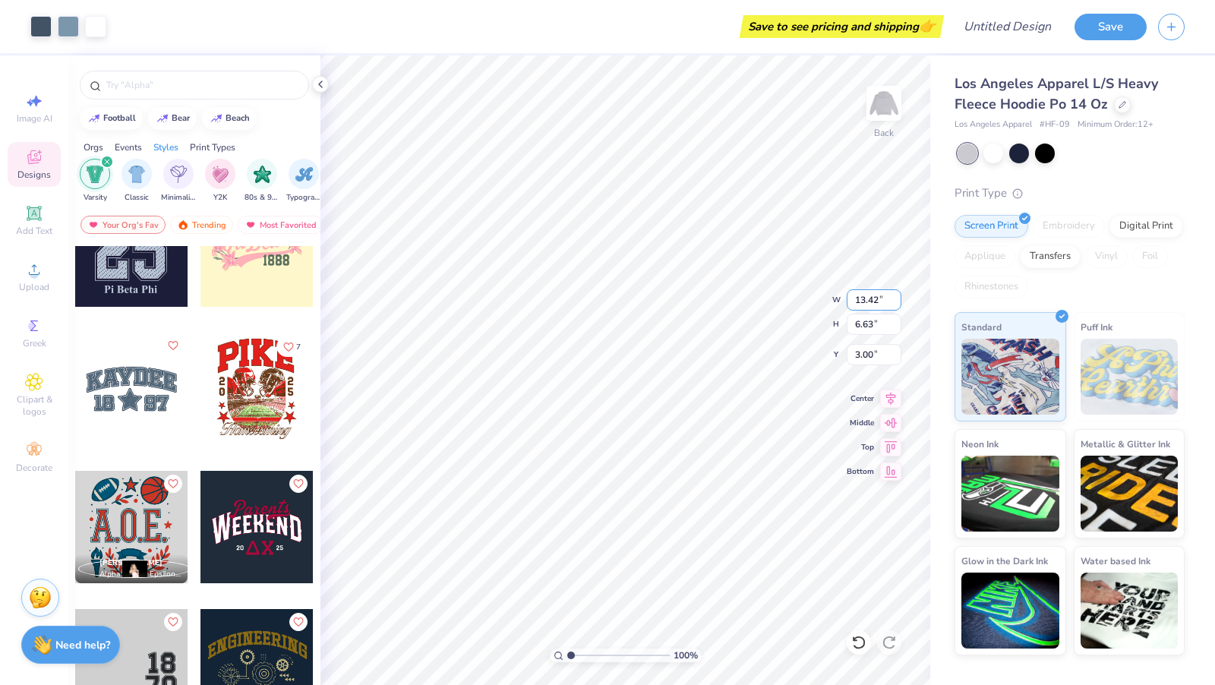
click at [881, 311] on input "13.41" at bounding box center [874, 299] width 55 height 21
type input "13.42"
type input "3.88"
type input "6.47"
click at [1041, 156] on div at bounding box center [1045, 152] width 20 height 20
